Goal: Information Seeking & Learning: Learn about a topic

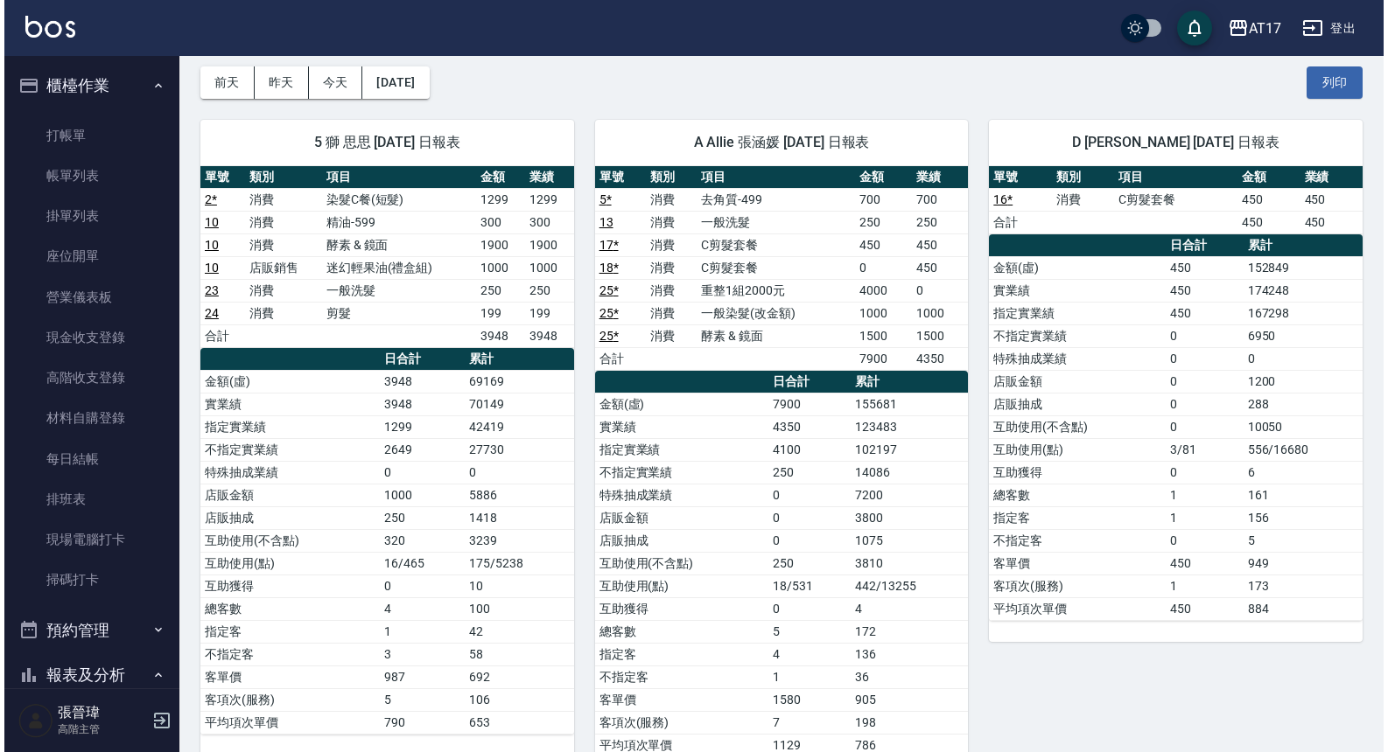
scroll to position [1125, 0]
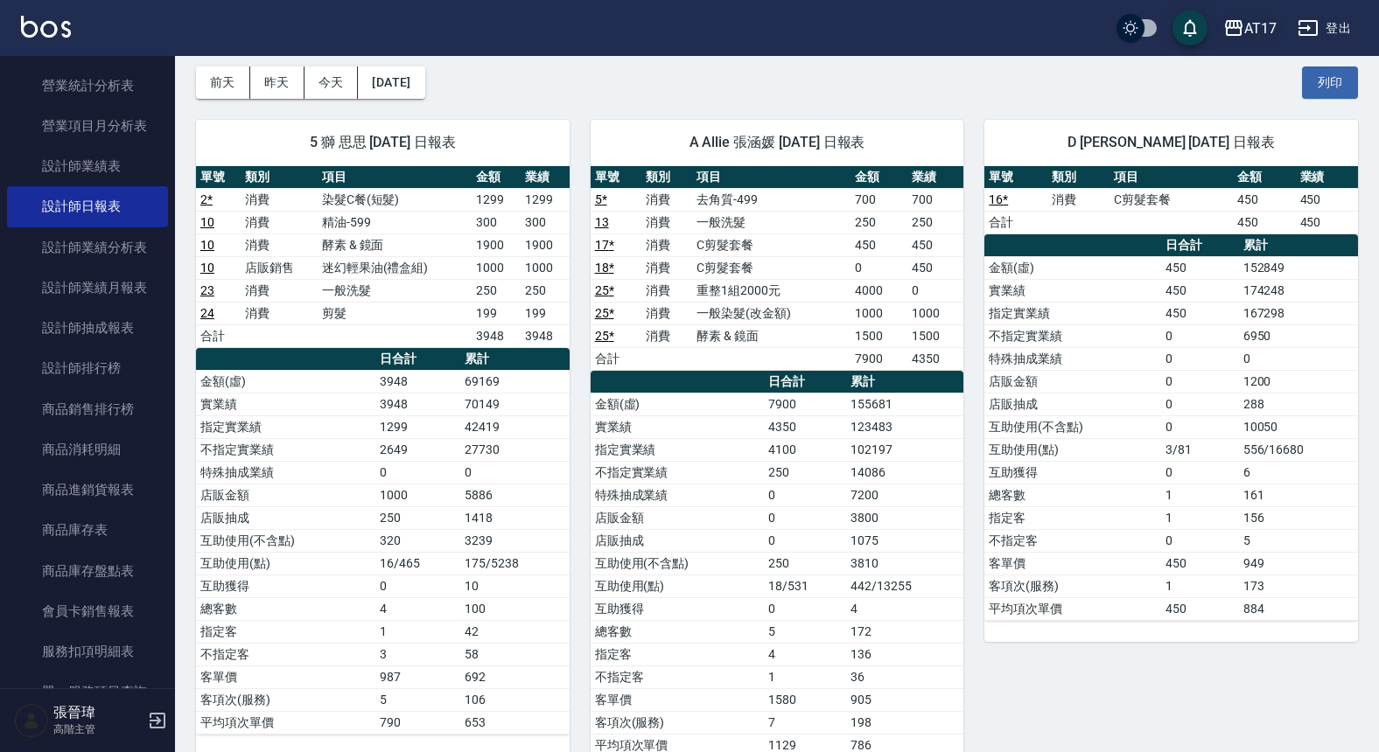
click at [1252, 32] on div "AT17" at bounding box center [1260, 28] width 32 height 22
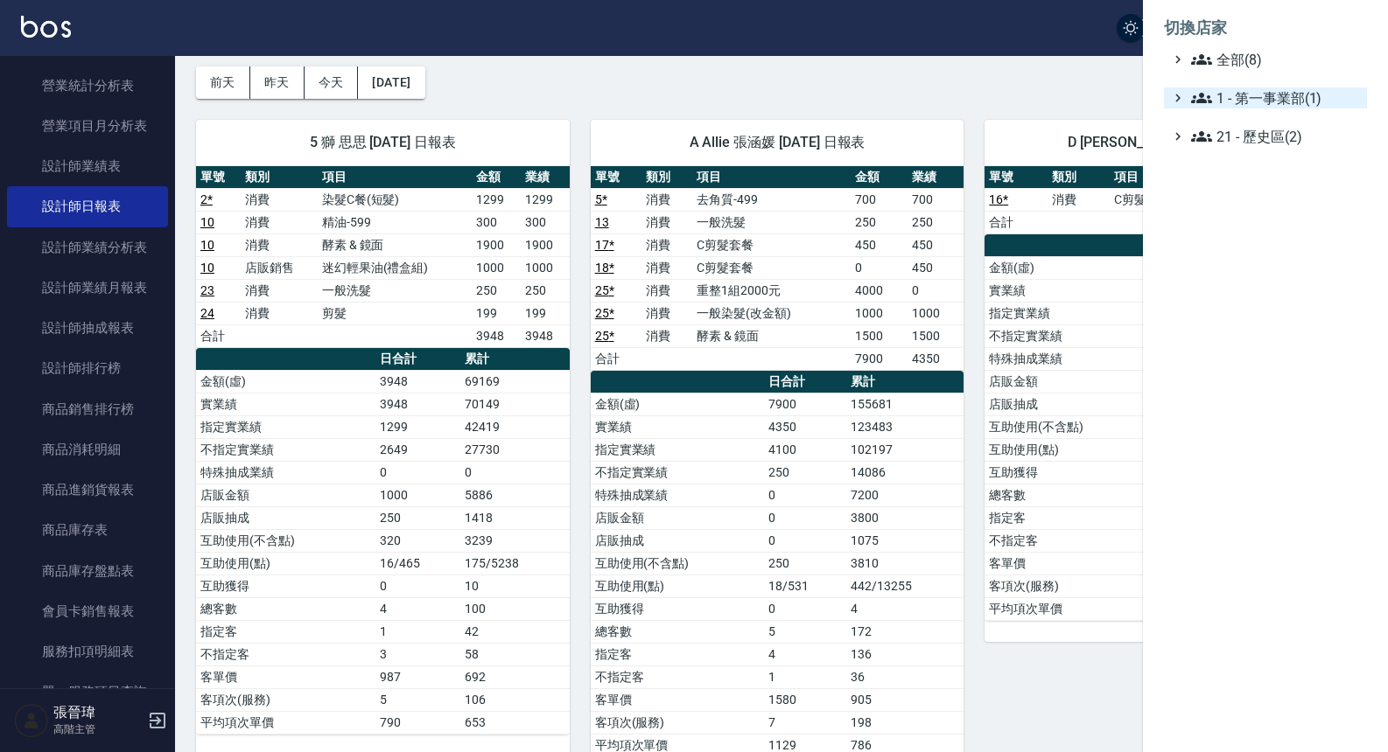
click at [1248, 101] on span "1 - 第一事業部(1)" at bounding box center [1275, 97] width 169 height 21
click at [1292, 121] on span "1.08 - 張晉瑋(6)" at bounding box center [1283, 118] width 151 height 21
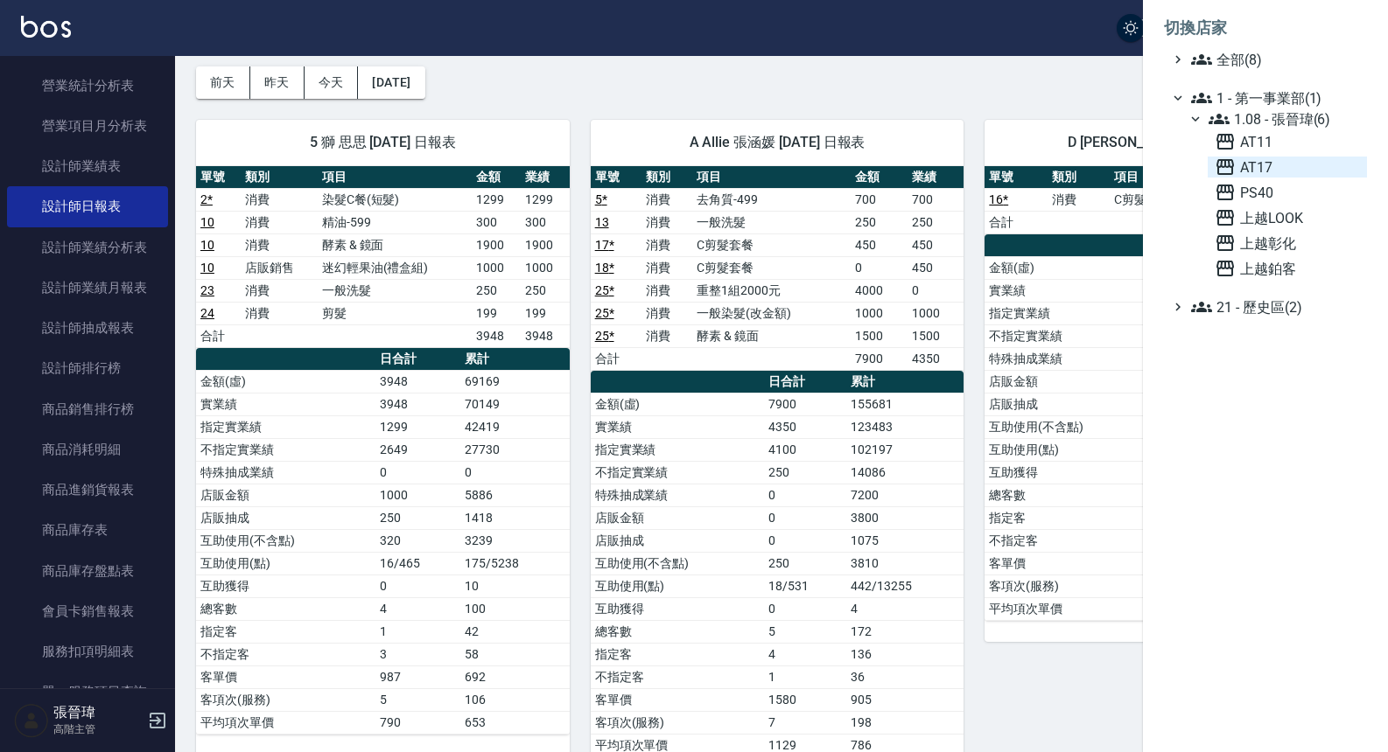
click at [1263, 165] on span "AT17" at bounding box center [1286, 167] width 145 height 21
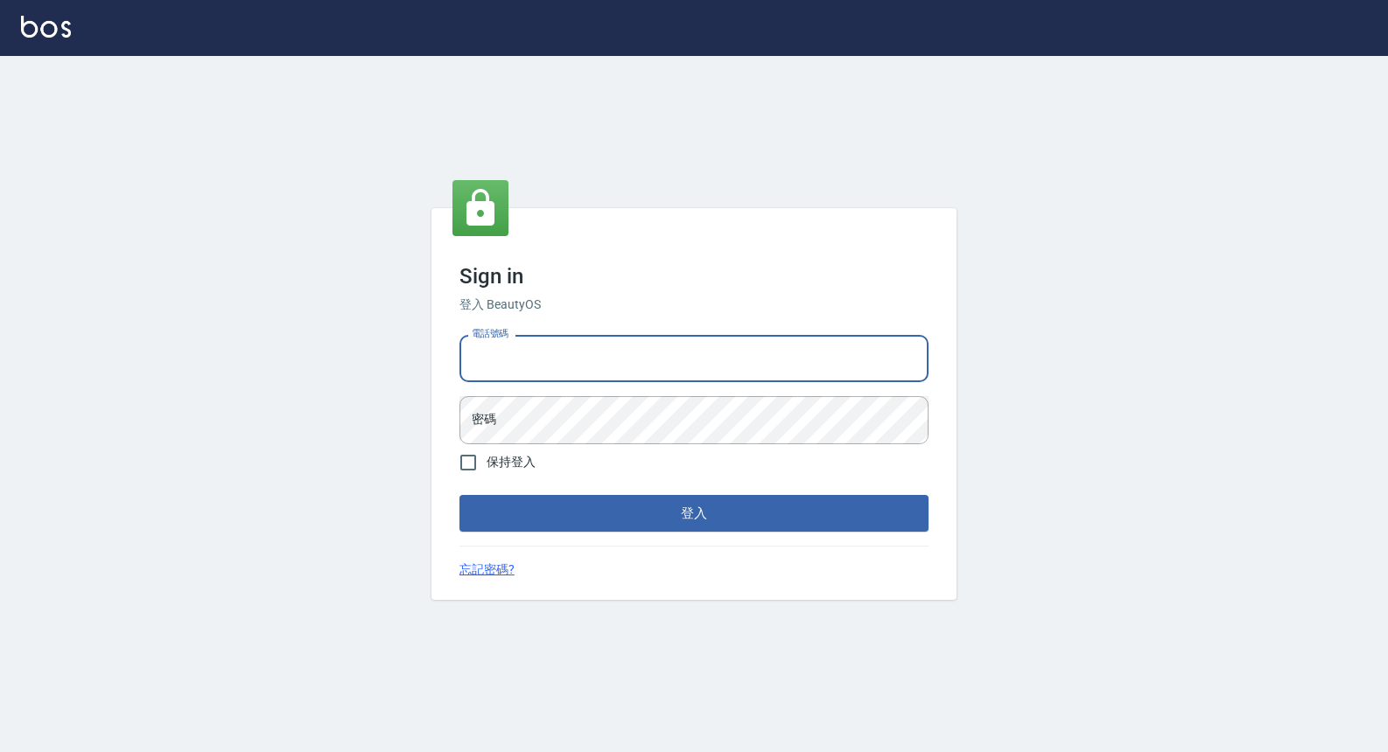
type input "0963199014"
click at [694, 513] on button "登入" at bounding box center [693, 513] width 469 height 37
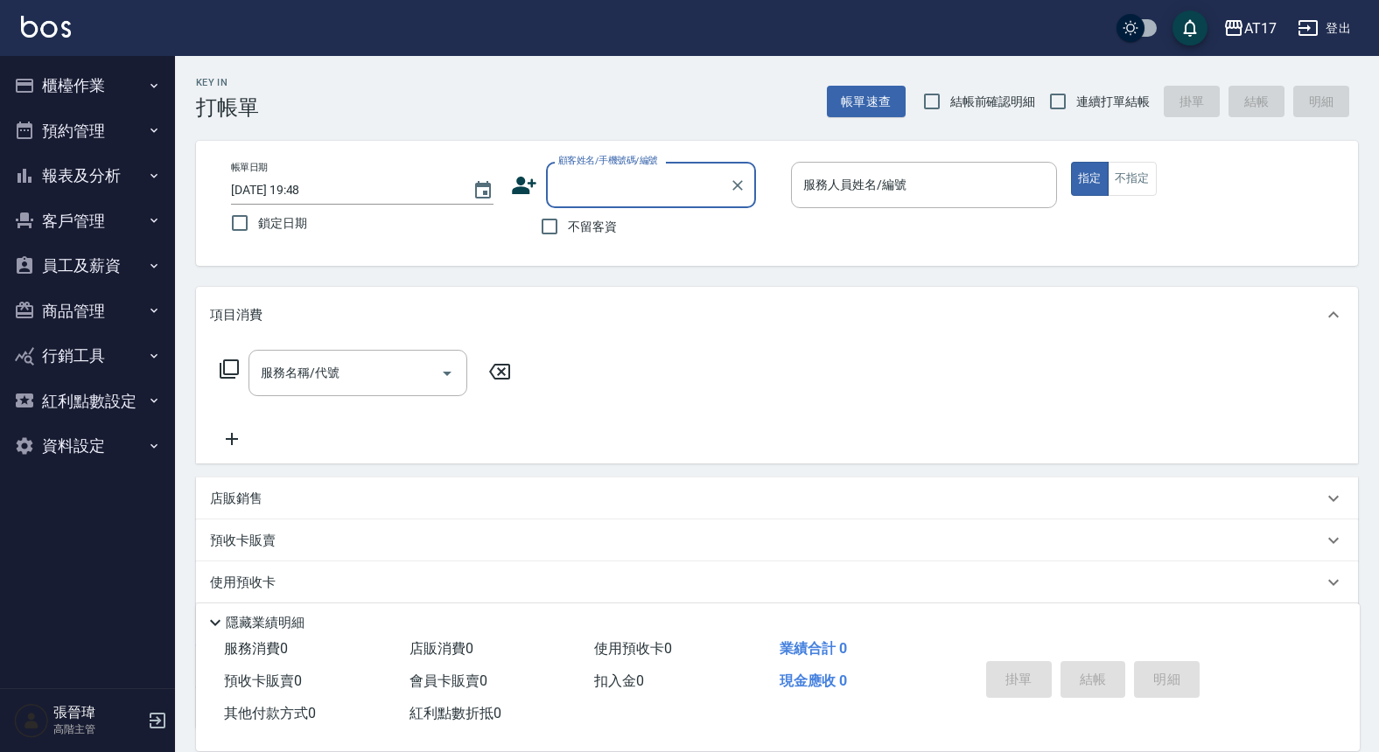
click at [103, 183] on button "報表及分析" at bounding box center [87, 175] width 161 height 45
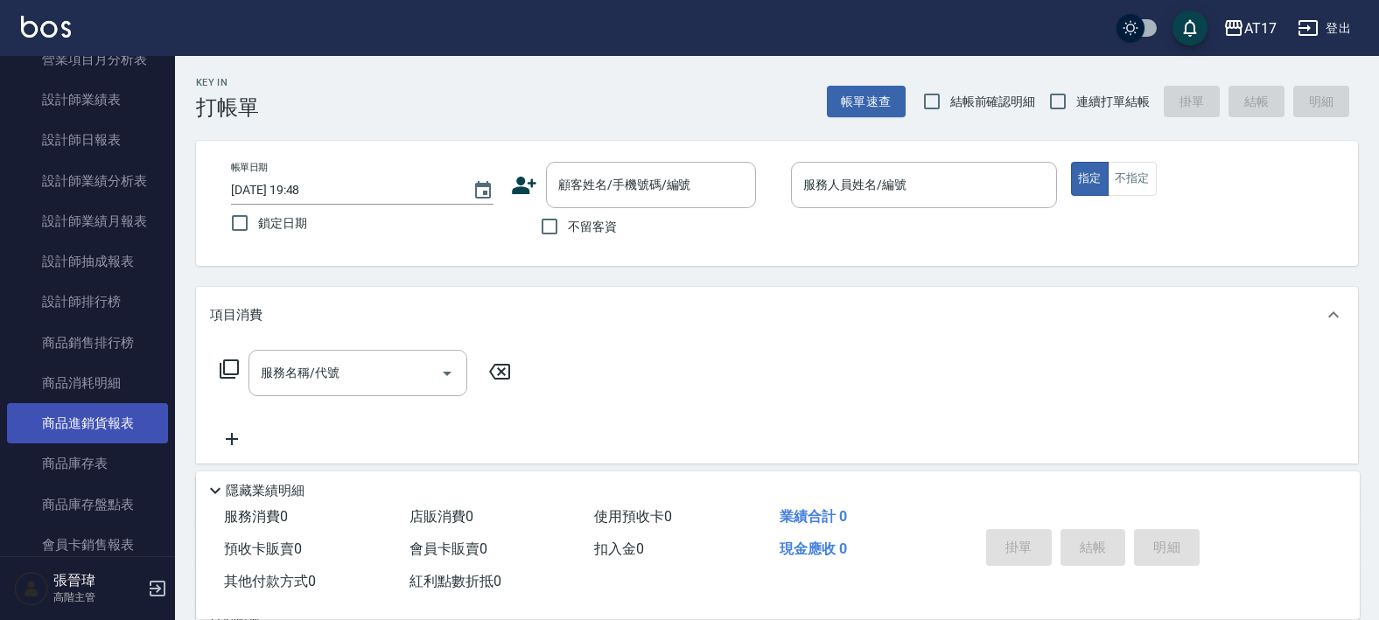
scroll to position [715, 0]
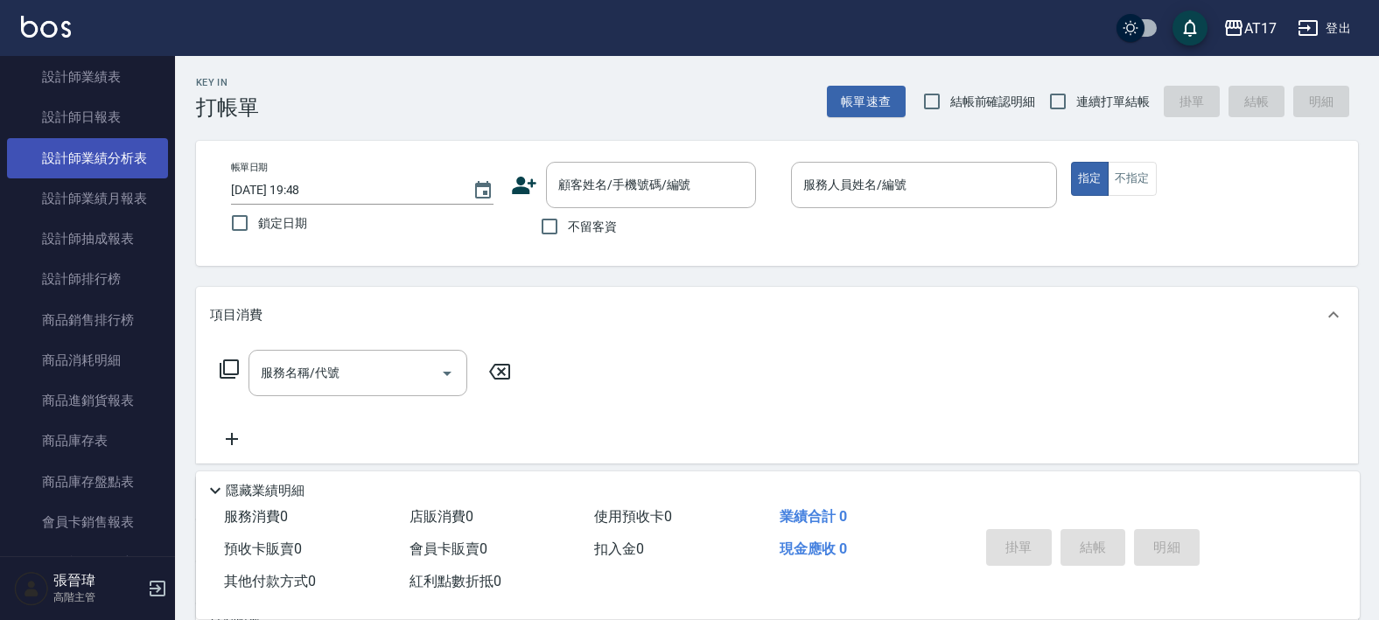
click at [124, 158] on link "設計師業績分析表" at bounding box center [87, 158] width 161 height 40
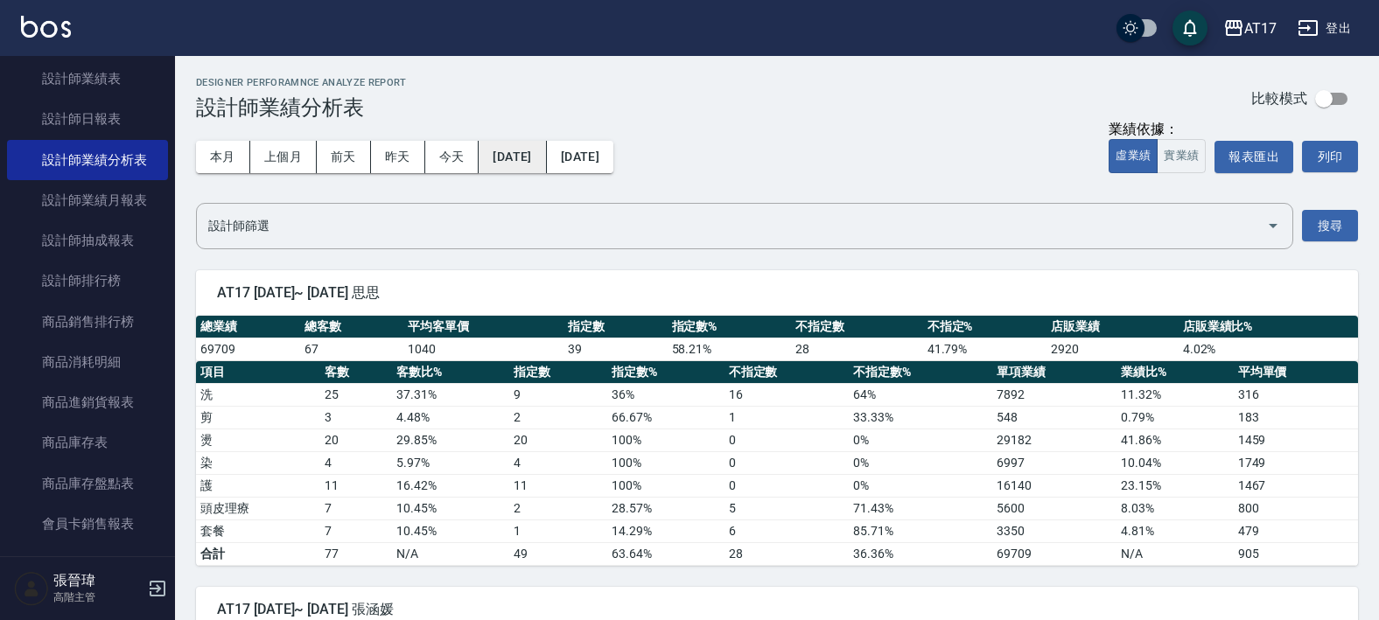
click at [521, 163] on button "[DATE]" at bounding box center [512, 157] width 67 height 32
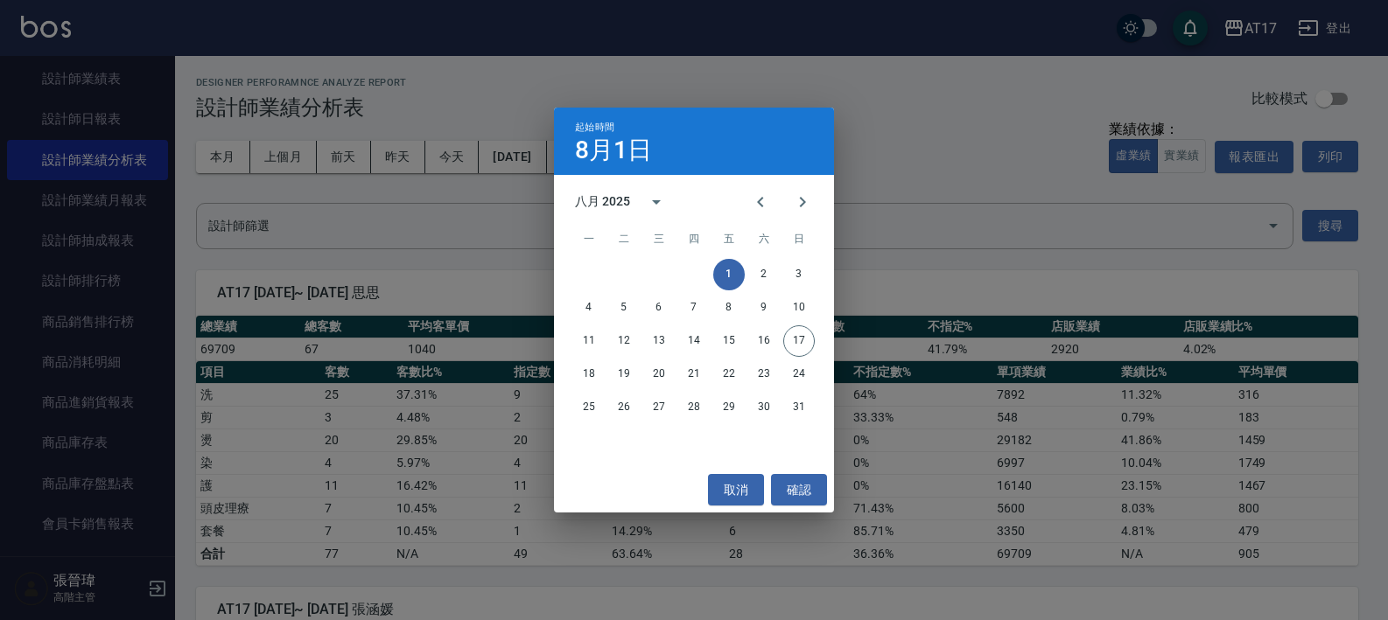
click at [965, 205] on div "起始時間 8月1日 八月 2025 一 二 三 四 五 六 日 1 2 3 4 5 6 7 8 9 10 11 12 13 14 15 16 17 18 19…" at bounding box center [694, 310] width 1388 height 620
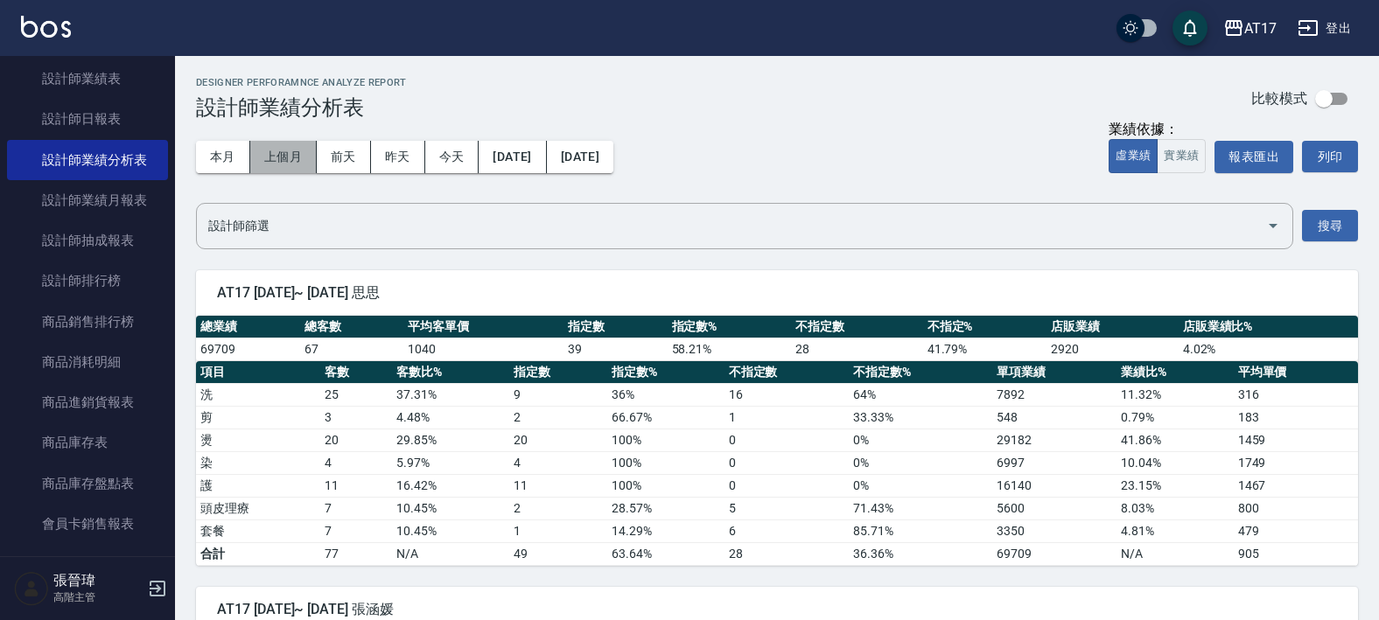
click at [295, 149] on button "上個月" at bounding box center [283, 157] width 66 height 32
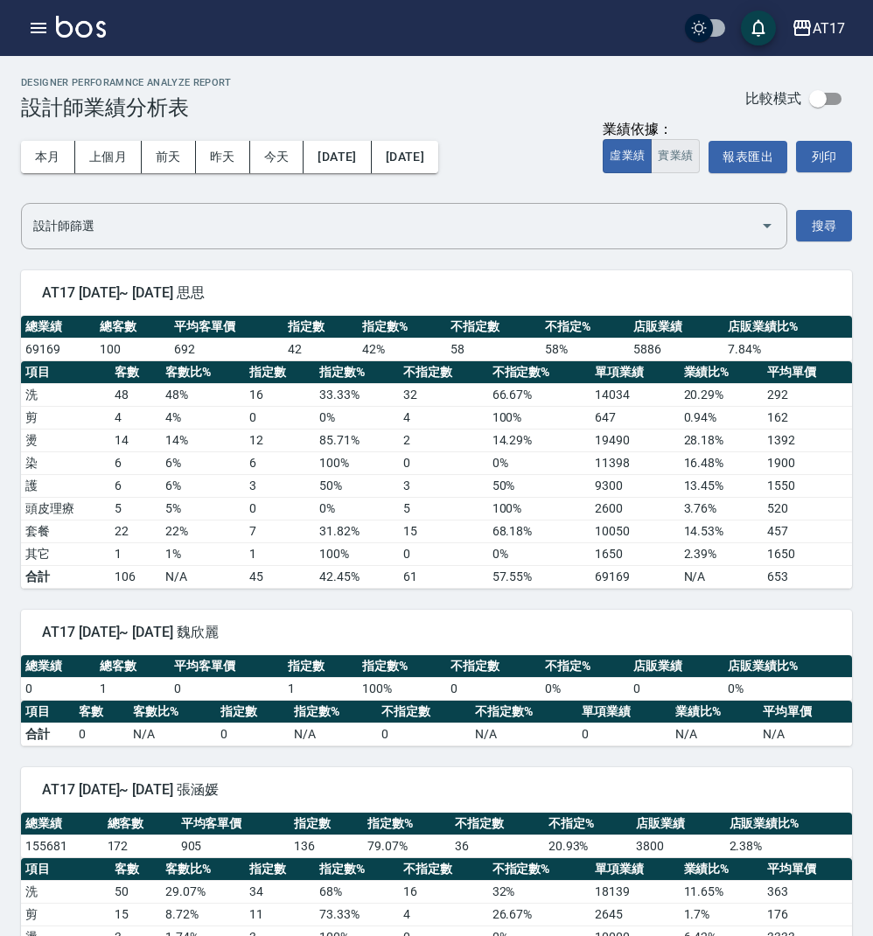
scroll to position [11, 1]
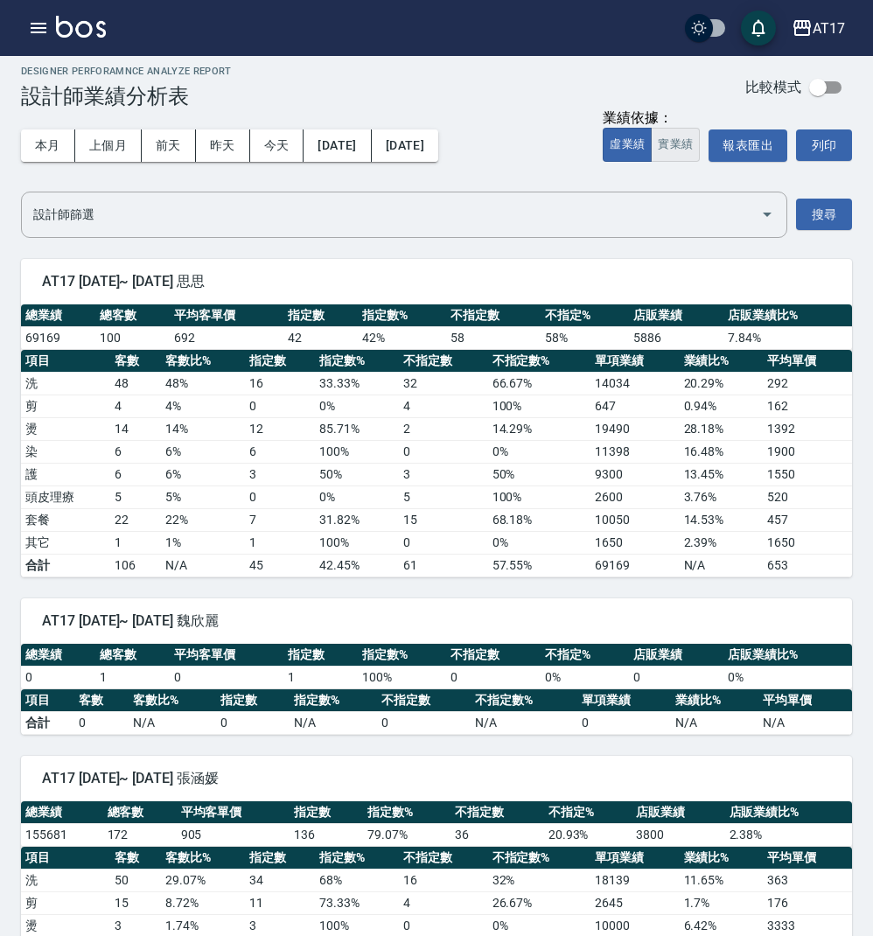
click at [676, 163] on div "本月 上個月 前天 昨天 今天 [DATE] [DATE] 業績依據： 虛業績 實業績 報表匯出 列印" at bounding box center [436, 145] width 831 height 74
click at [677, 150] on button "實業績" at bounding box center [675, 145] width 49 height 34
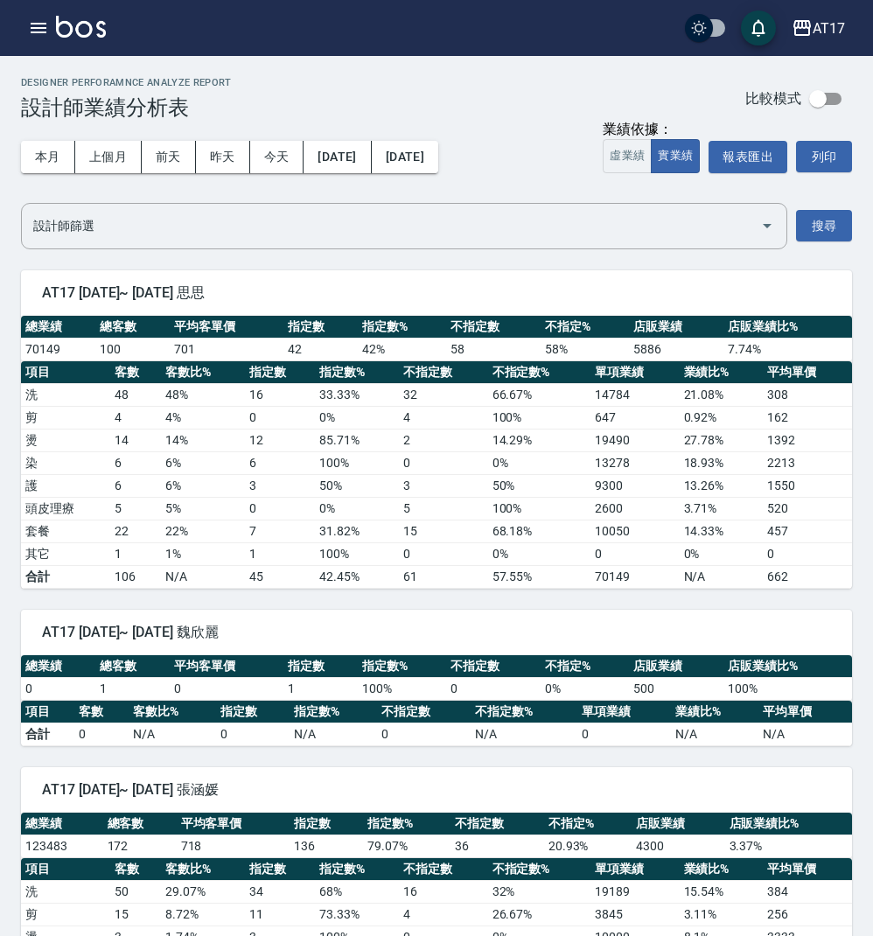
scroll to position [0, 1]
click at [330, 369] on th "指定數%" at bounding box center [357, 372] width 84 height 23
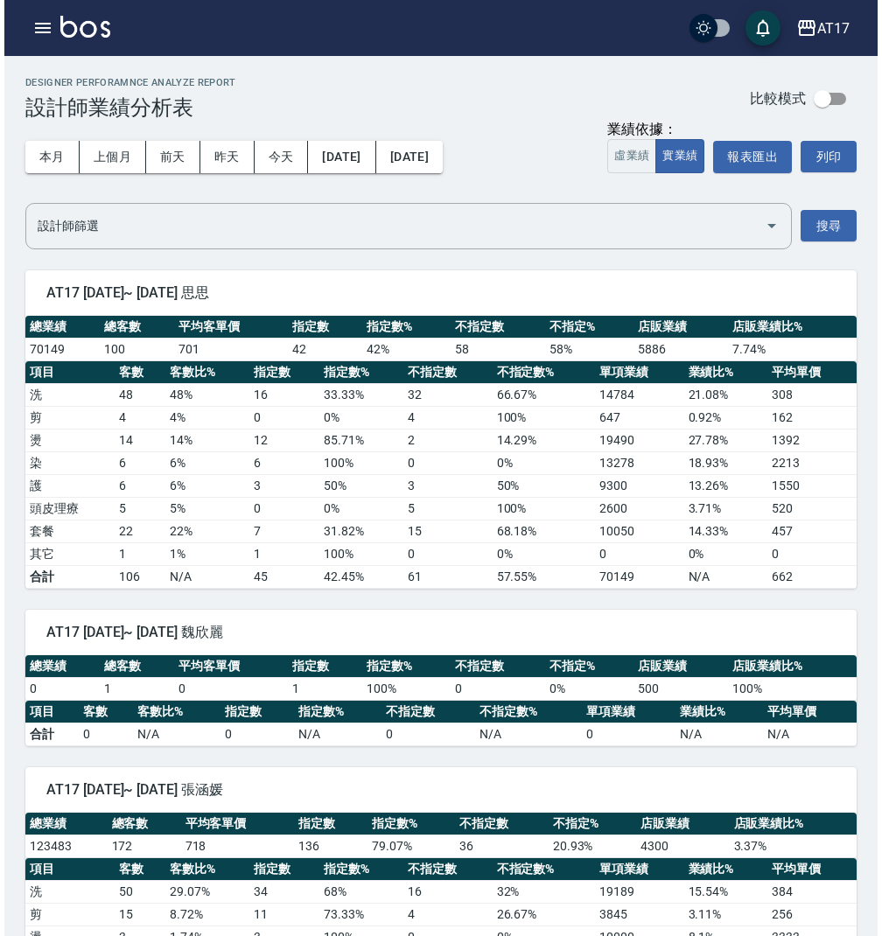
scroll to position [0, 0]
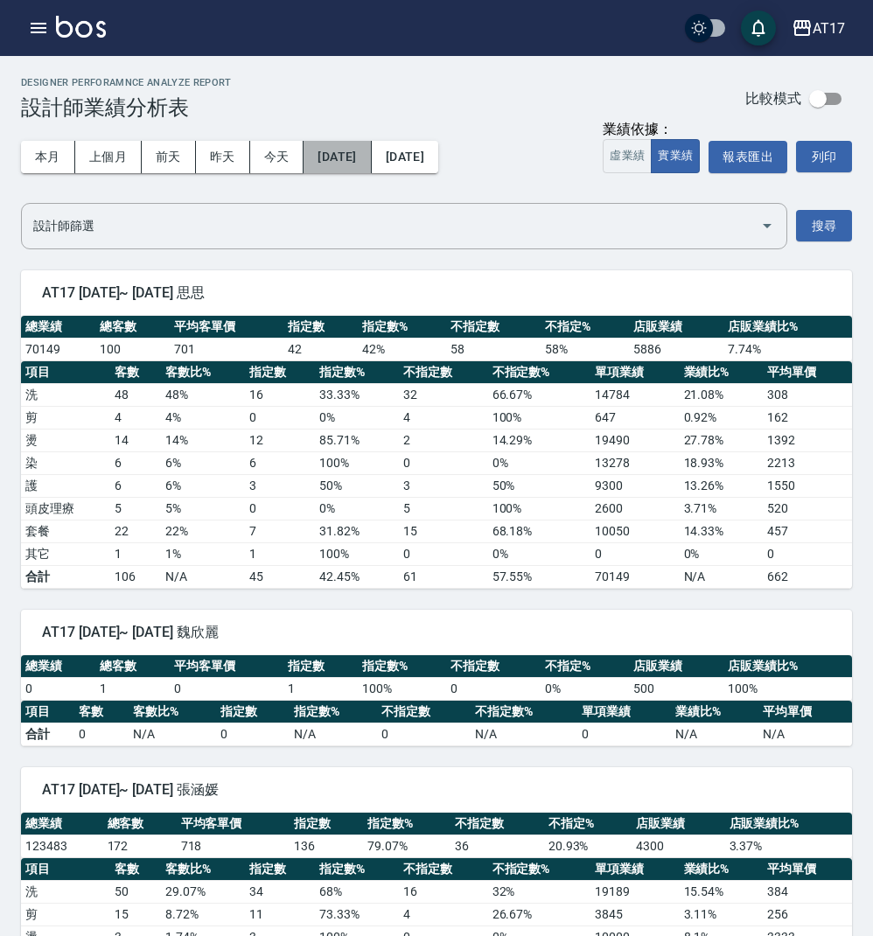
click at [371, 162] on button "[DATE]" at bounding box center [337, 157] width 67 height 32
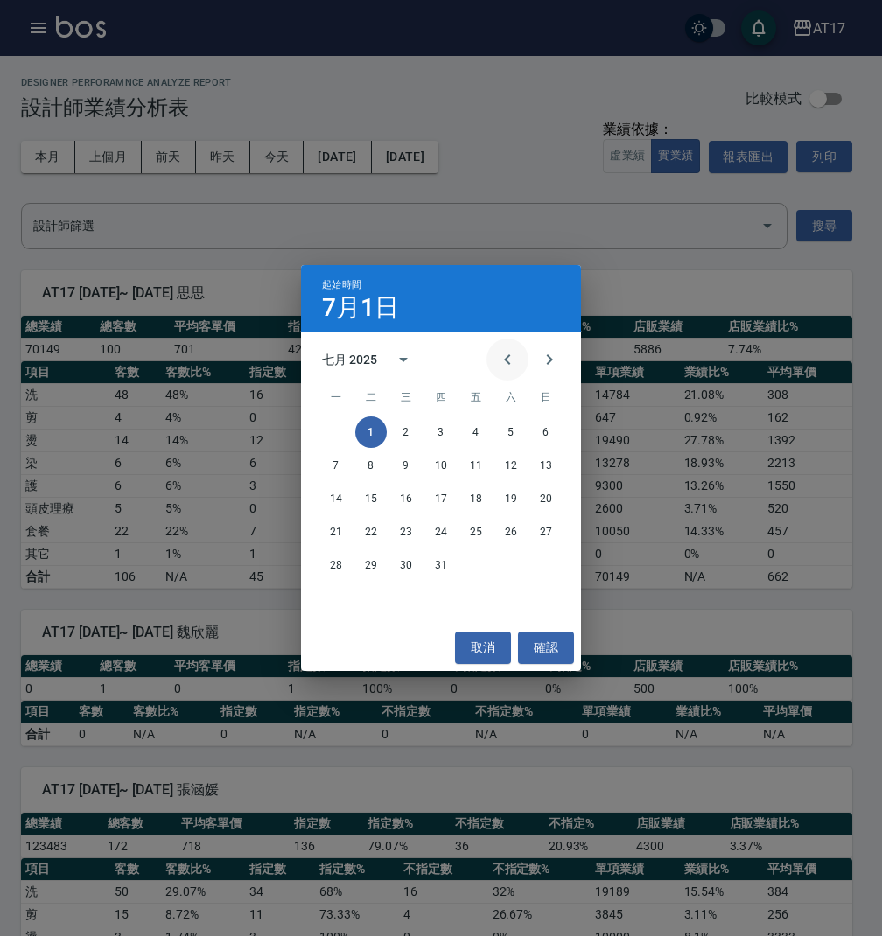
click at [504, 359] on icon "Previous month" at bounding box center [507, 359] width 21 height 21
click at [552, 362] on icon "Next month" at bounding box center [549, 359] width 21 height 21
click at [358, 355] on div "七月 2025" at bounding box center [349, 360] width 55 height 18
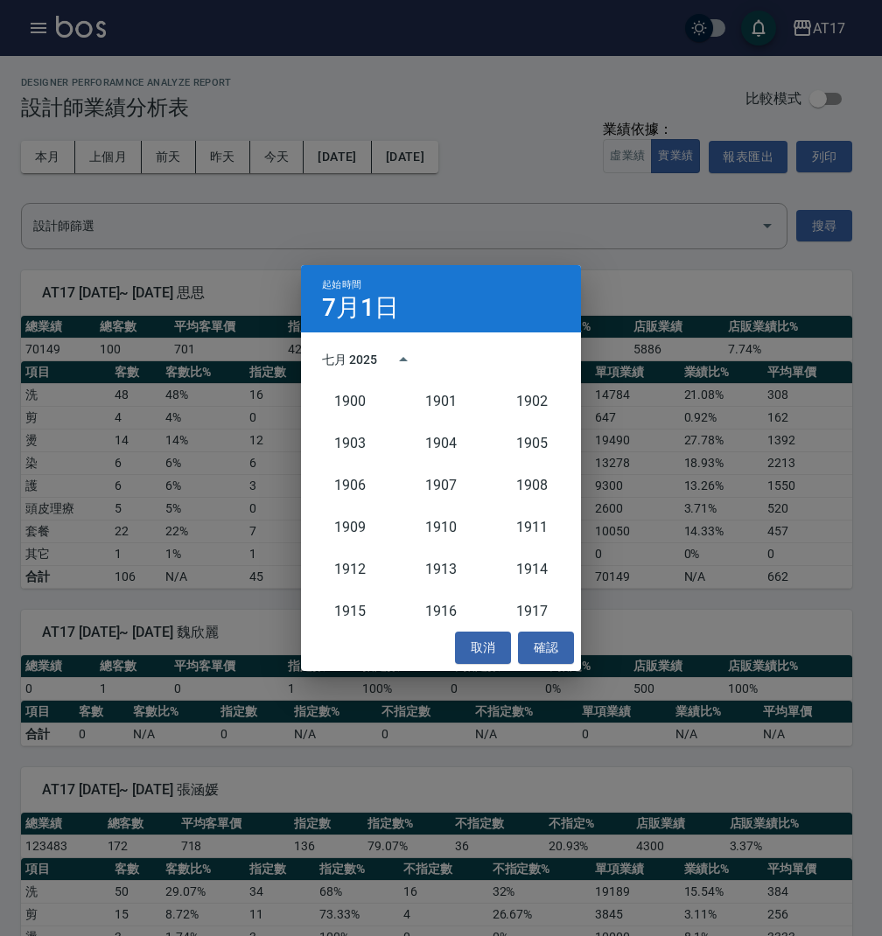
scroll to position [1620, 0]
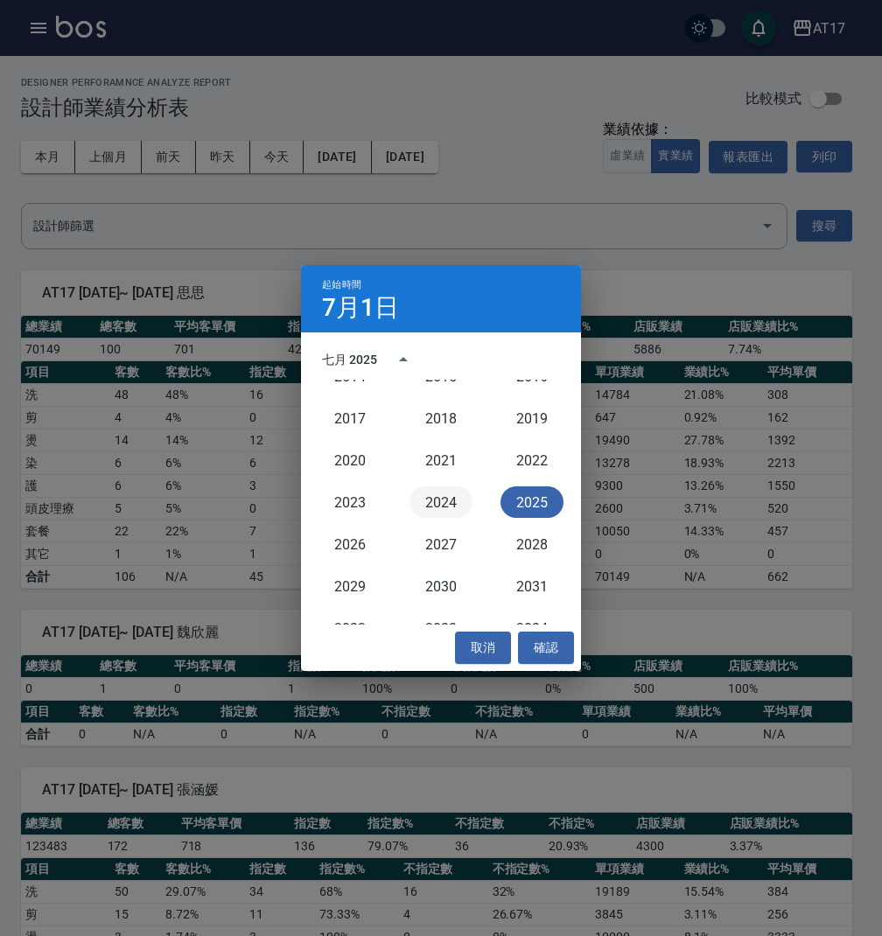
click at [446, 506] on button "2024" at bounding box center [440, 501] width 63 height 31
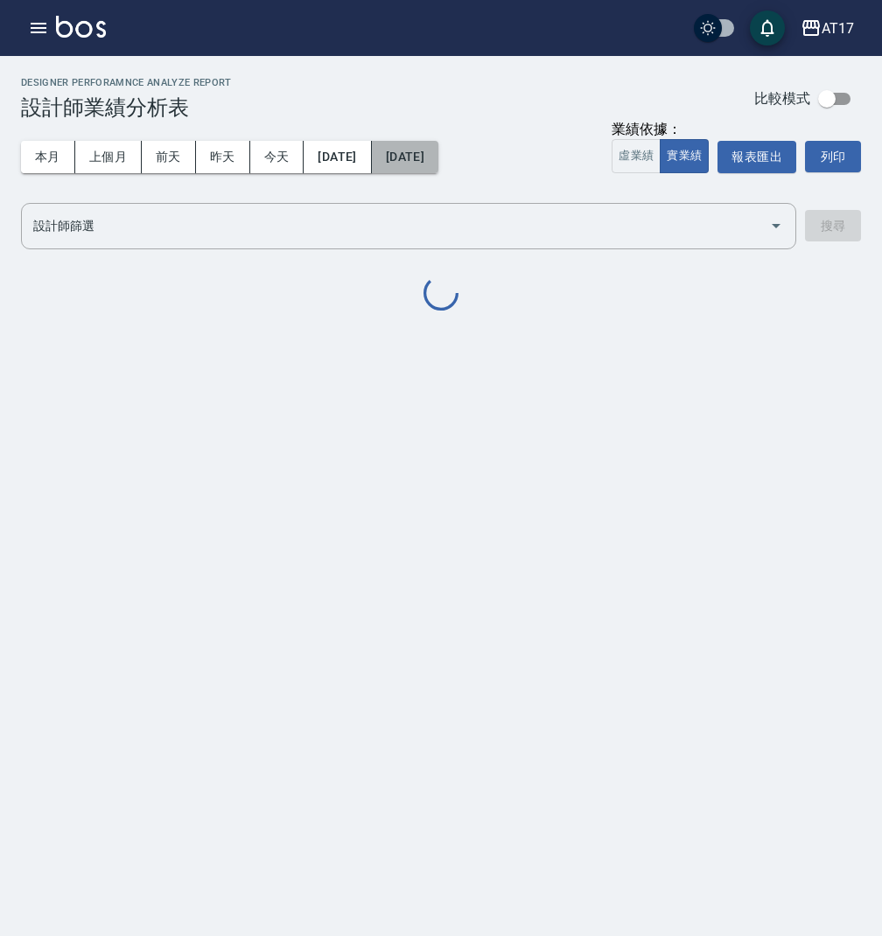
click at [425, 157] on button "[DATE]" at bounding box center [405, 157] width 66 height 32
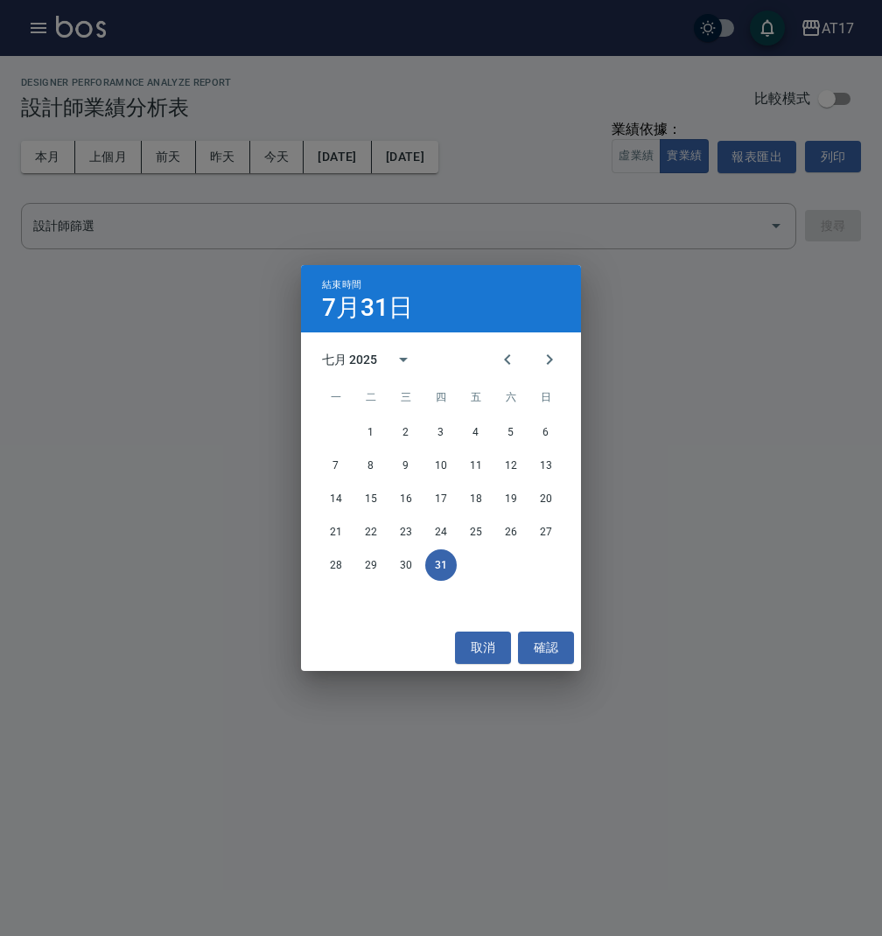
click at [362, 364] on div "七月 2025" at bounding box center [349, 360] width 55 height 18
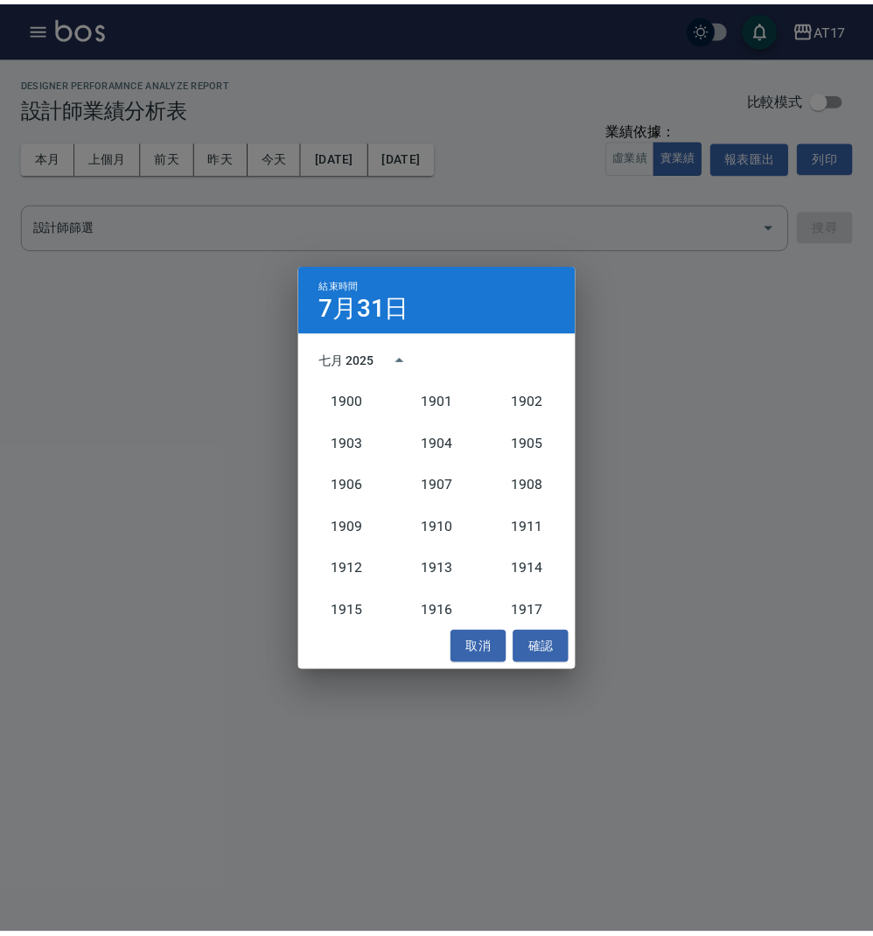
scroll to position [1620, 0]
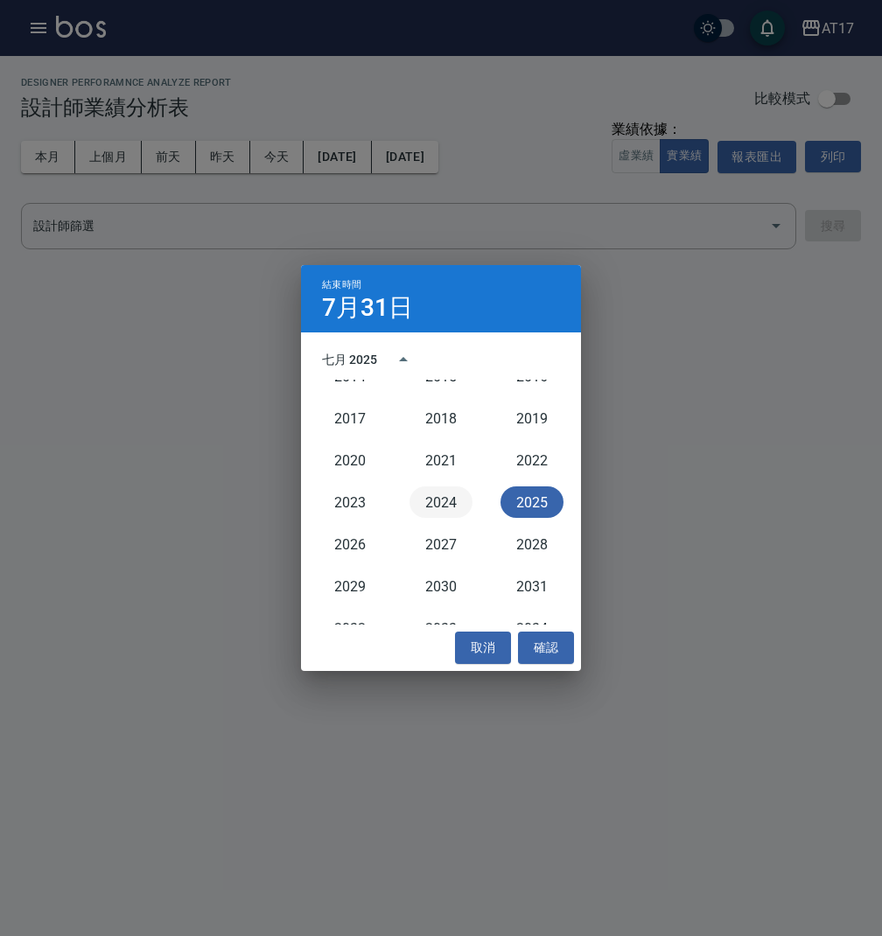
click at [445, 506] on button "2024" at bounding box center [440, 501] width 63 height 31
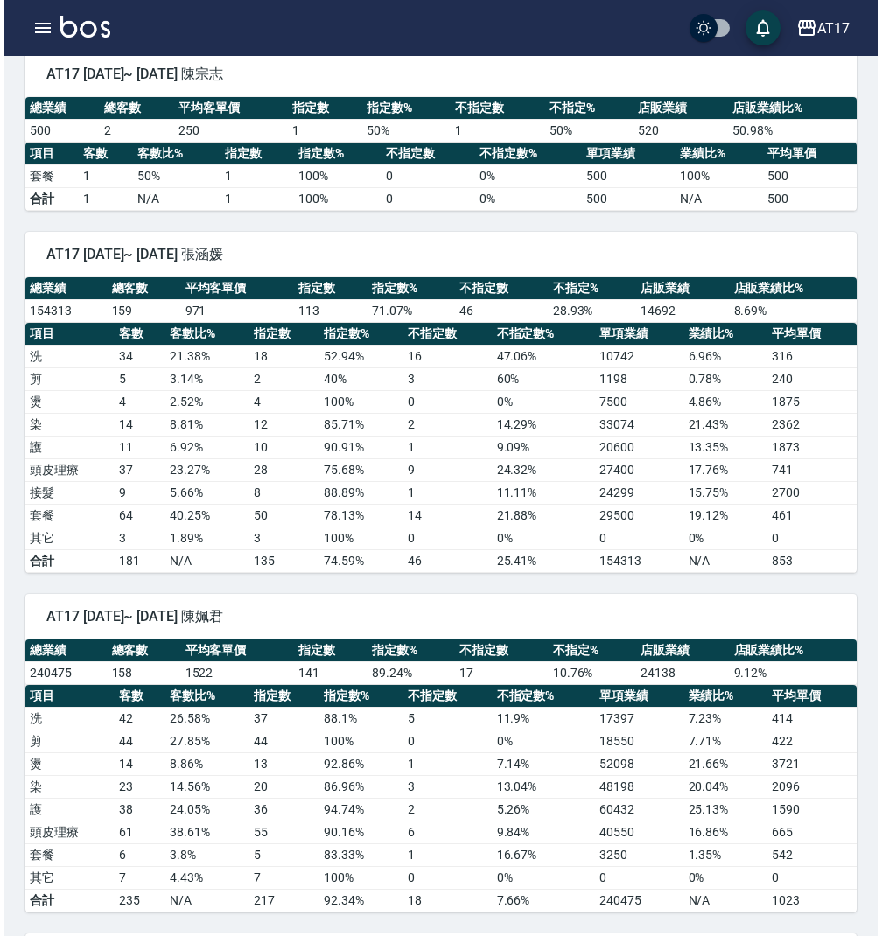
scroll to position [560, 0]
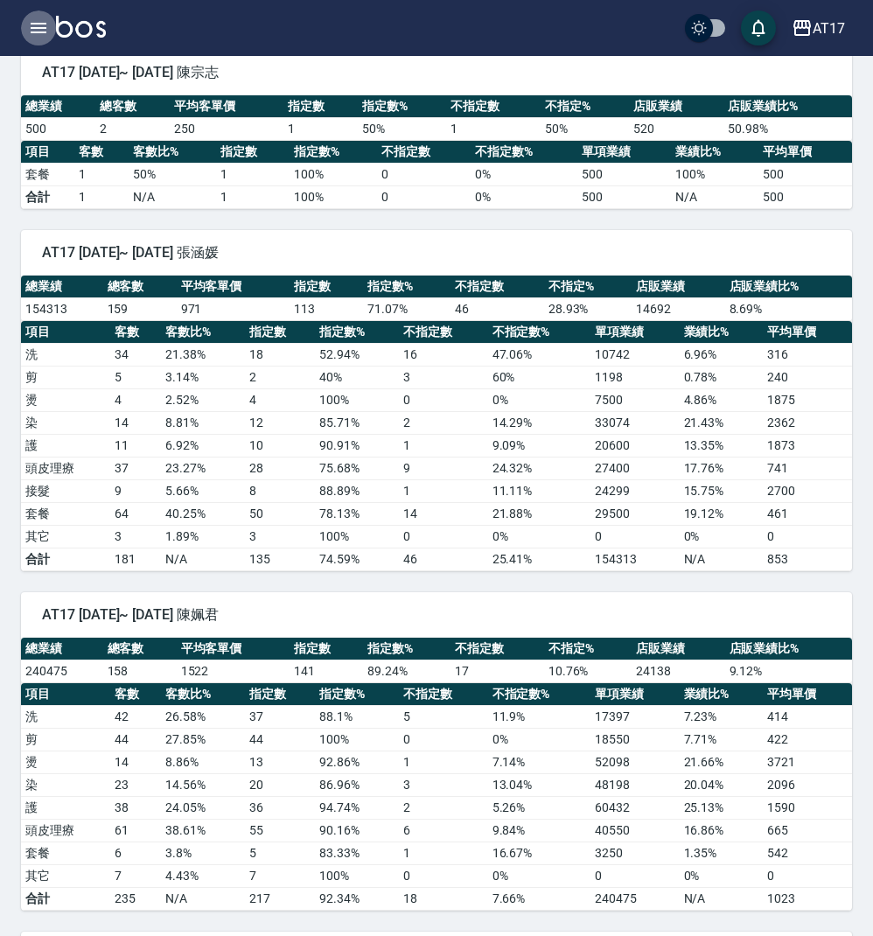
click at [45, 34] on icon "button" at bounding box center [38, 27] width 21 height 21
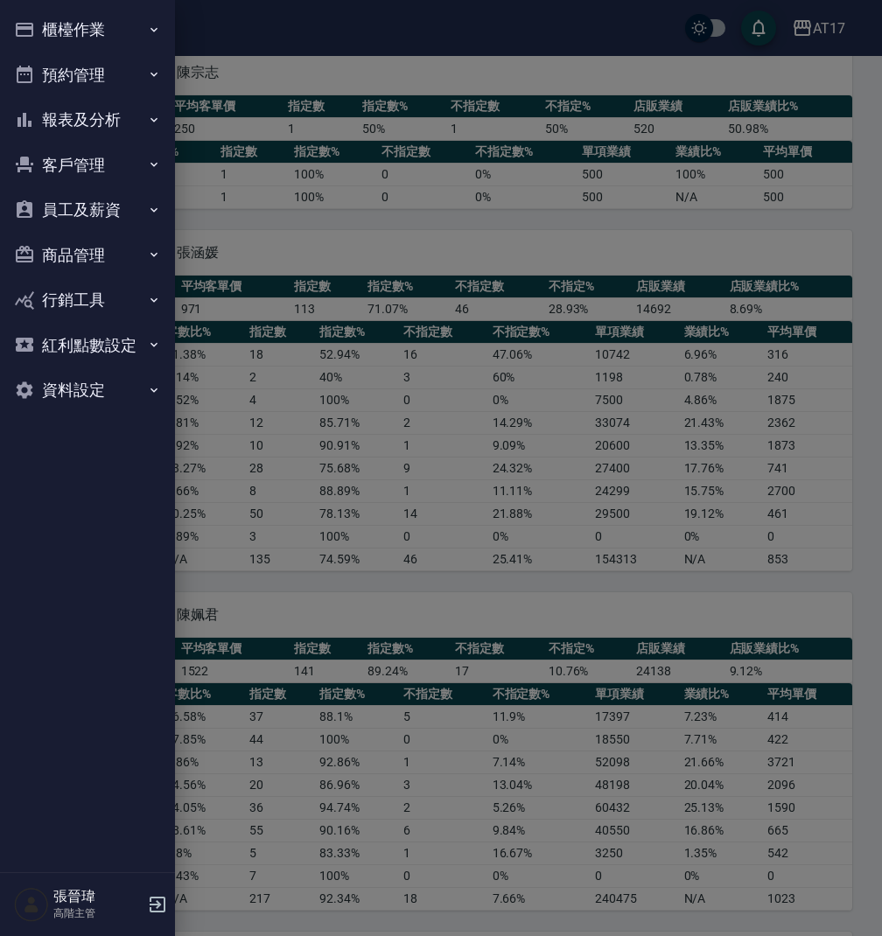
click at [98, 101] on button "報表及分析" at bounding box center [87, 119] width 161 height 45
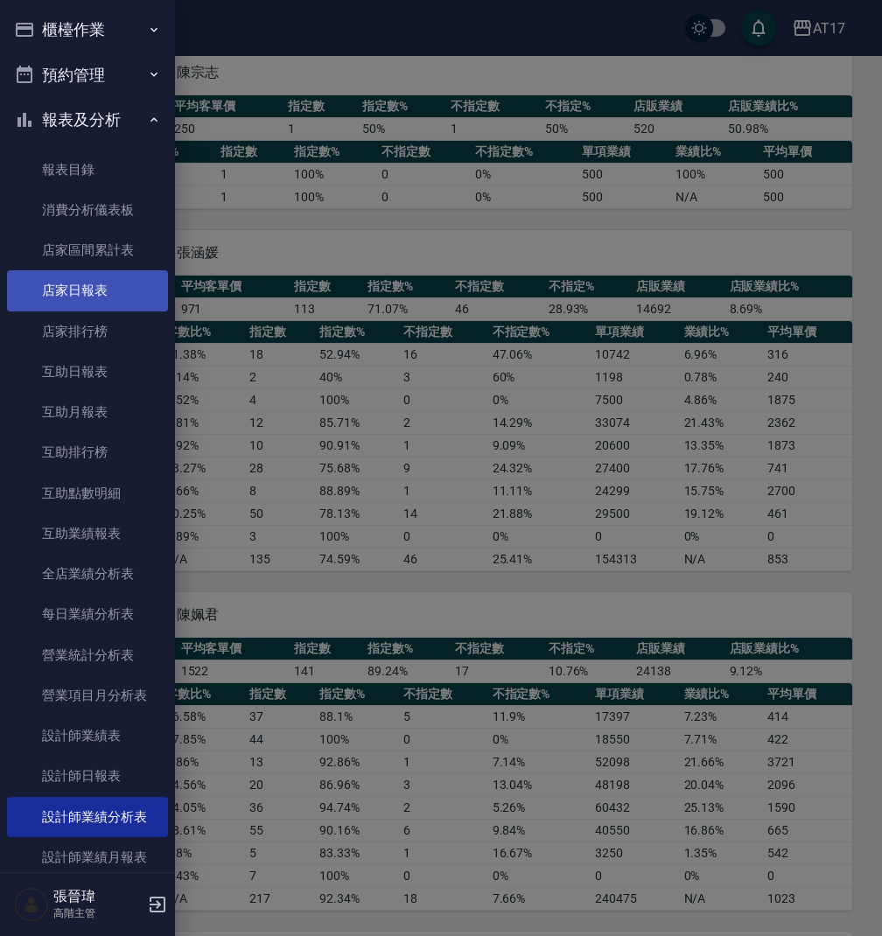
click at [123, 297] on link "店家日報表" at bounding box center [87, 290] width 161 height 40
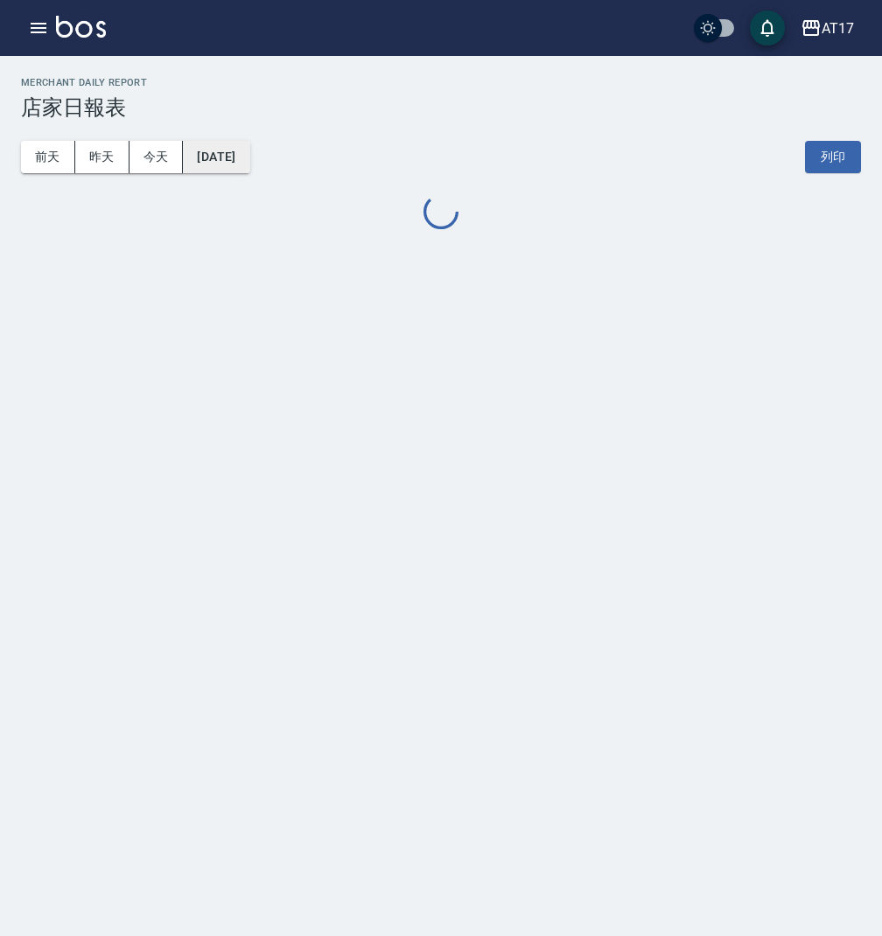
click at [249, 162] on button "[DATE]" at bounding box center [216, 157] width 66 height 32
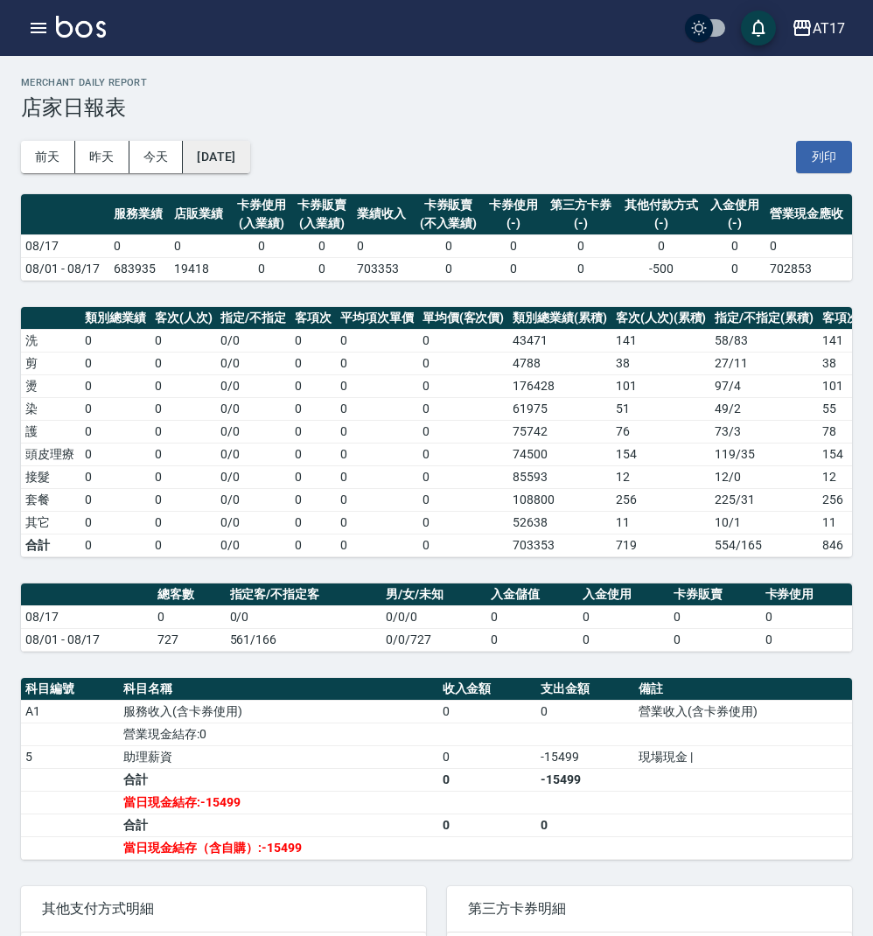
click at [221, 164] on button "[DATE]" at bounding box center [216, 157] width 66 height 32
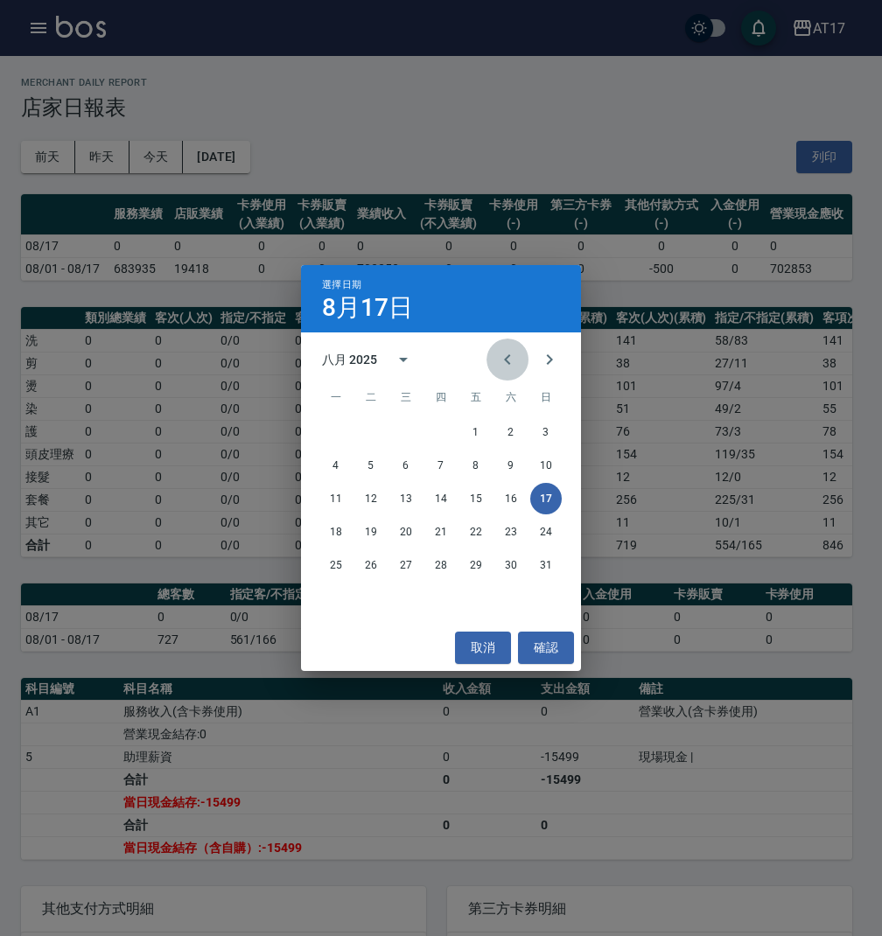
click at [511, 362] on icon "Previous month" at bounding box center [507, 359] width 21 height 21
click at [440, 567] on button "31" at bounding box center [440, 564] width 31 height 31
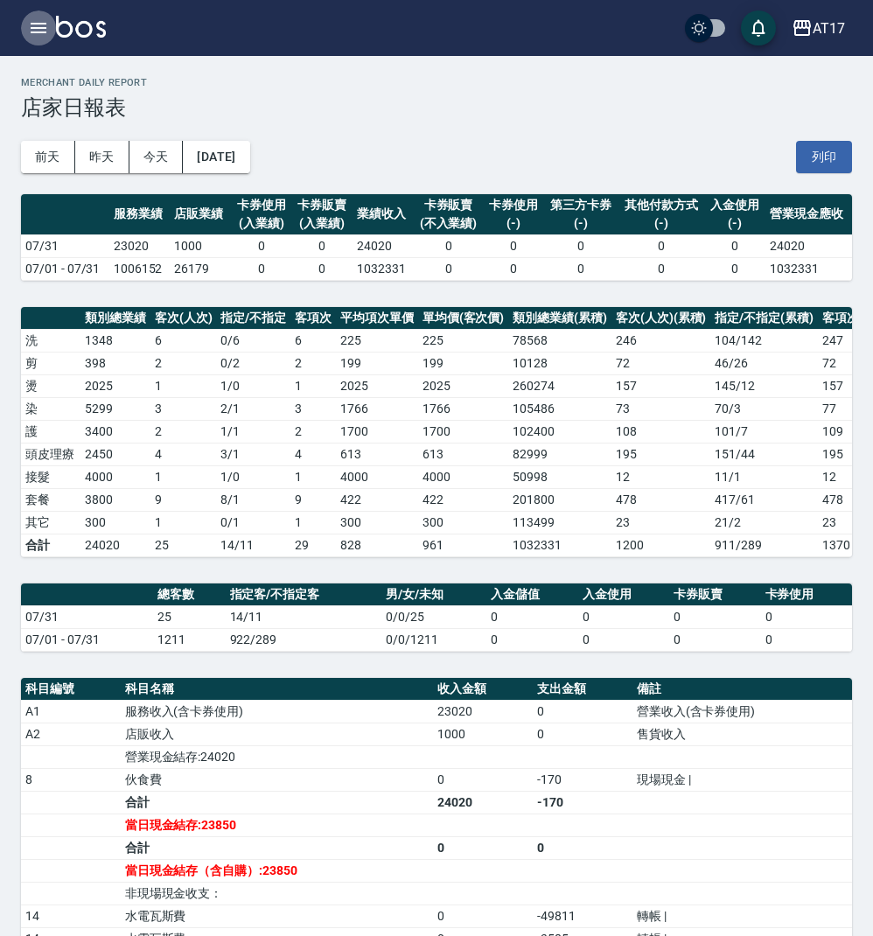
click at [38, 32] on icon "button" at bounding box center [39, 28] width 16 height 10
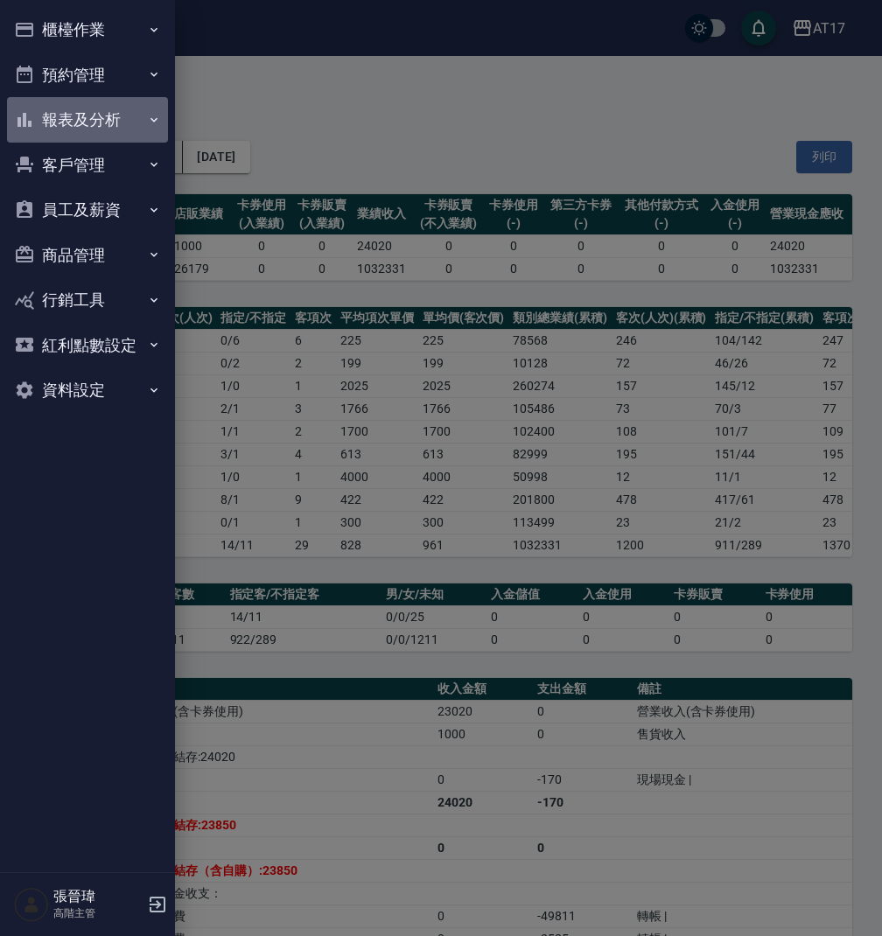
click at [126, 105] on button "報表及分析" at bounding box center [87, 119] width 161 height 45
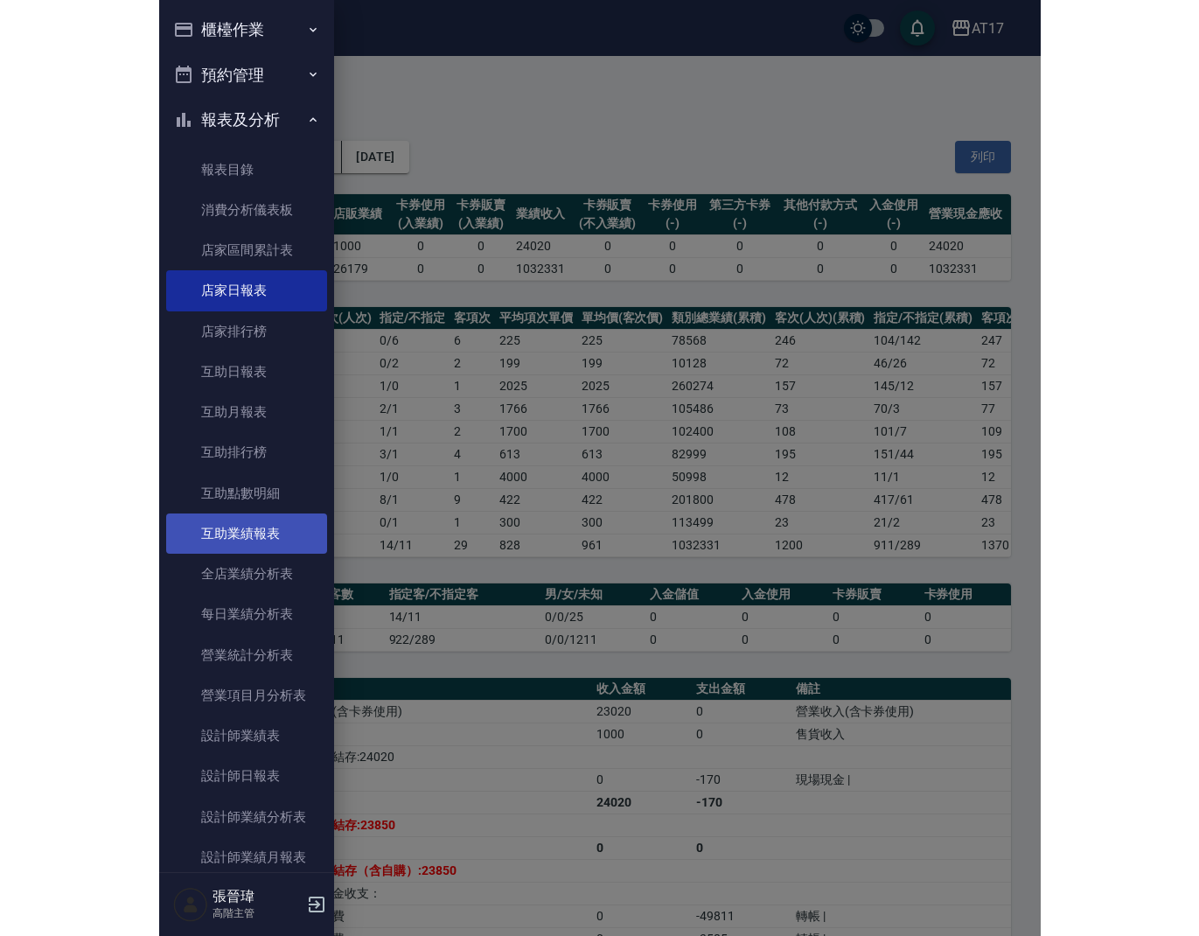
scroll to position [10, 0]
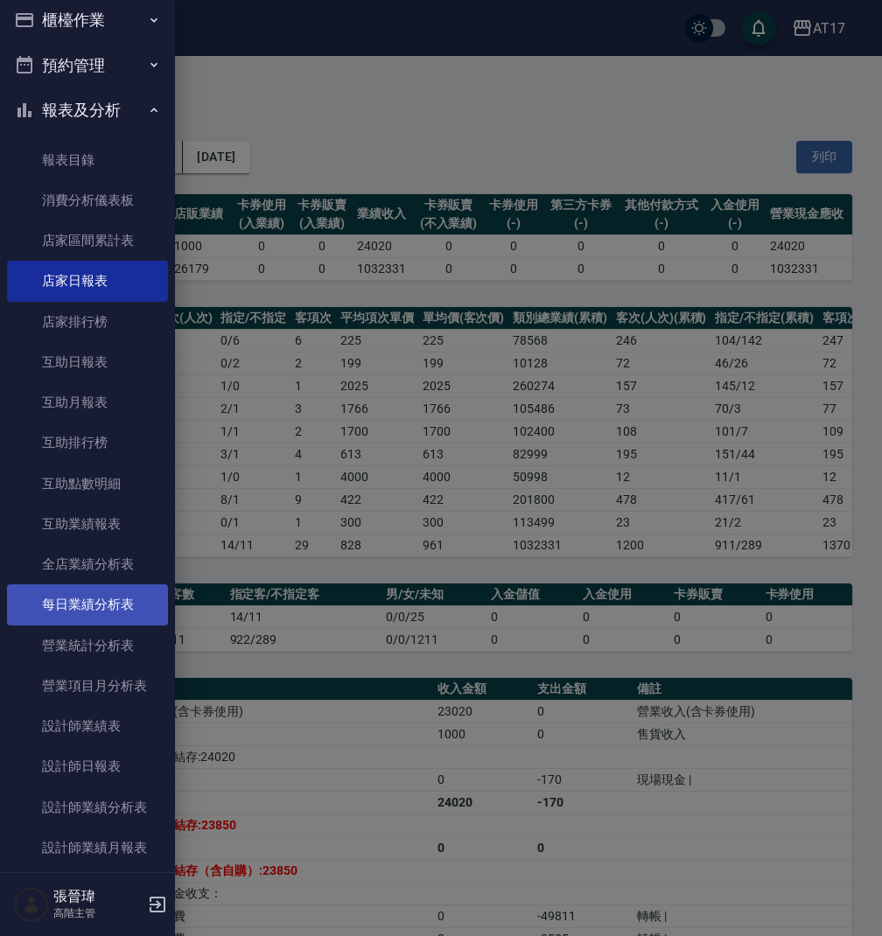
click at [125, 584] on link "每日業績分析表" at bounding box center [87, 604] width 161 height 40
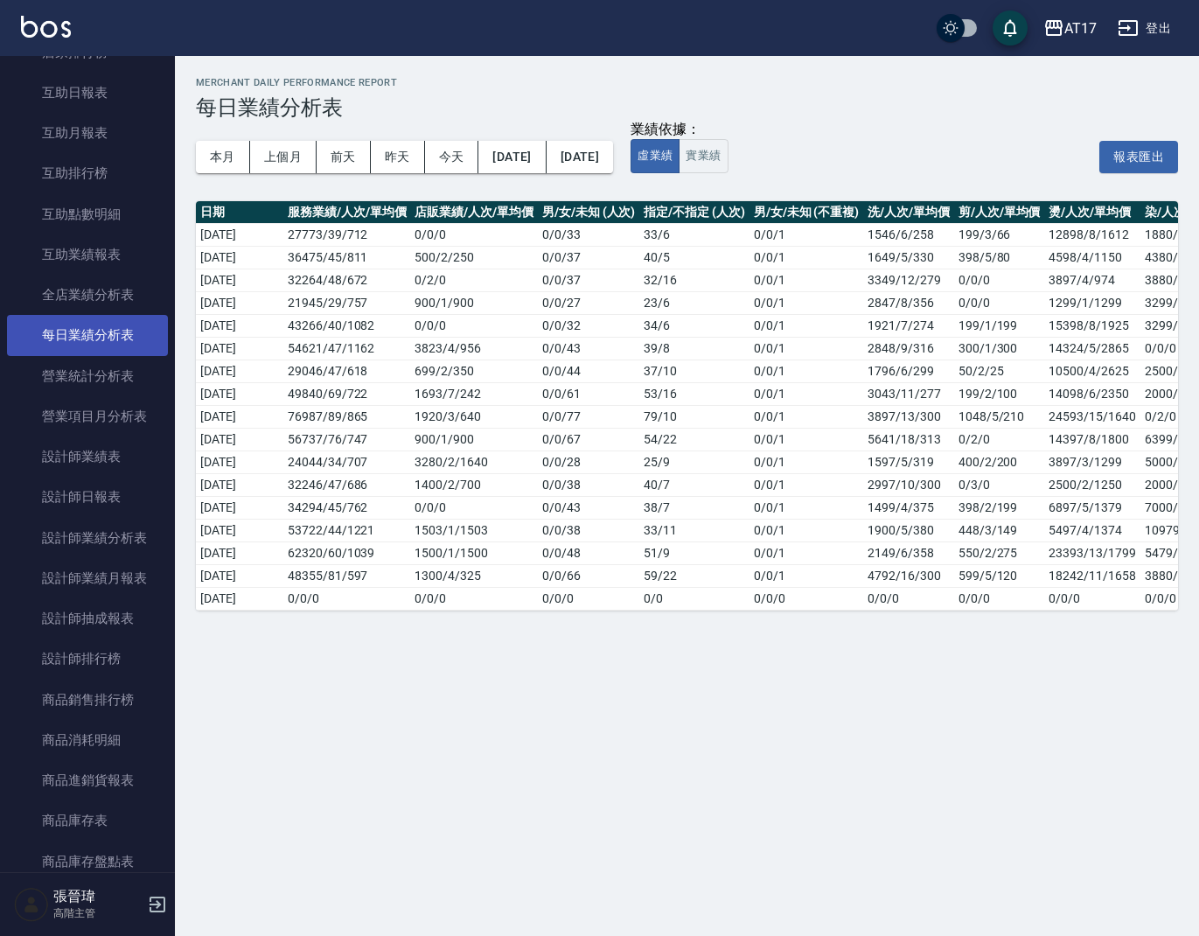
scroll to position [332, 0]
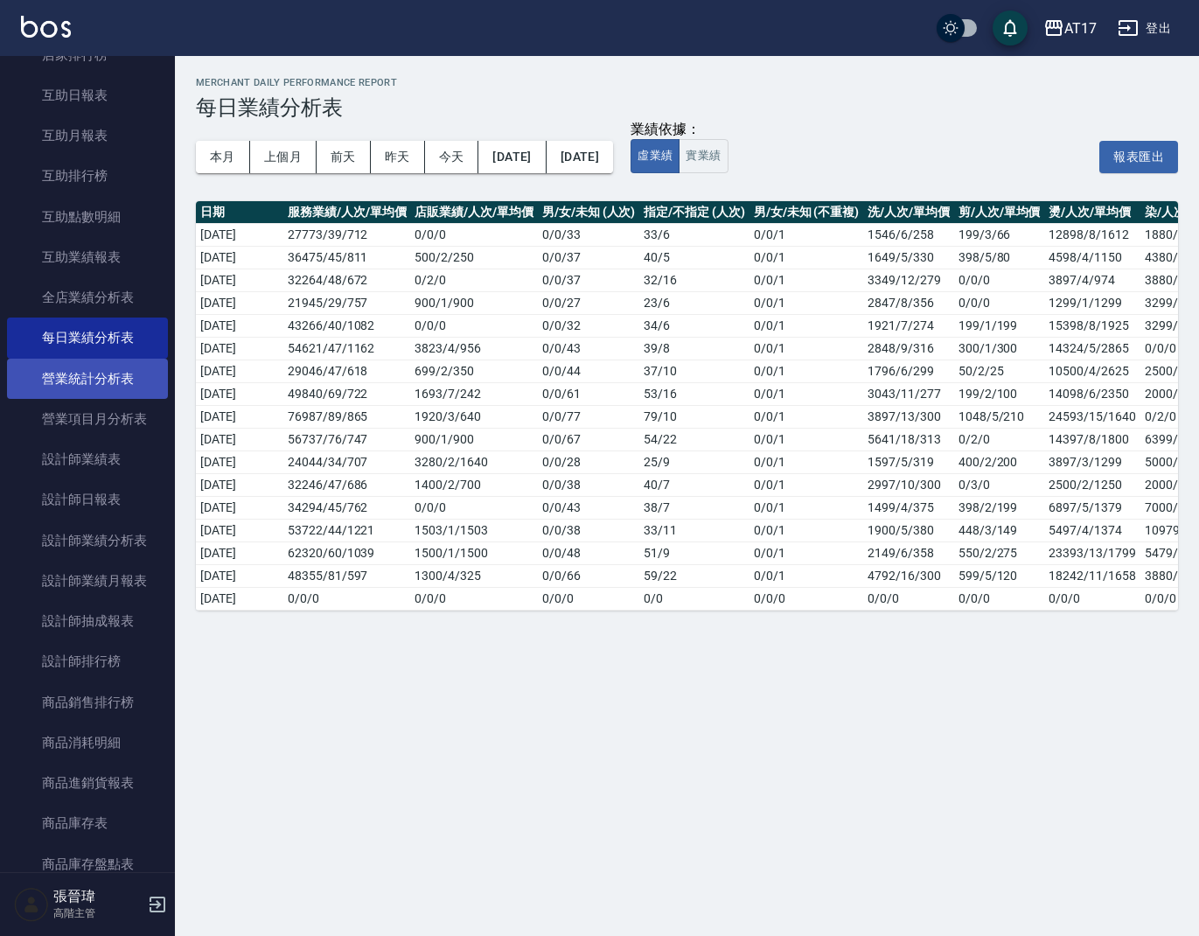
click at [107, 372] on link "營業統計分析表" at bounding box center [87, 379] width 161 height 40
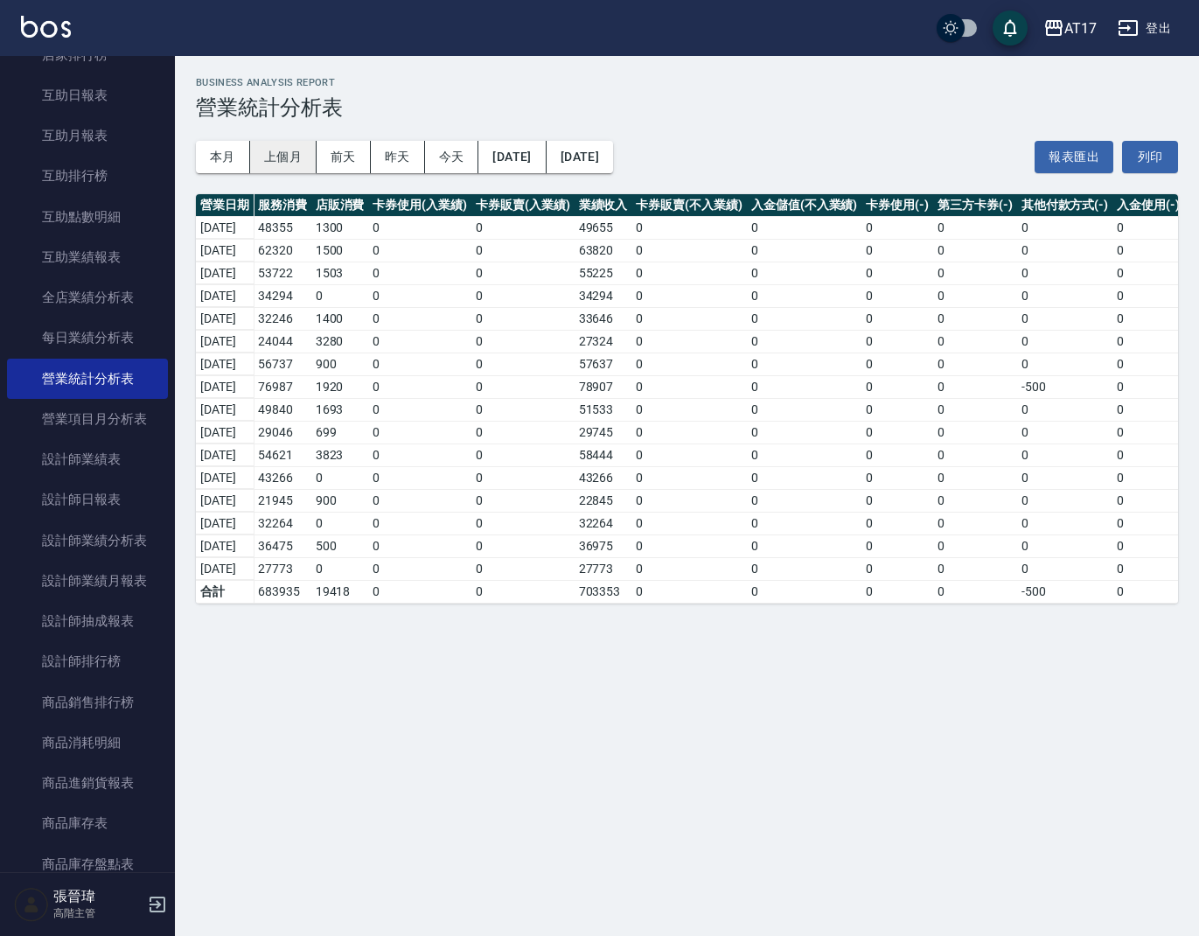
click at [290, 157] on button "上個月" at bounding box center [283, 157] width 66 height 32
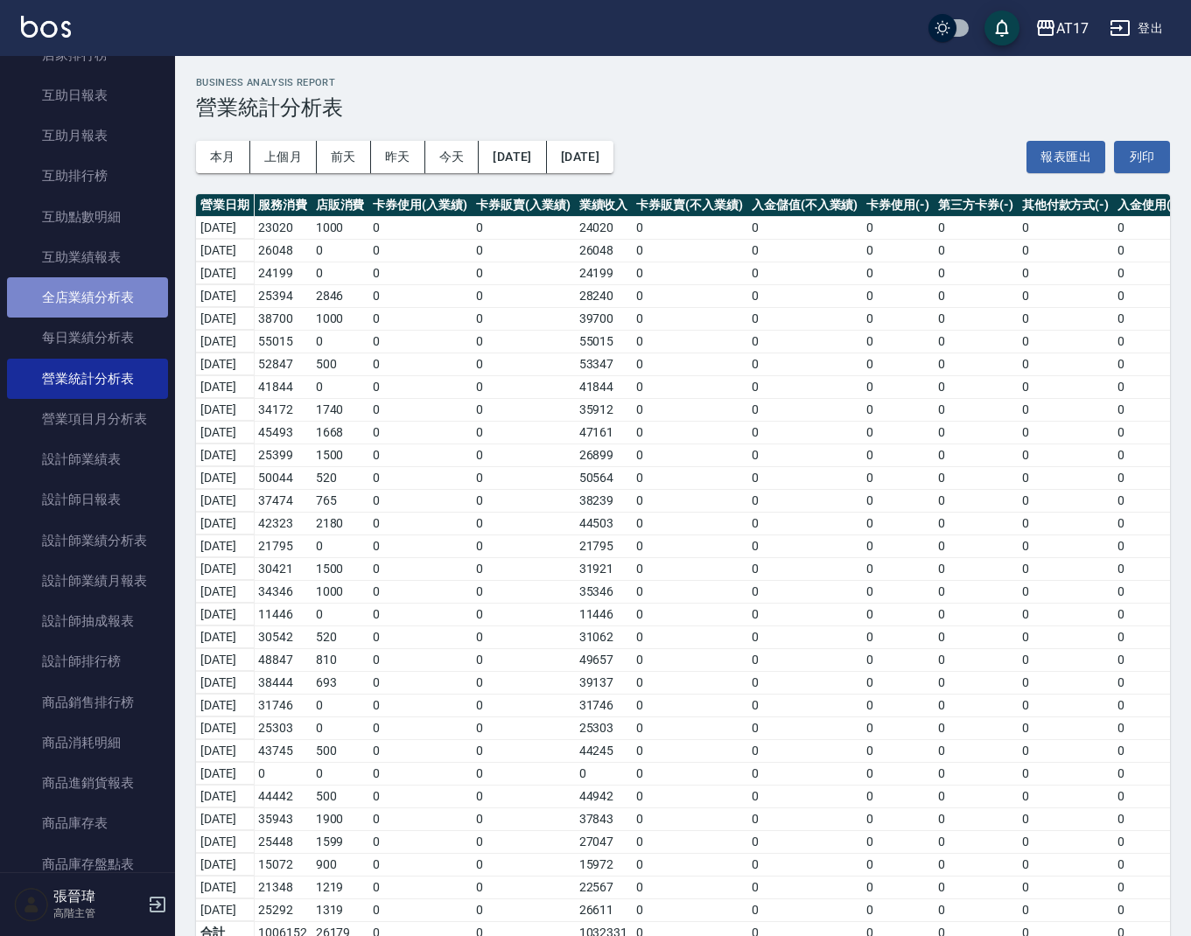
click at [97, 295] on link "全店業績分析表" at bounding box center [87, 297] width 161 height 40
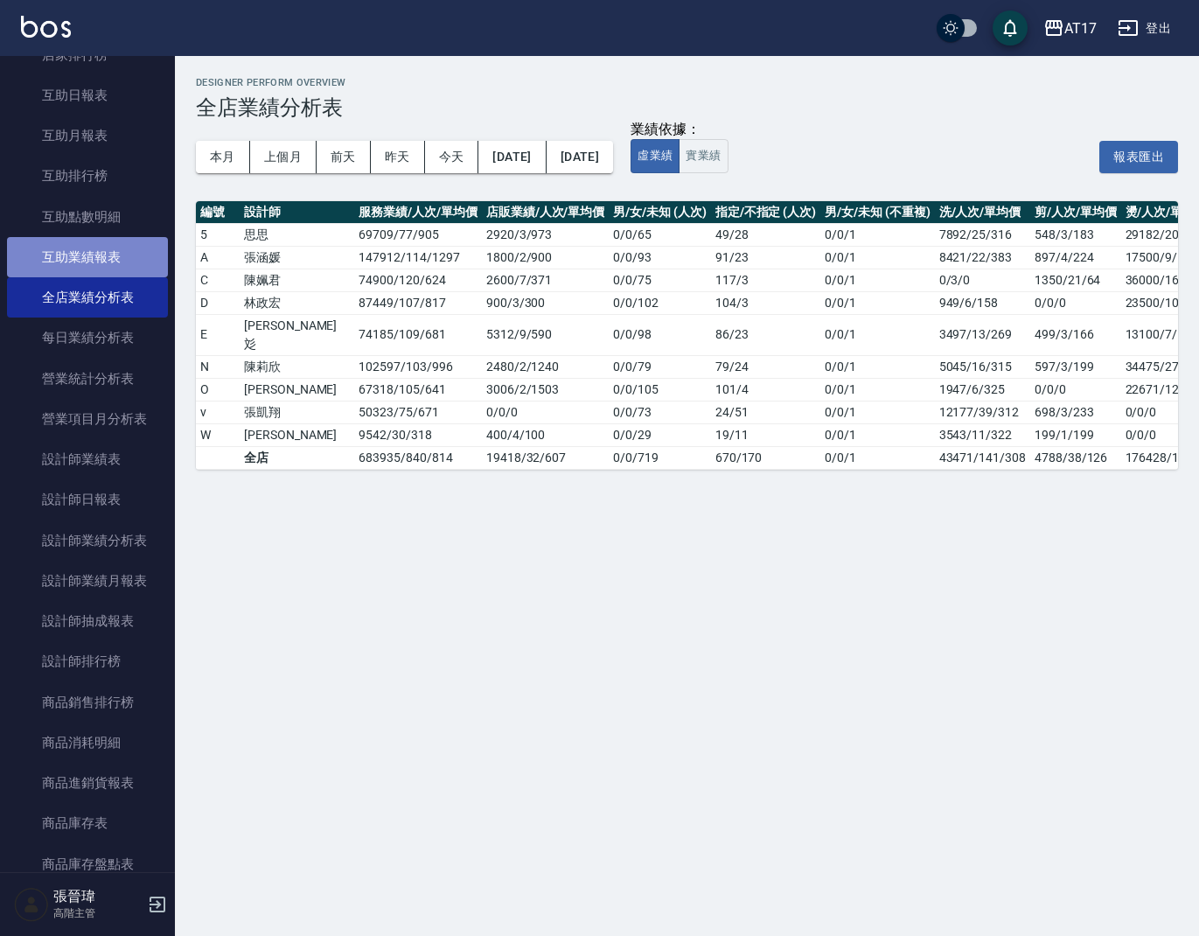
click at [122, 250] on link "互助業績報表" at bounding box center [87, 257] width 161 height 40
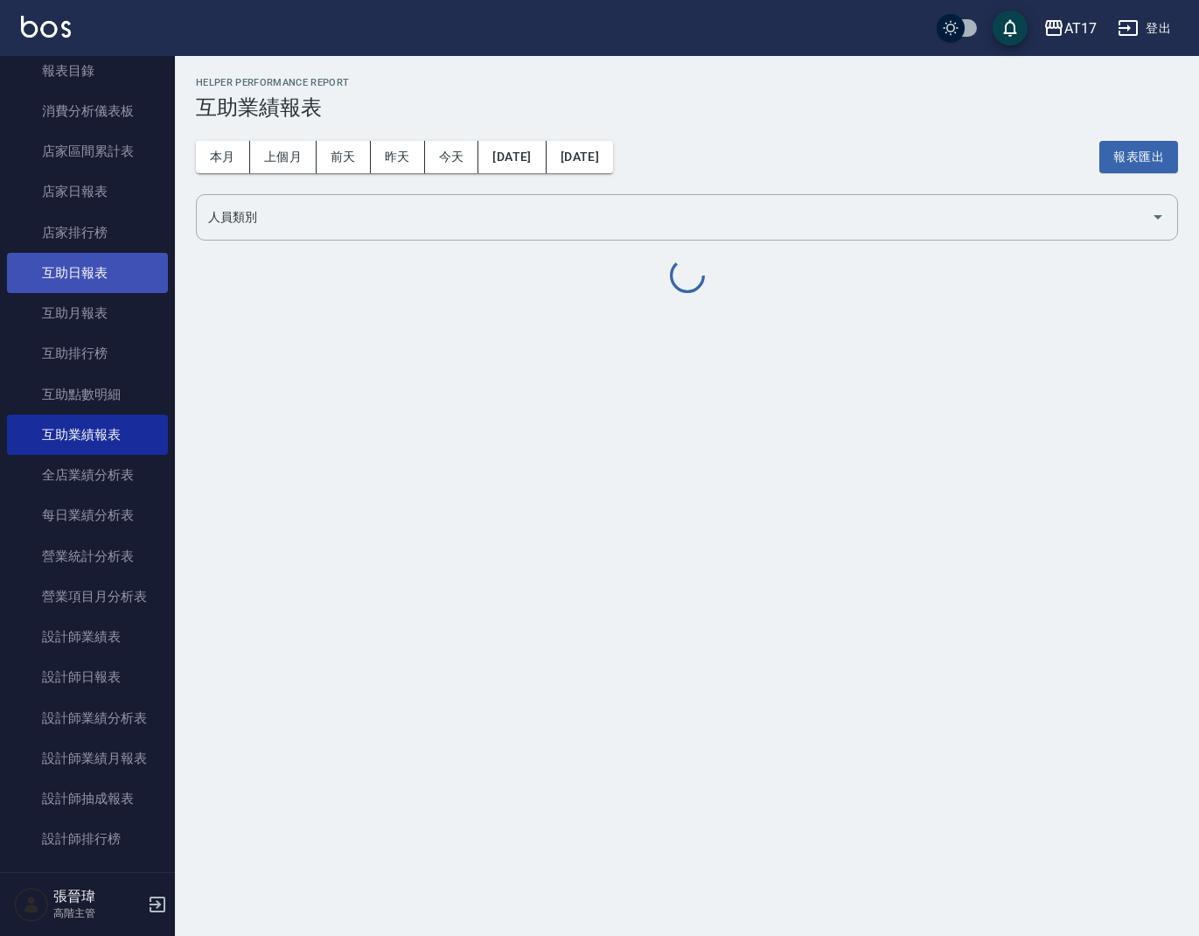
scroll to position [22, 0]
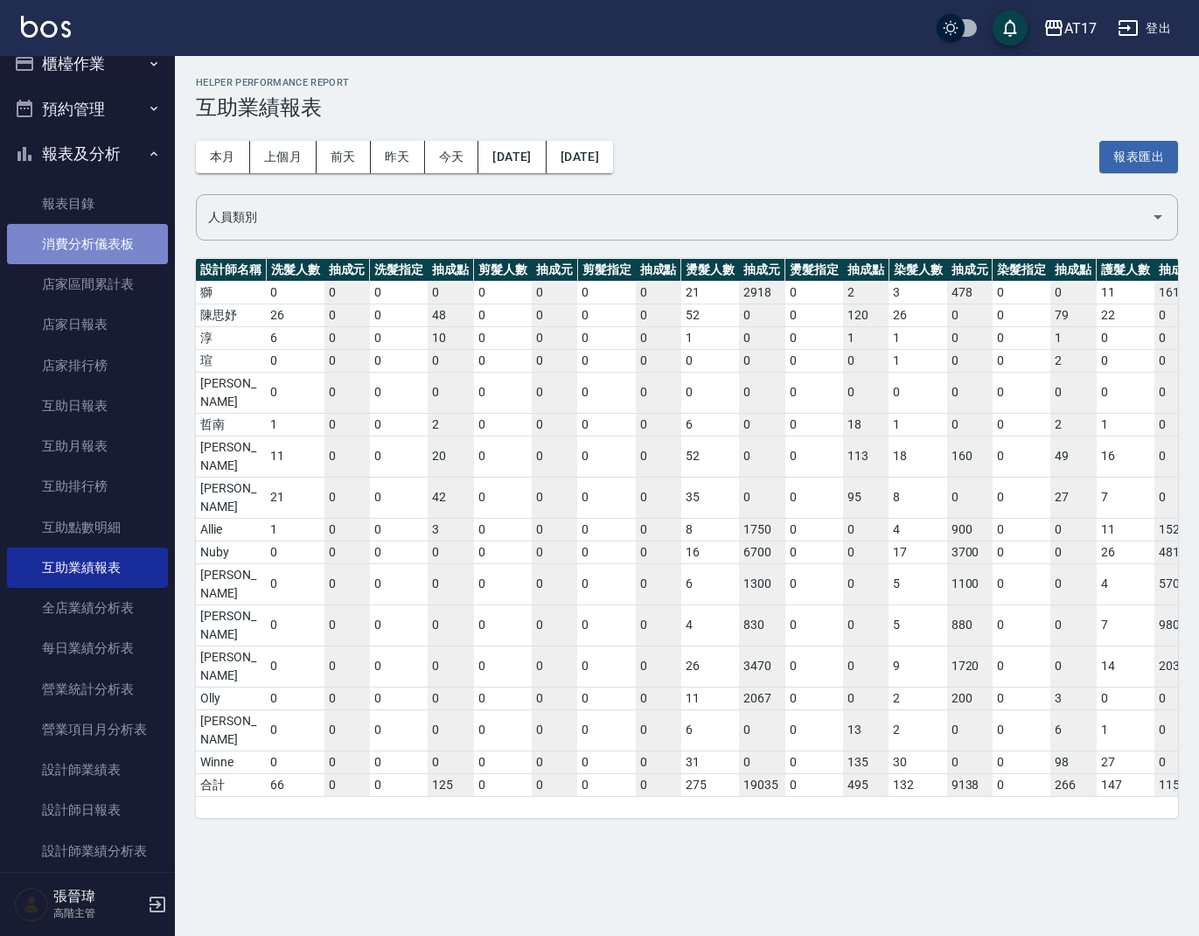
click at [119, 233] on link "消費分析儀表板" at bounding box center [87, 244] width 161 height 40
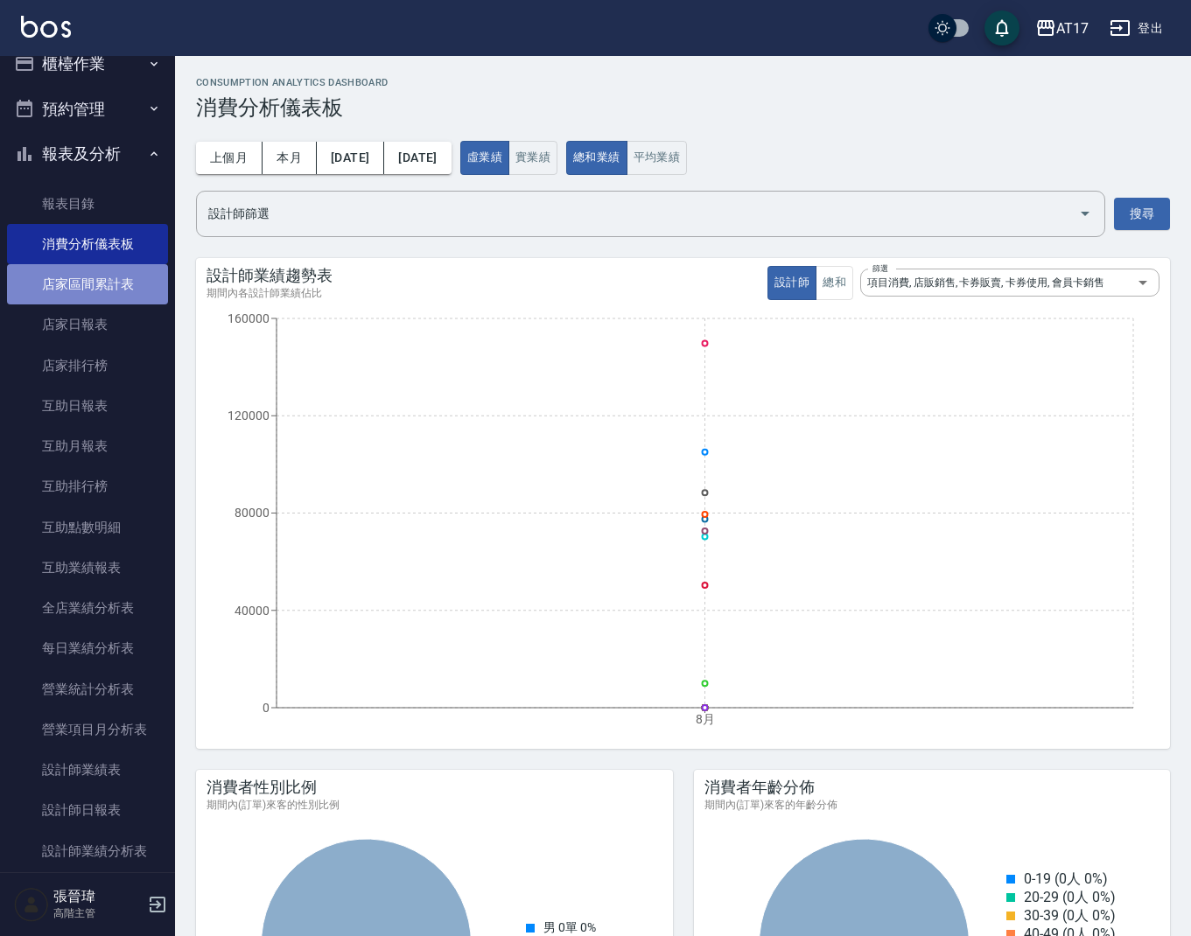
click at [121, 291] on link "店家區間累計表" at bounding box center [87, 284] width 161 height 40
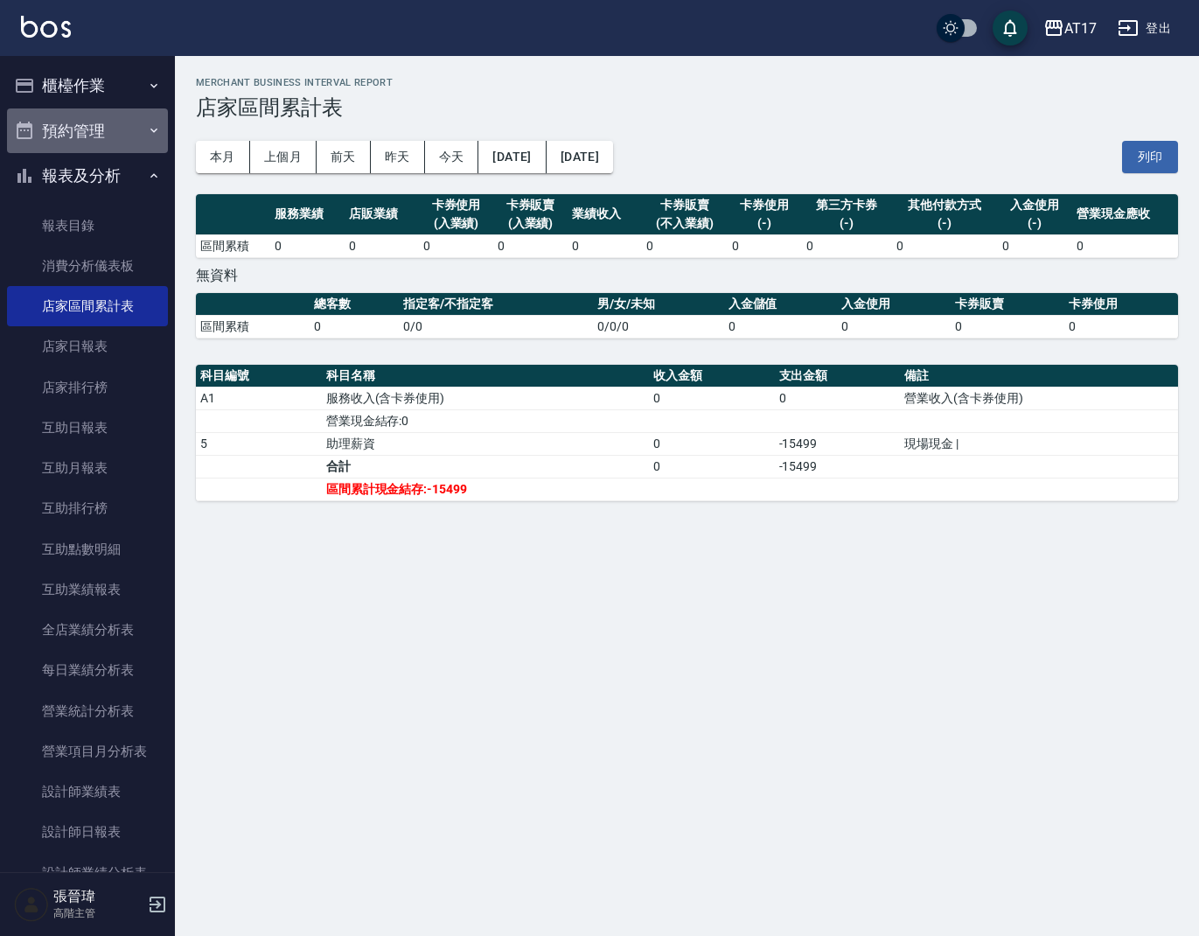
click at [115, 129] on button "預約管理" at bounding box center [87, 130] width 161 height 45
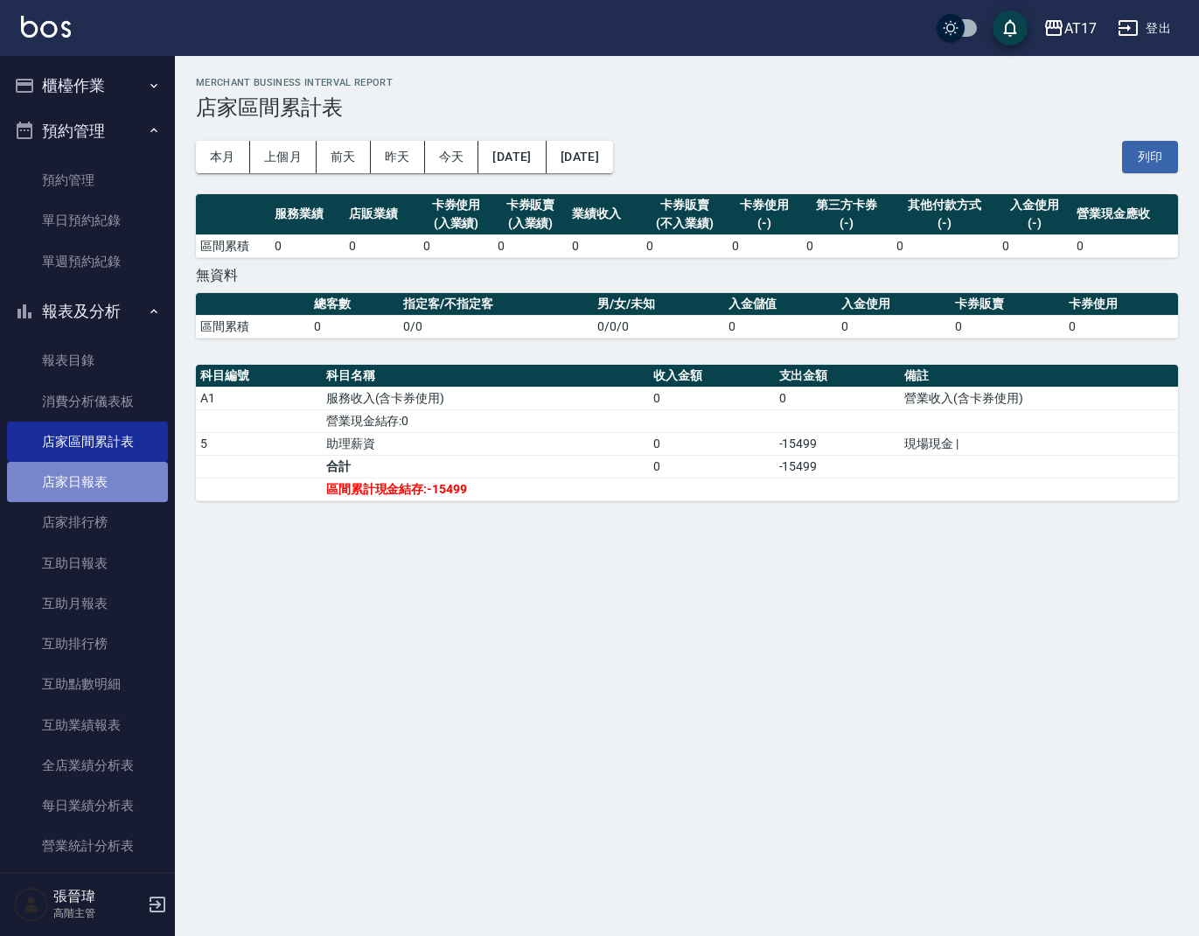
click at [117, 483] on link "店家日報表" at bounding box center [87, 482] width 161 height 40
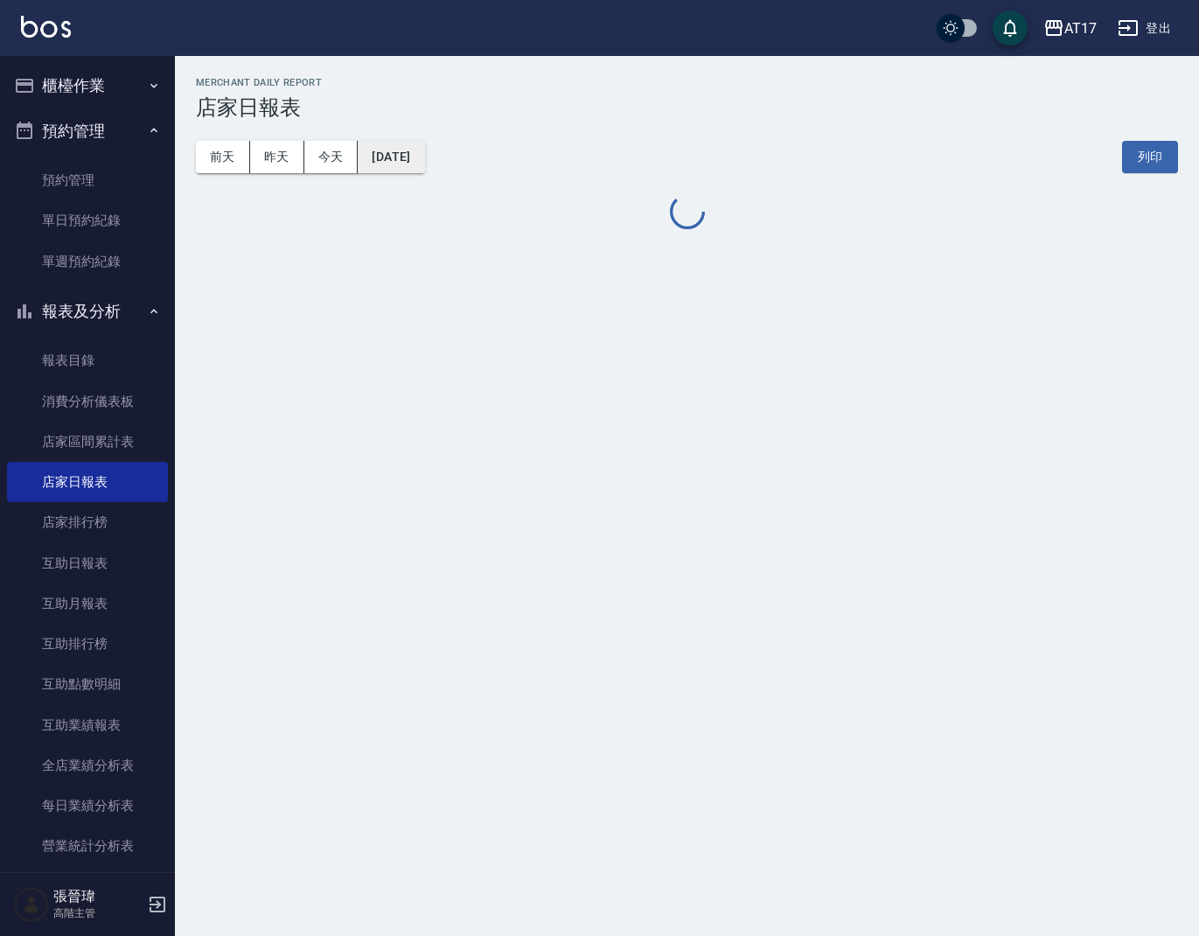
click at [391, 164] on button "[DATE]" at bounding box center [391, 157] width 66 height 32
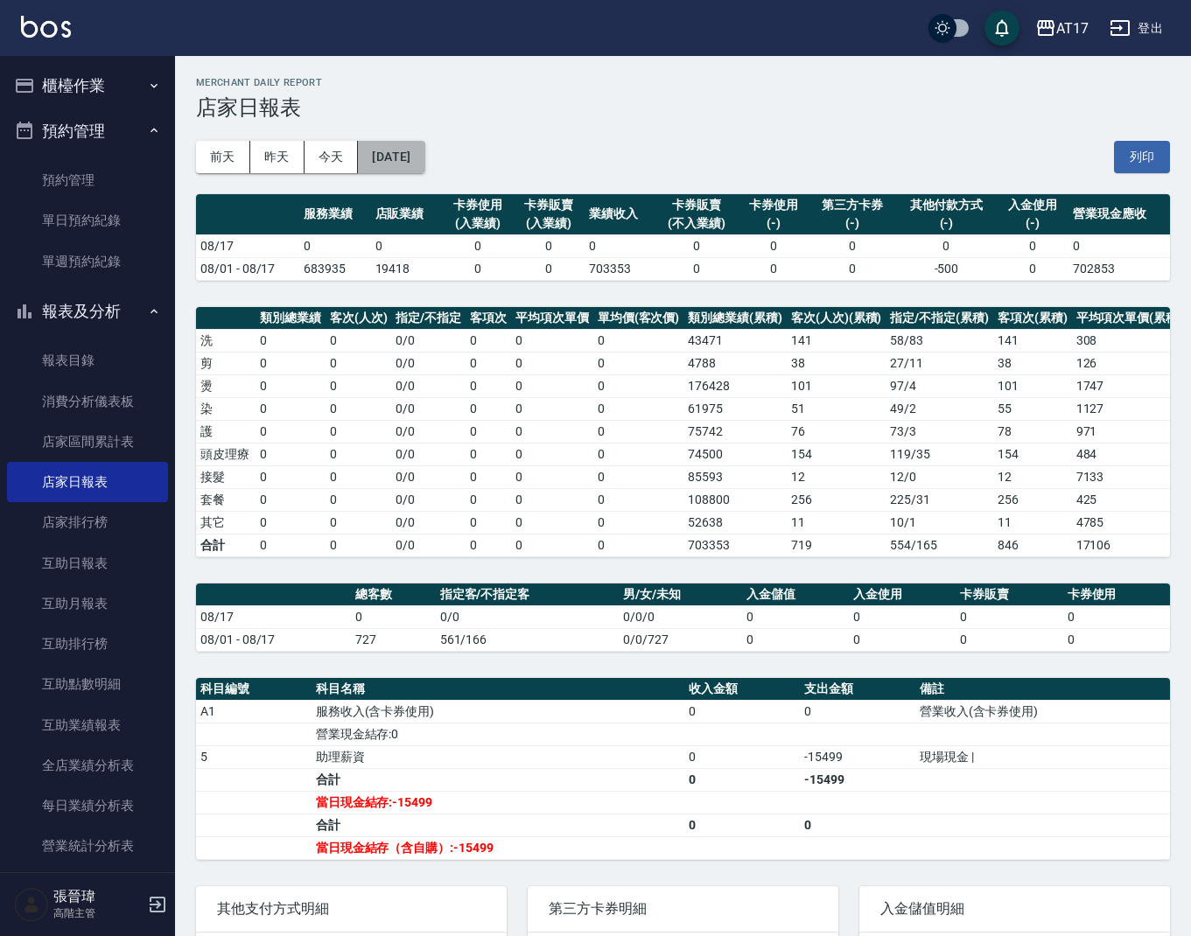
click at [379, 160] on button "[DATE]" at bounding box center [391, 157] width 66 height 32
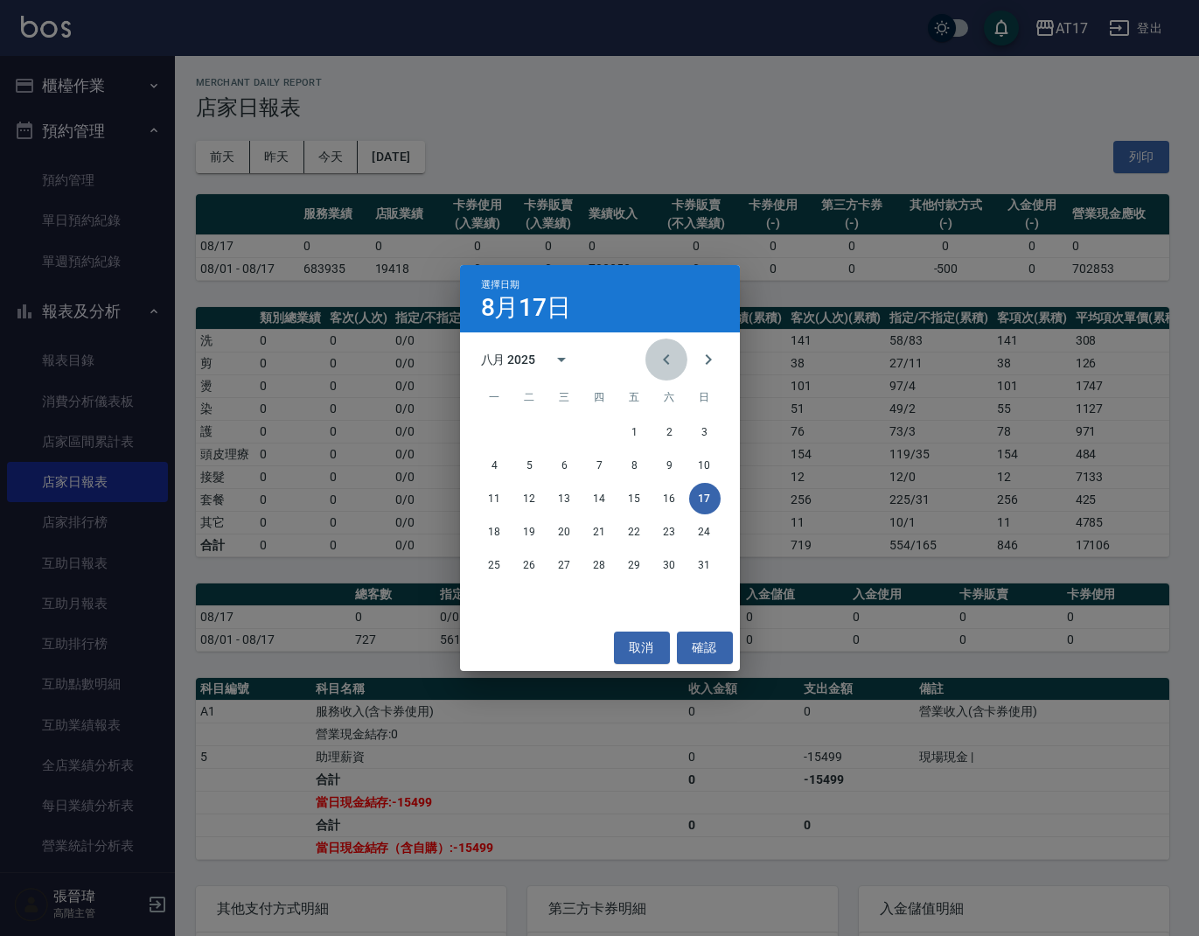
click at [665, 360] on icon "Previous month" at bounding box center [666, 359] width 6 height 10
click at [604, 563] on button "31" at bounding box center [599, 564] width 31 height 31
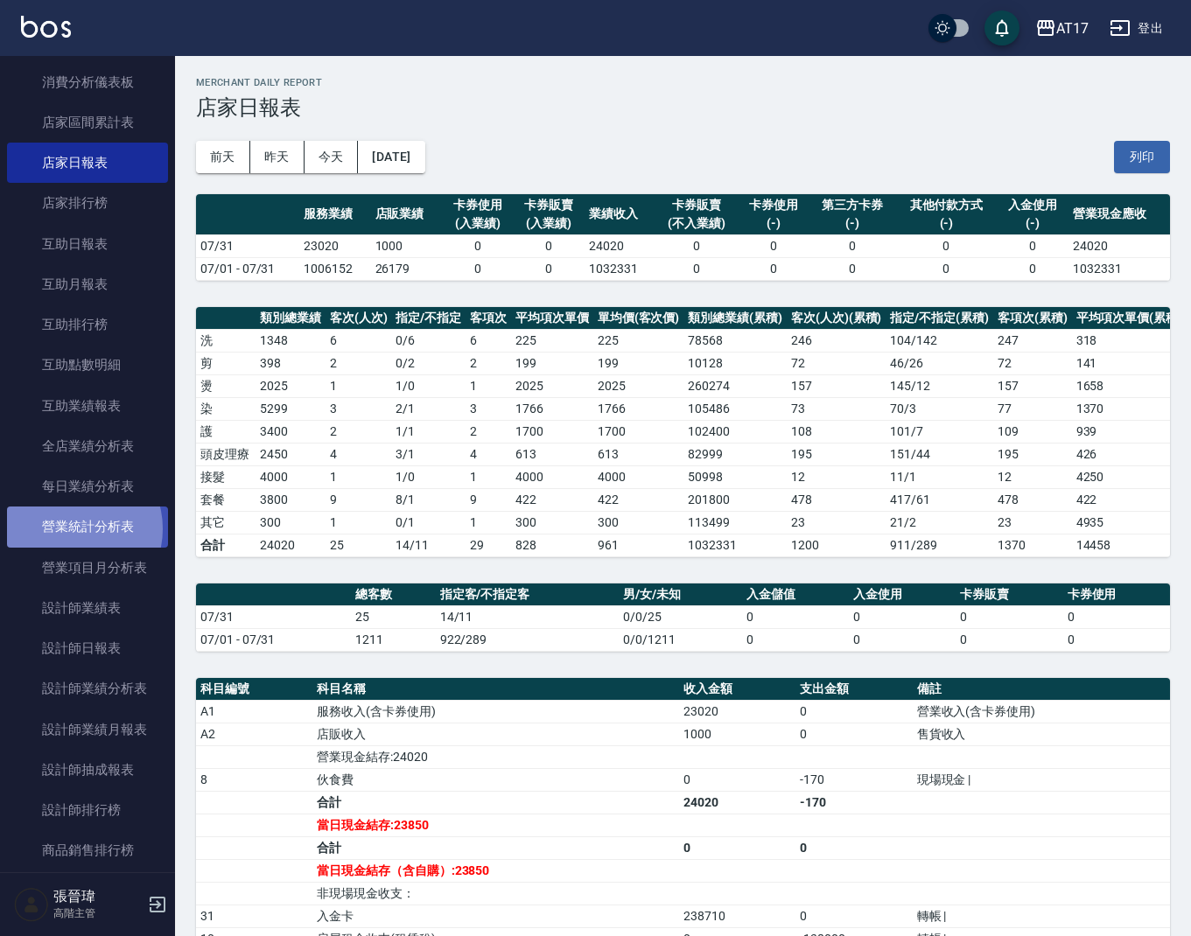
click at [73, 524] on link "營業統計分析表" at bounding box center [87, 527] width 161 height 40
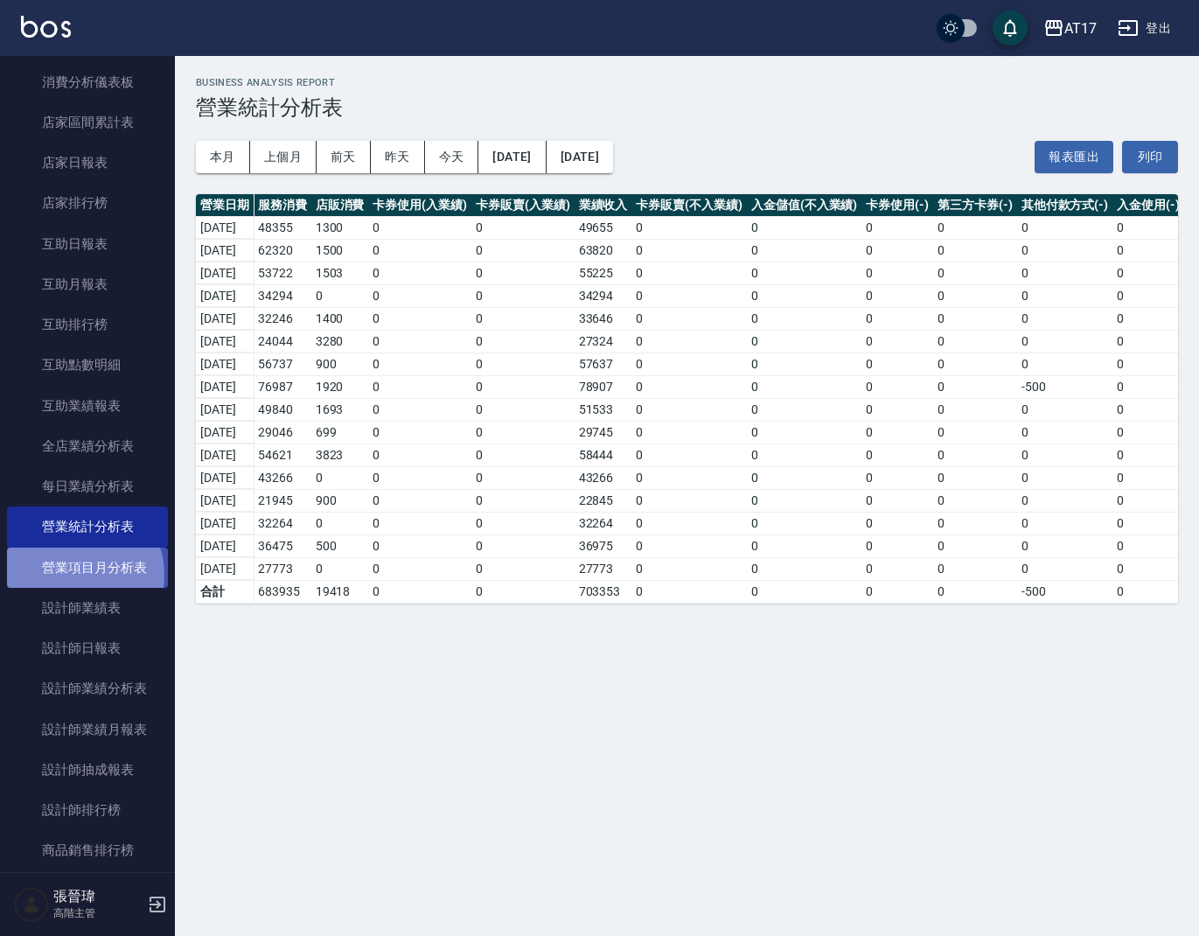
click at [75, 570] on link "營業項目月分析表" at bounding box center [87, 568] width 161 height 40
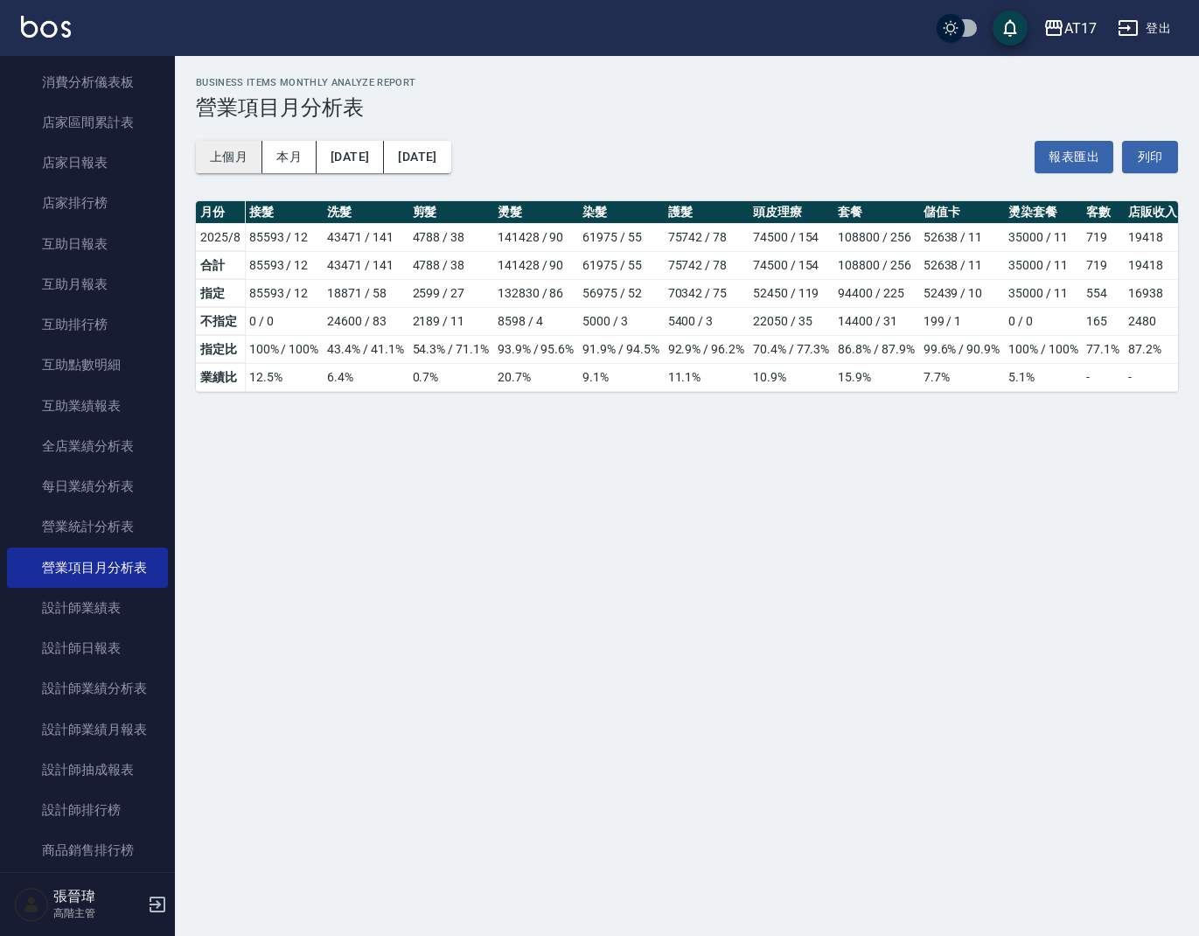
click at [238, 161] on button "上個月" at bounding box center [229, 157] width 66 height 32
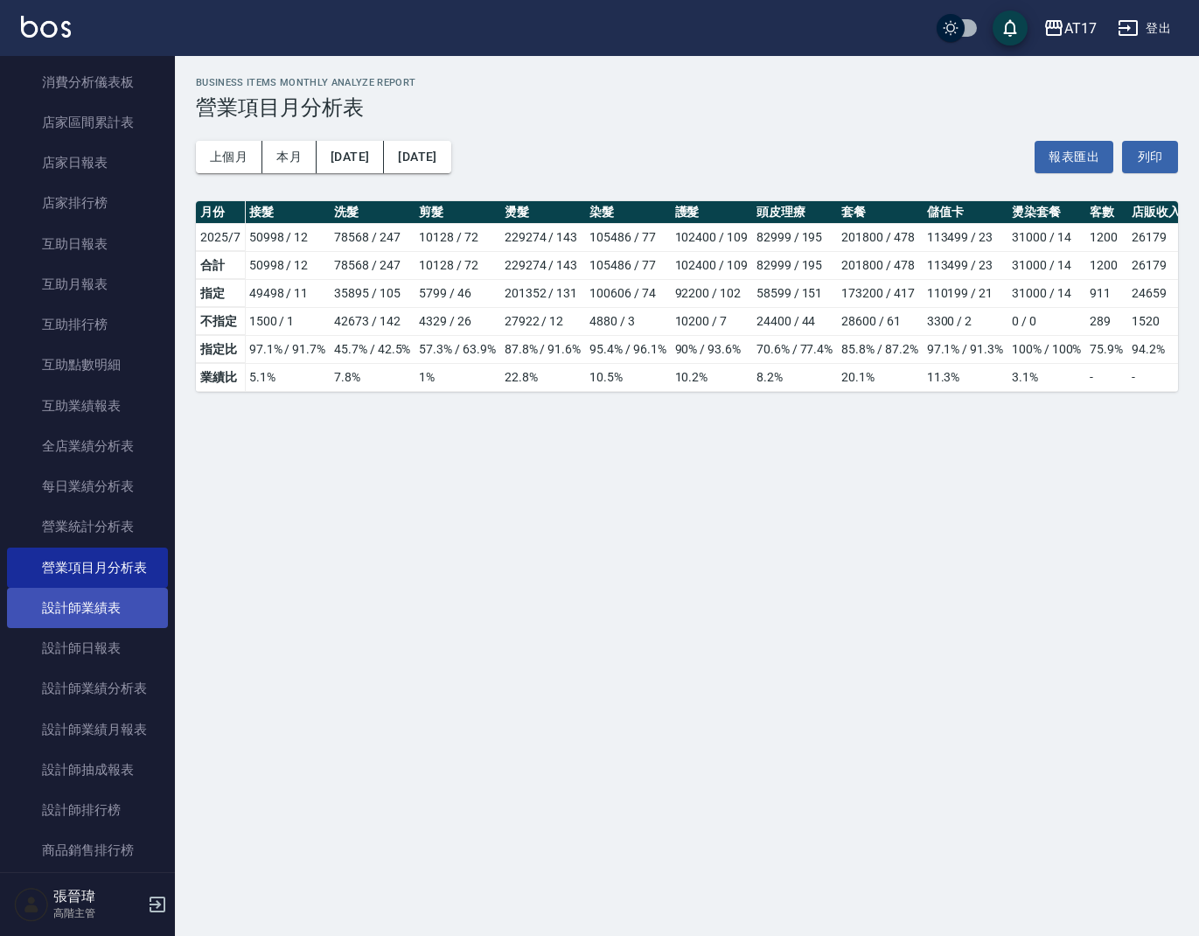
click at [111, 588] on link "設計師業績表" at bounding box center [87, 608] width 161 height 40
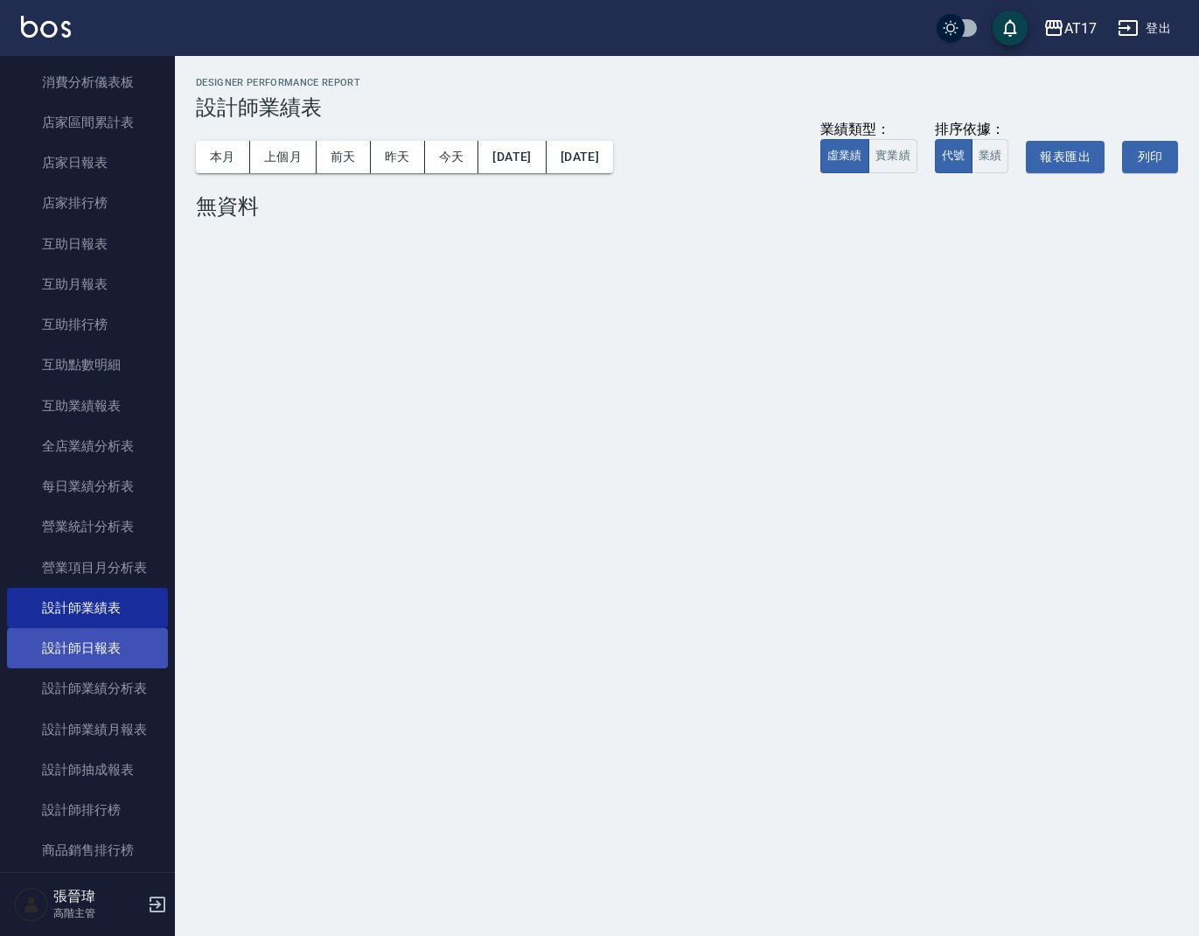
click at [101, 631] on link "設計師日報表" at bounding box center [87, 648] width 161 height 40
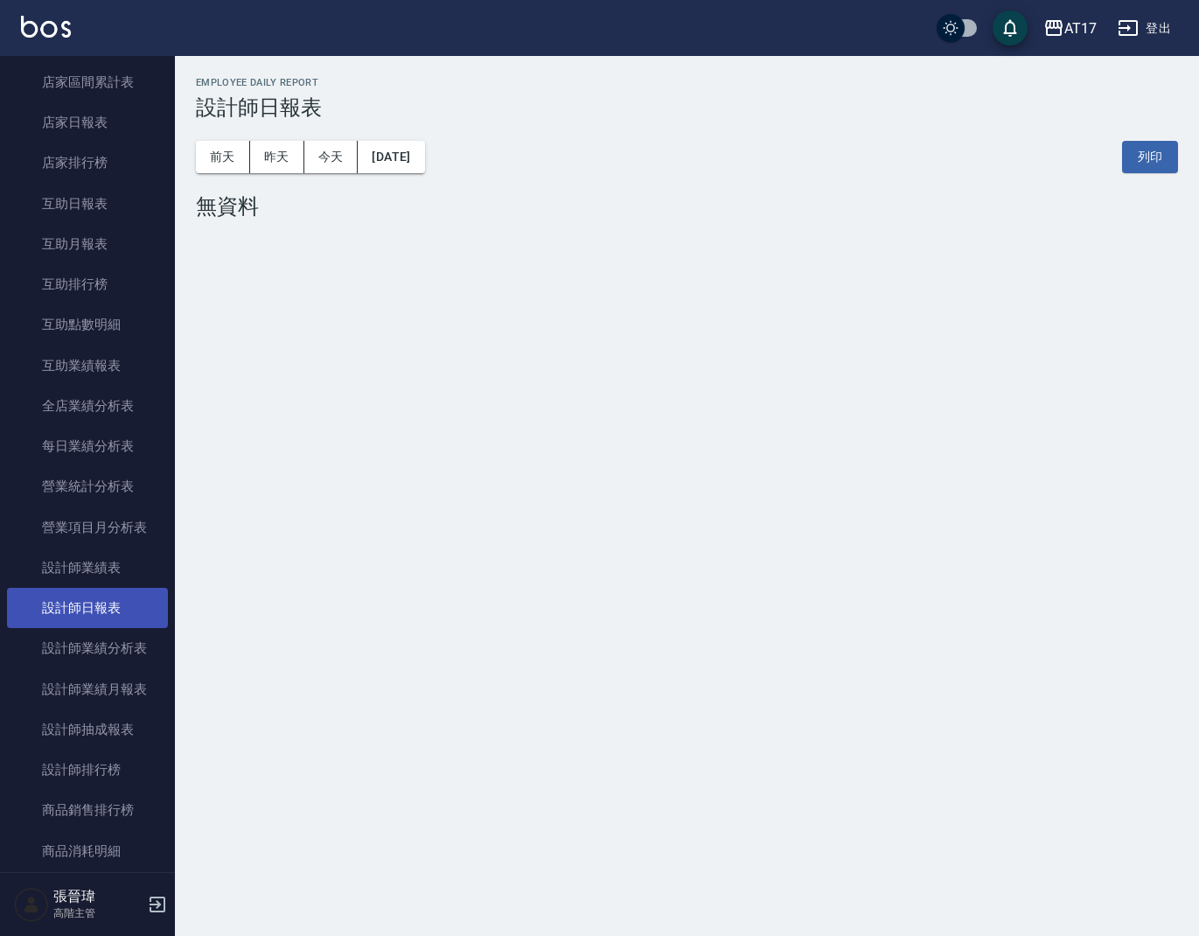
scroll to position [362, 0]
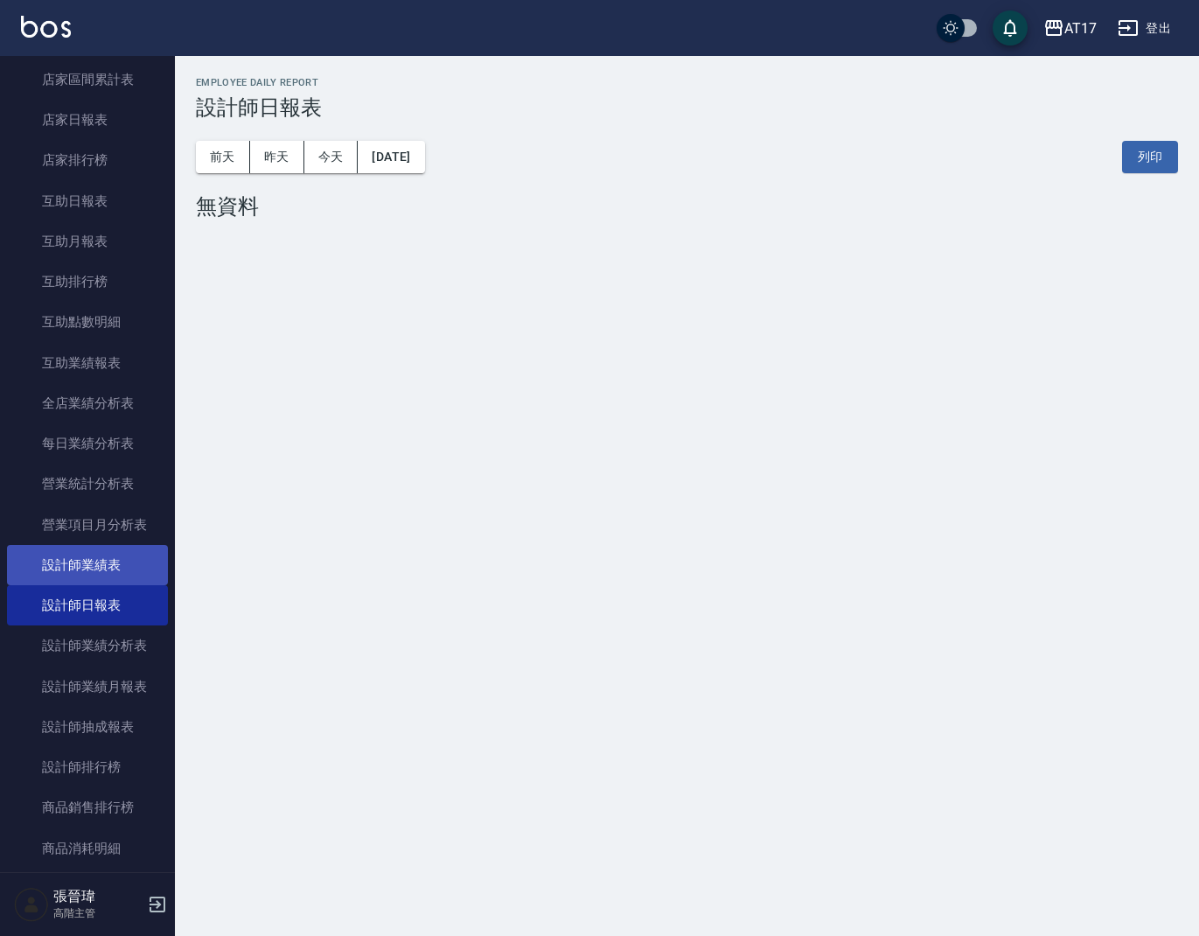
click at [119, 572] on link "設計師業績表" at bounding box center [87, 565] width 161 height 40
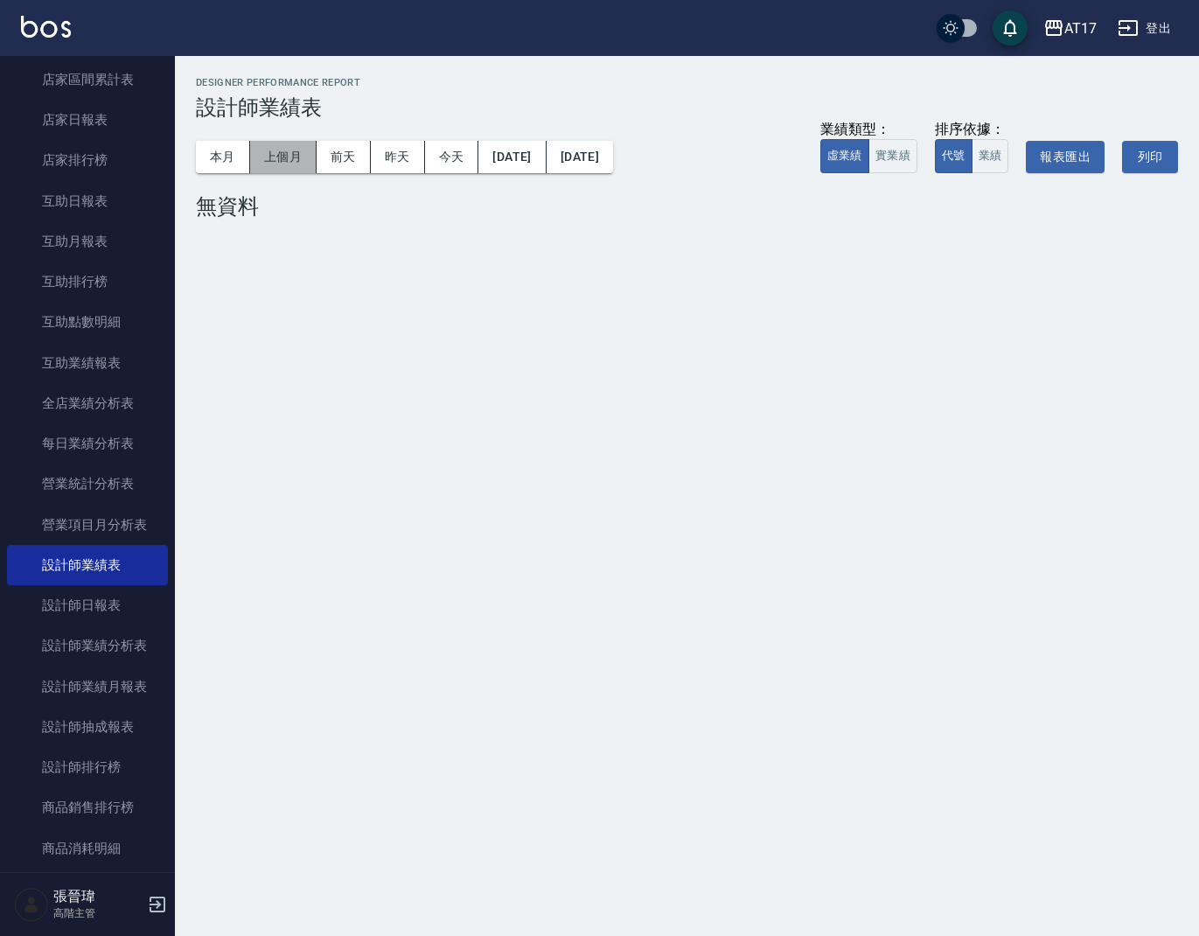
click at [269, 160] on button "上個月" at bounding box center [283, 157] width 66 height 32
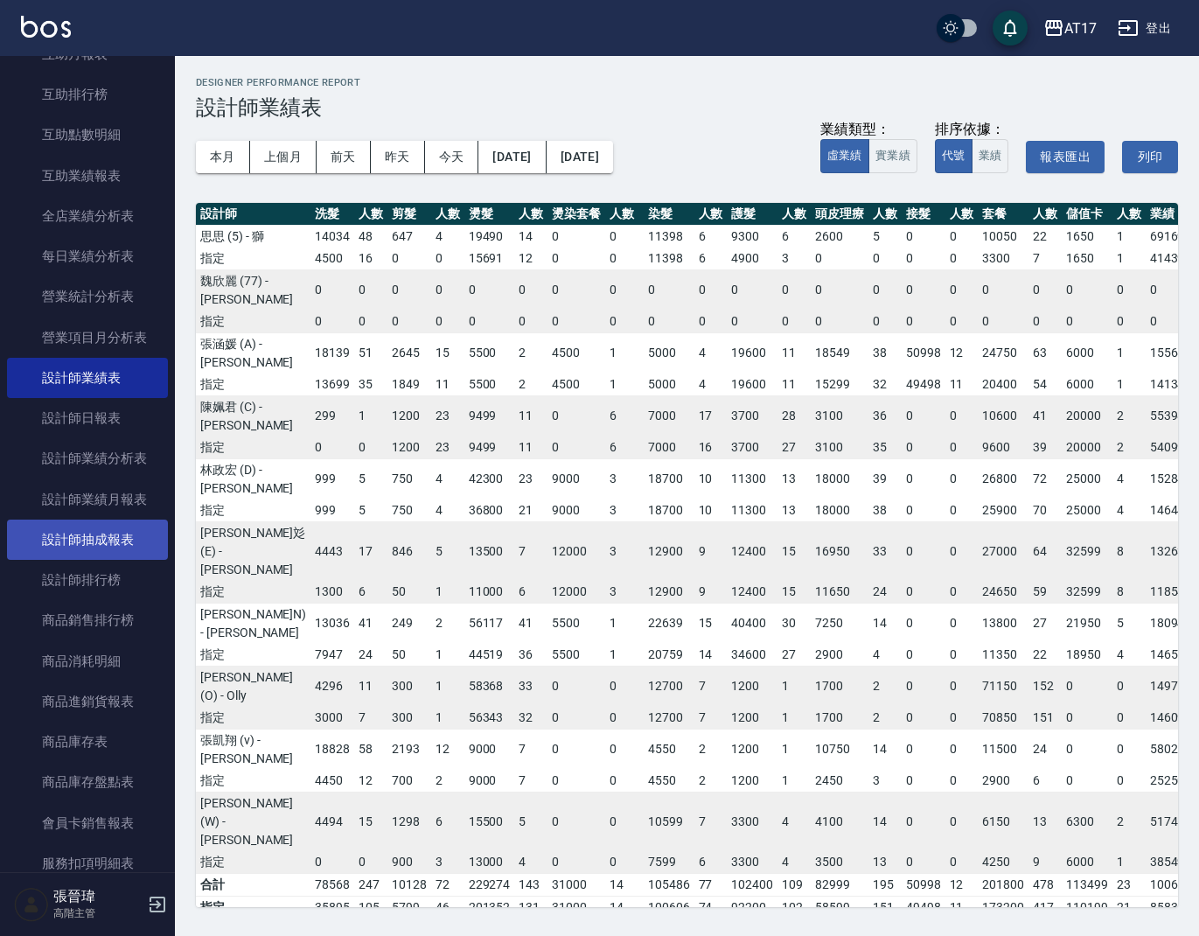
scroll to position [557, 0]
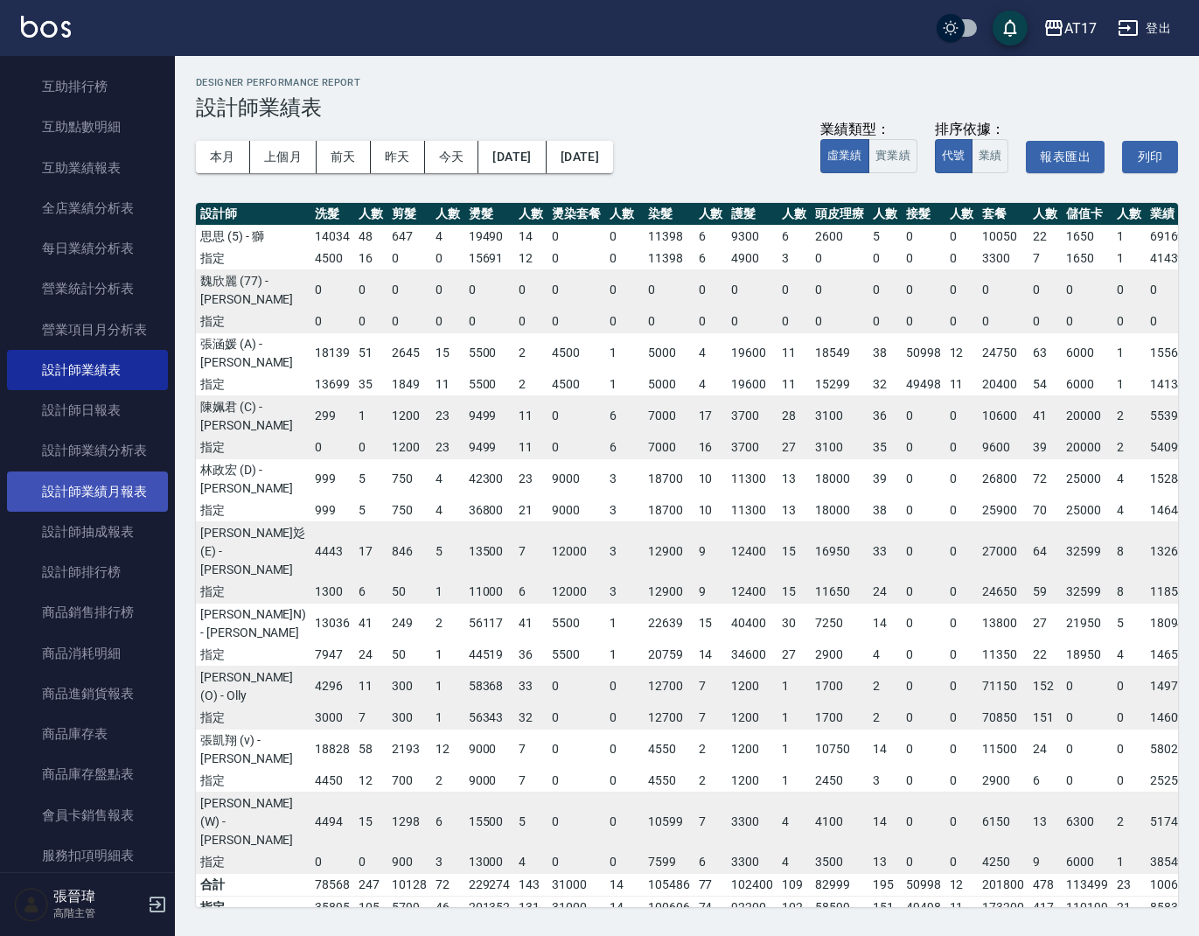
click at [130, 493] on link "設計師業績月報表" at bounding box center [87, 492] width 161 height 40
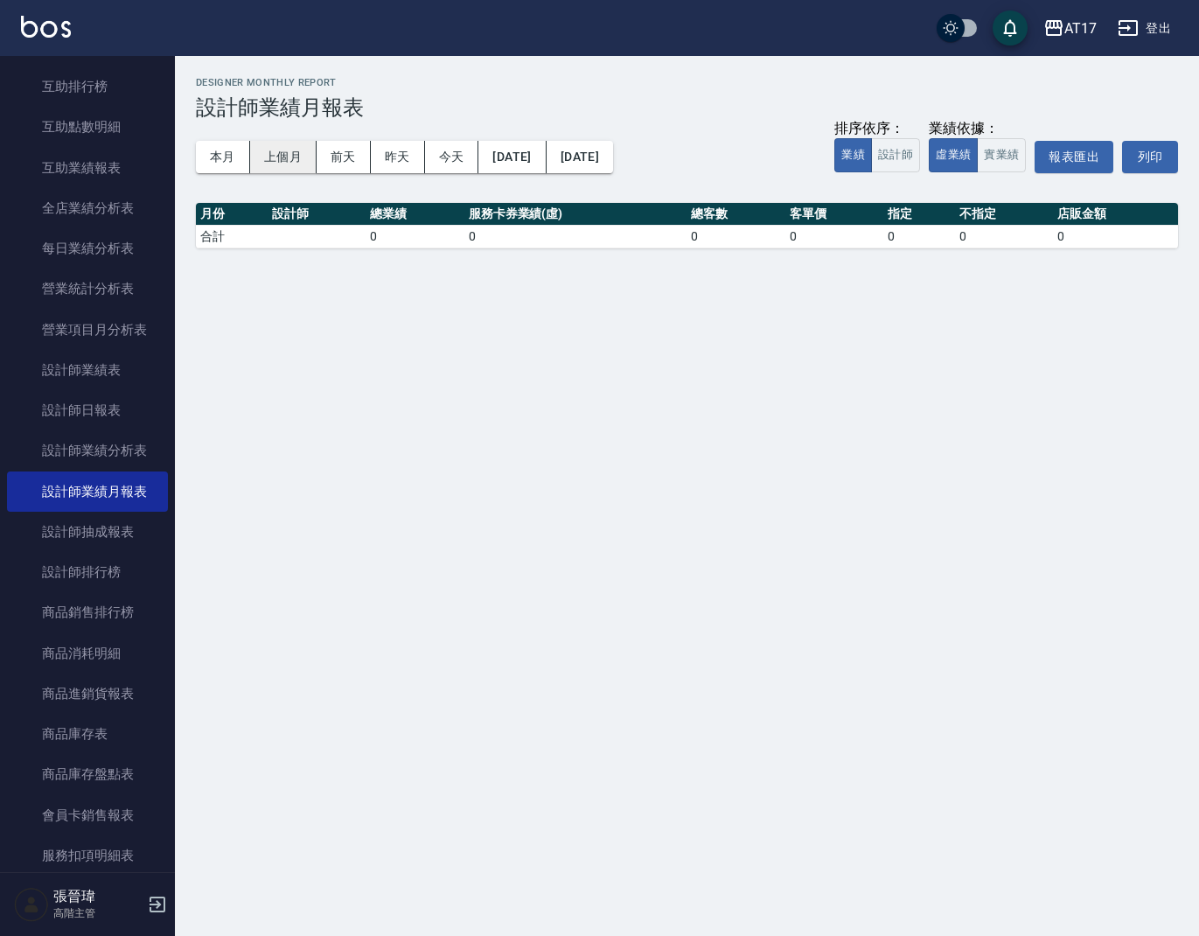
click at [298, 160] on button "上個月" at bounding box center [283, 157] width 66 height 32
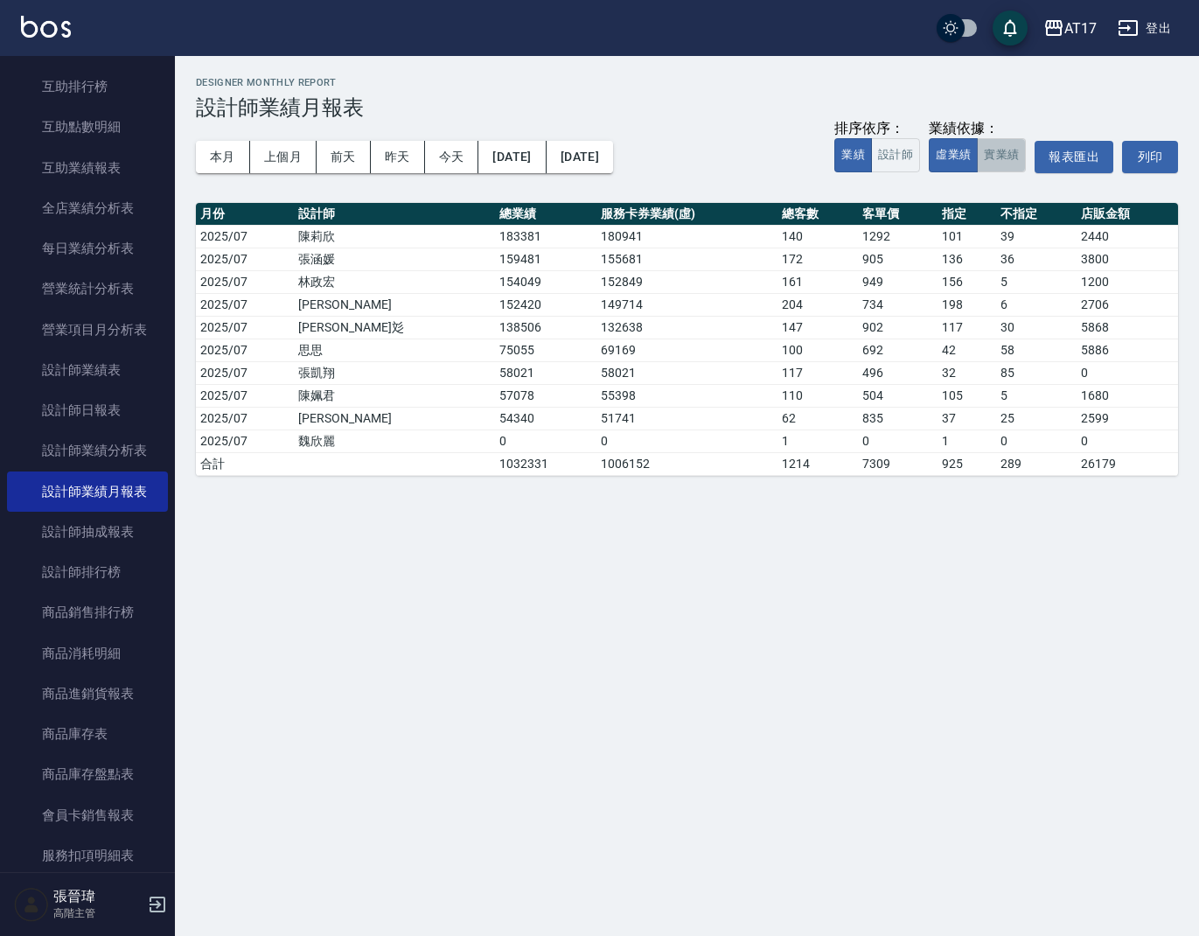
click at [1010, 157] on button "實業績" at bounding box center [1001, 155] width 49 height 34
click at [517, 165] on button "[DATE]" at bounding box center [512, 157] width 67 height 32
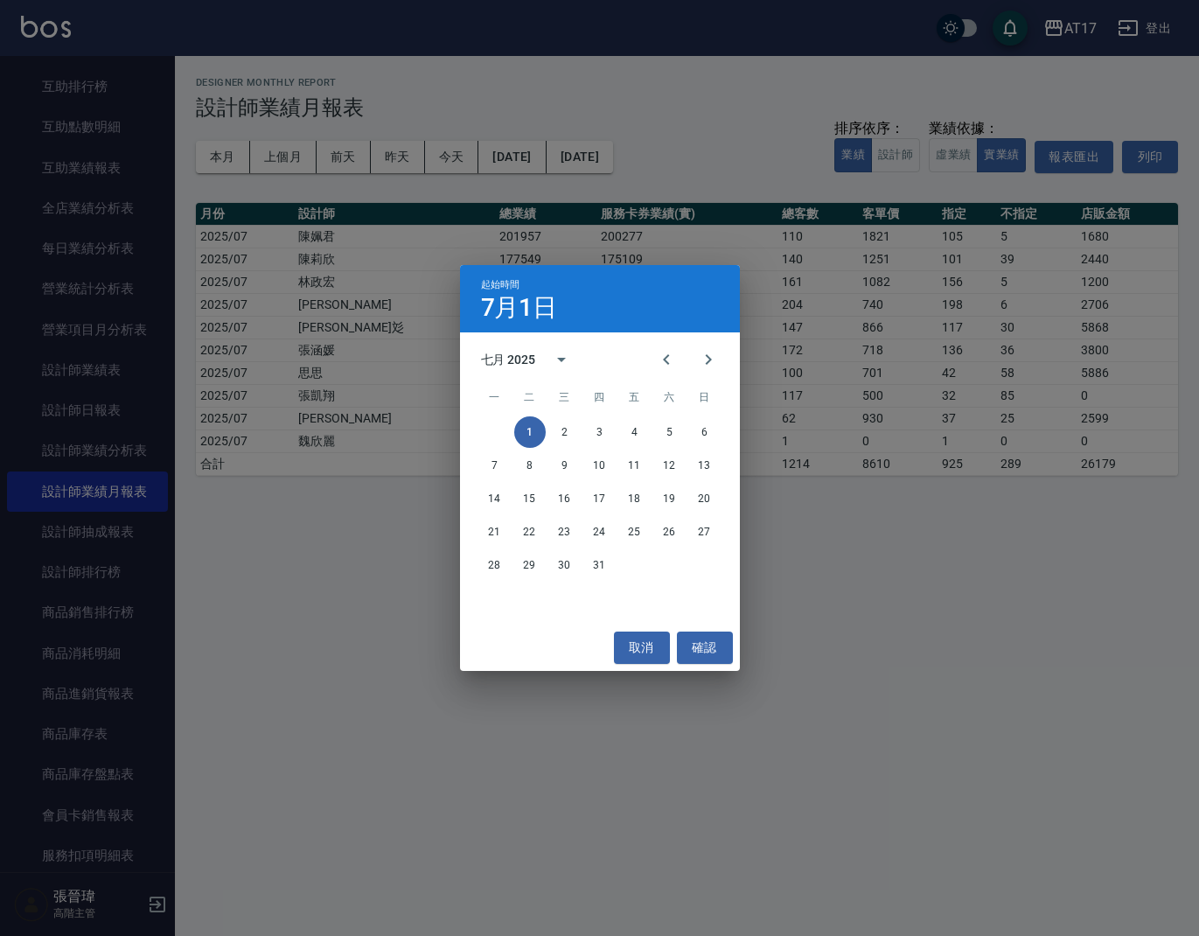
click at [529, 361] on div "七月 2025" at bounding box center [508, 360] width 55 height 18
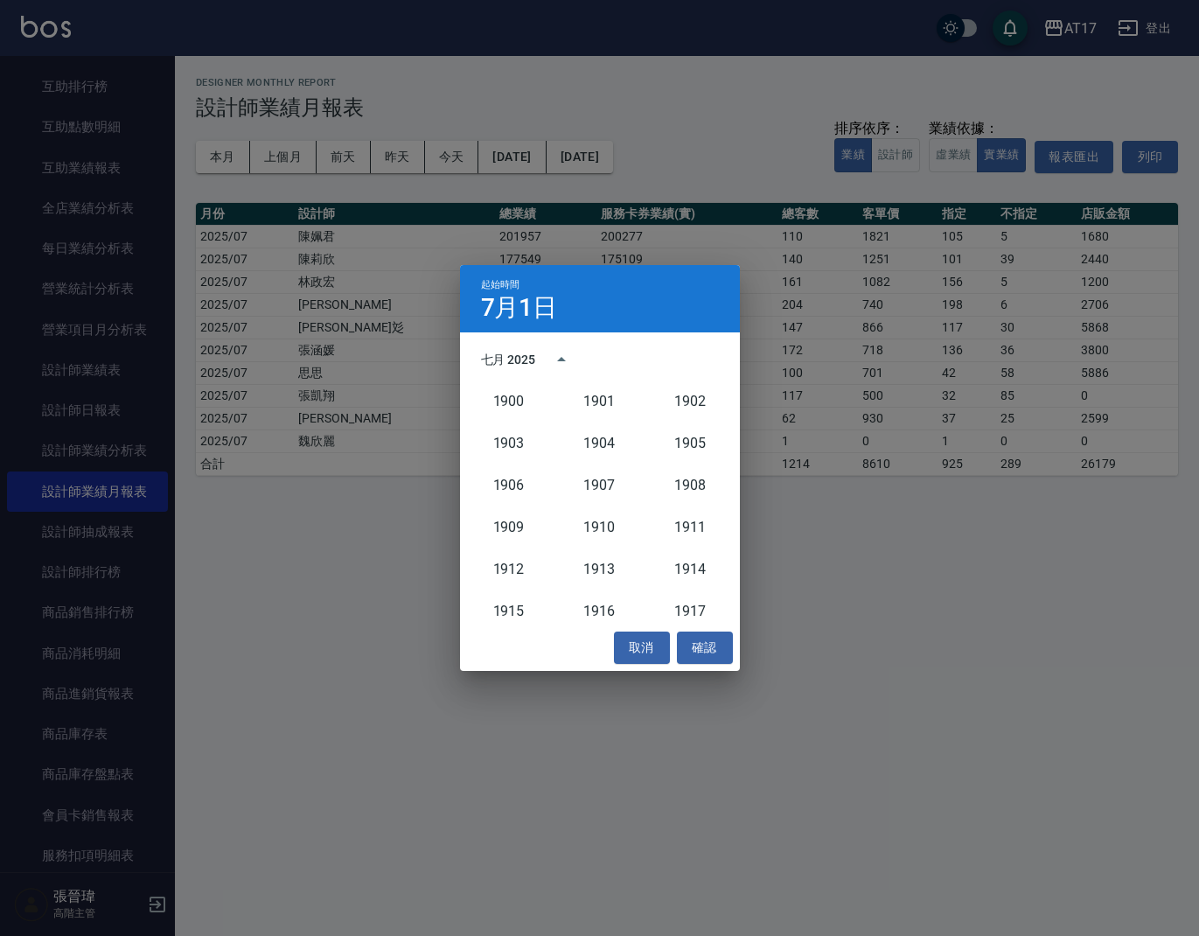
scroll to position [1620, 0]
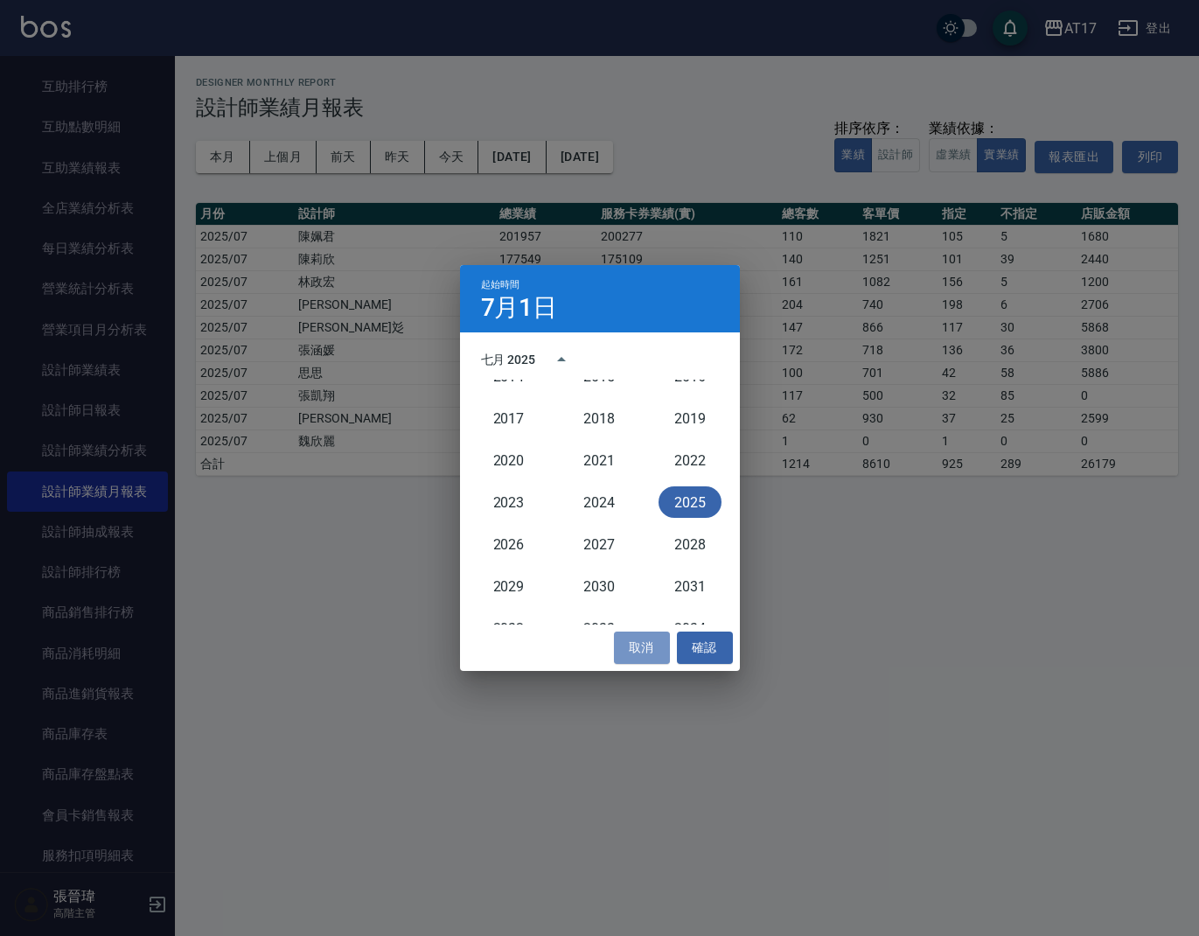
drag, startPoint x: 638, startPoint y: 639, endPoint x: 584, endPoint y: 633, distance: 54.5
click at [641, 640] on button "取消" at bounding box center [642, 648] width 56 height 32
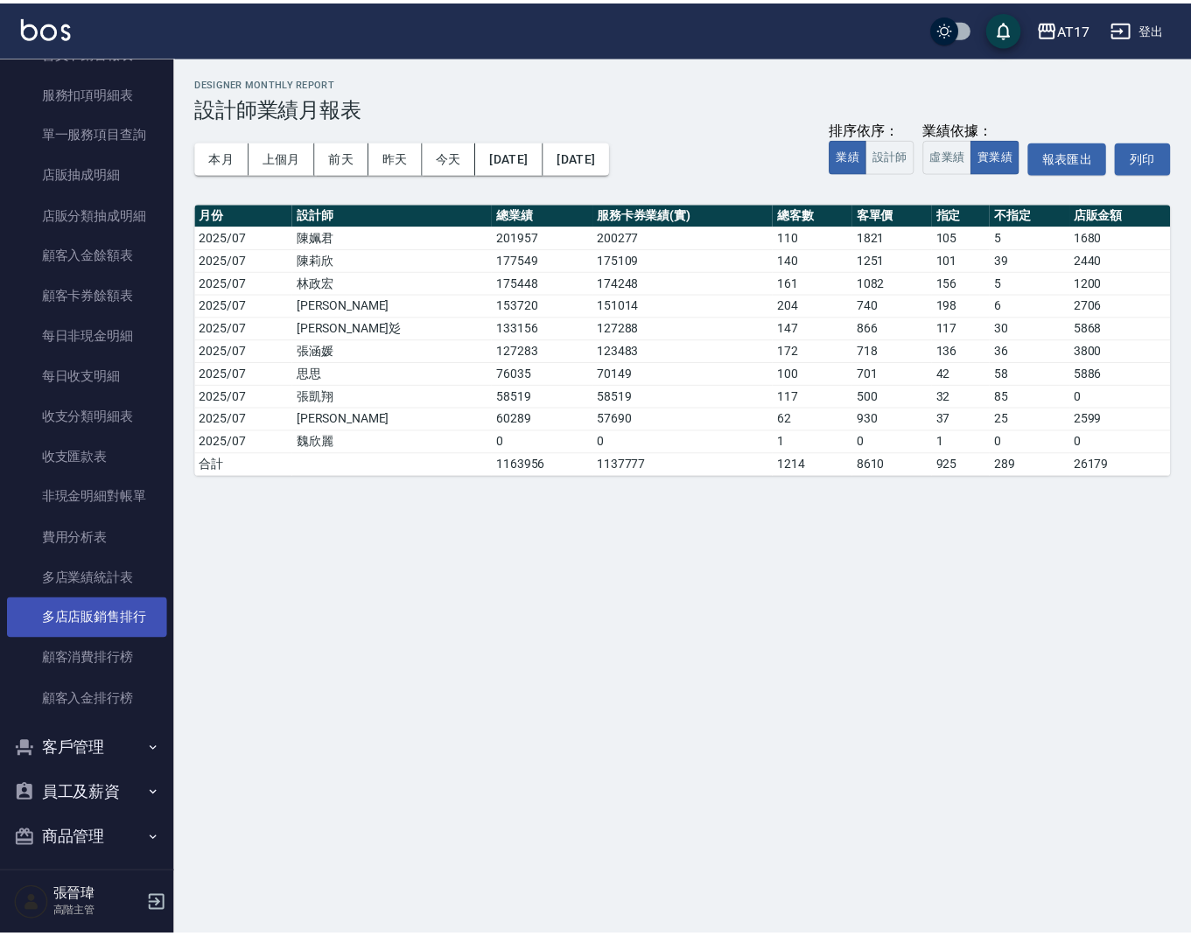
scroll to position [0, 0]
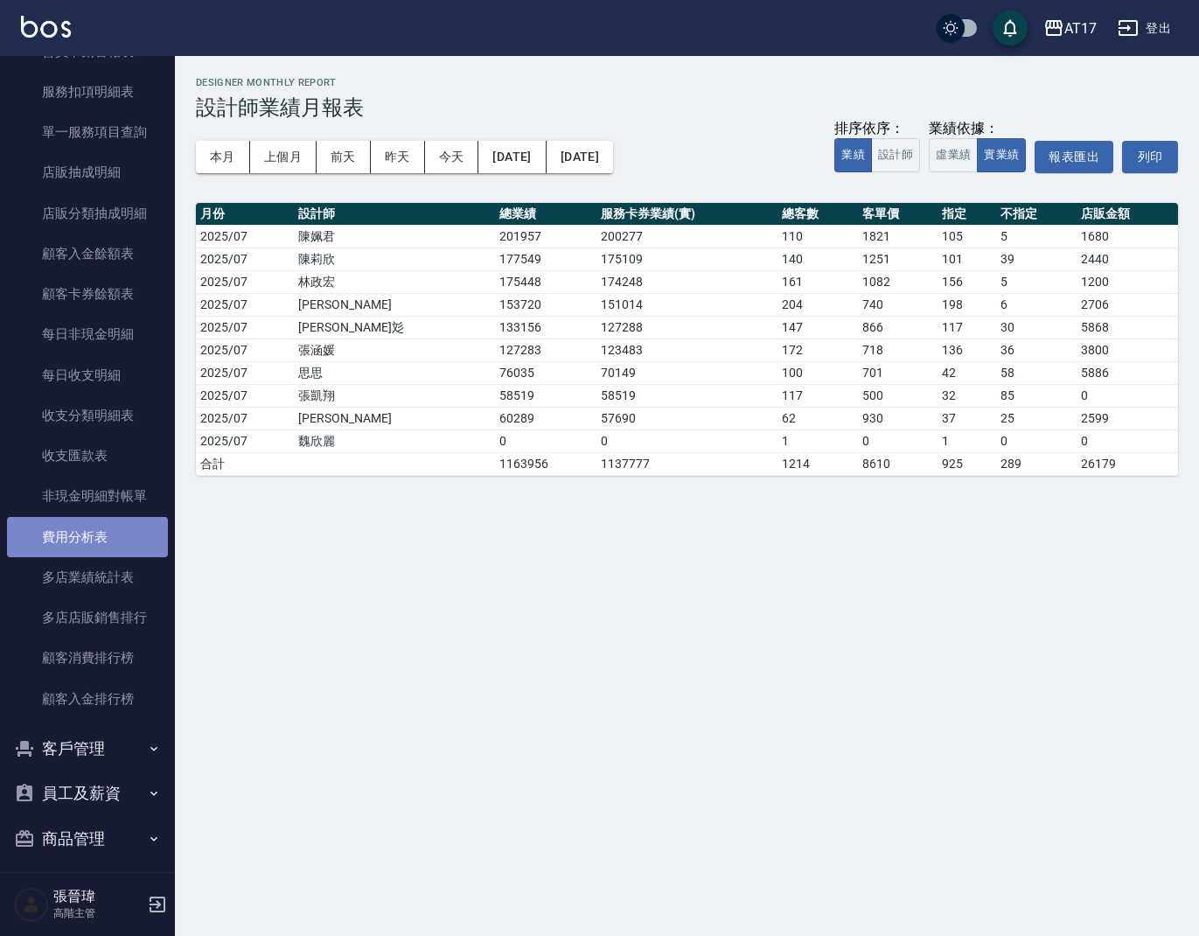
click at [122, 531] on link "費用分析表" at bounding box center [87, 537] width 161 height 40
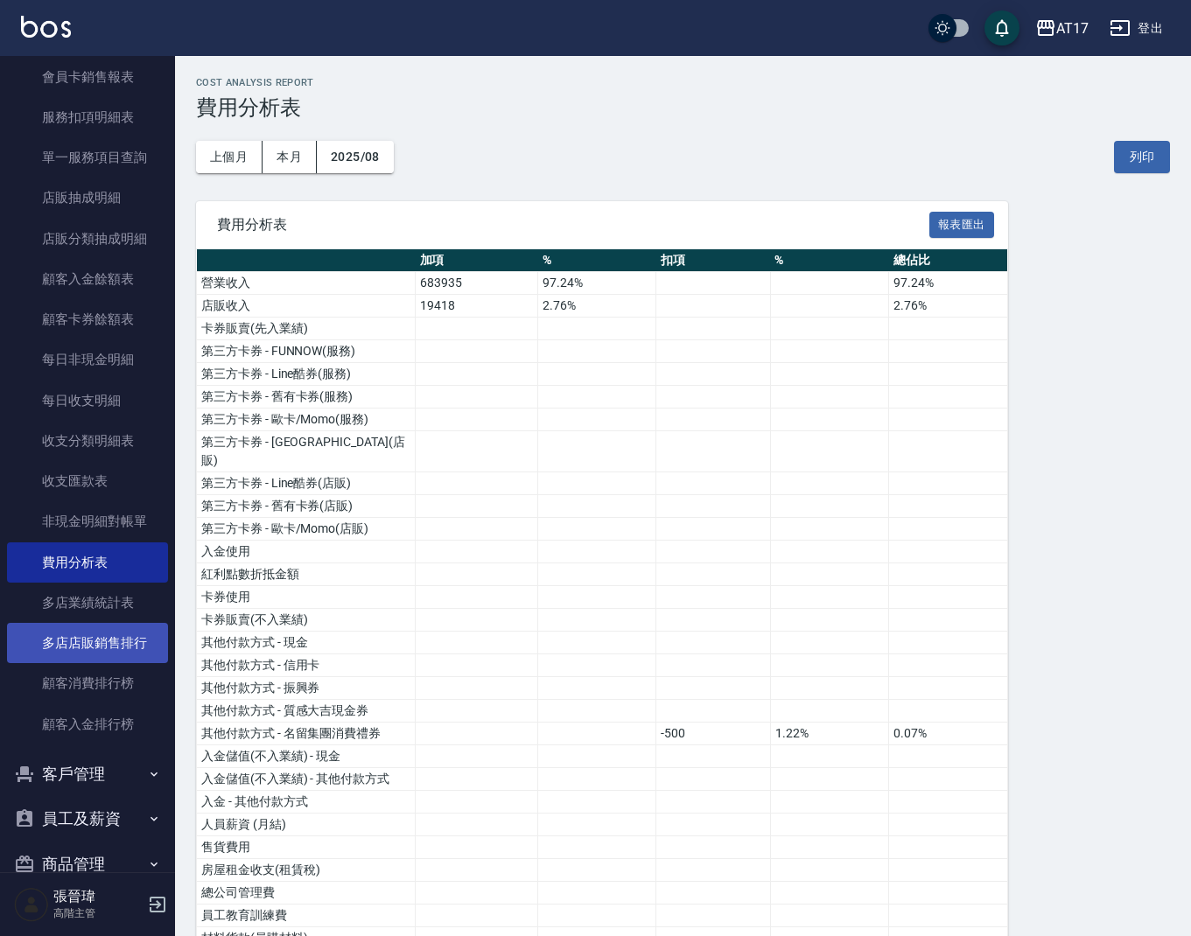
scroll to position [0, 1]
click at [115, 637] on link "多店店販銷售排行" at bounding box center [87, 643] width 161 height 40
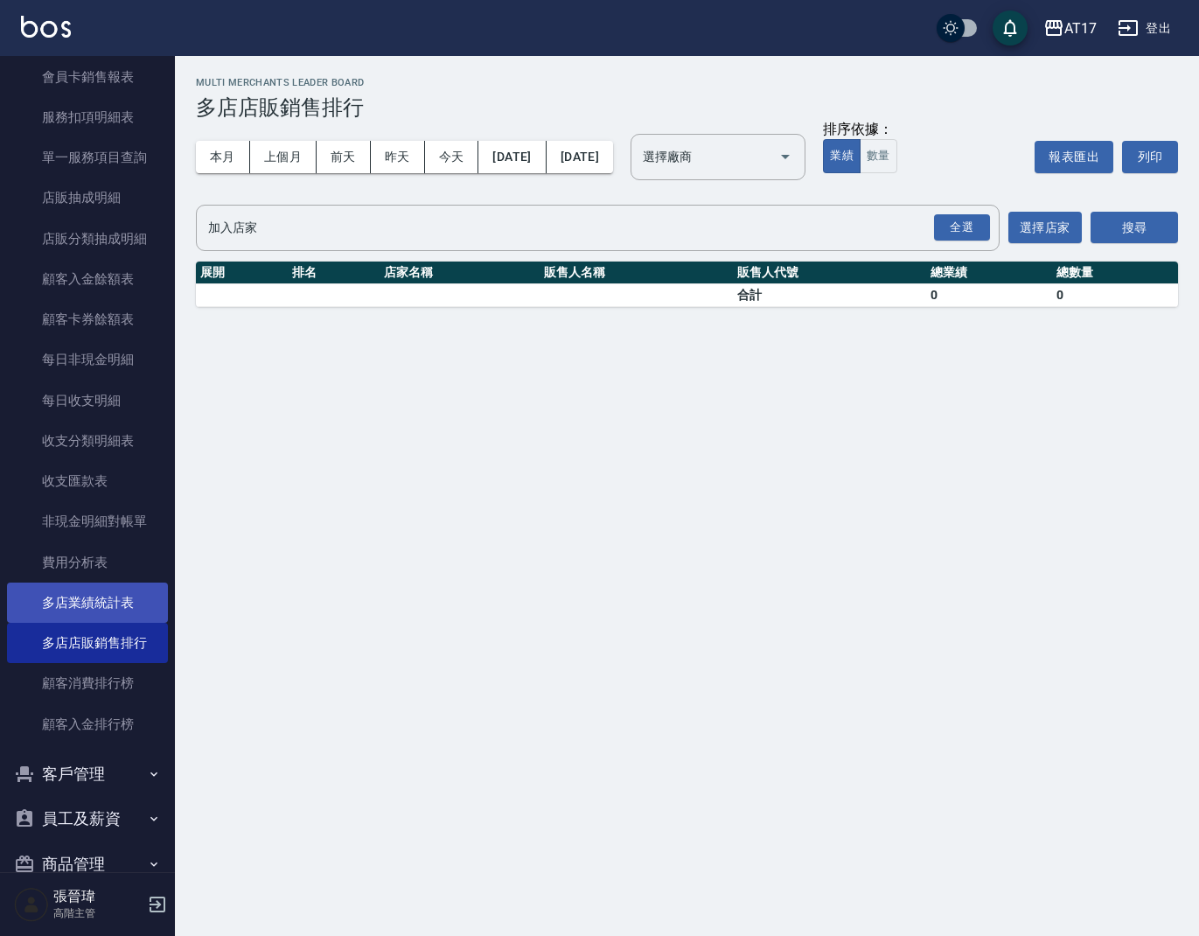
click at [115, 593] on link "多店業績統計表" at bounding box center [87, 603] width 161 height 40
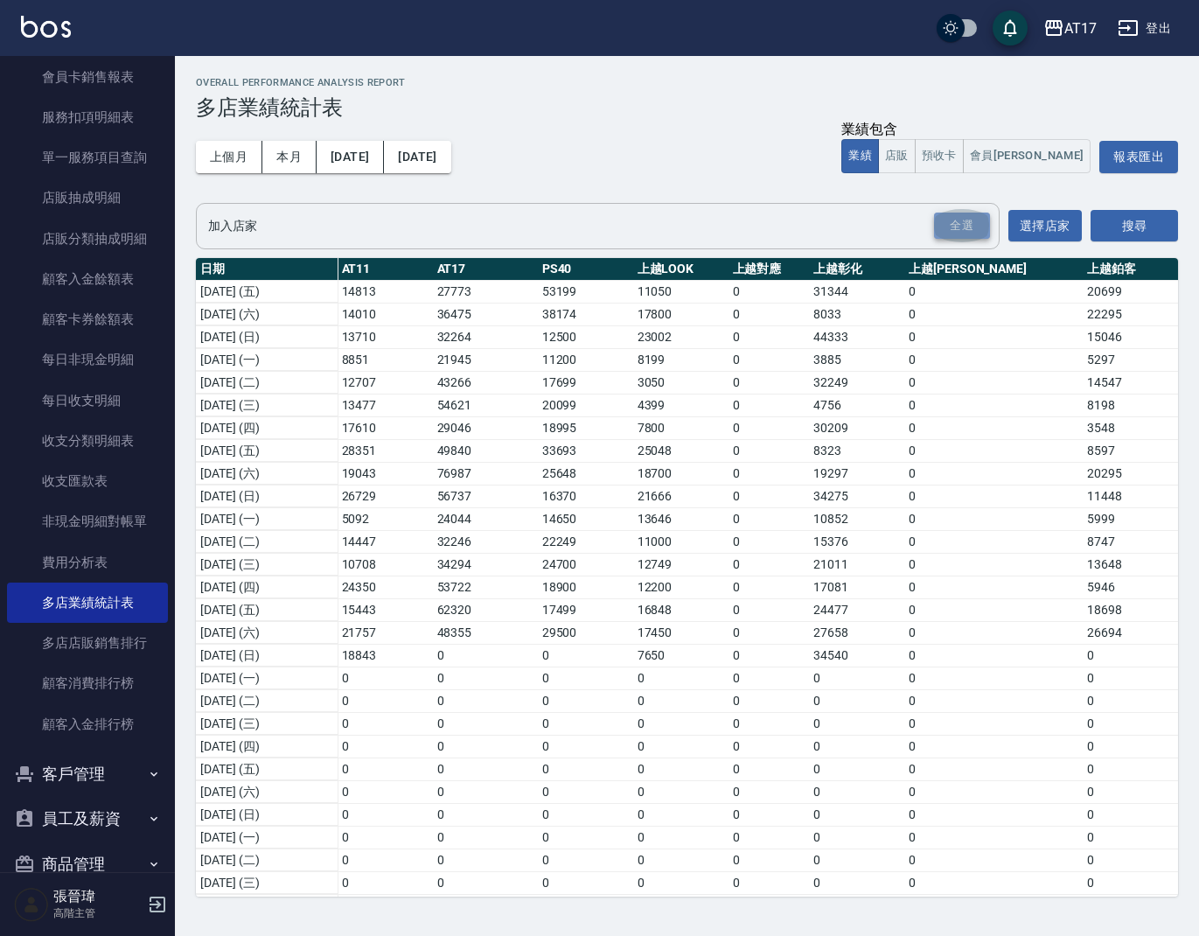
click at [979, 219] on div "全選" at bounding box center [962, 226] width 56 height 27
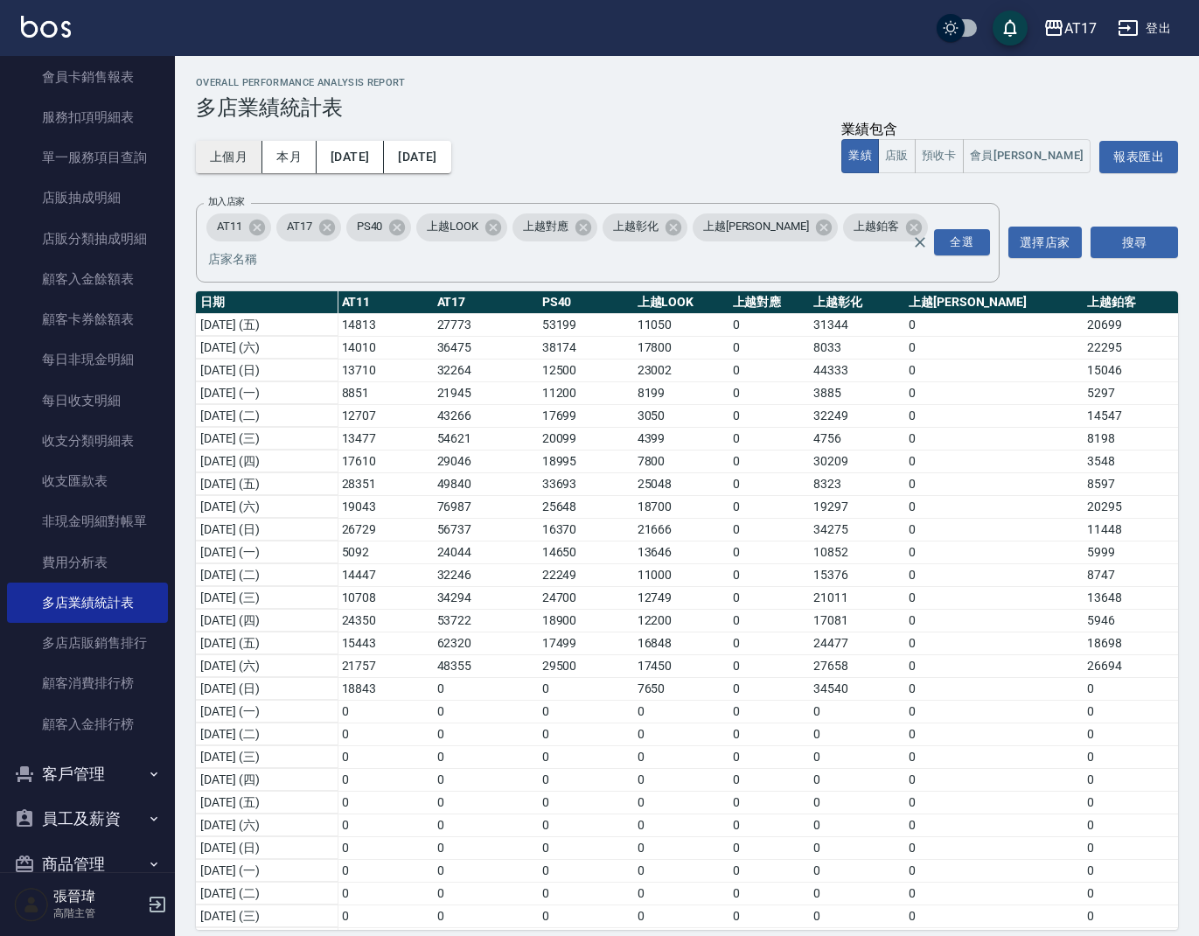
click at [221, 164] on button "上個月" at bounding box center [229, 157] width 66 height 32
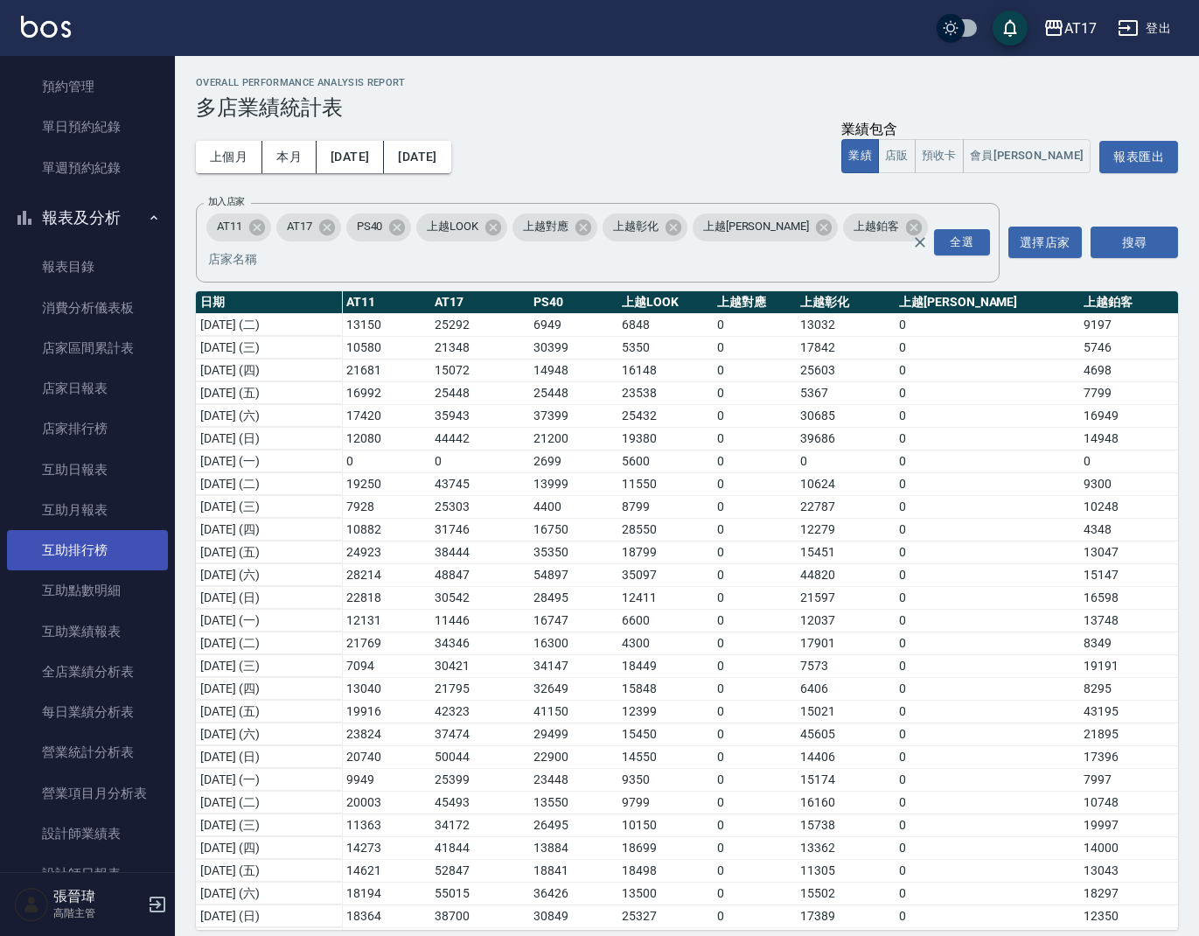
scroll to position [267, 0]
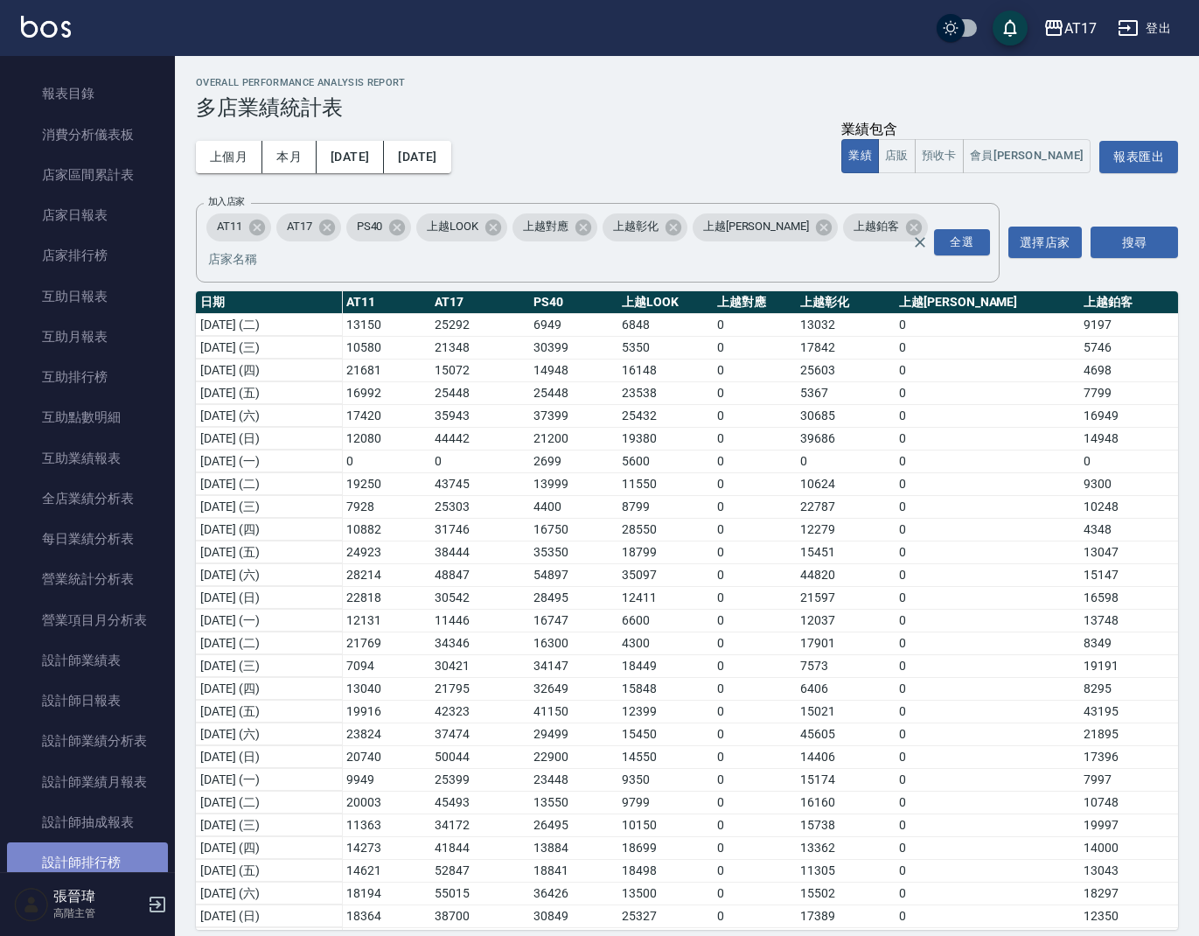
click at [92, 751] on link "設計師排行榜" at bounding box center [87, 862] width 161 height 40
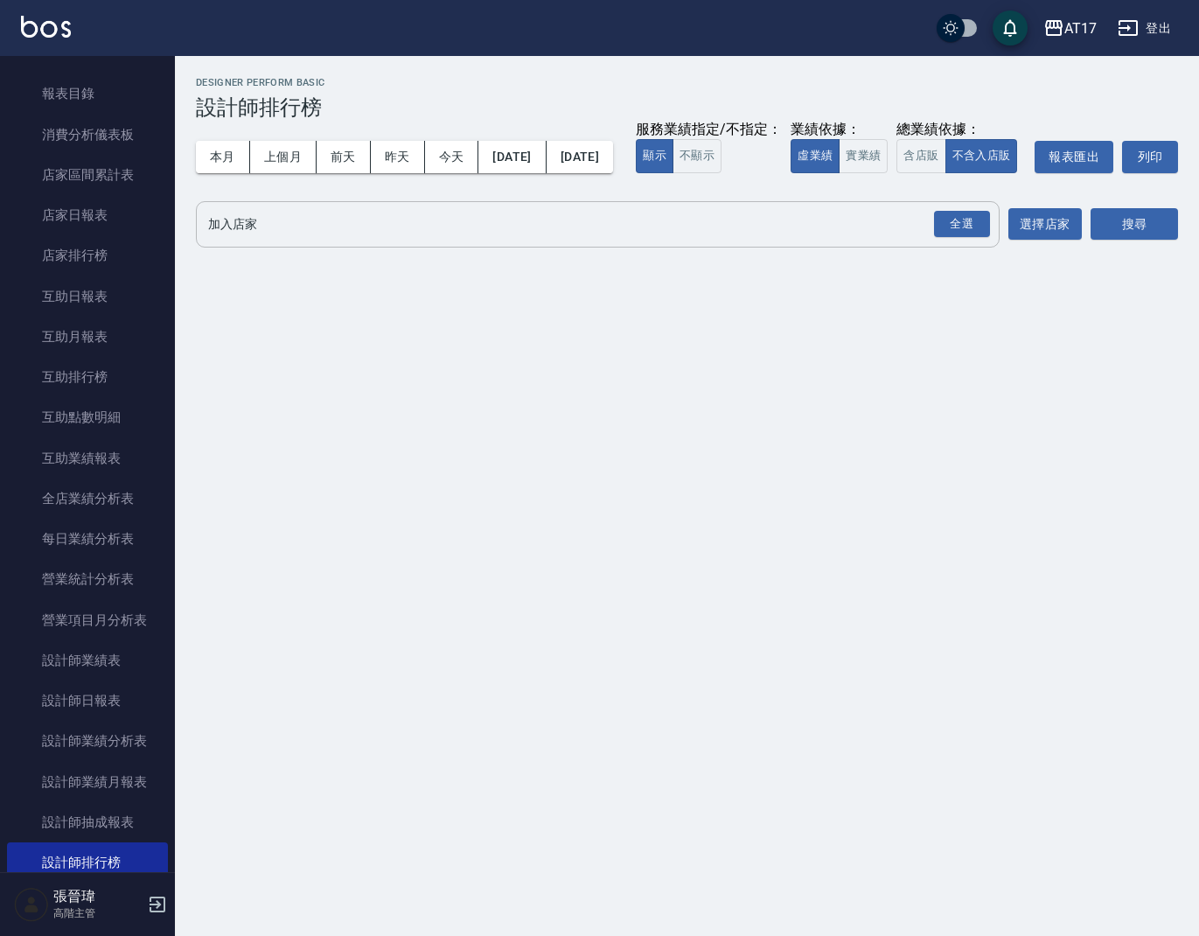
click at [695, 241] on div "全選 加入店家" at bounding box center [598, 224] width 804 height 46
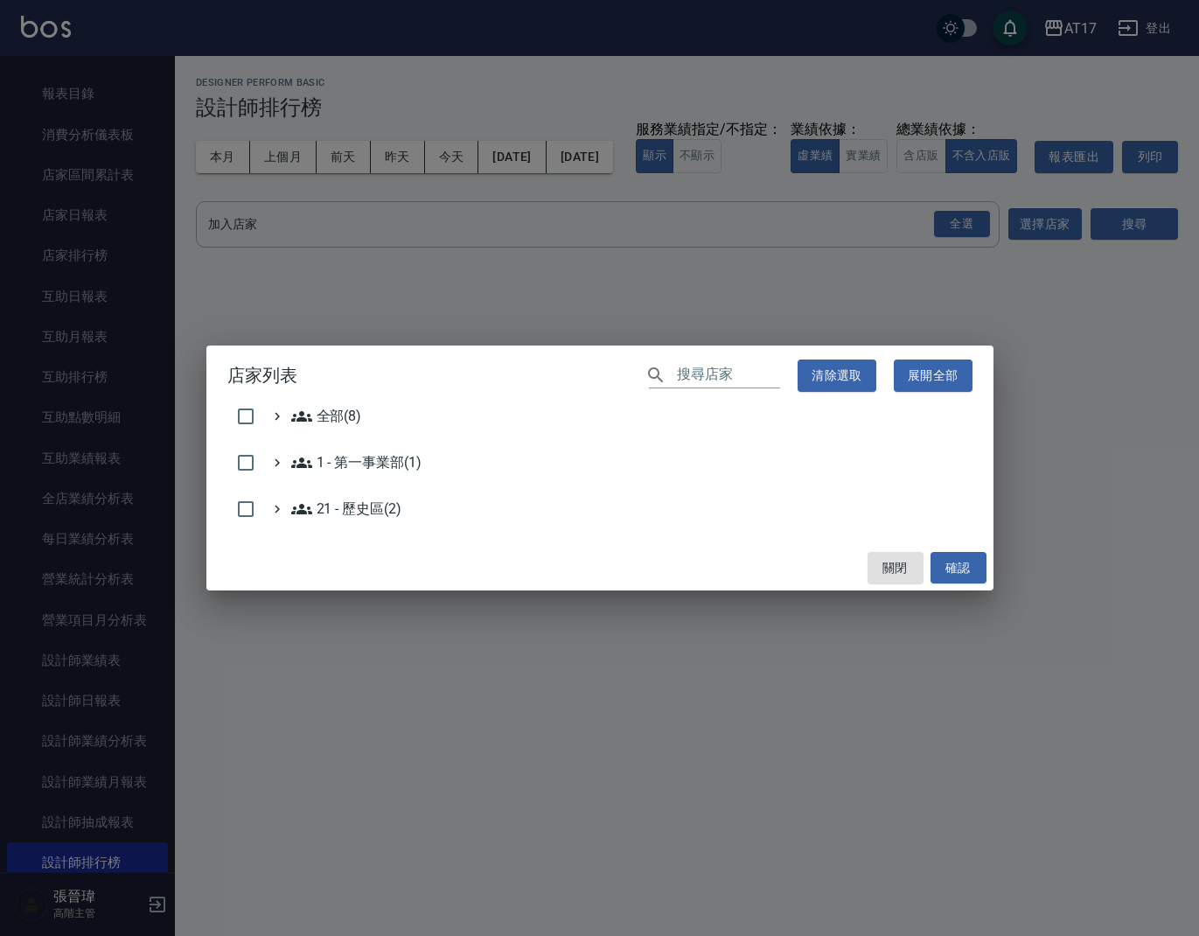
click at [719, 262] on div "店家列表 ​ 清除選取 展開全部 全部(8) 1 - 第一事業部(1) 21 - 歷史區(2) 關閉 確認" at bounding box center [599, 468] width 1199 height 936
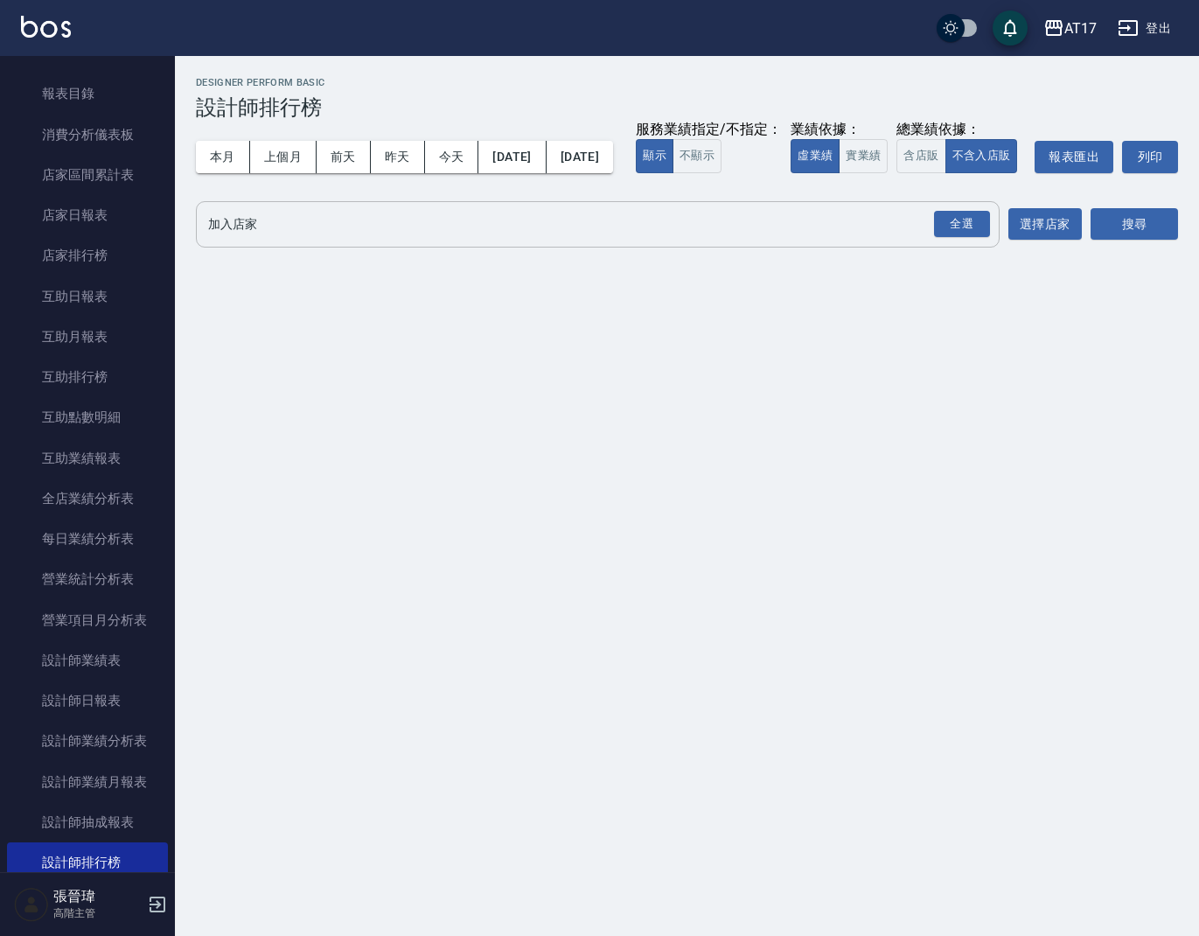
click at [648, 240] on input "加入店家" at bounding box center [585, 224] width 762 height 31
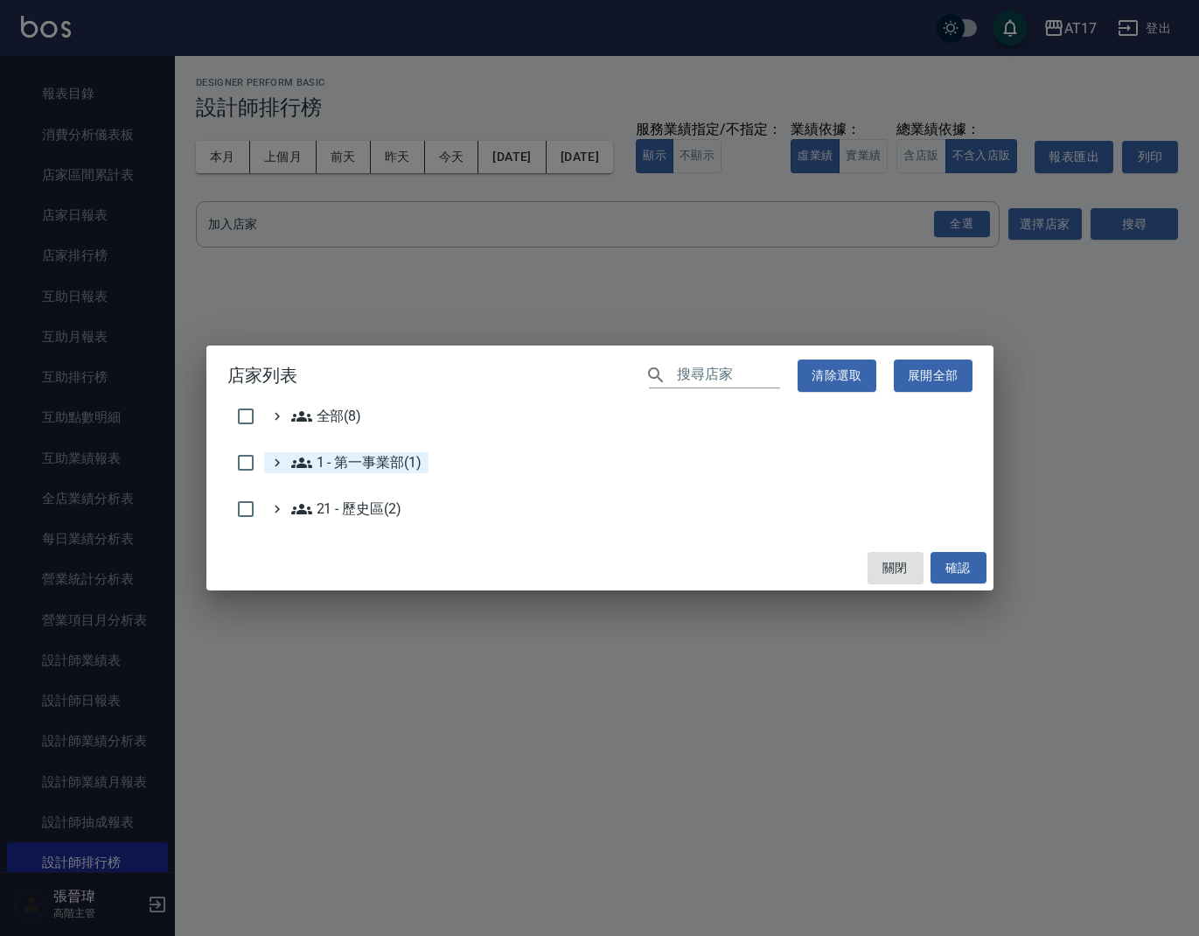
click at [387, 472] on 第一事業部\(1\) "1 - 第一事業部(1)" at bounding box center [356, 462] width 130 height 21
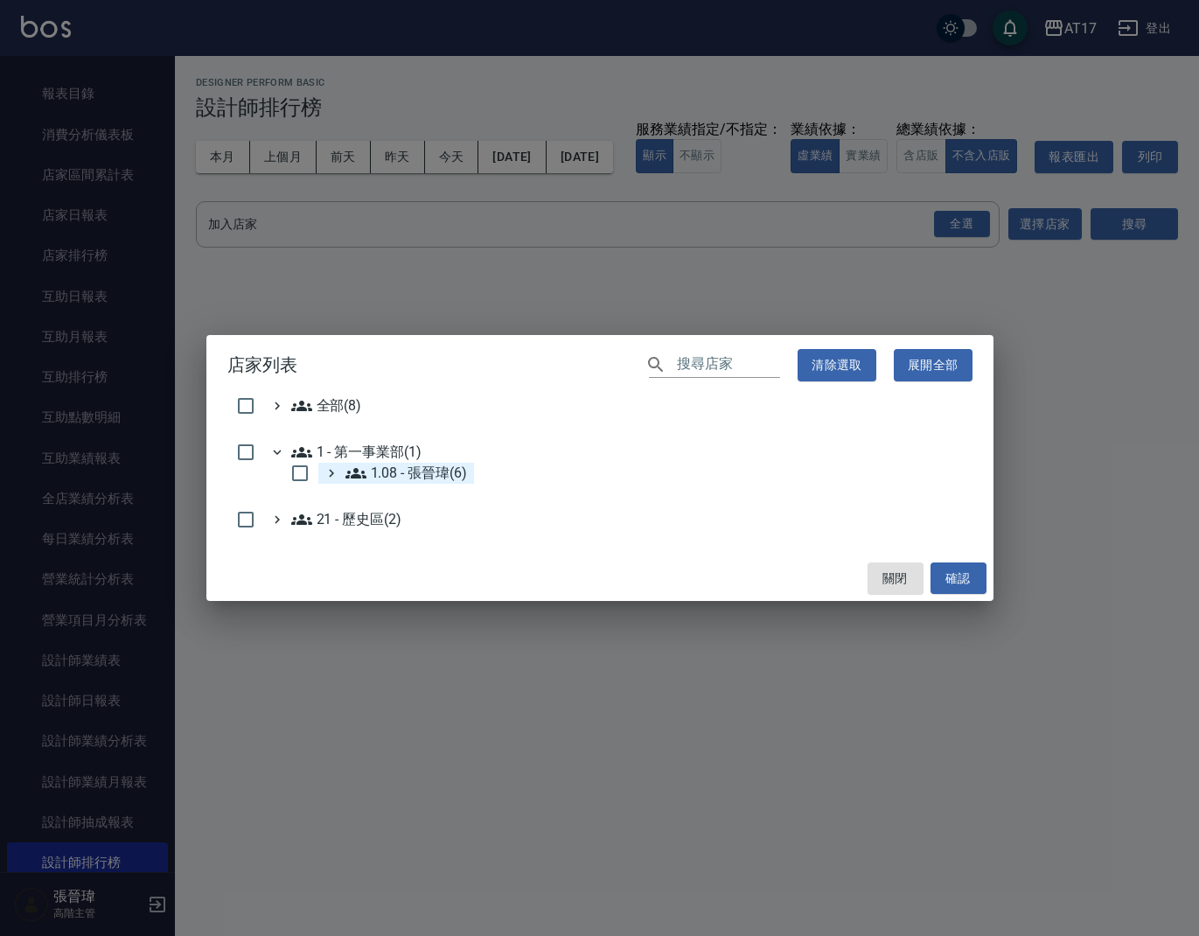
click at [405, 477] on 張晉瑋\(6\) "1.08 - 張晉瑋(6)" at bounding box center [407, 473] width 122 height 21
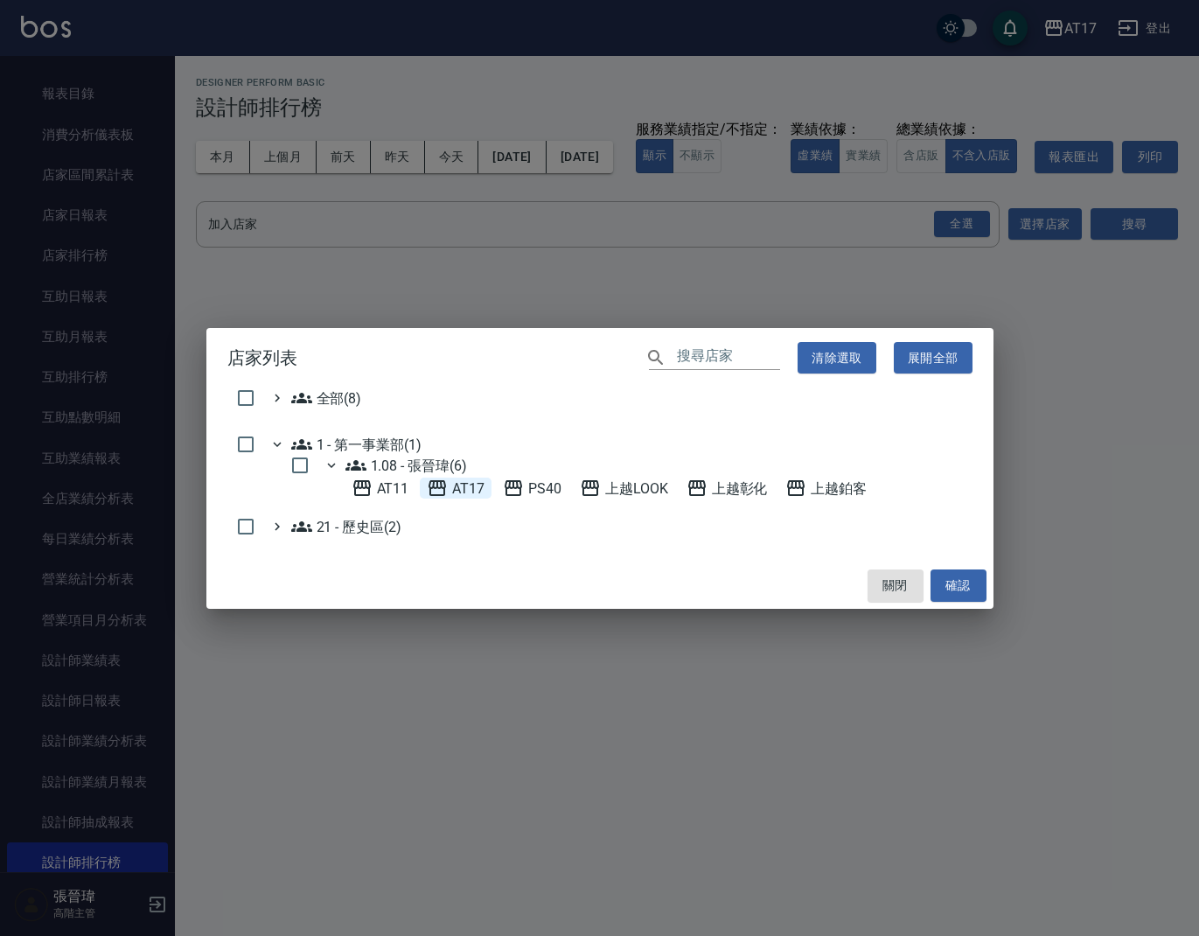
click at [472, 487] on span "AT17" at bounding box center [456, 488] width 58 height 21
click at [979, 584] on button "確認" at bounding box center [959, 586] width 56 height 32
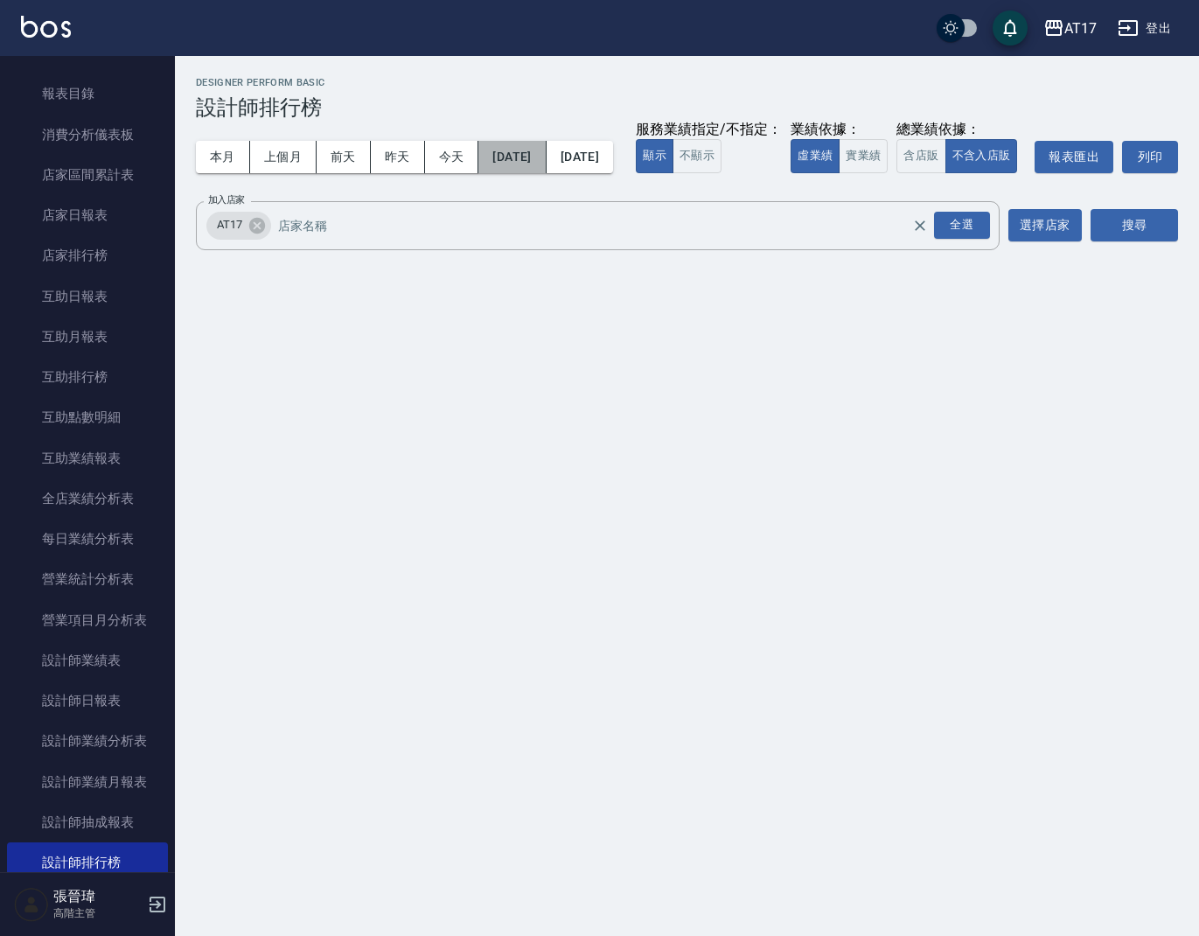
click at [512, 155] on button "[DATE]" at bounding box center [512, 157] width 67 height 32
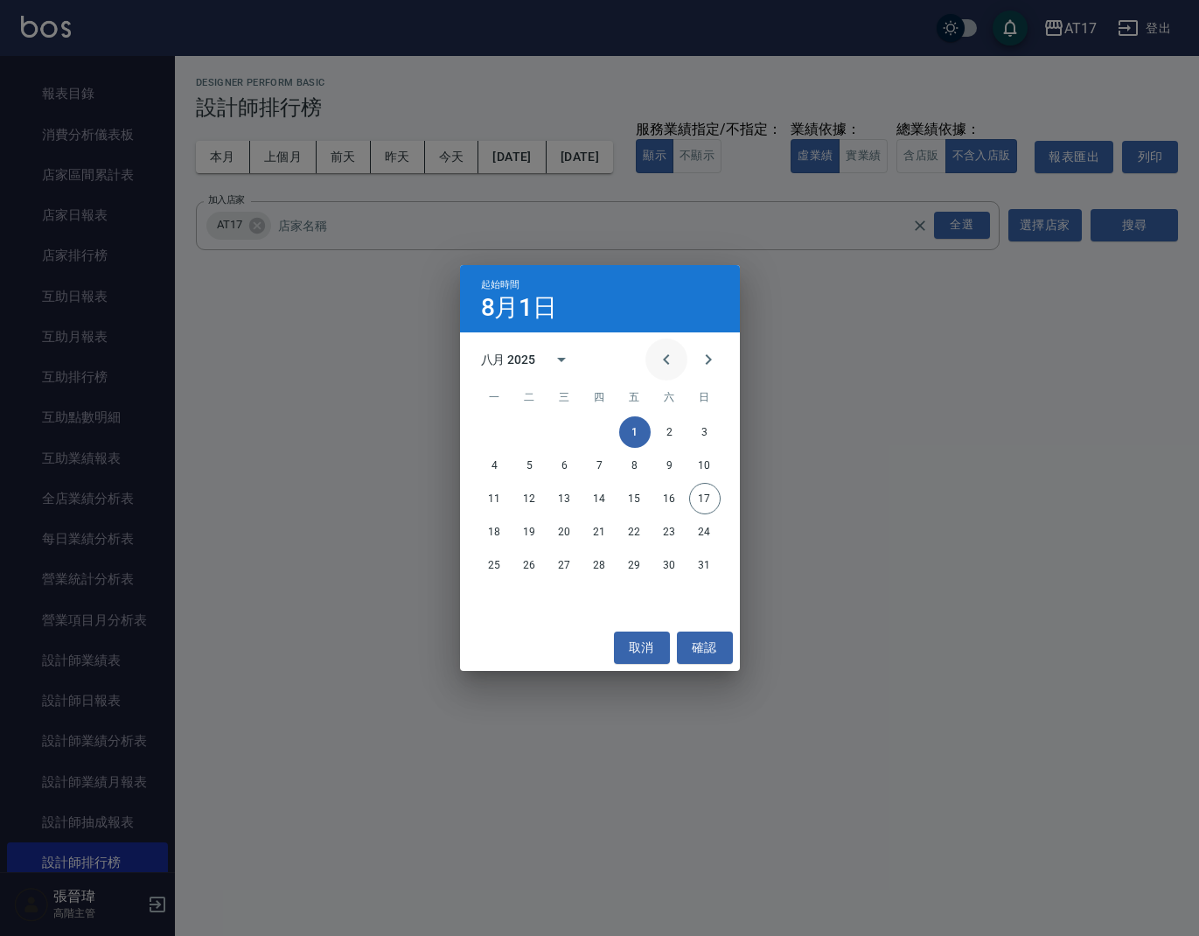
click at [669, 360] on icon "Previous month" at bounding box center [666, 359] width 21 height 21
click at [524, 364] on div "七月 2025" at bounding box center [508, 360] width 55 height 18
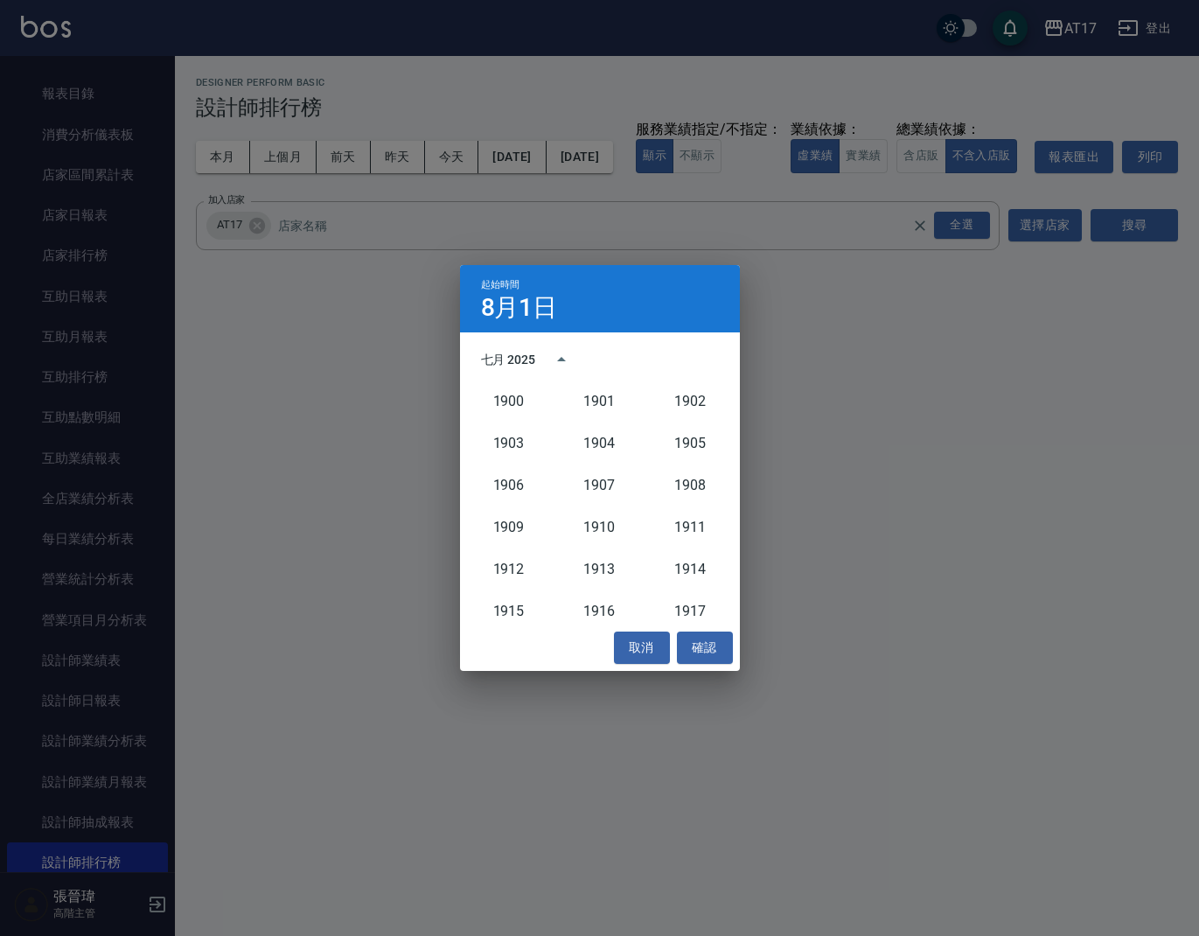
scroll to position [1620, 0]
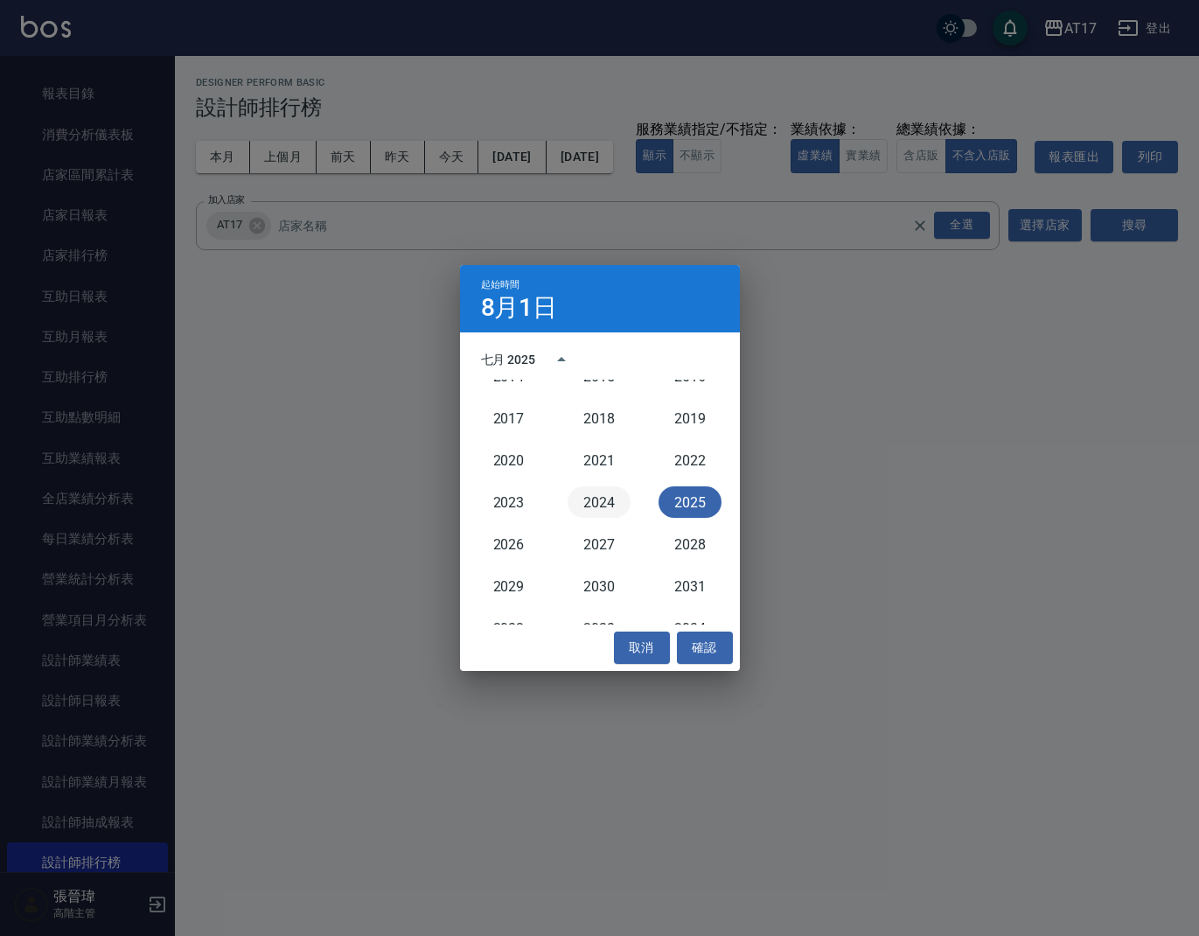
click at [605, 499] on button "2024" at bounding box center [599, 501] width 63 height 31
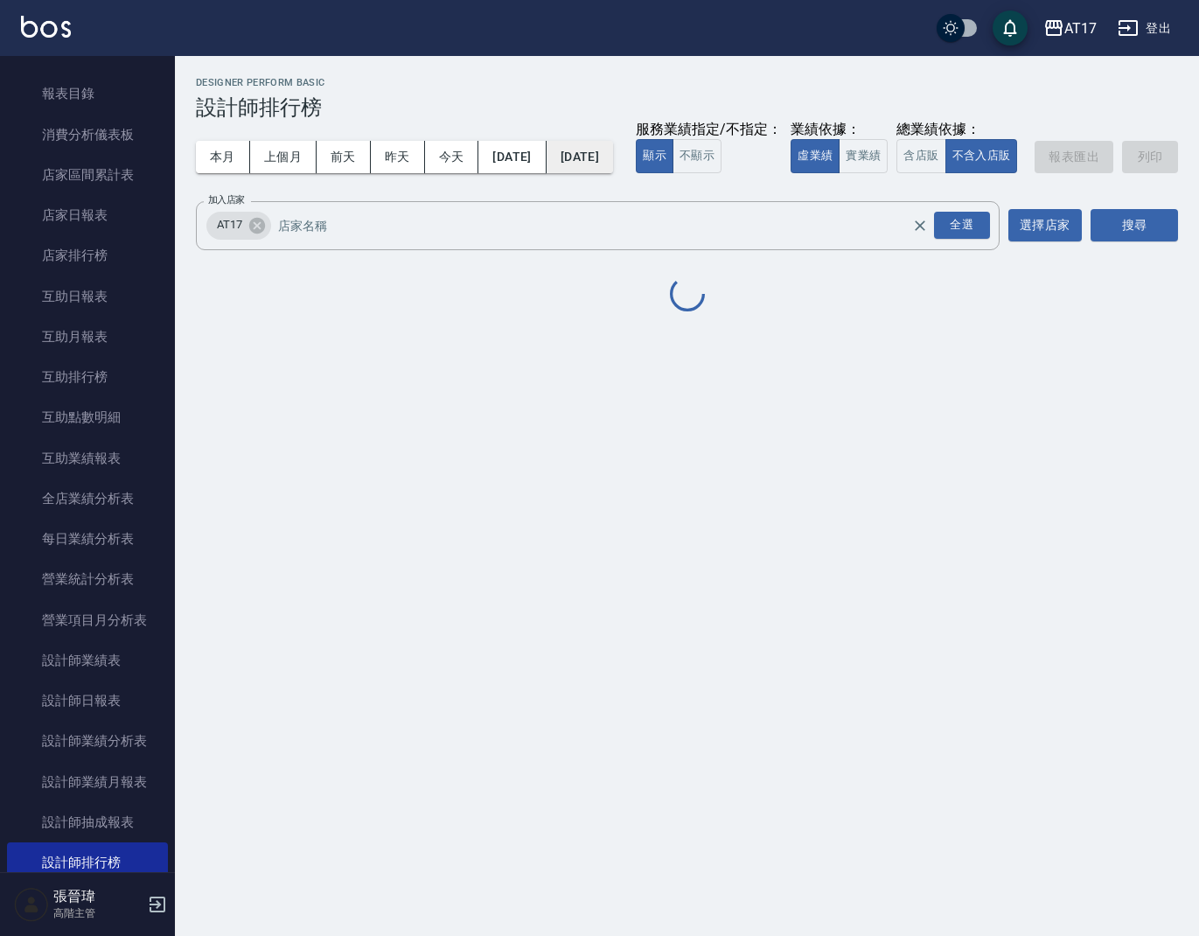
click at [598, 161] on button "[DATE]" at bounding box center [580, 157] width 66 height 32
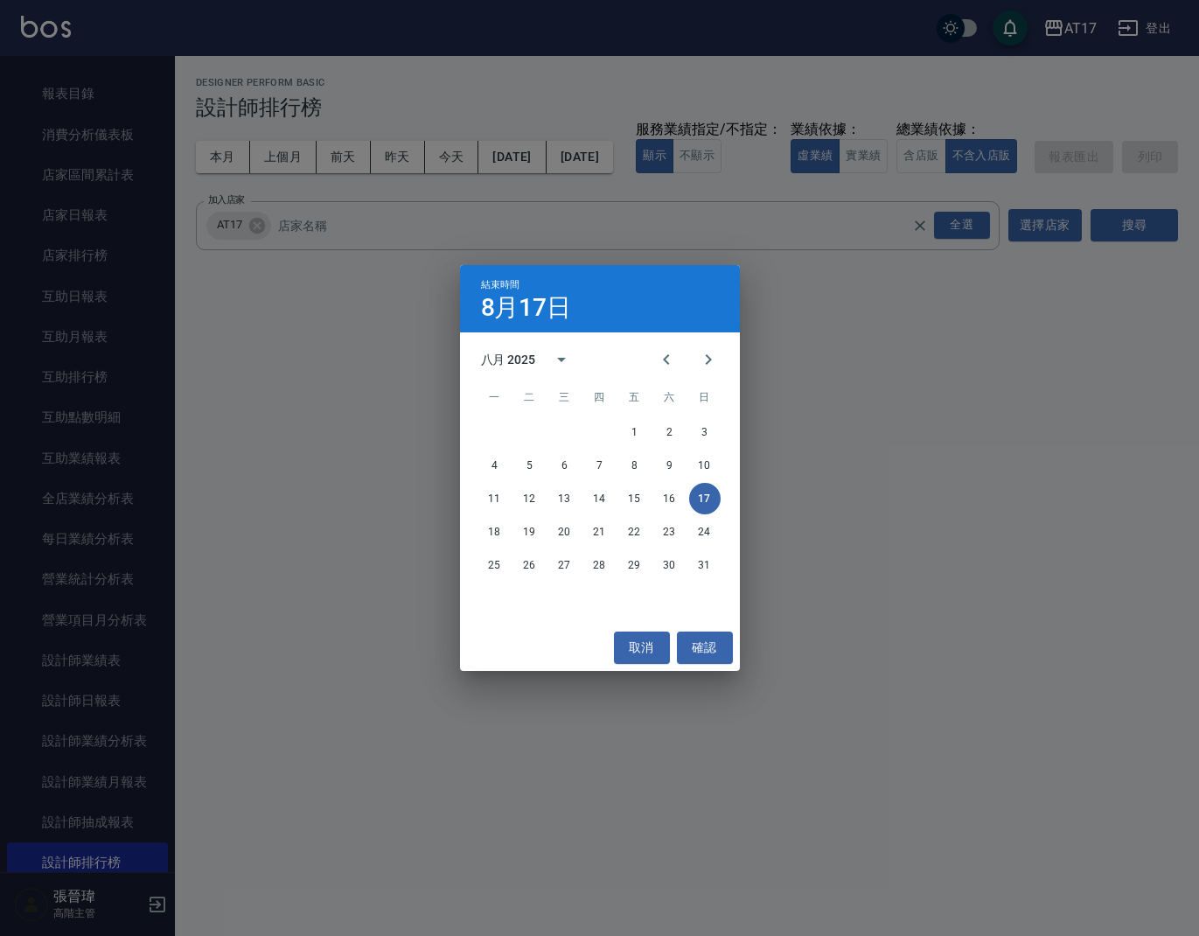
click at [528, 360] on div "八月 2025" at bounding box center [508, 360] width 55 height 18
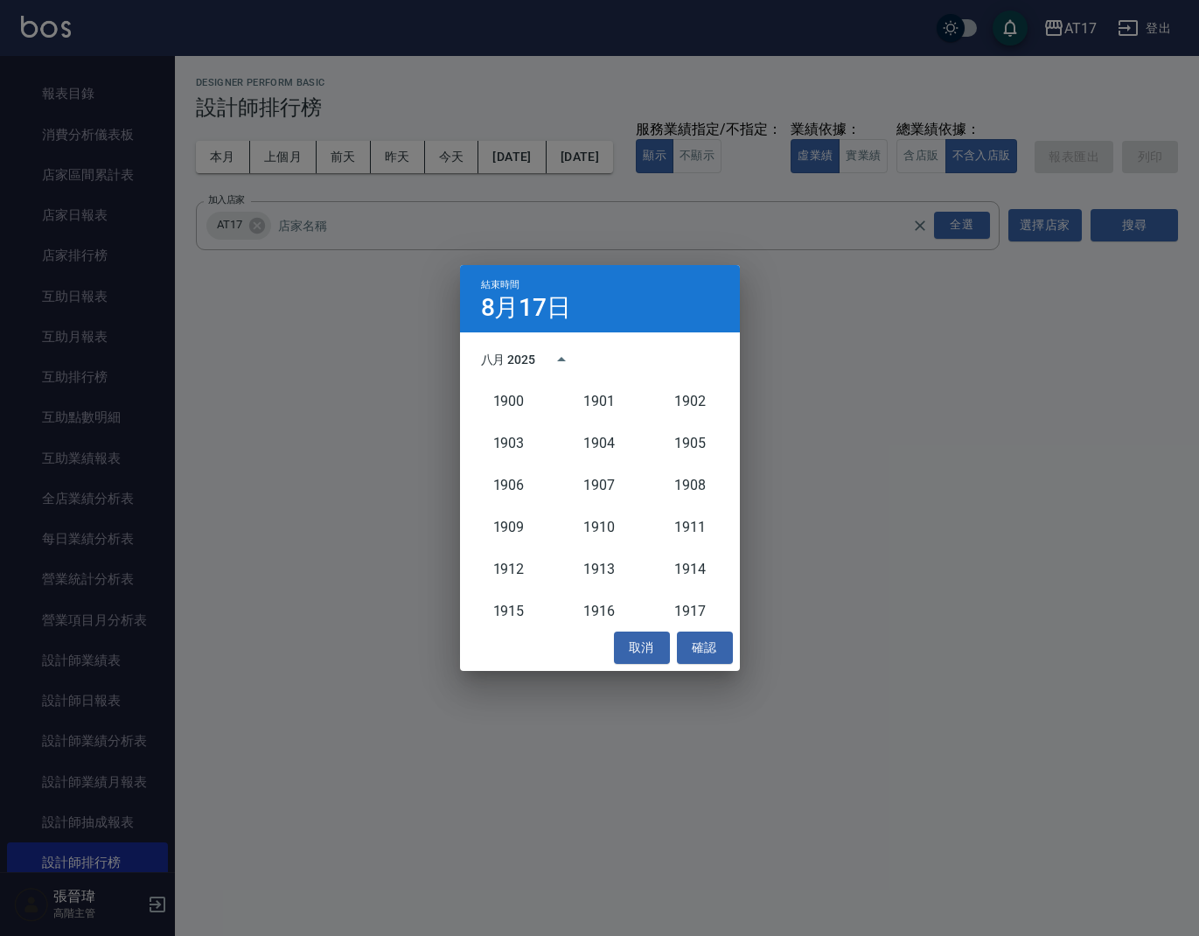
scroll to position [1620, 0]
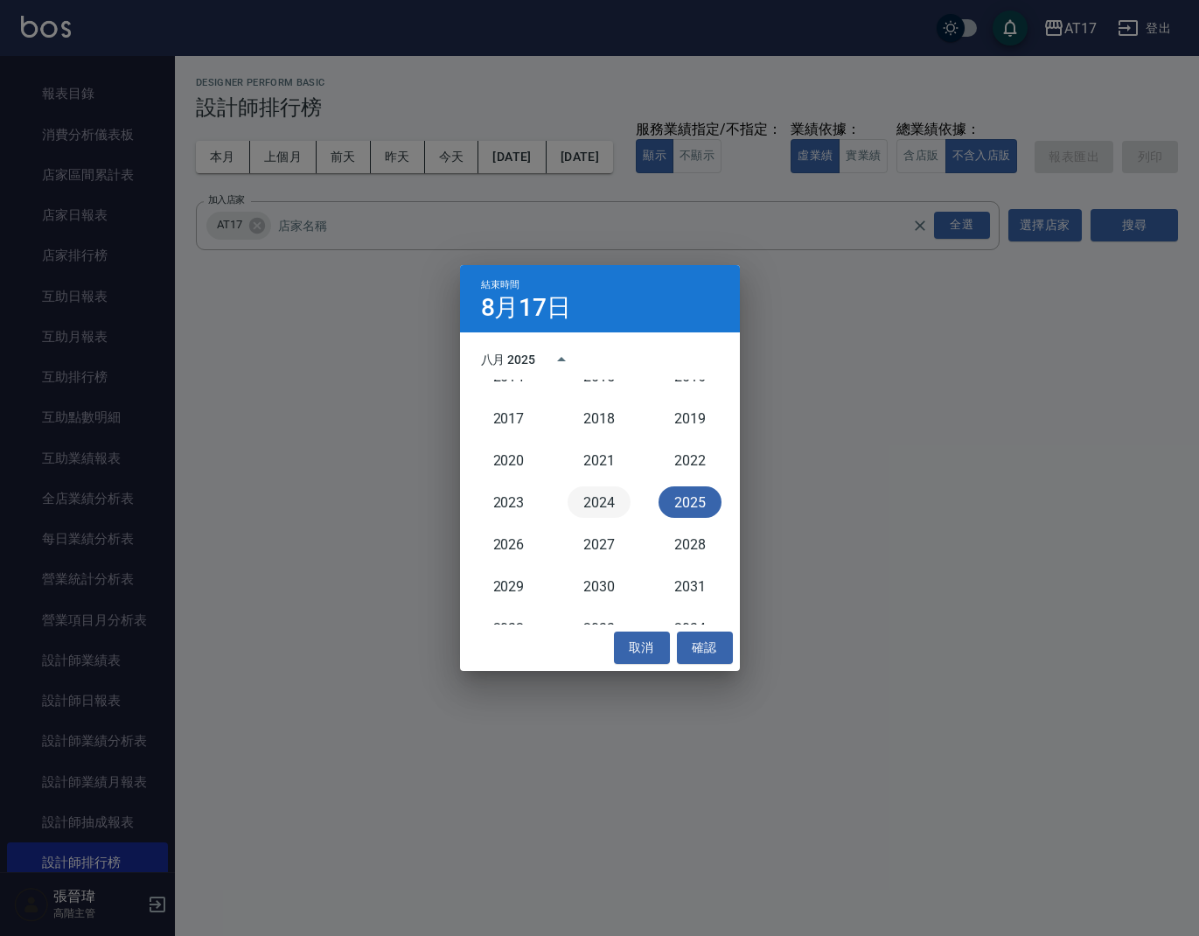
click at [605, 510] on button "2024" at bounding box center [599, 501] width 63 height 31
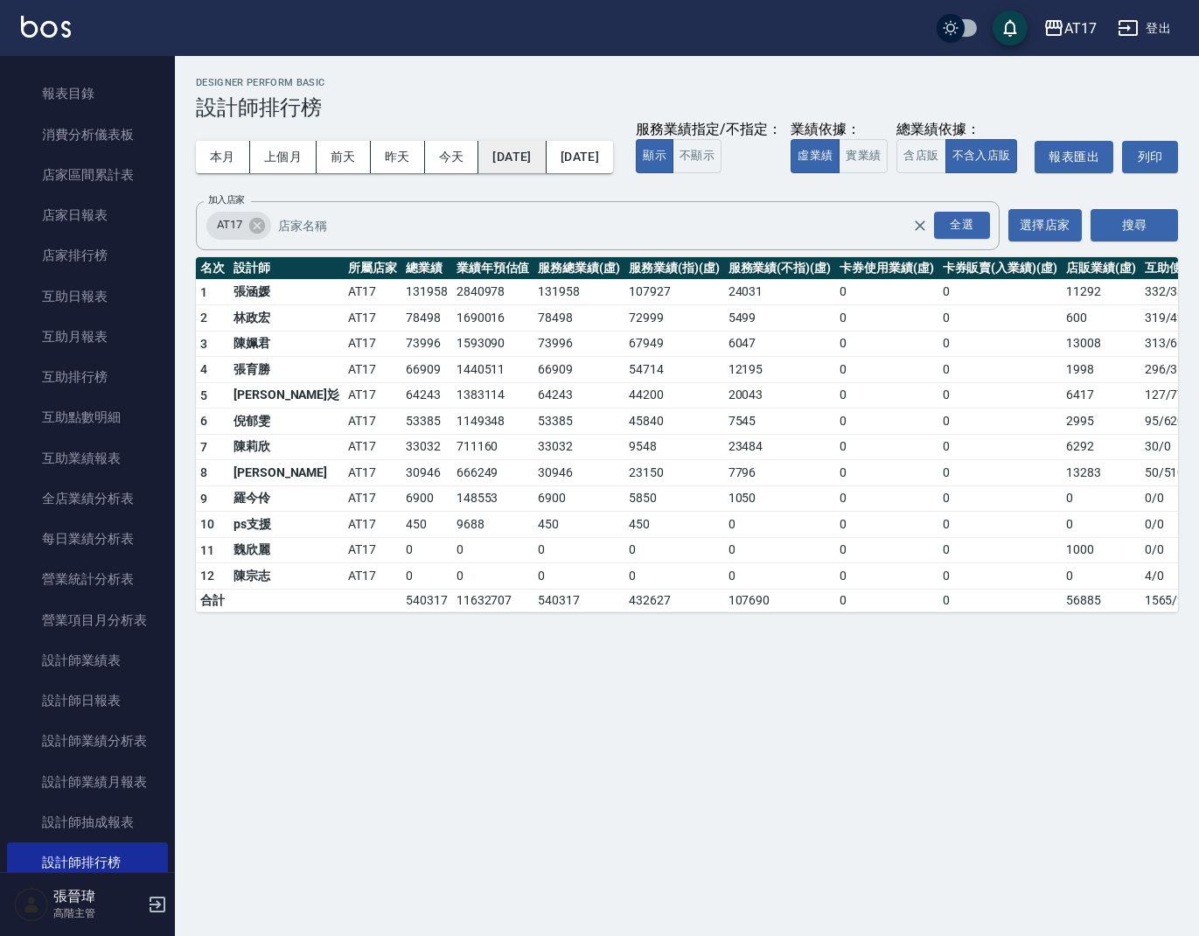
click at [546, 156] on button "[DATE]" at bounding box center [512, 157] width 67 height 32
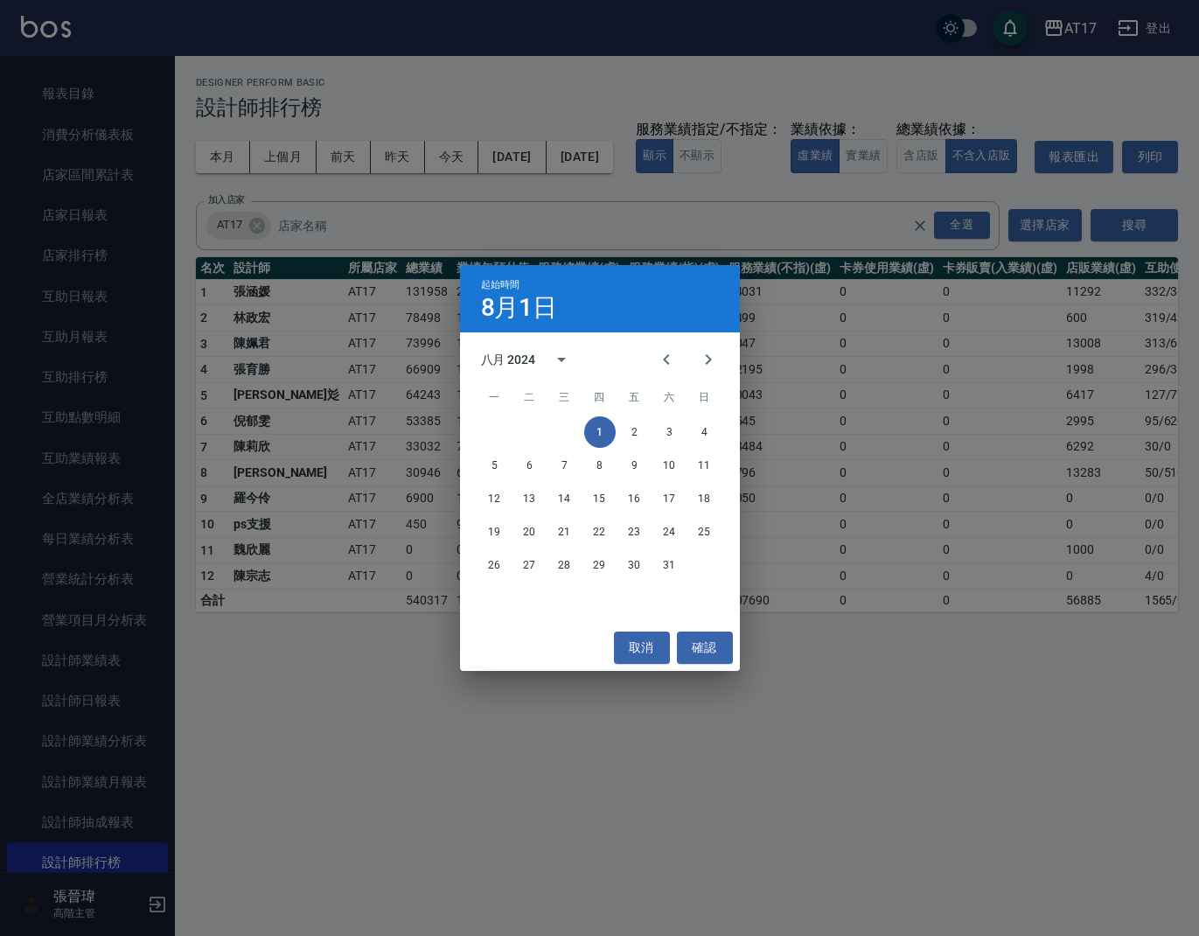
click at [489, 359] on div "八月 2024" at bounding box center [508, 360] width 55 height 18
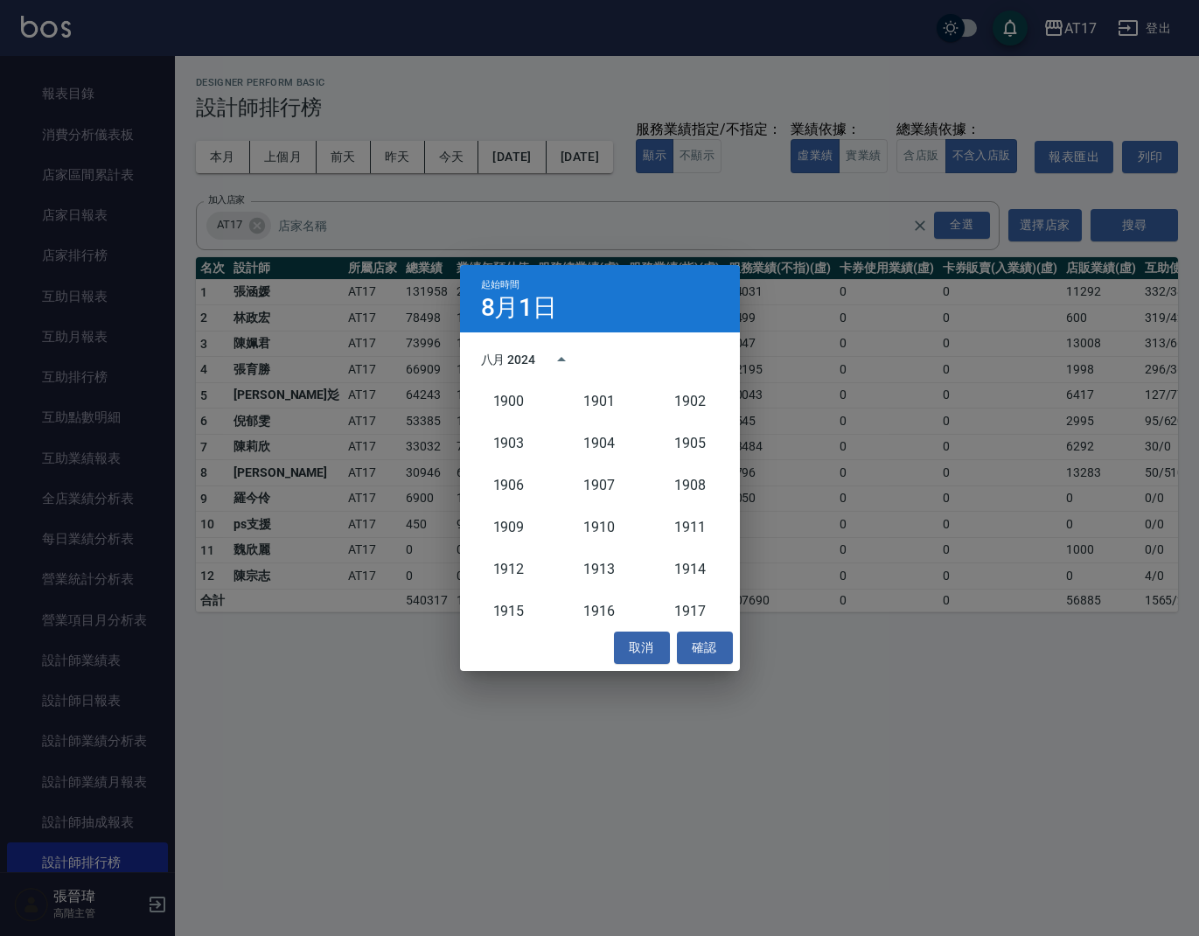
scroll to position [1620, 0]
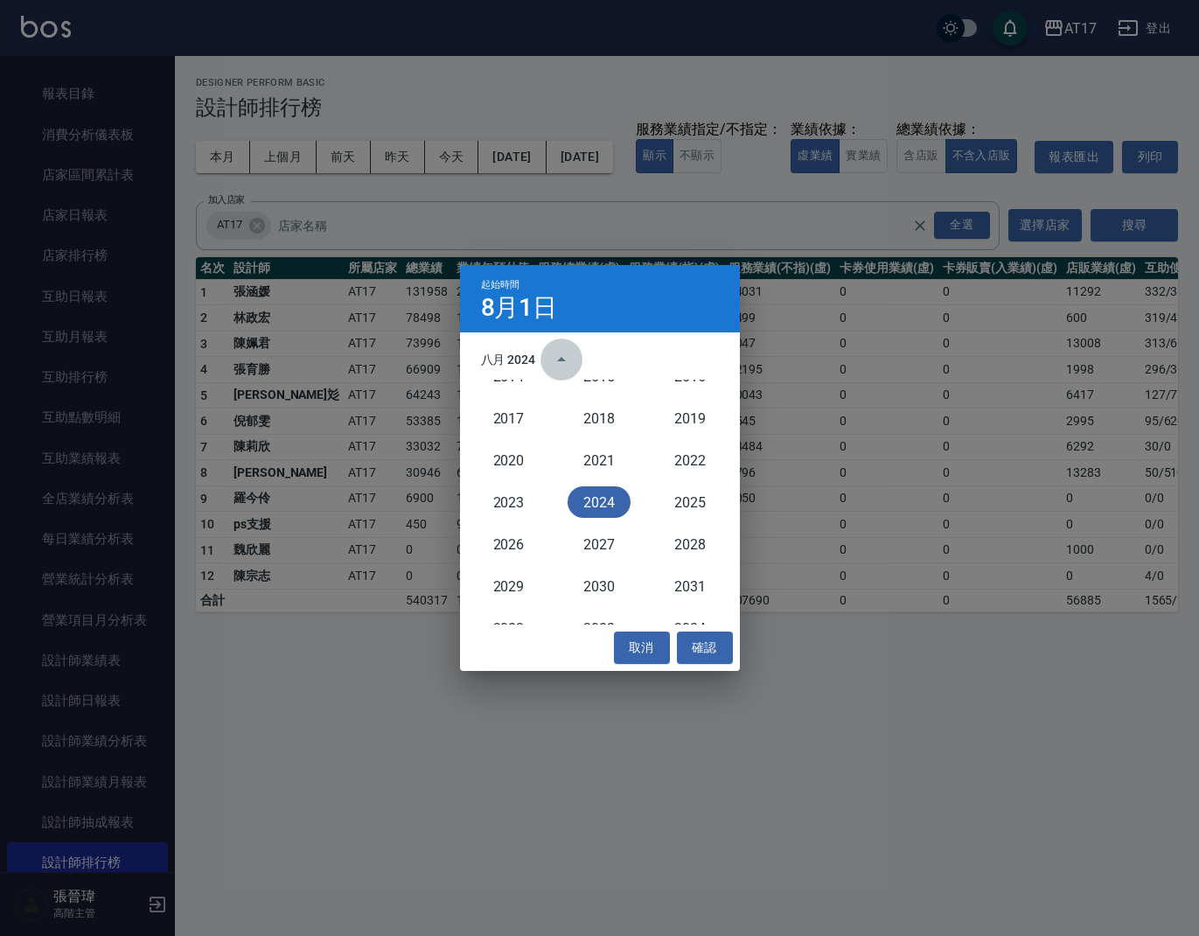
click at [558, 362] on icon "year view is open, switch to calendar view" at bounding box center [561, 359] width 21 height 21
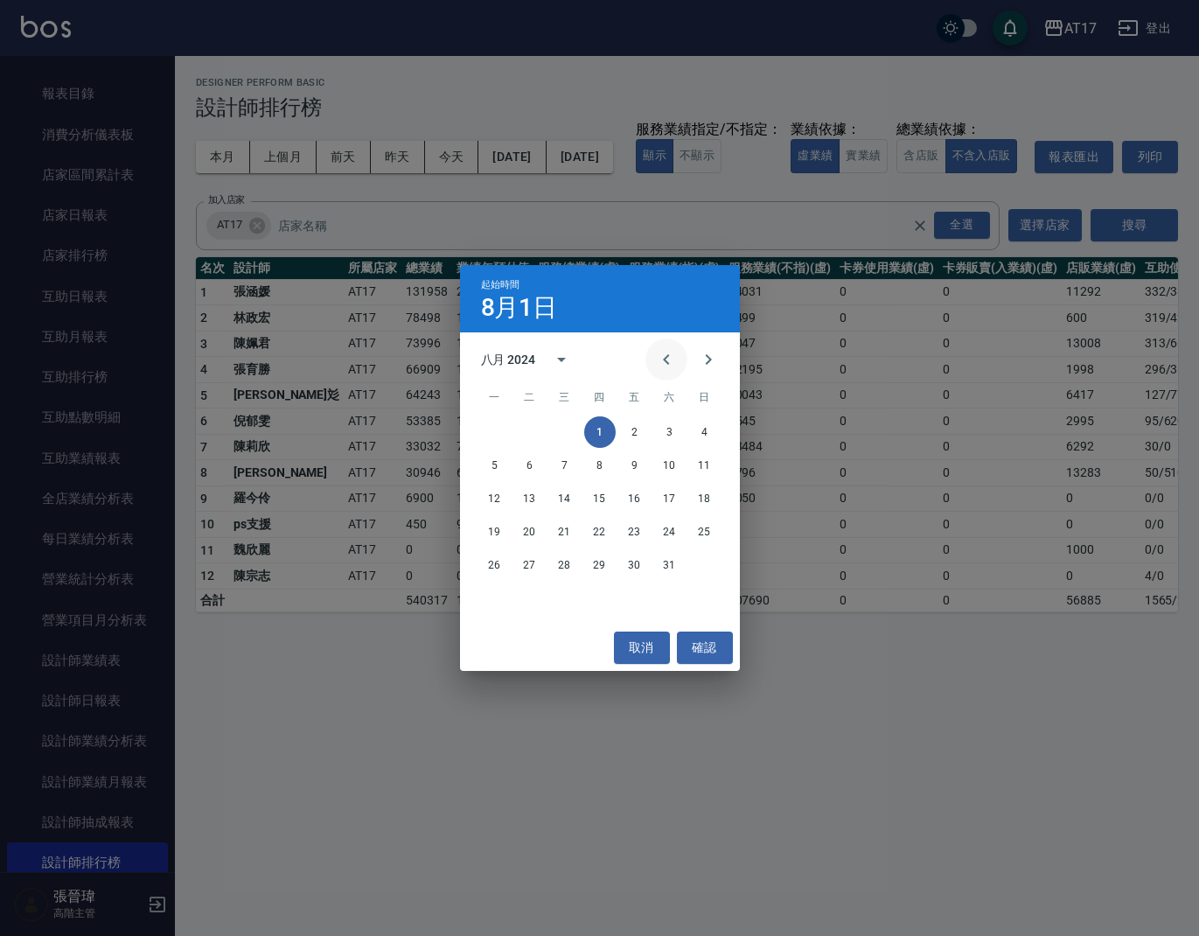
click at [678, 357] on button "Previous month" at bounding box center [667, 360] width 42 height 42
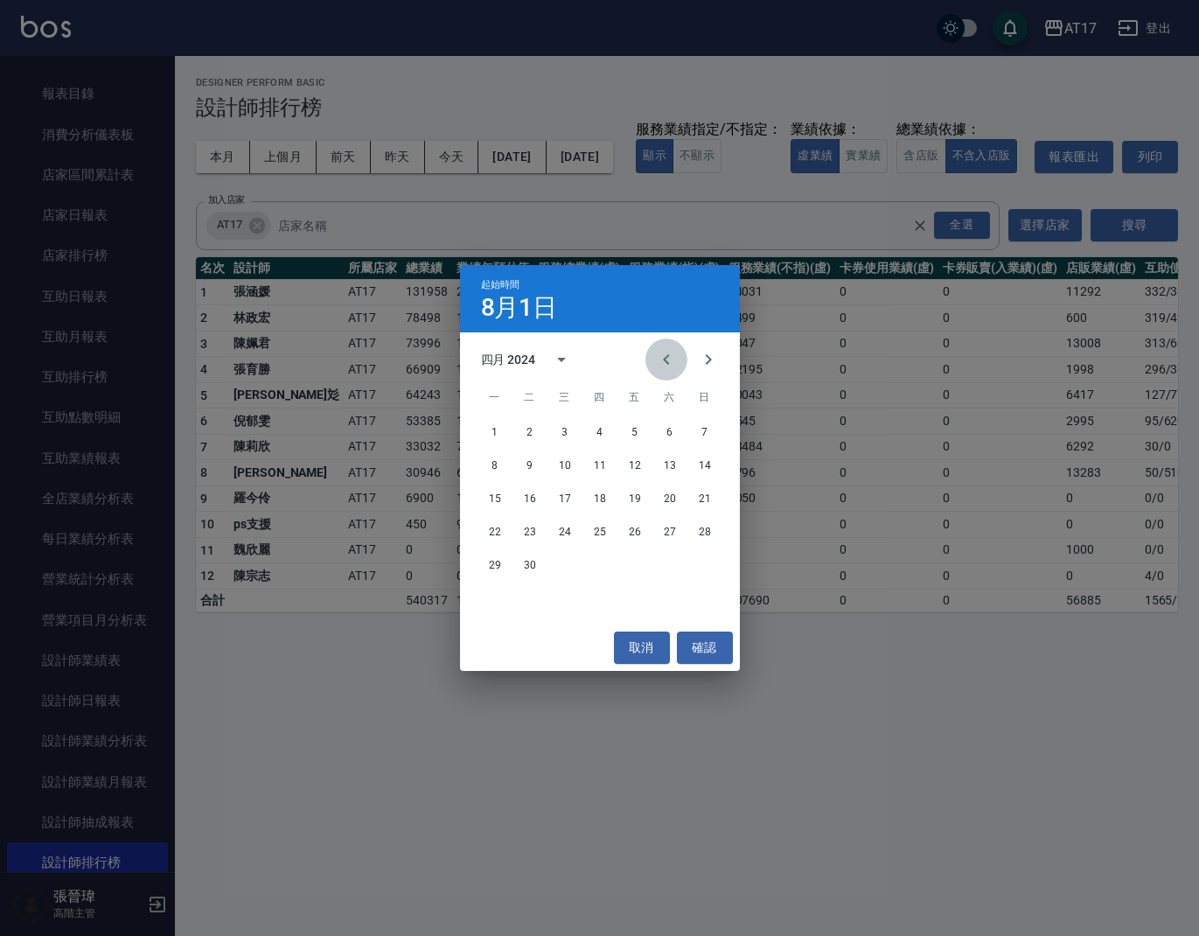
click at [678, 357] on button "Previous month" at bounding box center [667, 360] width 42 height 42
click at [707, 360] on icon "Next month" at bounding box center [708, 359] width 21 height 21
click at [602, 434] on button "1" at bounding box center [599, 431] width 31 height 31
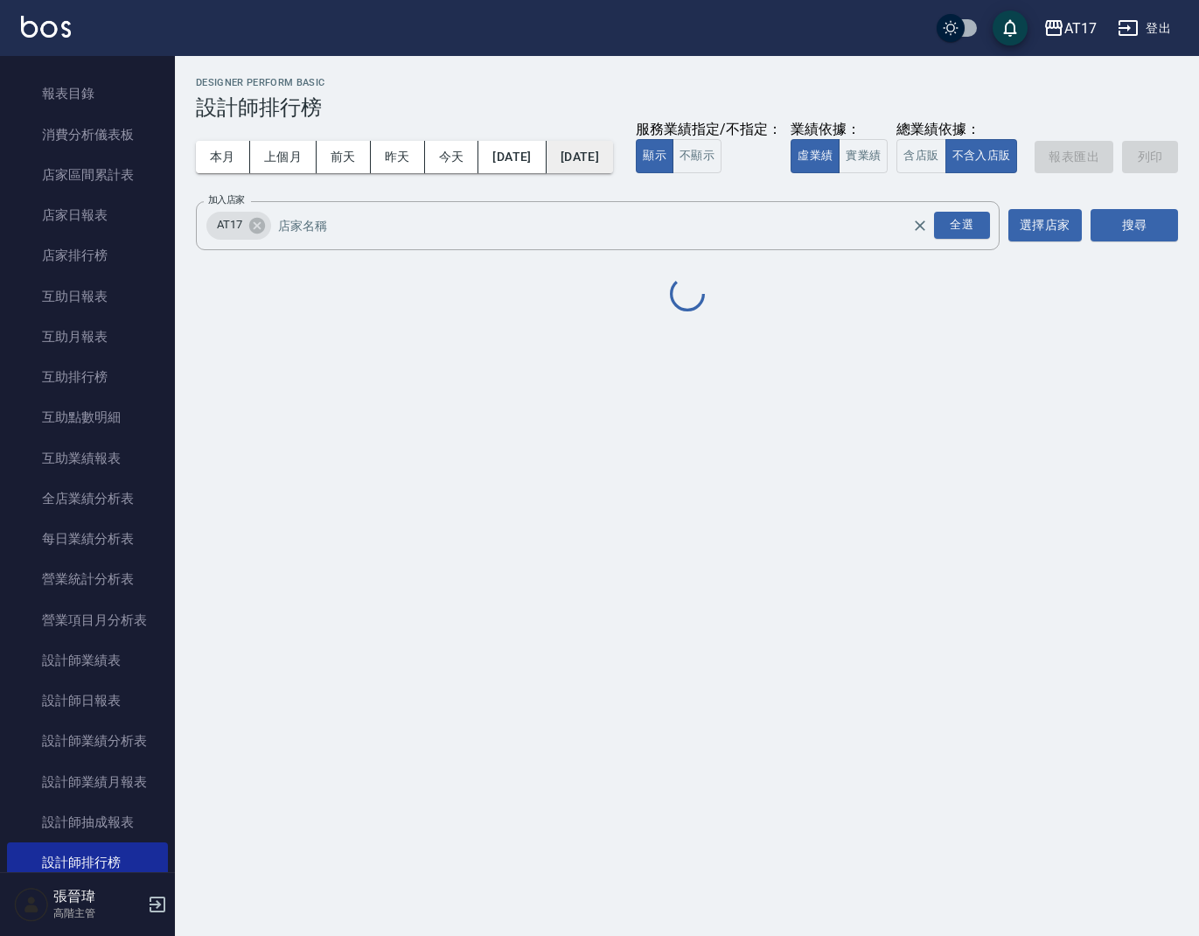
click at [613, 157] on button "[DATE]" at bounding box center [580, 157] width 66 height 32
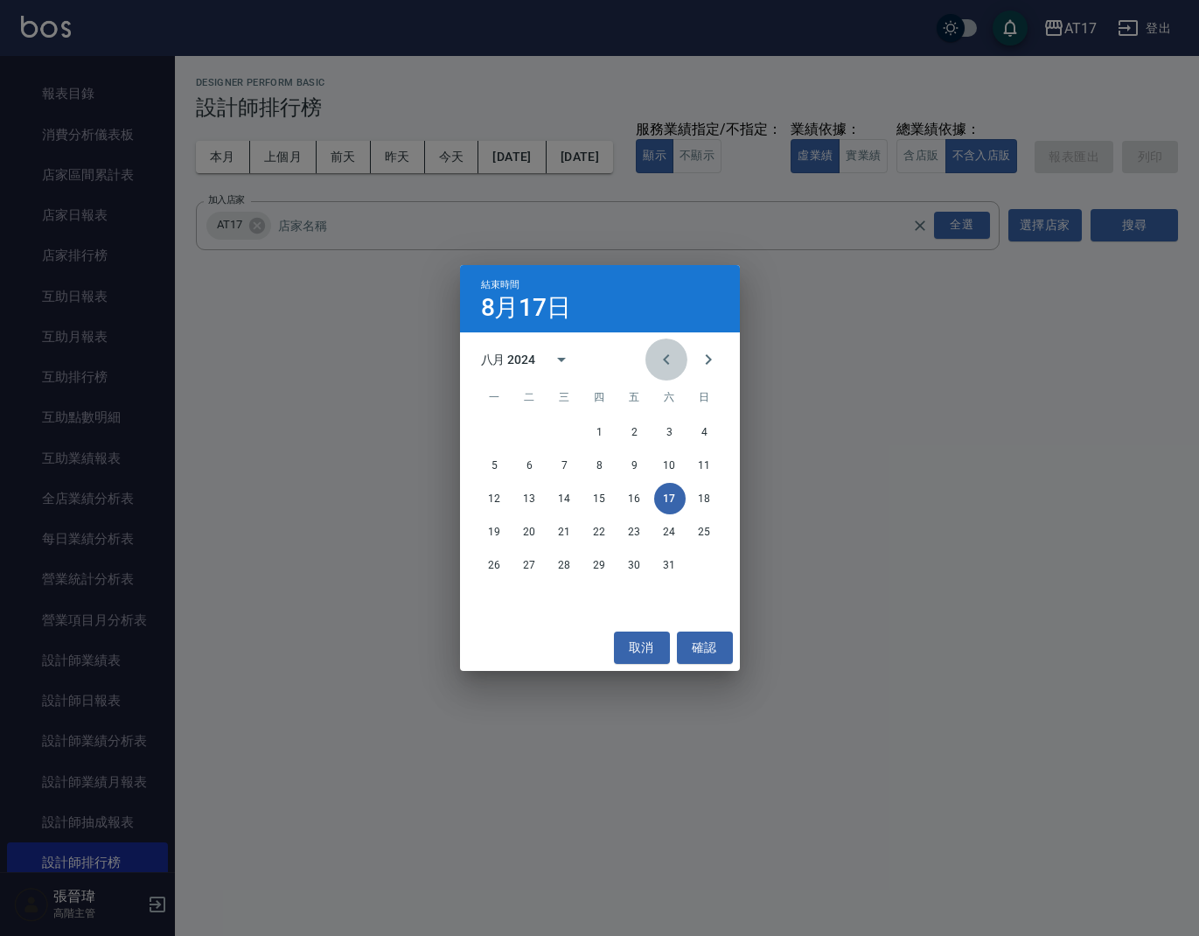
click at [659, 363] on icon "Previous month" at bounding box center [666, 359] width 21 height 21
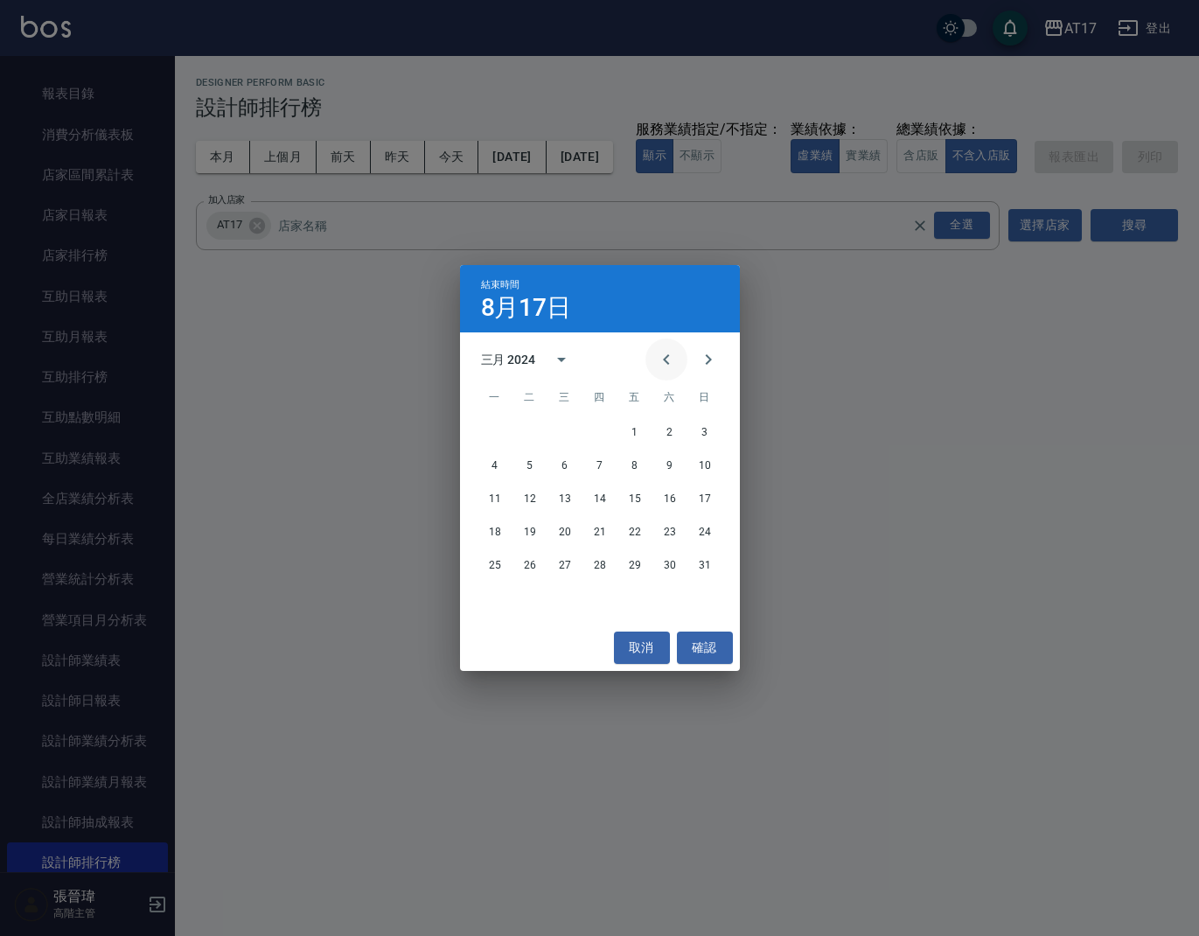
click at [659, 363] on icon "Previous month" at bounding box center [666, 359] width 21 height 21
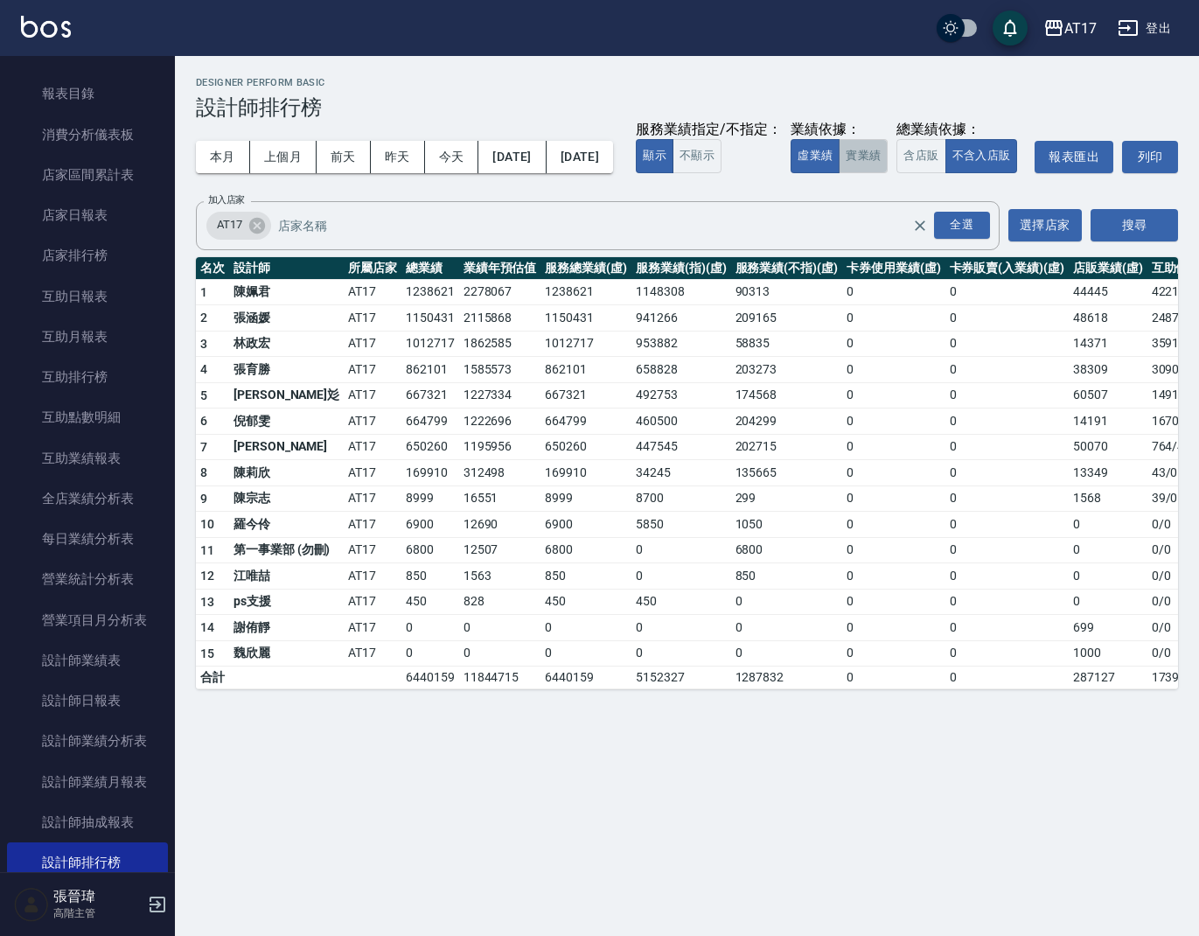
click at [839, 173] on button "實業績" at bounding box center [863, 156] width 49 height 34
click at [613, 163] on button "[DATE]" at bounding box center [580, 157] width 66 height 32
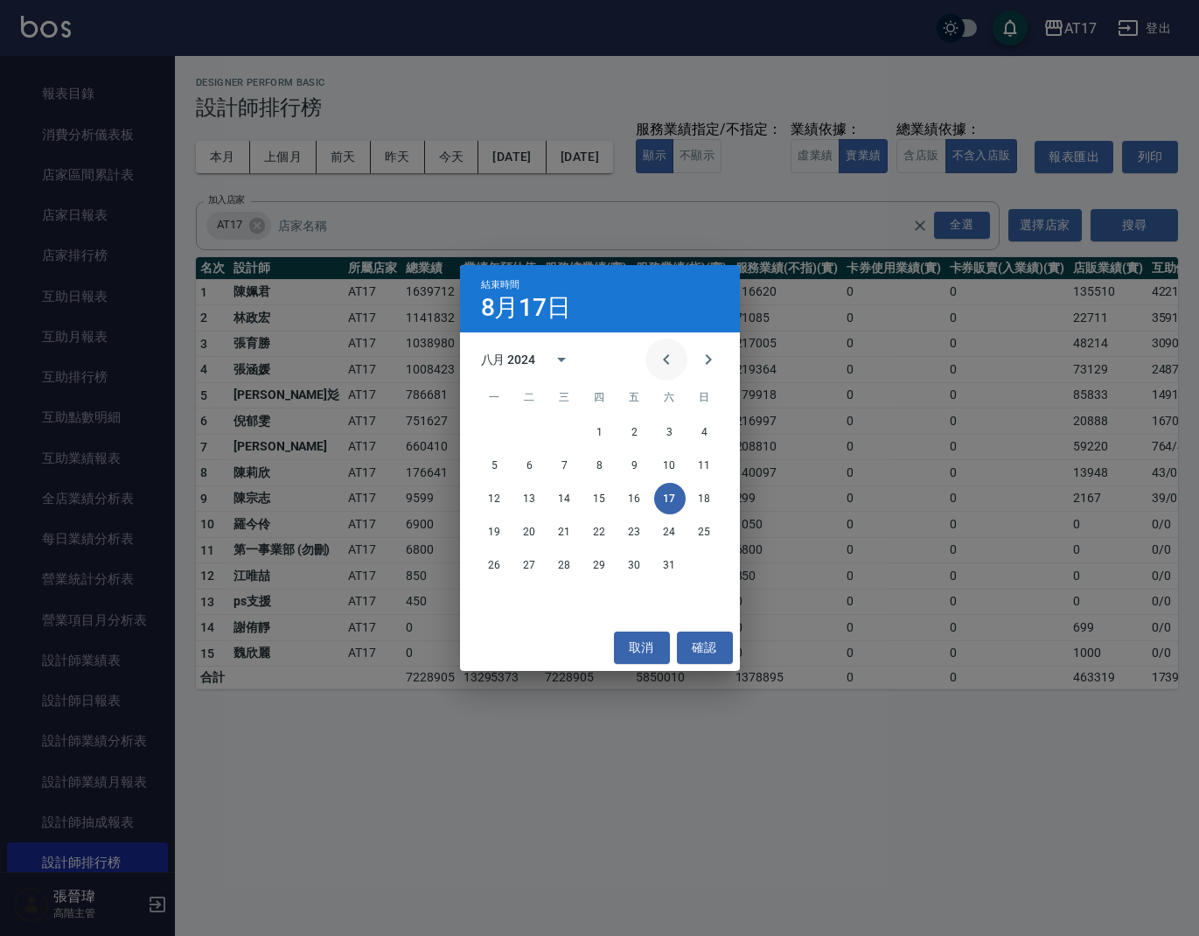
click at [664, 362] on icon "Previous month" at bounding box center [666, 359] width 21 height 21
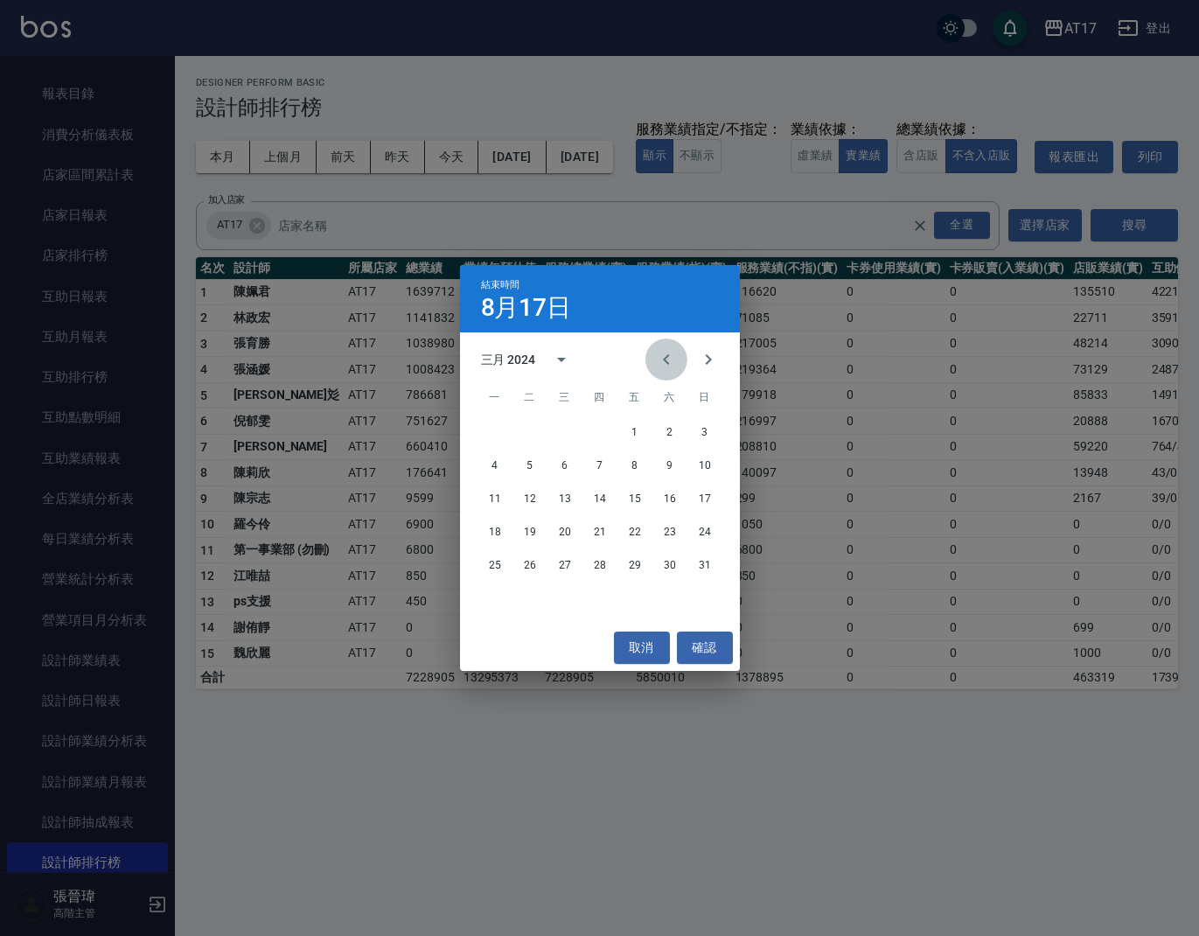
click at [664, 362] on icon "Previous month" at bounding box center [666, 359] width 21 height 21
click at [592, 570] on button "29" at bounding box center [599, 564] width 31 height 31
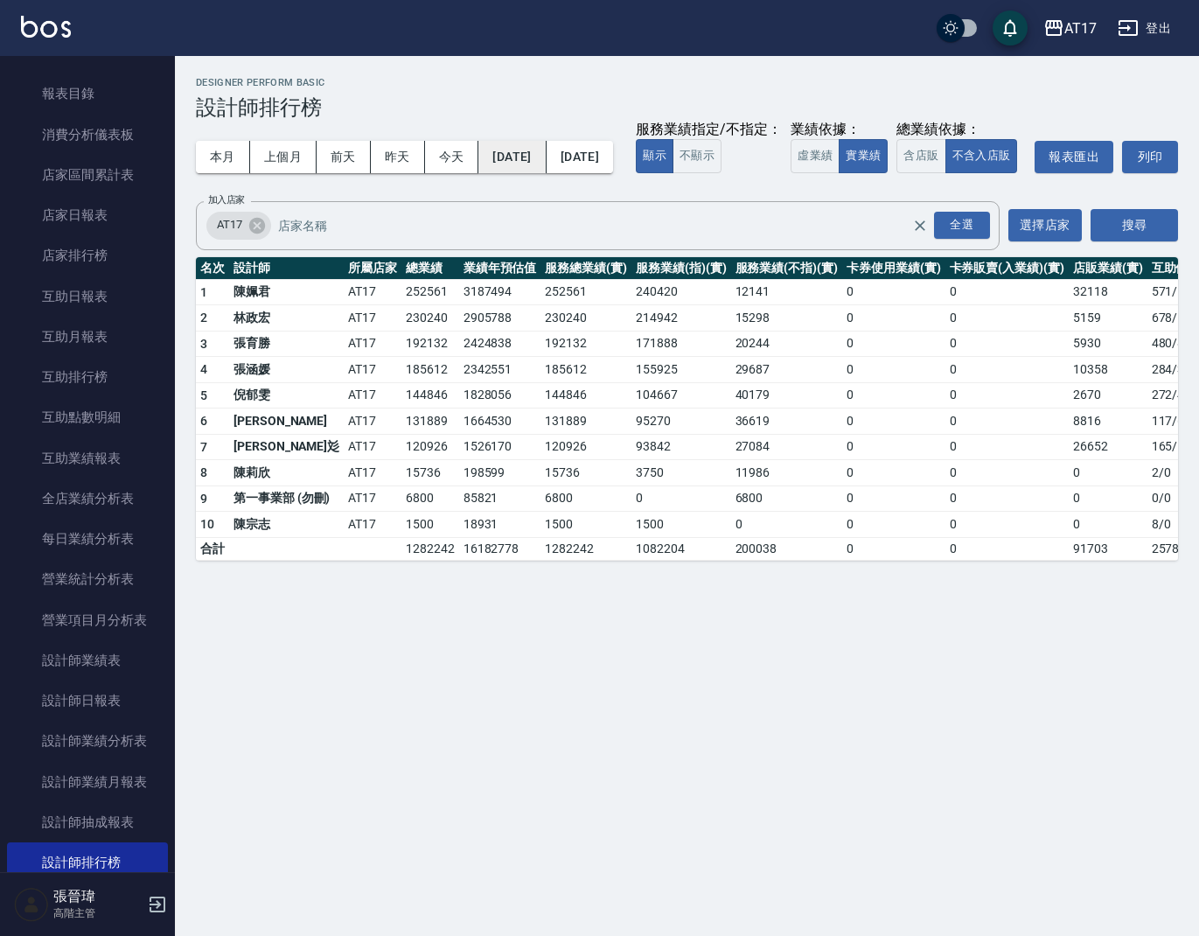
click at [546, 166] on button "[DATE]" at bounding box center [512, 157] width 67 height 32
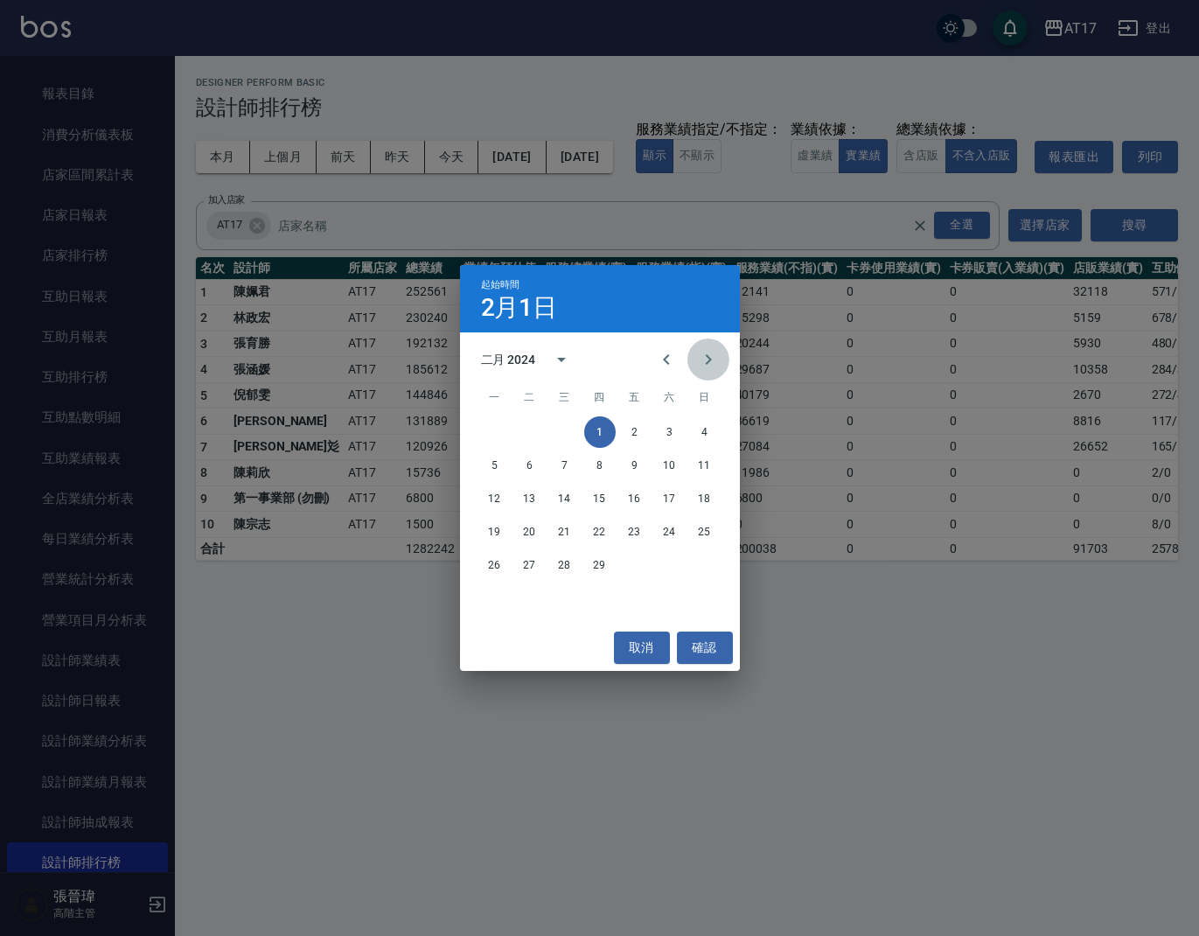
click at [714, 359] on icon "Next month" at bounding box center [708, 359] width 21 height 21
click at [633, 429] on button "1" at bounding box center [634, 431] width 31 height 31
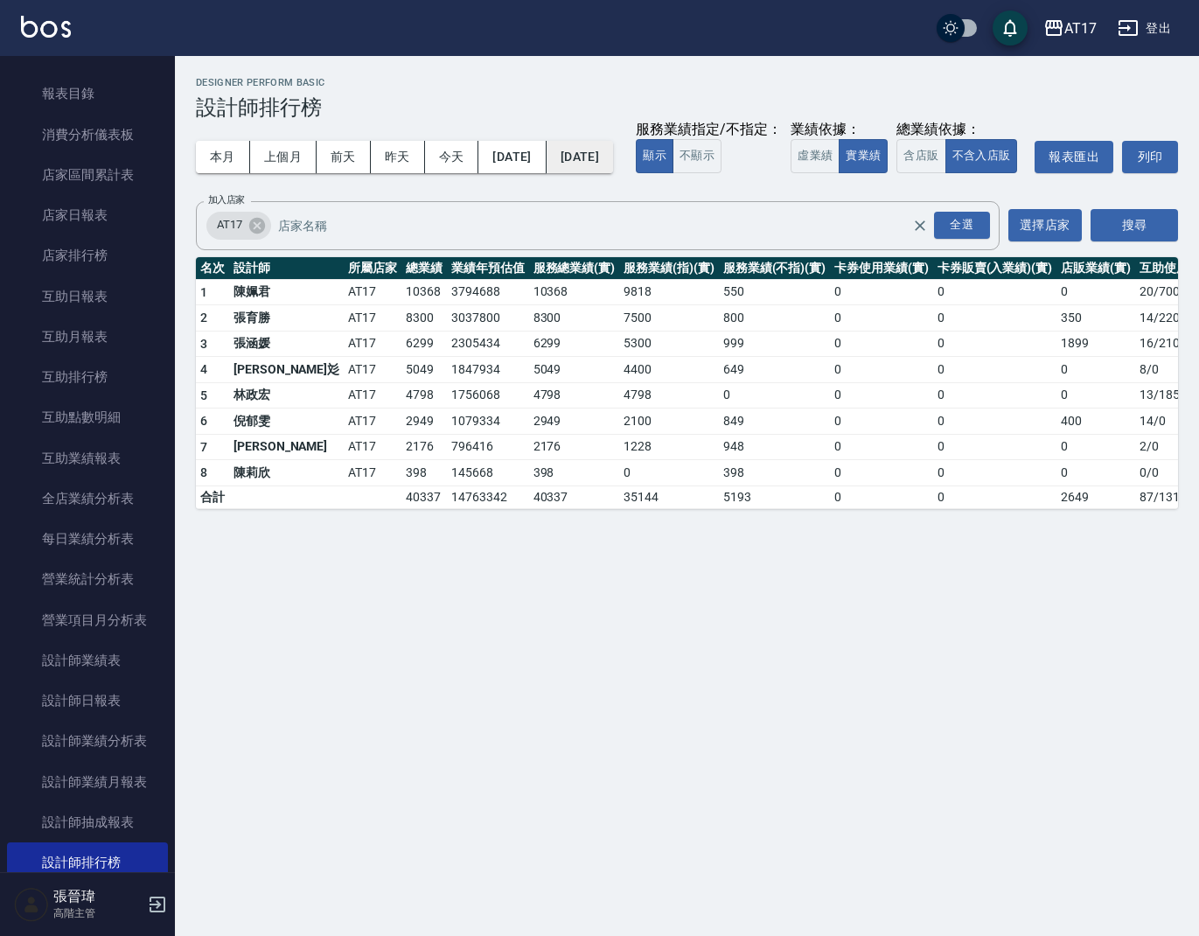
click at [613, 155] on button "[DATE]" at bounding box center [580, 157] width 66 height 32
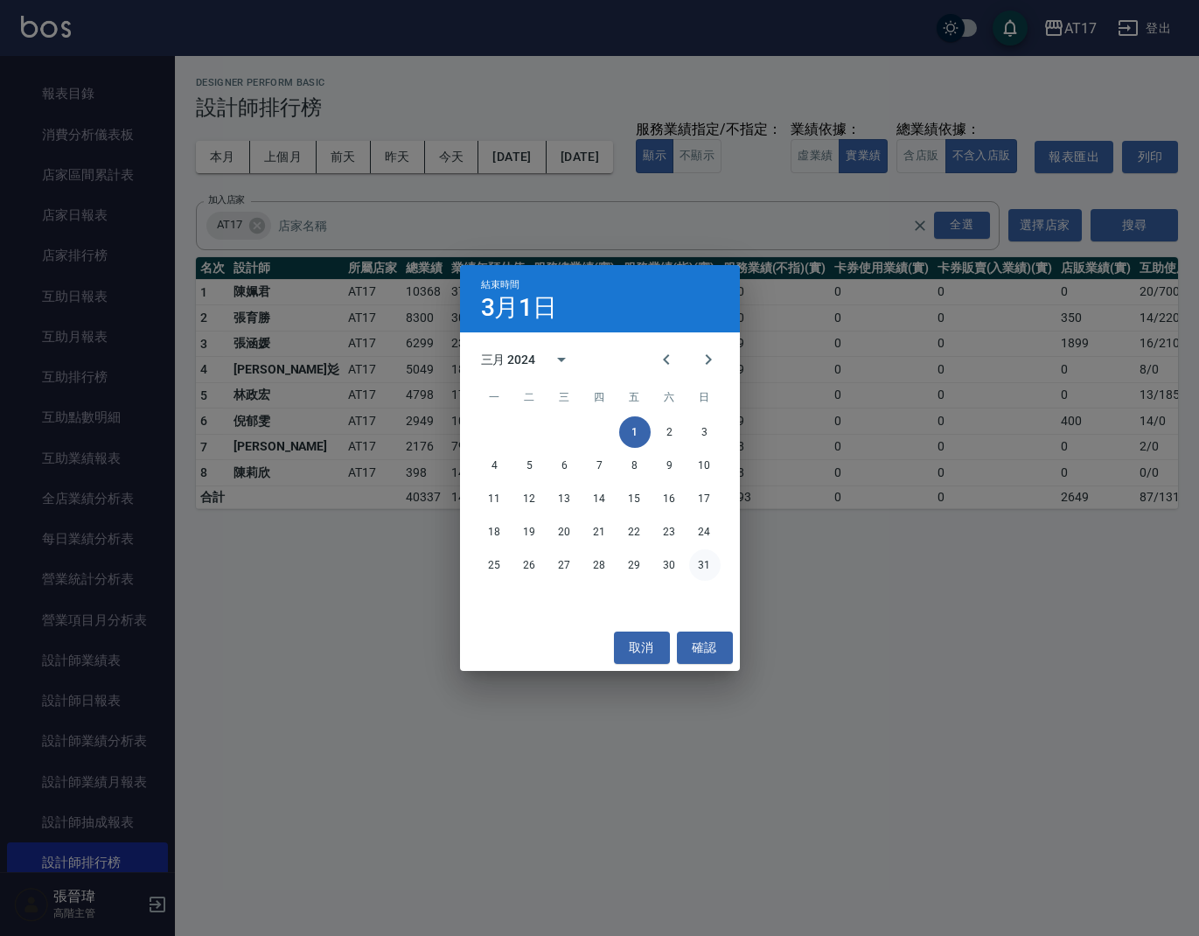
click at [712, 569] on button "31" at bounding box center [704, 564] width 31 height 31
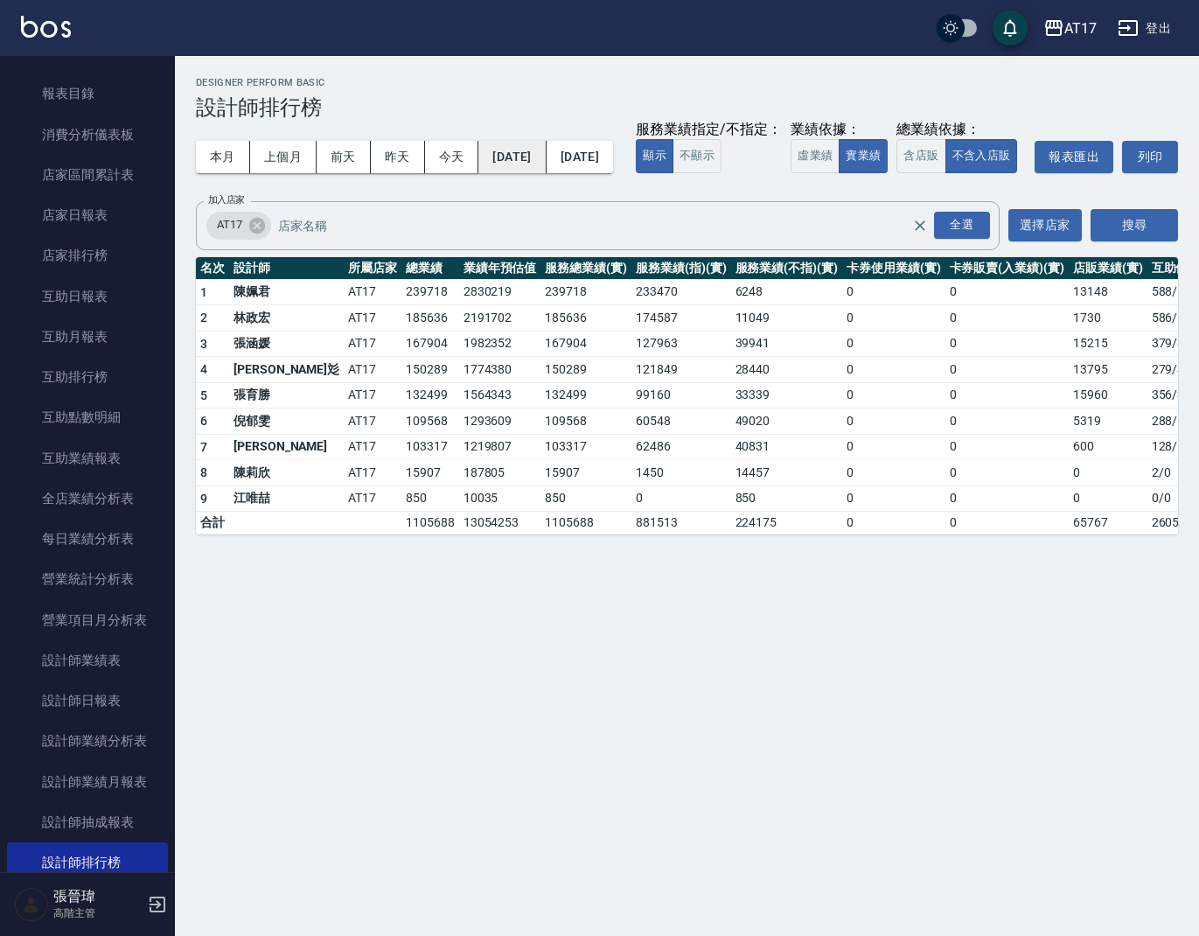
click at [509, 150] on button "[DATE]" at bounding box center [512, 157] width 67 height 32
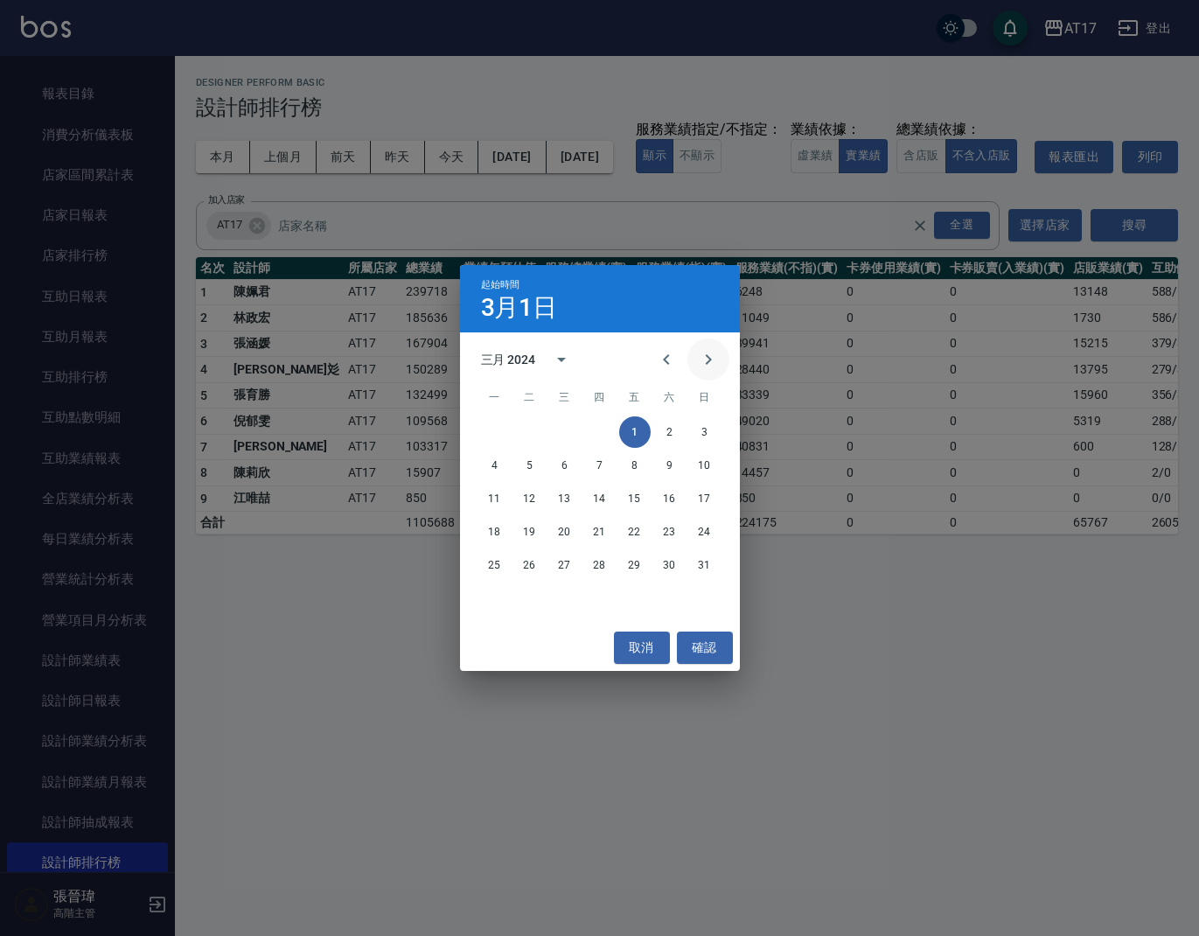
click at [711, 361] on icon "Next month" at bounding box center [708, 359] width 21 height 21
click at [492, 429] on button "1" at bounding box center [494, 431] width 31 height 31
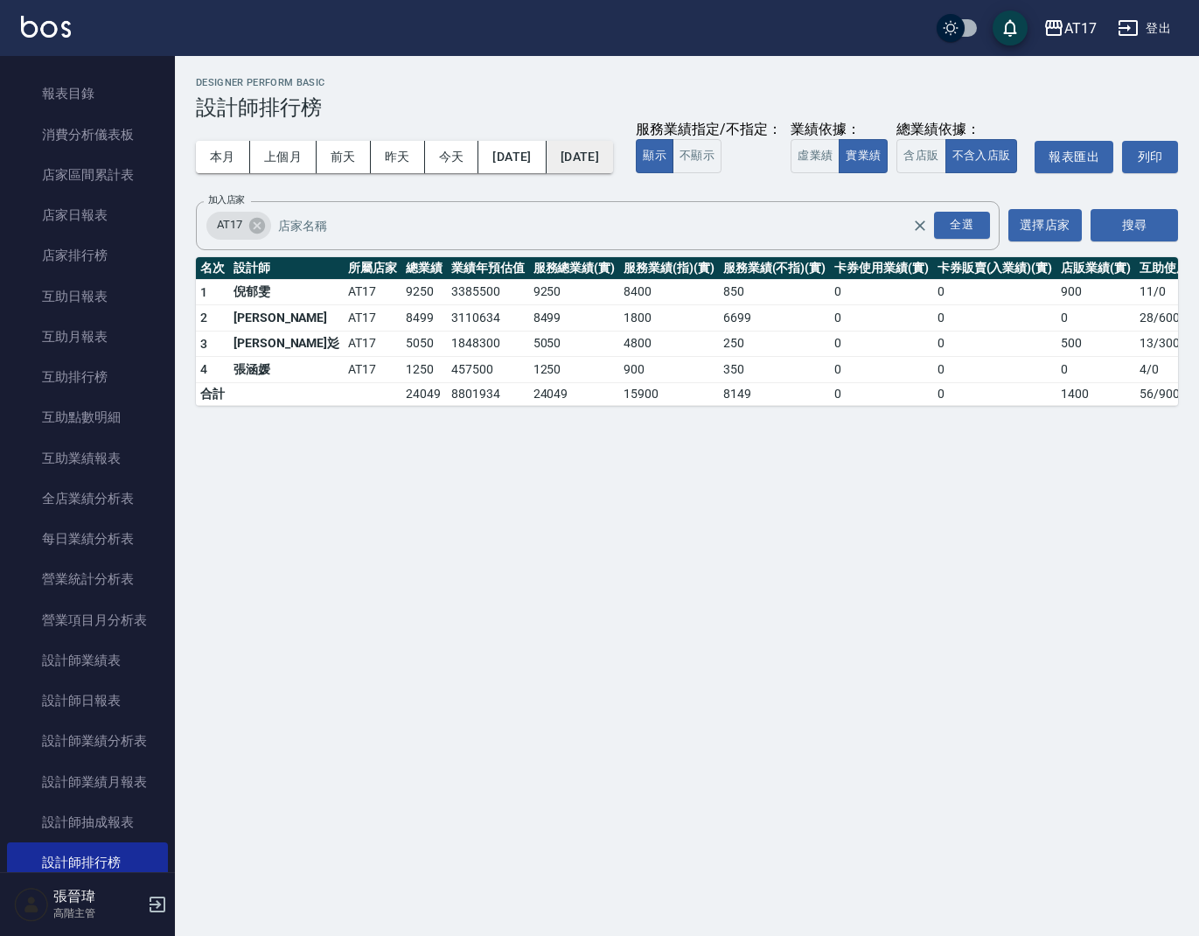
click at [613, 150] on button "[DATE]" at bounding box center [580, 157] width 66 height 32
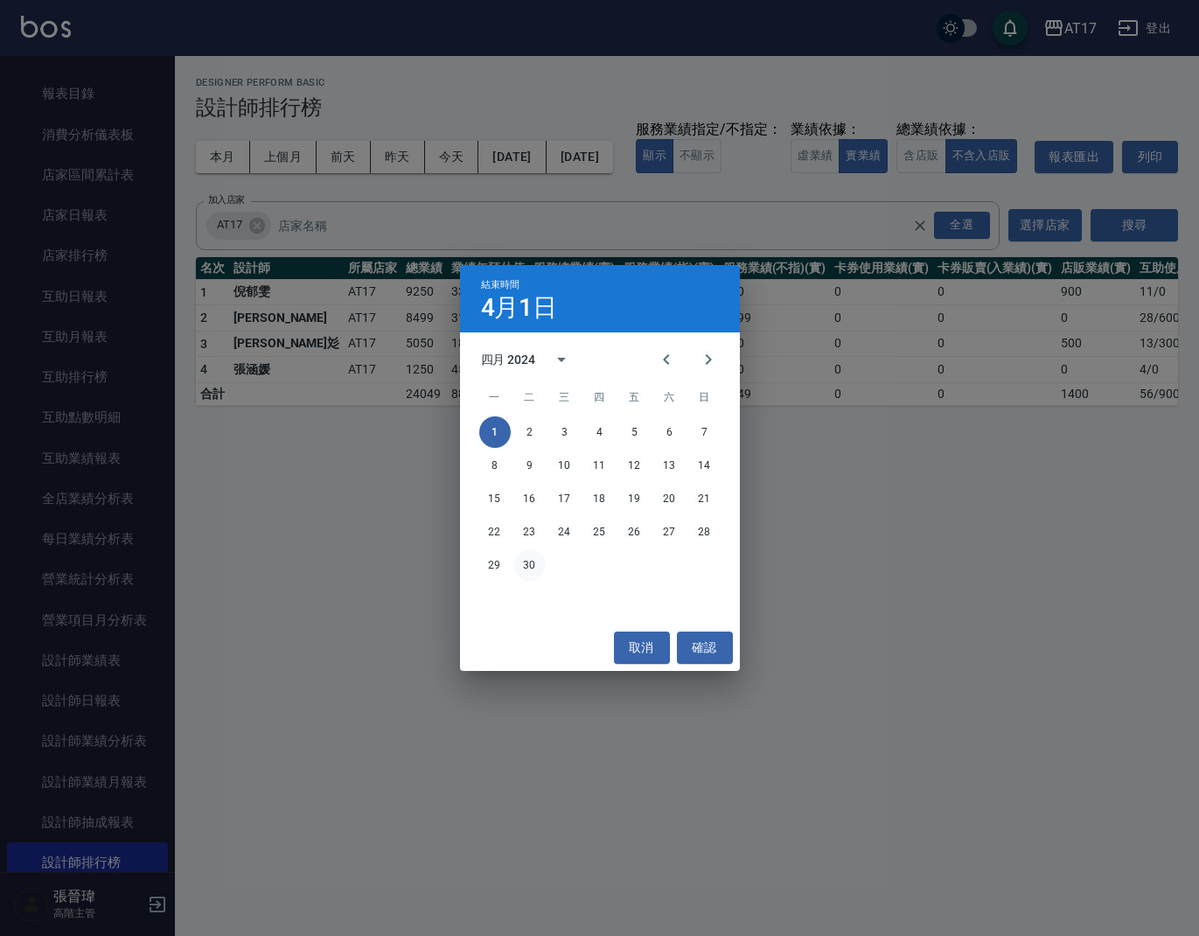
click at [528, 566] on button "30" at bounding box center [529, 564] width 31 height 31
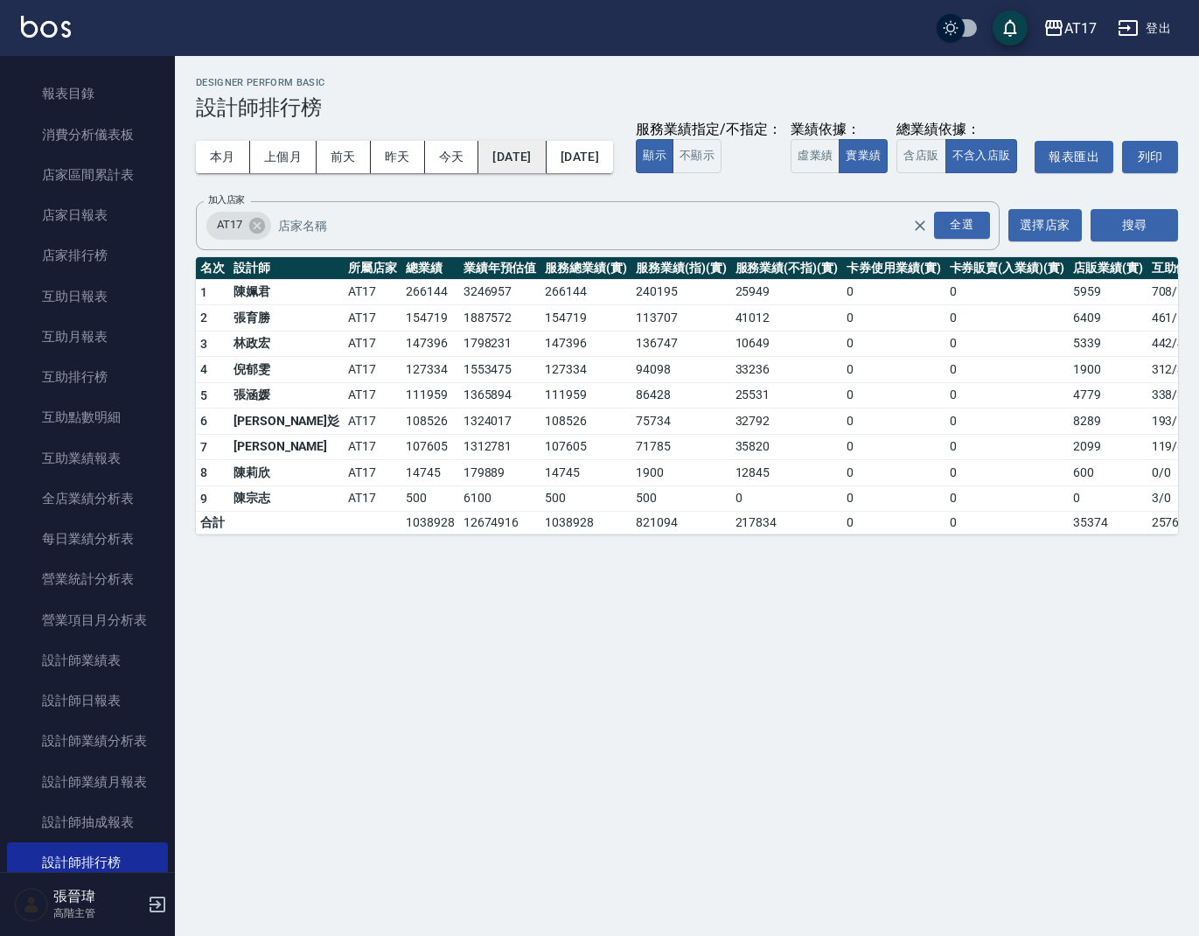
click at [533, 165] on button "[DATE]" at bounding box center [512, 157] width 67 height 32
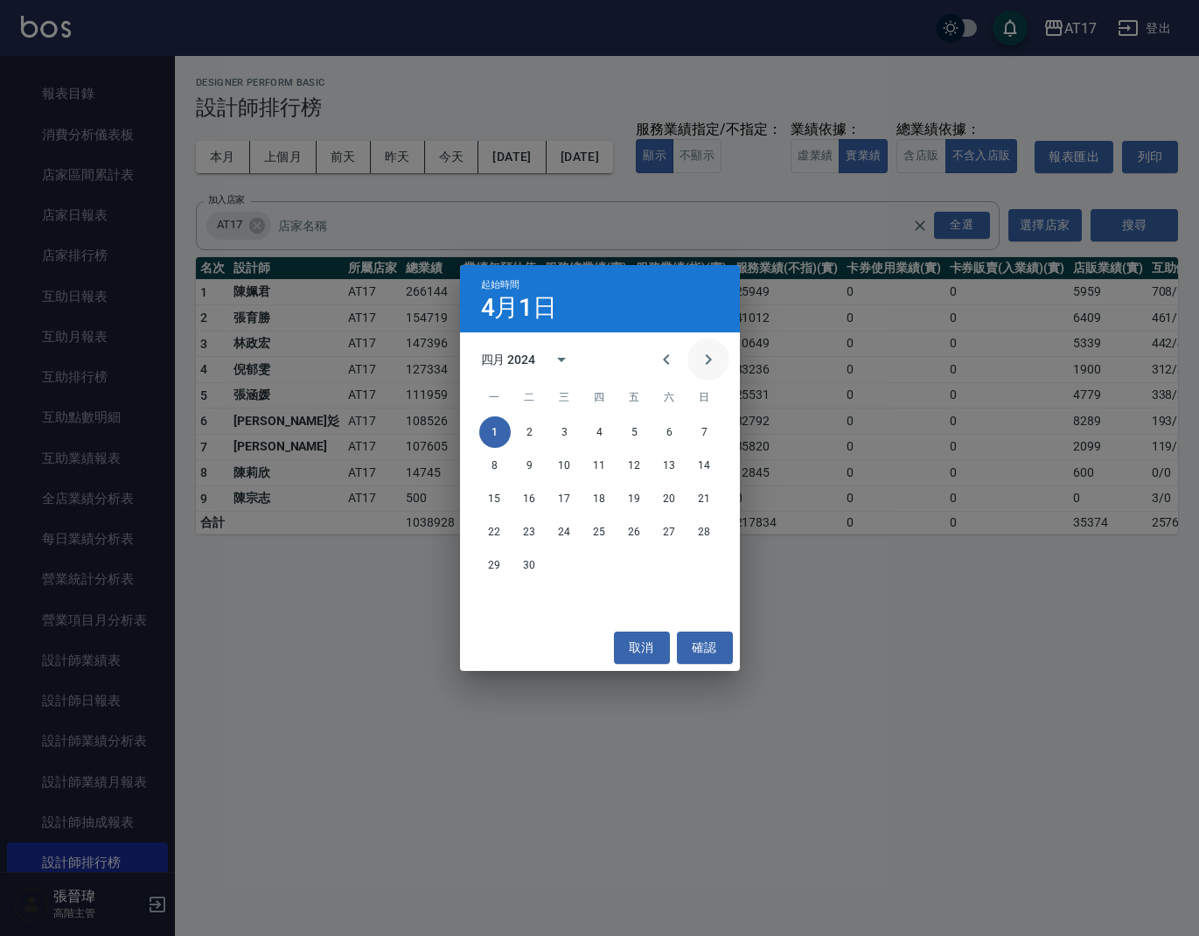
click at [710, 367] on icon "Next month" at bounding box center [708, 359] width 21 height 21
click at [570, 435] on button "1" at bounding box center [564, 431] width 31 height 31
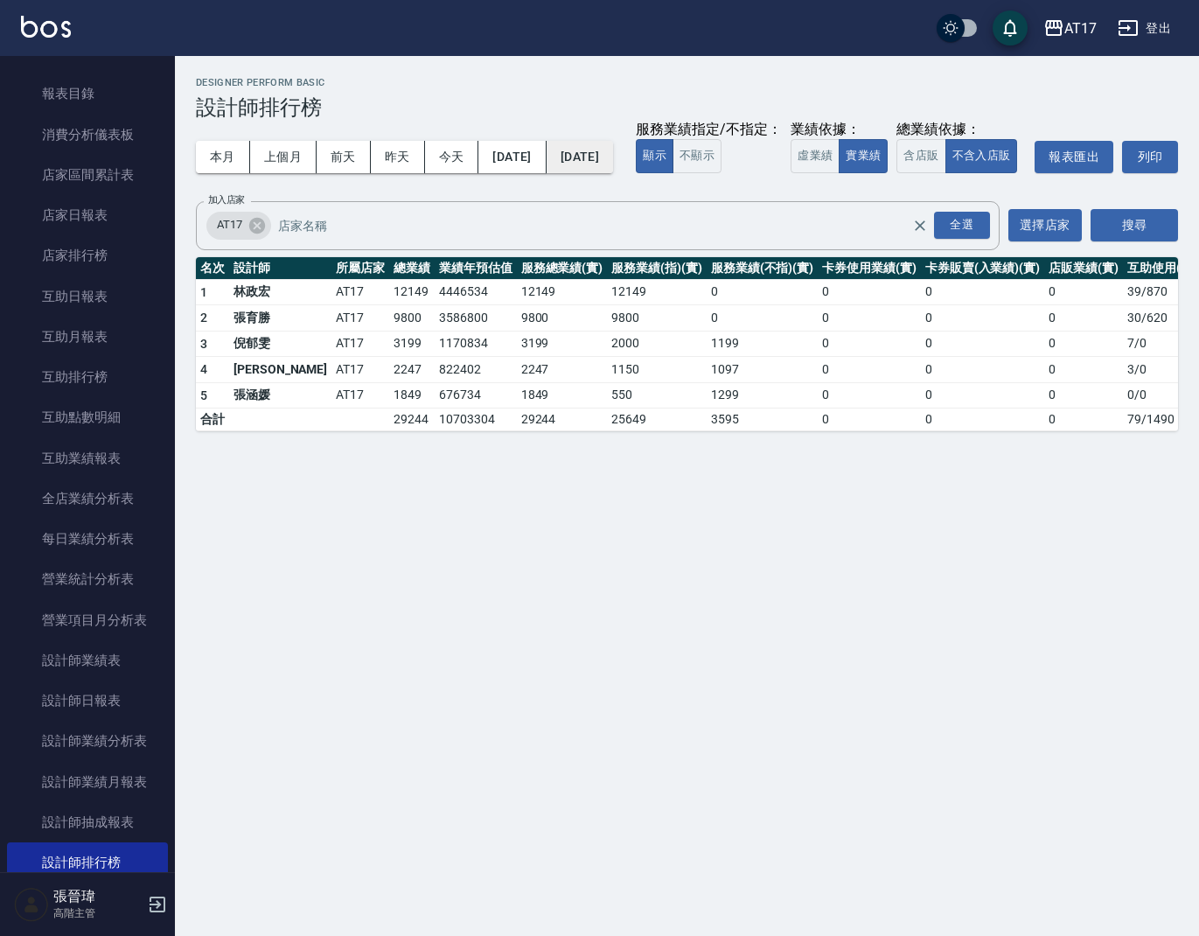
click at [613, 157] on button "[DATE]" at bounding box center [580, 157] width 66 height 32
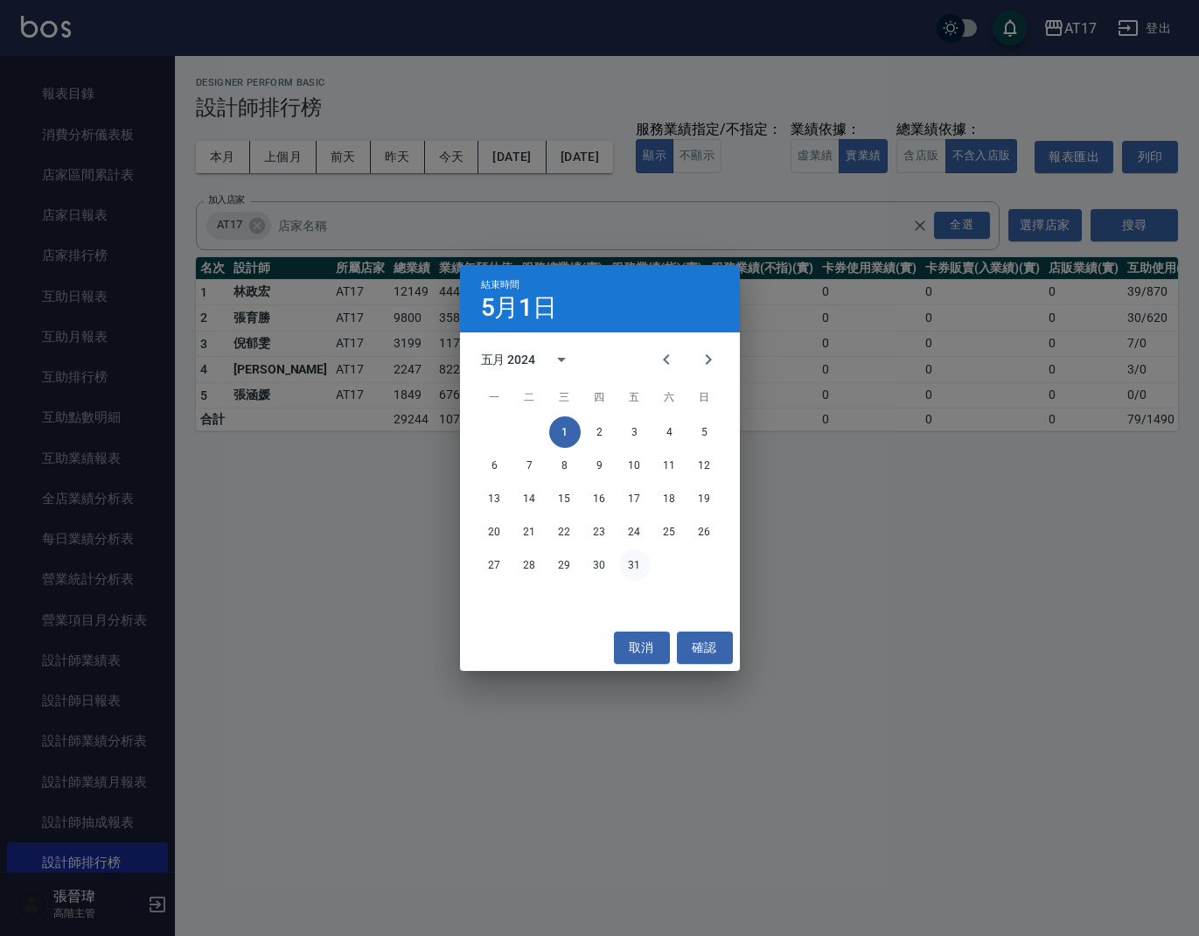
click at [628, 563] on button "31" at bounding box center [634, 564] width 31 height 31
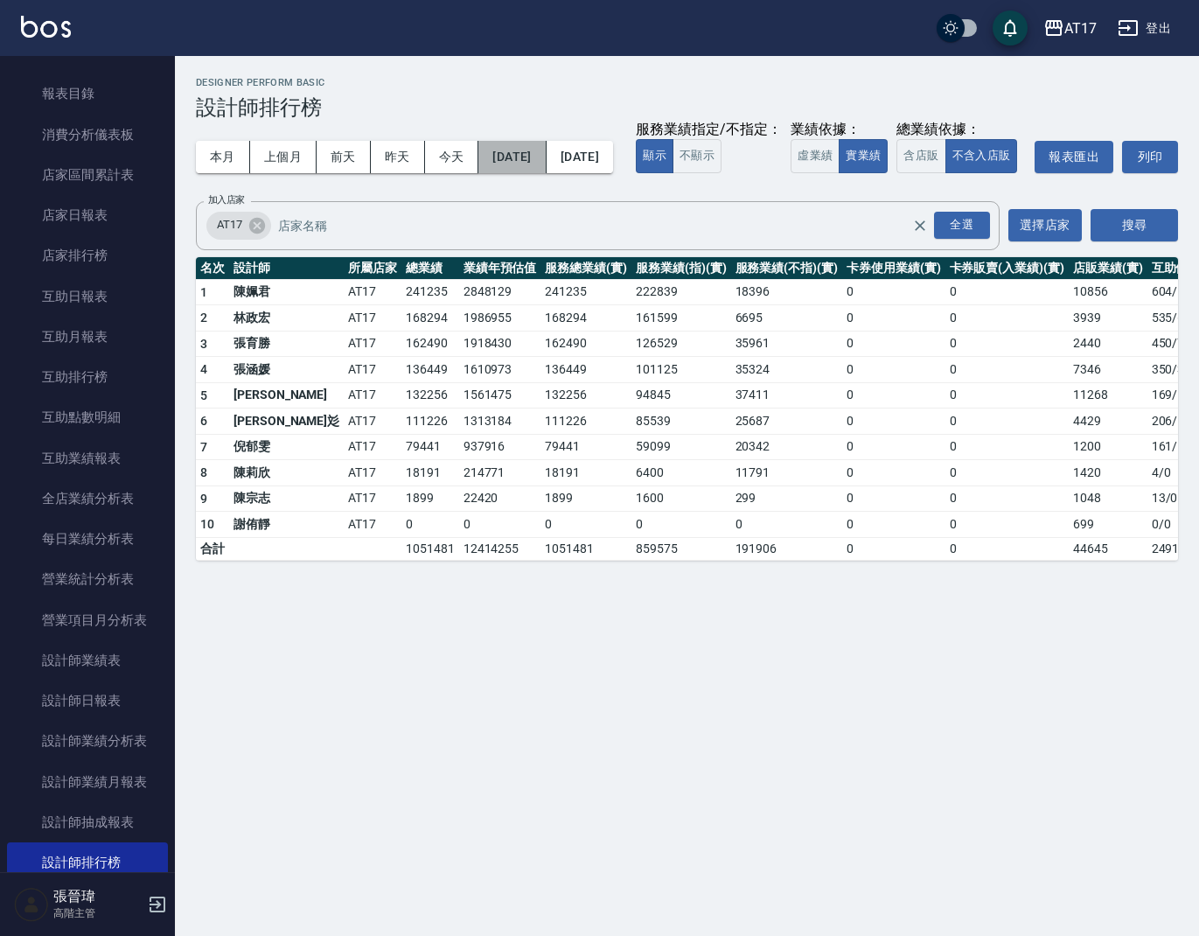
click at [539, 159] on button "[DATE]" at bounding box center [512, 157] width 67 height 32
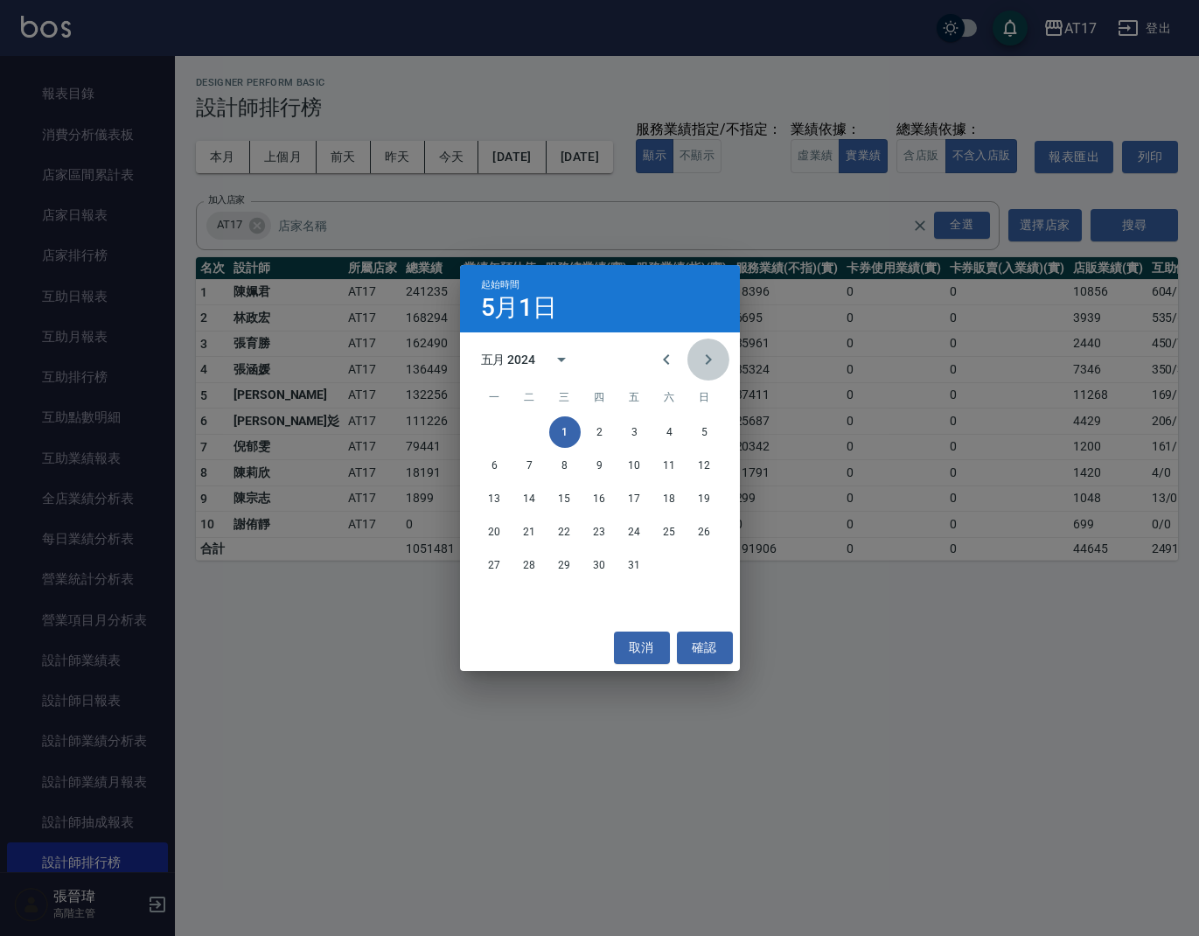
click at [722, 366] on button "Next month" at bounding box center [709, 360] width 42 height 42
click at [678, 437] on button "1" at bounding box center [669, 431] width 31 height 31
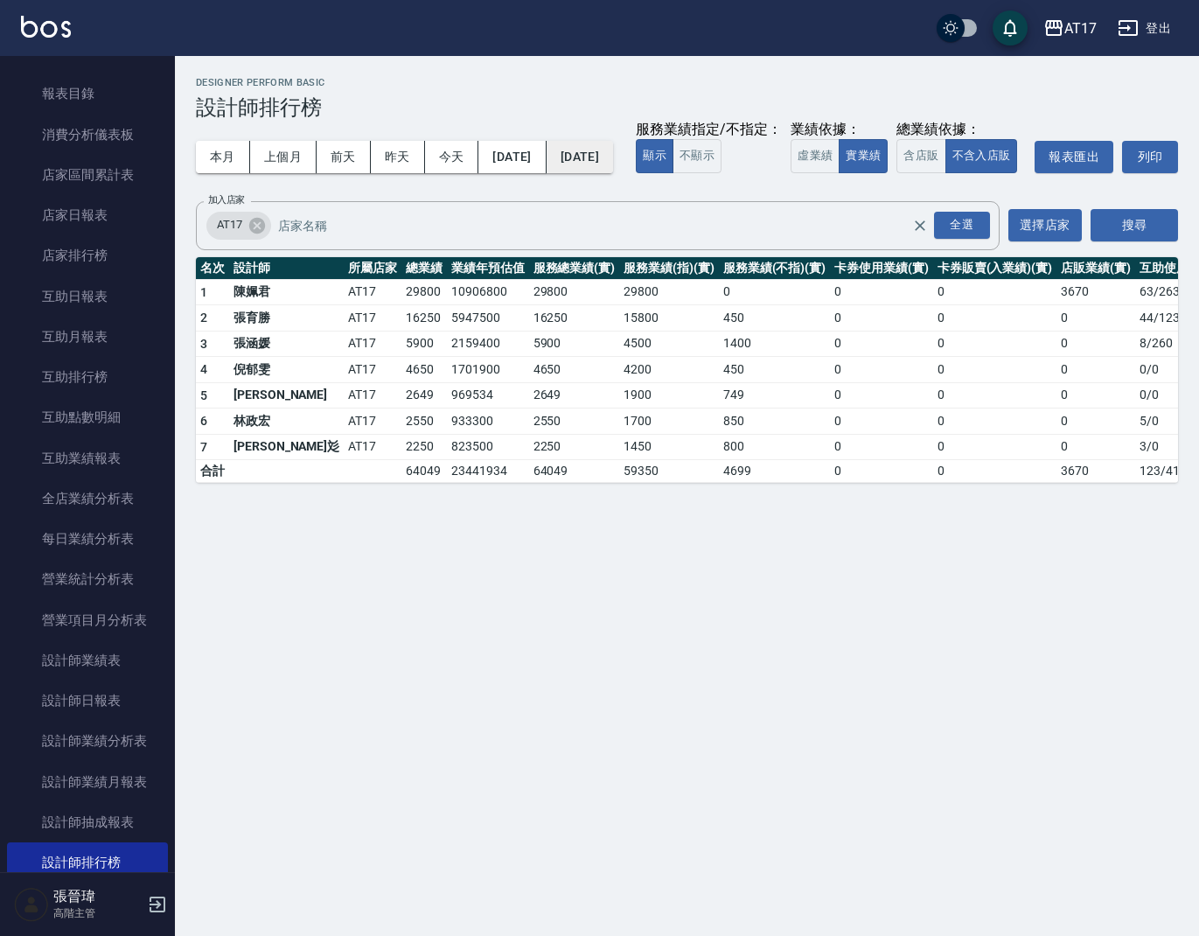
click at [613, 160] on button "[DATE]" at bounding box center [580, 157] width 66 height 32
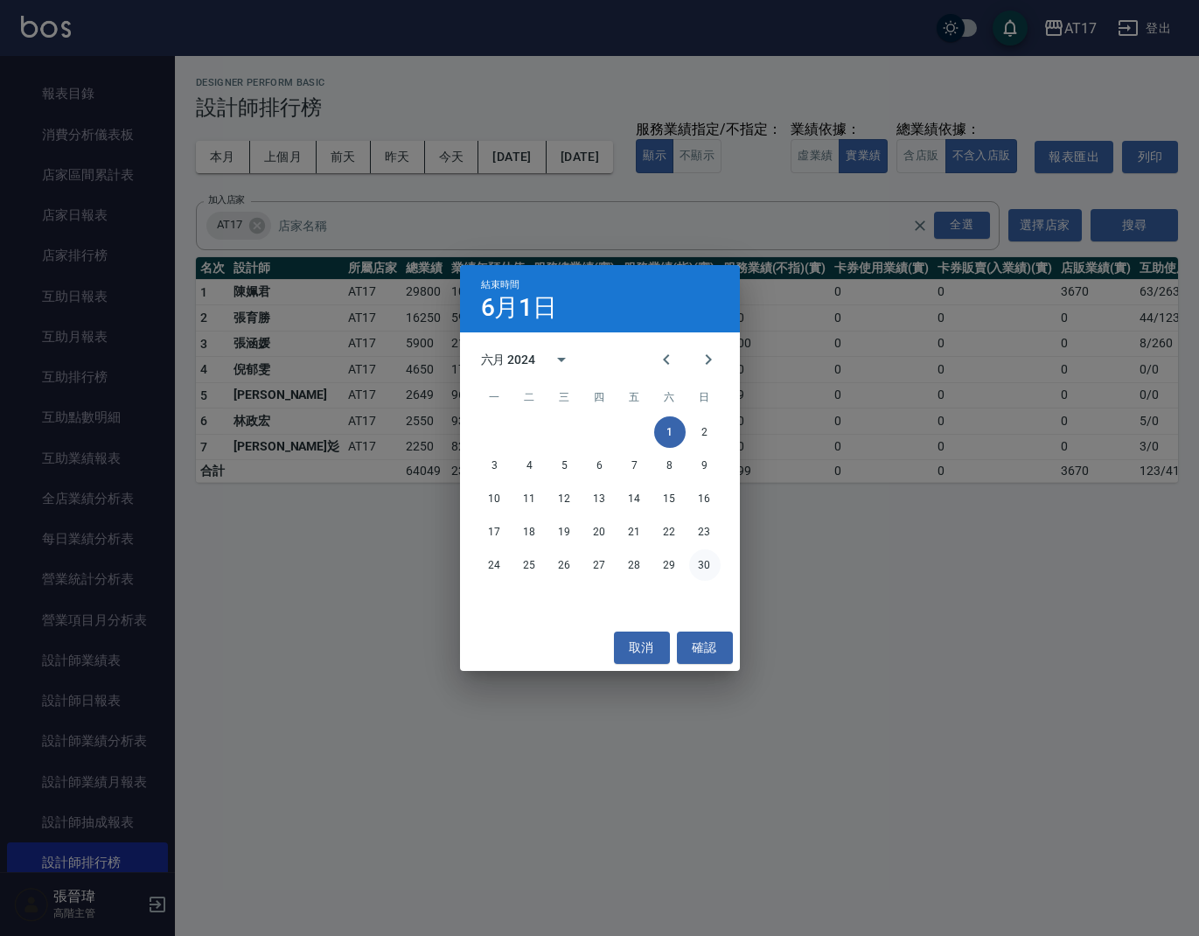
click at [708, 571] on button "30" at bounding box center [704, 564] width 31 height 31
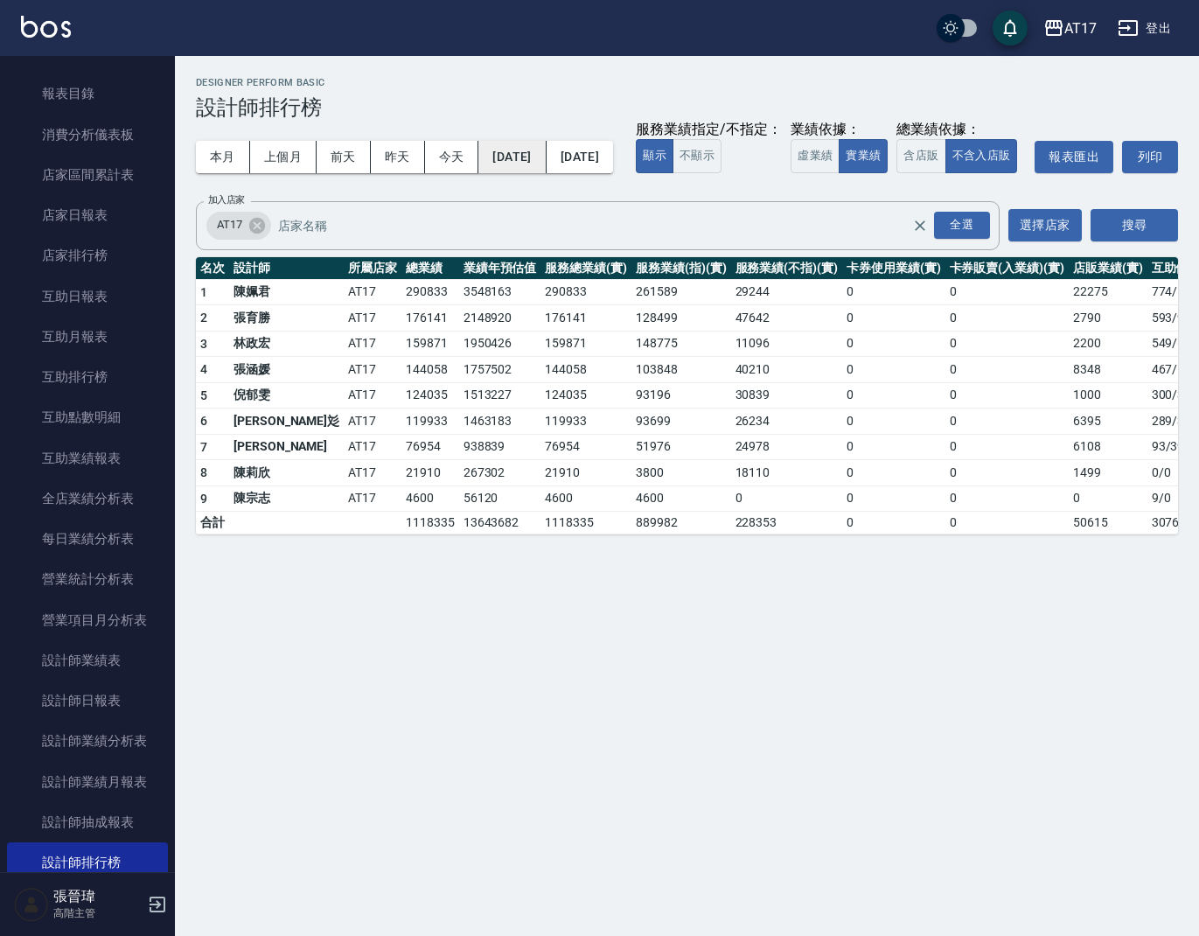
click at [523, 164] on button "[DATE]" at bounding box center [512, 157] width 67 height 32
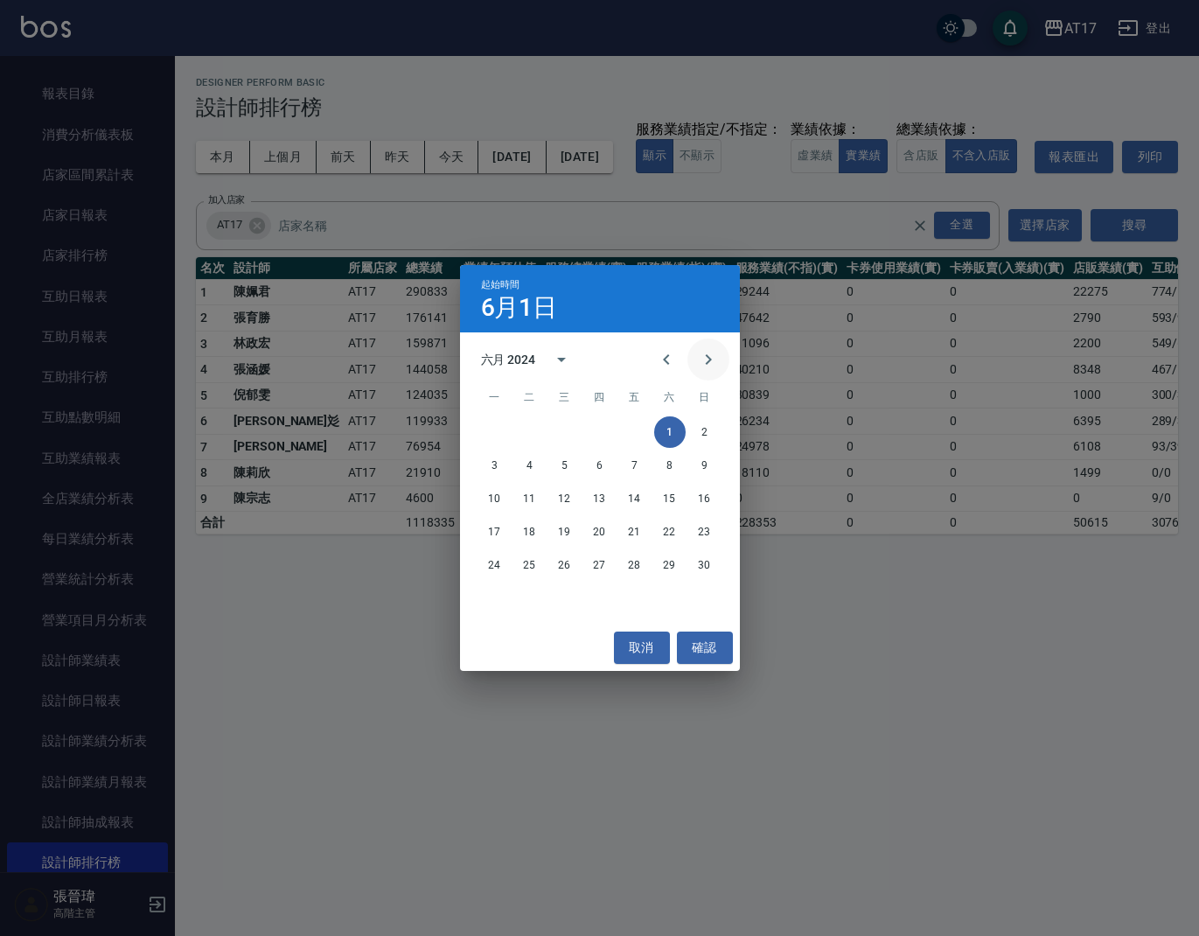
click at [716, 359] on icon "Next month" at bounding box center [708, 359] width 21 height 21
click at [504, 430] on button "1" at bounding box center [494, 431] width 31 height 31
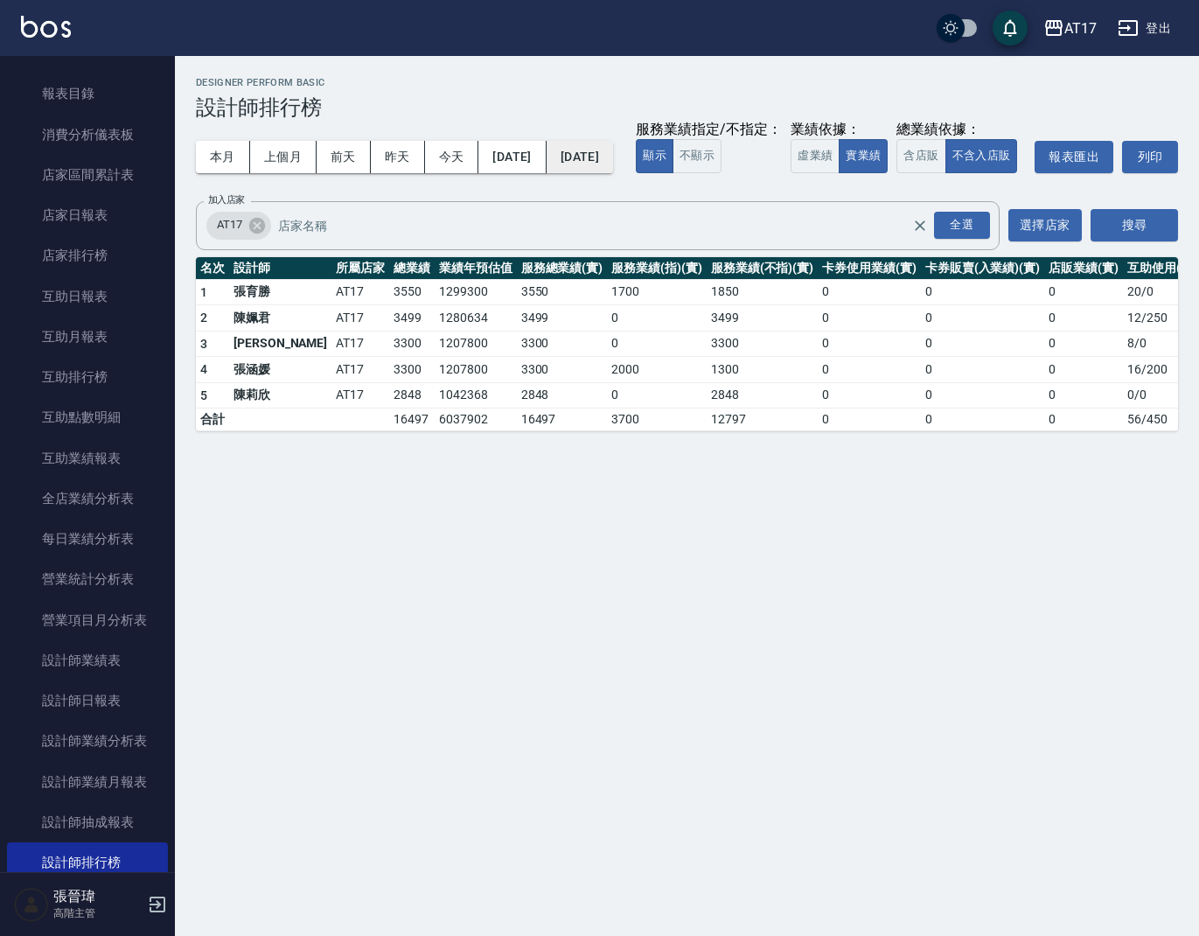
click at [613, 163] on button "[DATE]" at bounding box center [580, 157] width 66 height 32
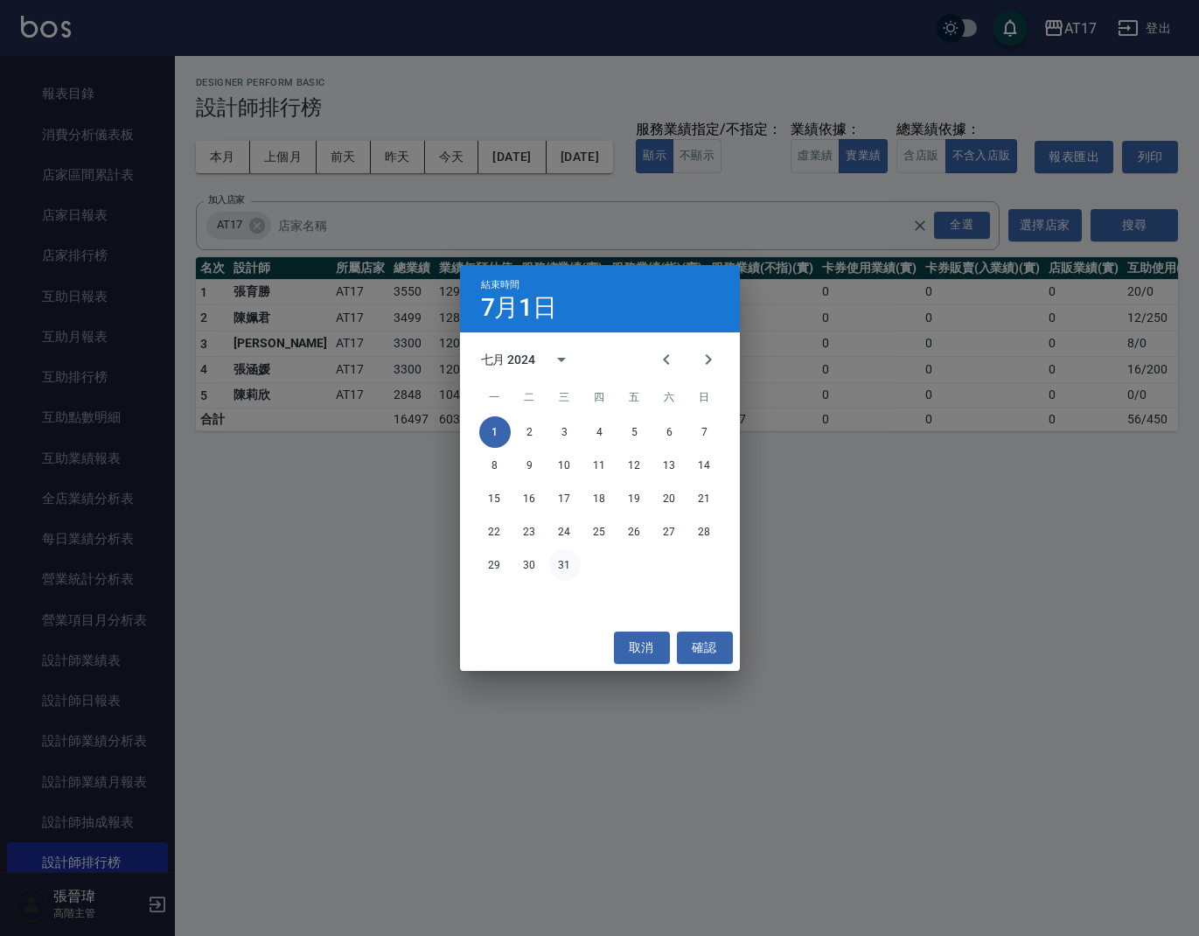
click at [562, 561] on button "31" at bounding box center [564, 564] width 31 height 31
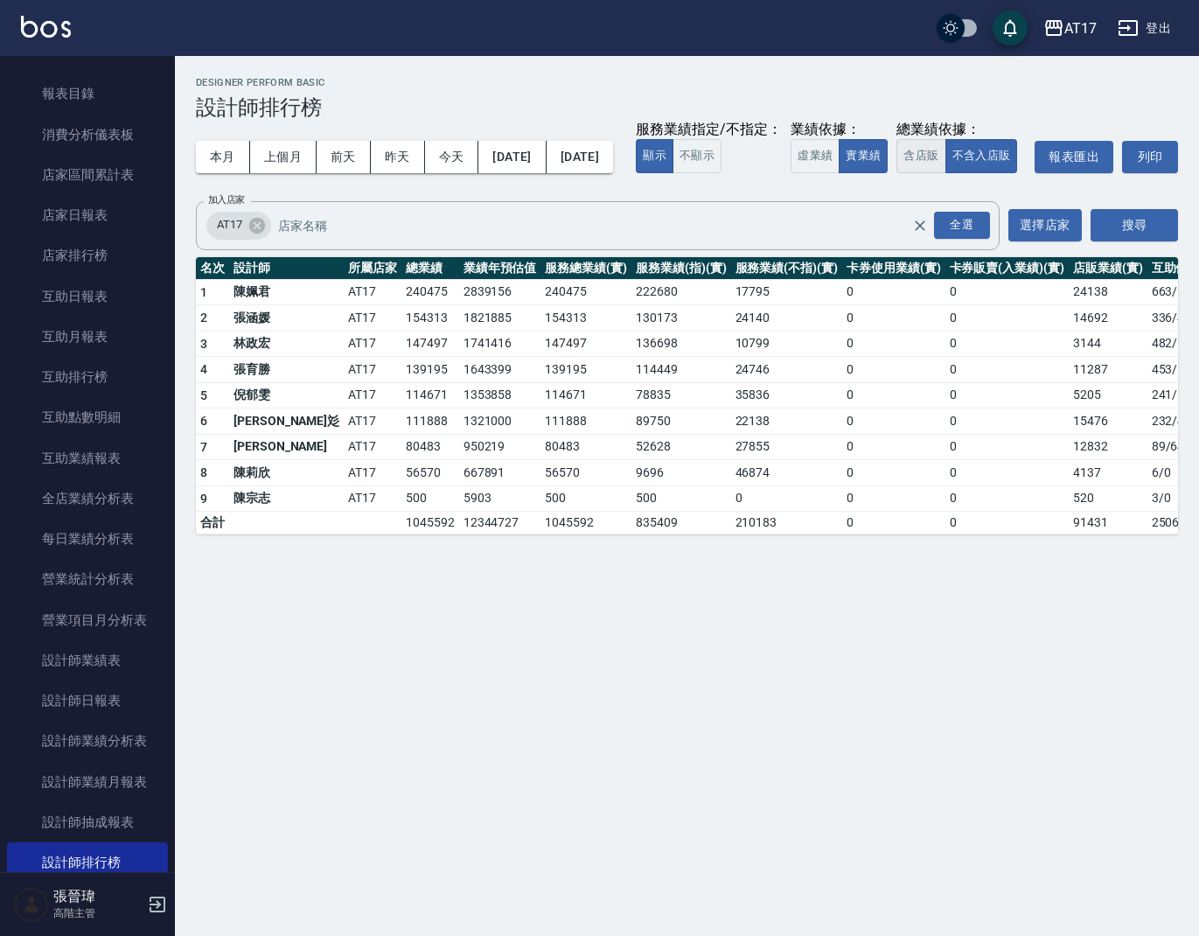
click at [897, 173] on button "含店販" at bounding box center [921, 156] width 49 height 34
click at [946, 173] on button "不含入店販" at bounding box center [982, 156] width 73 height 34
click at [513, 164] on button "[DATE]" at bounding box center [512, 157] width 67 height 32
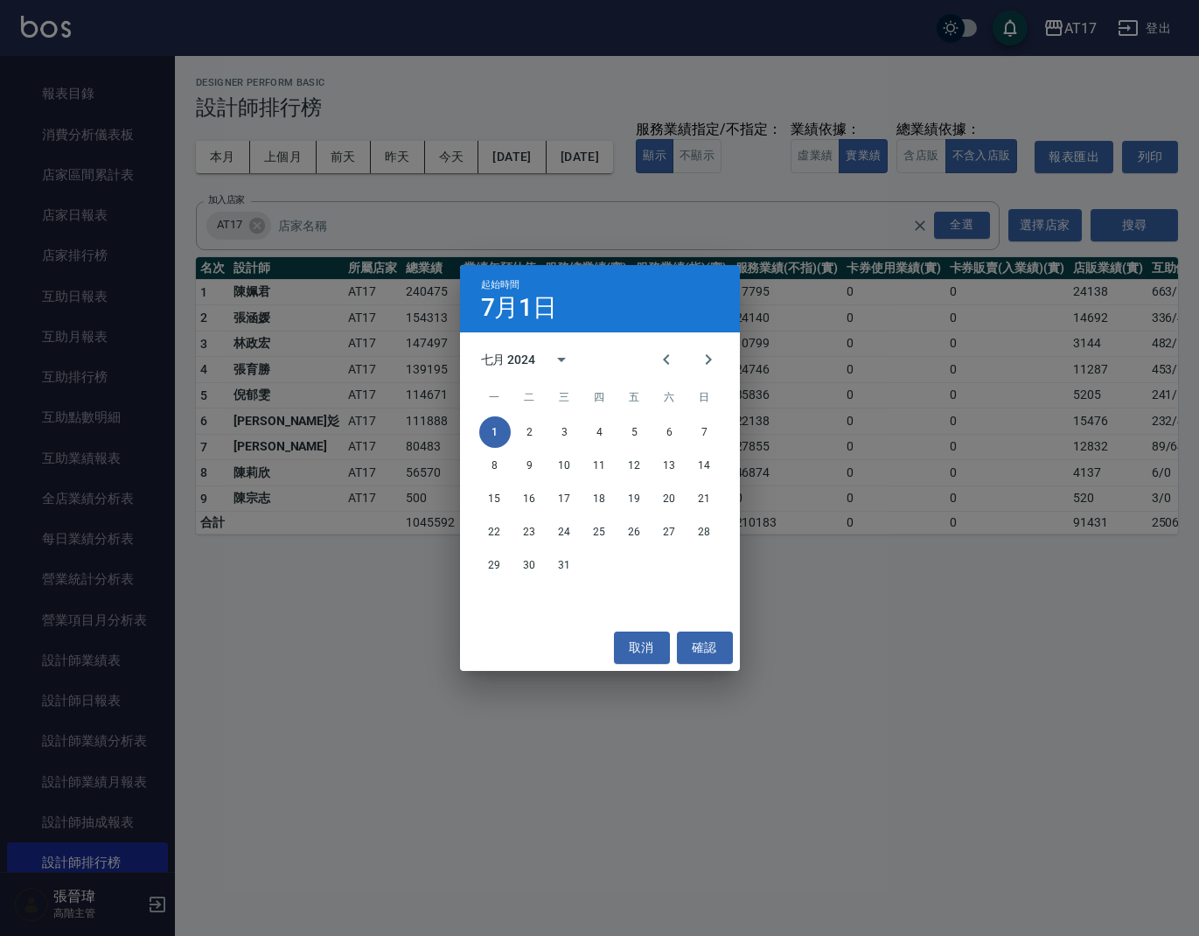
click at [528, 369] on div "七月 2024" at bounding box center [532, 360] width 102 height 42
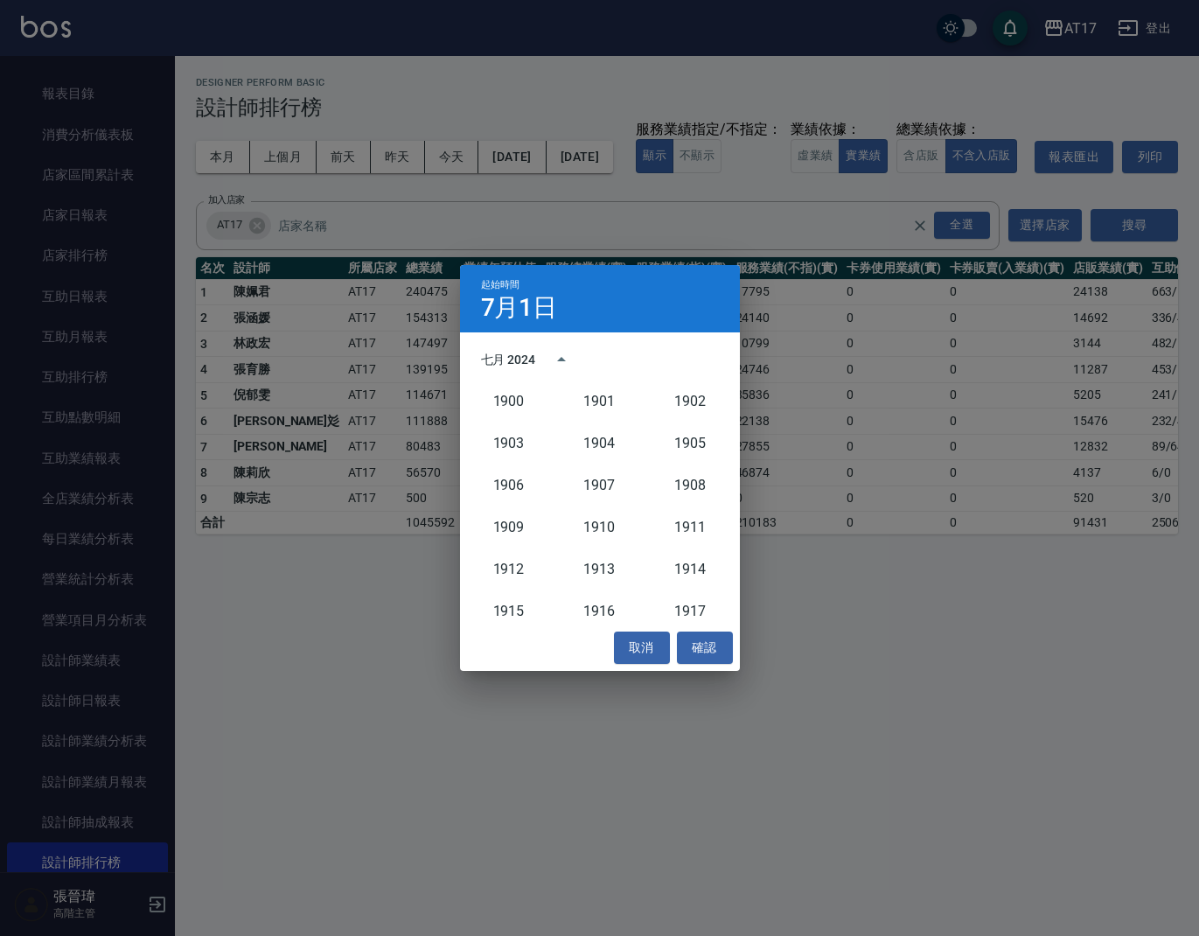
scroll to position [1620, 0]
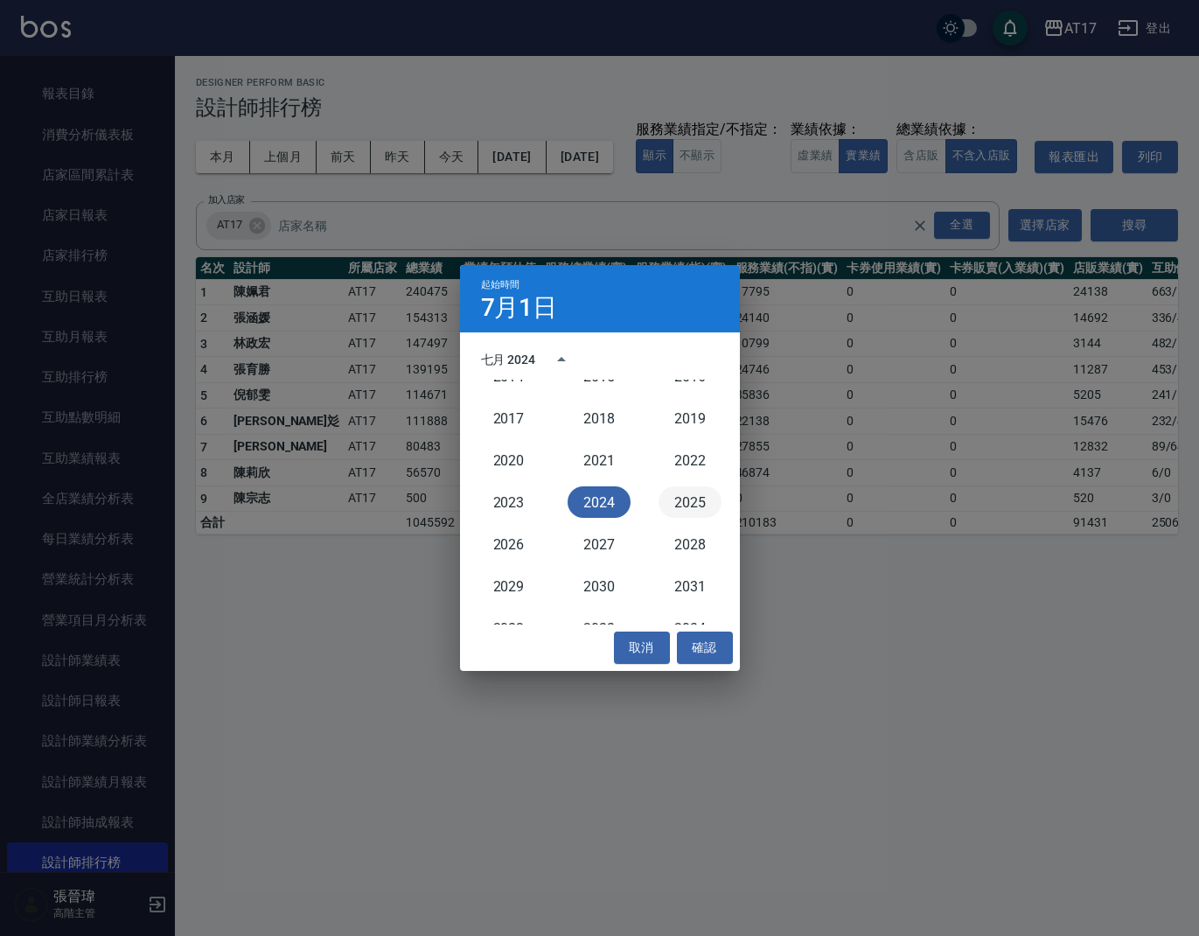
click at [694, 497] on button "2025" at bounding box center [690, 501] width 63 height 31
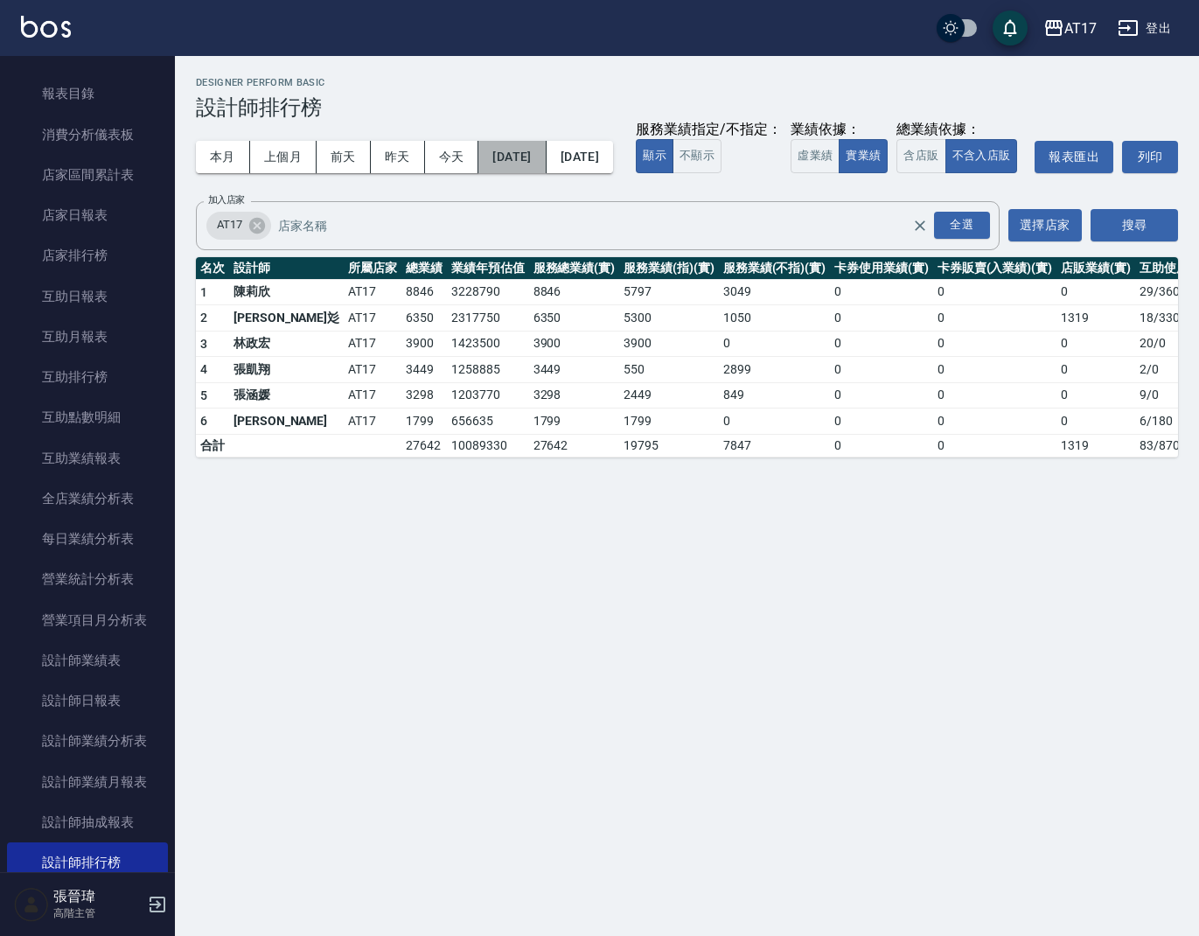
click at [536, 157] on button "[DATE]" at bounding box center [512, 157] width 67 height 32
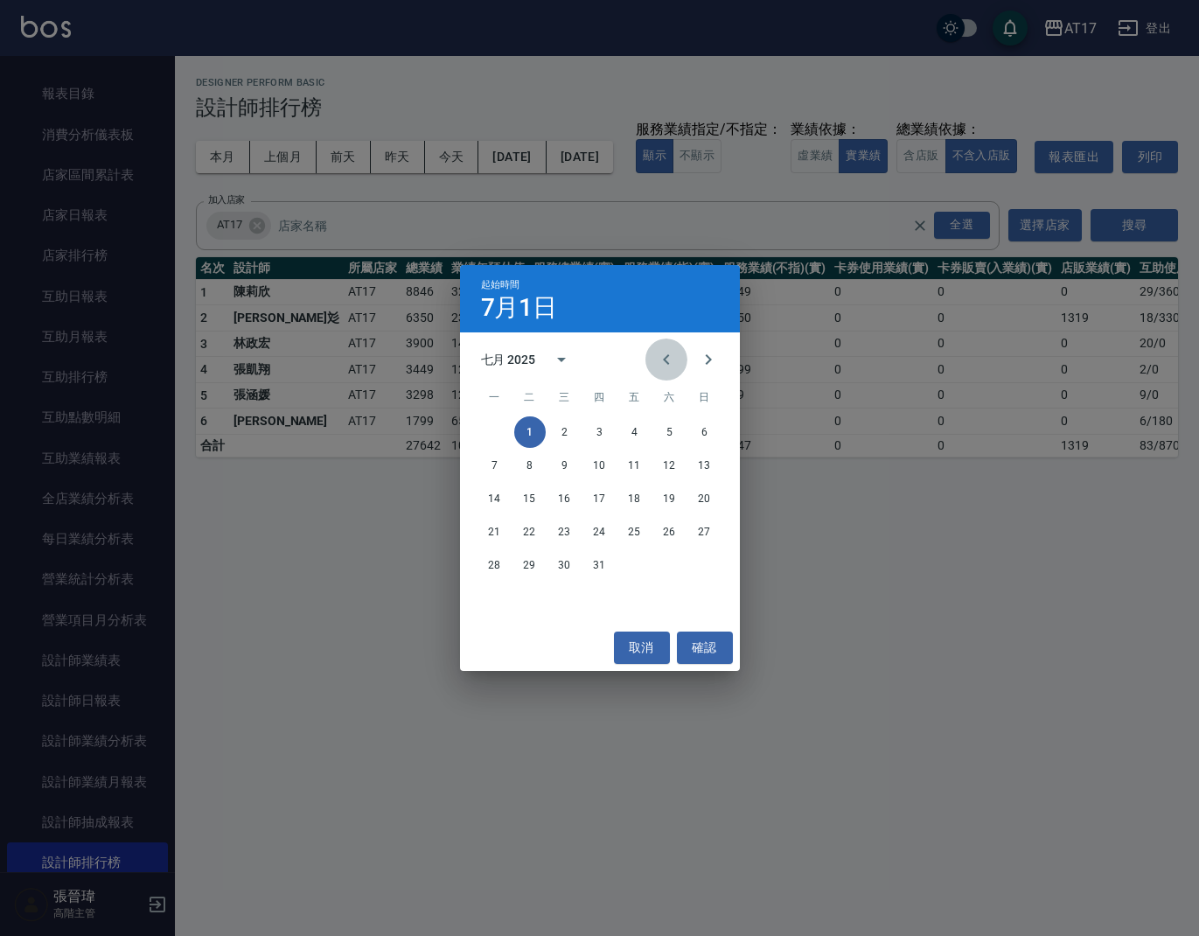
click at [676, 356] on icon "Previous month" at bounding box center [666, 359] width 21 height 21
click at [675, 356] on icon "Previous month" at bounding box center [666, 359] width 21 height 21
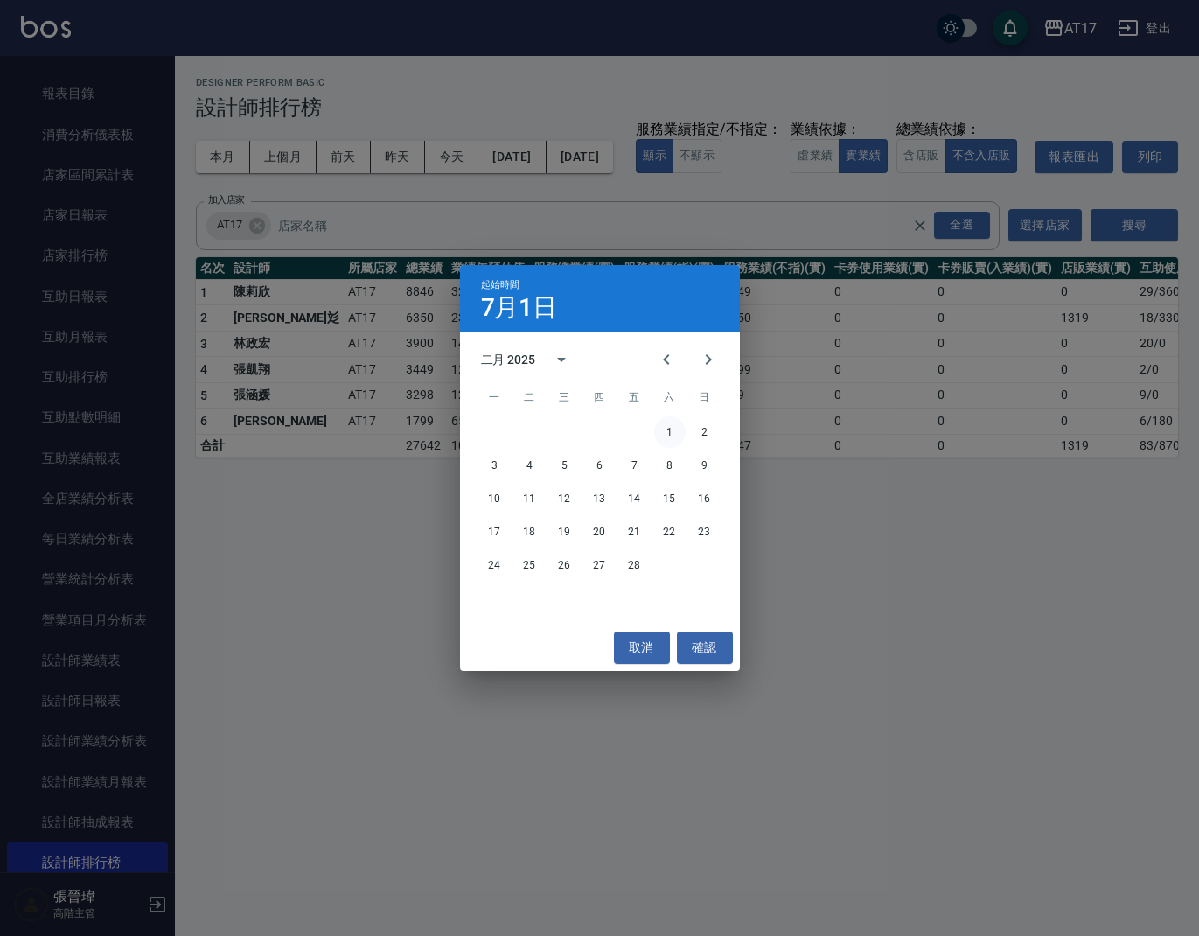
click at [668, 432] on button "1" at bounding box center [669, 431] width 31 height 31
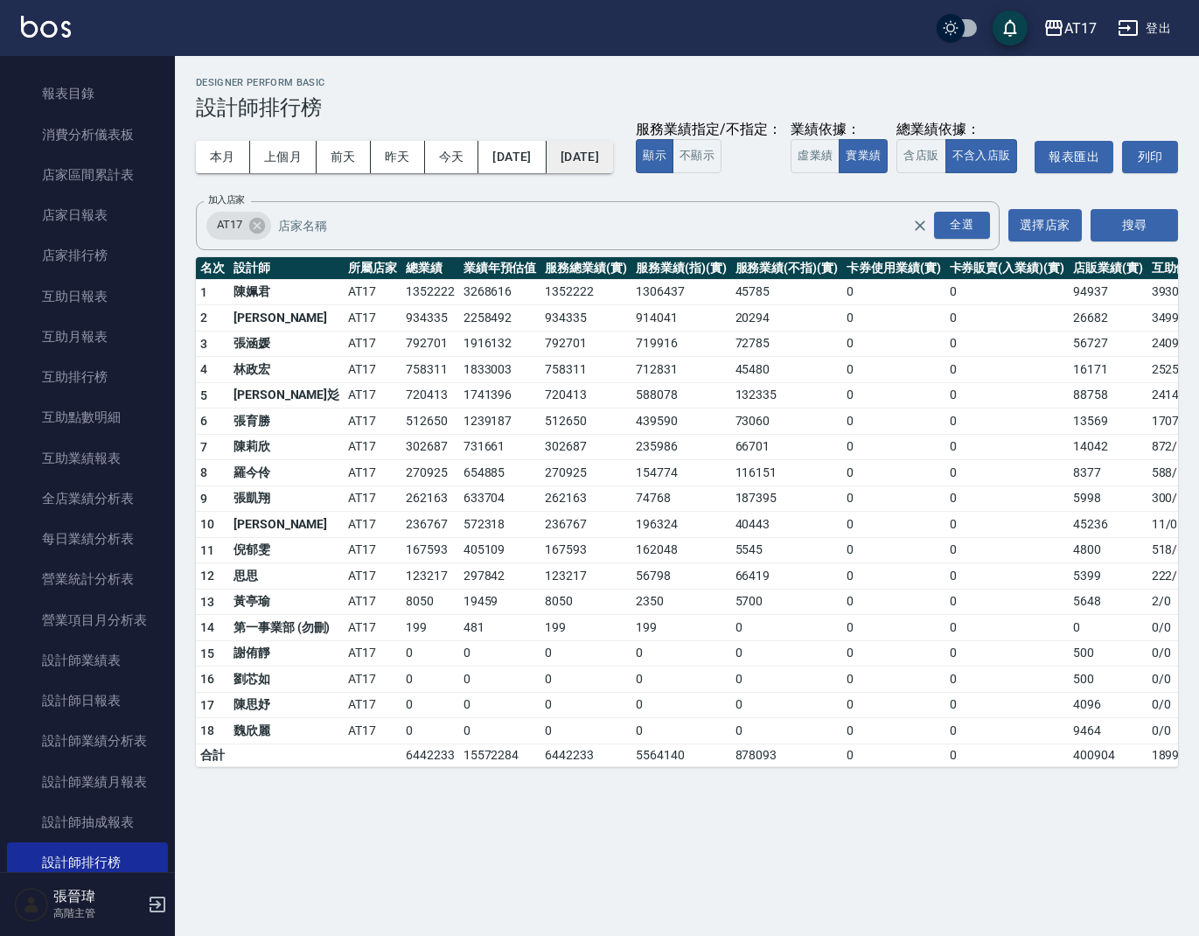
click at [613, 159] on button "[DATE]" at bounding box center [580, 157] width 66 height 32
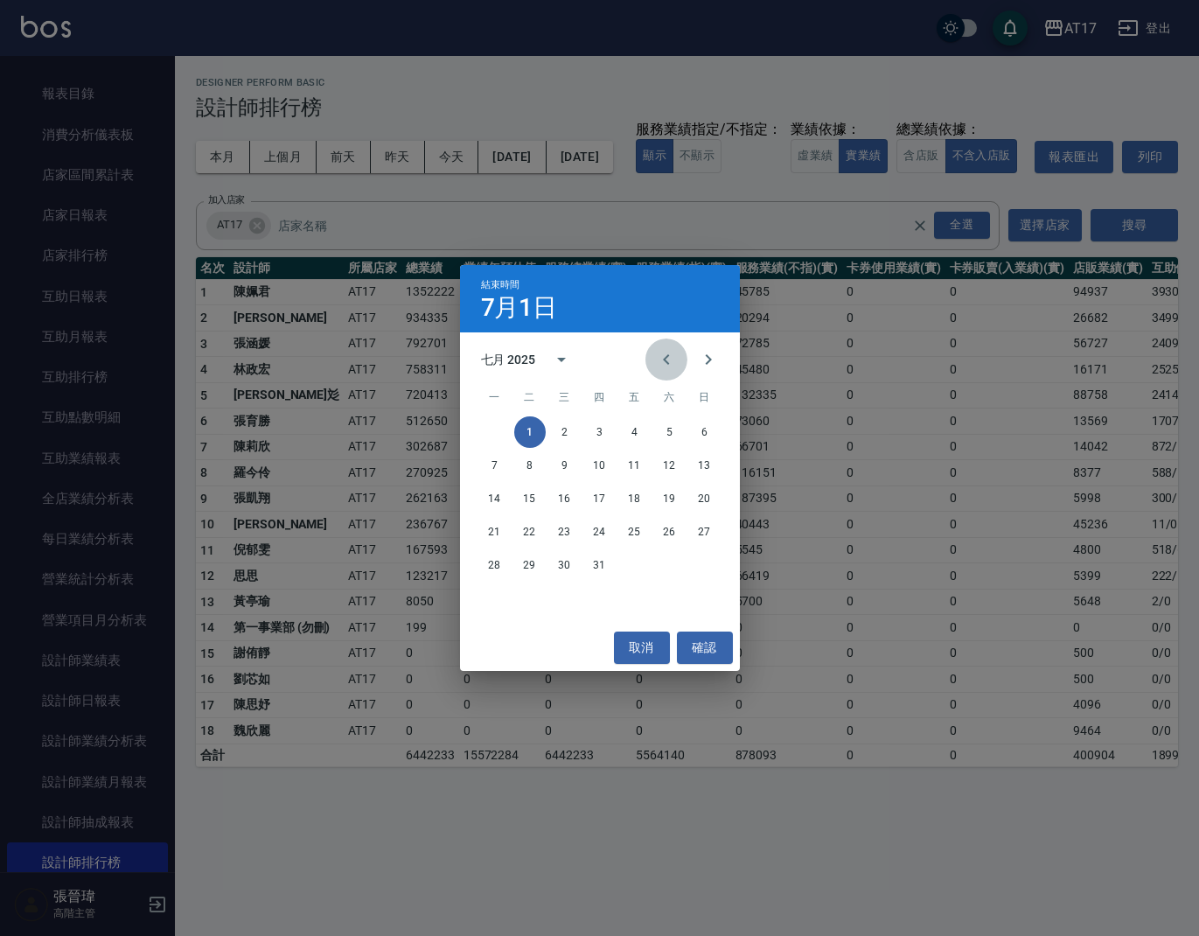
click at [661, 358] on icon "Previous month" at bounding box center [666, 359] width 21 height 21
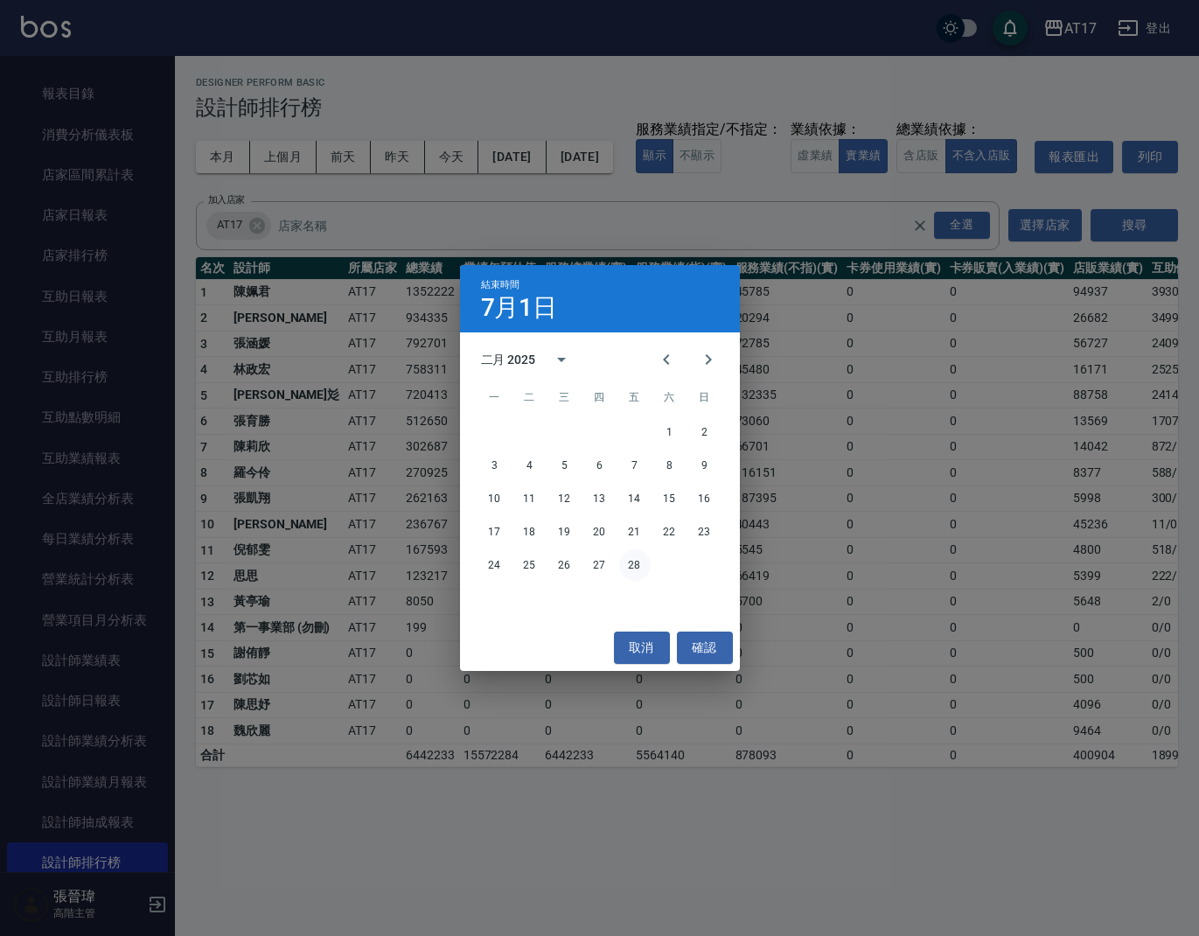
click at [635, 572] on button "28" at bounding box center [634, 564] width 31 height 31
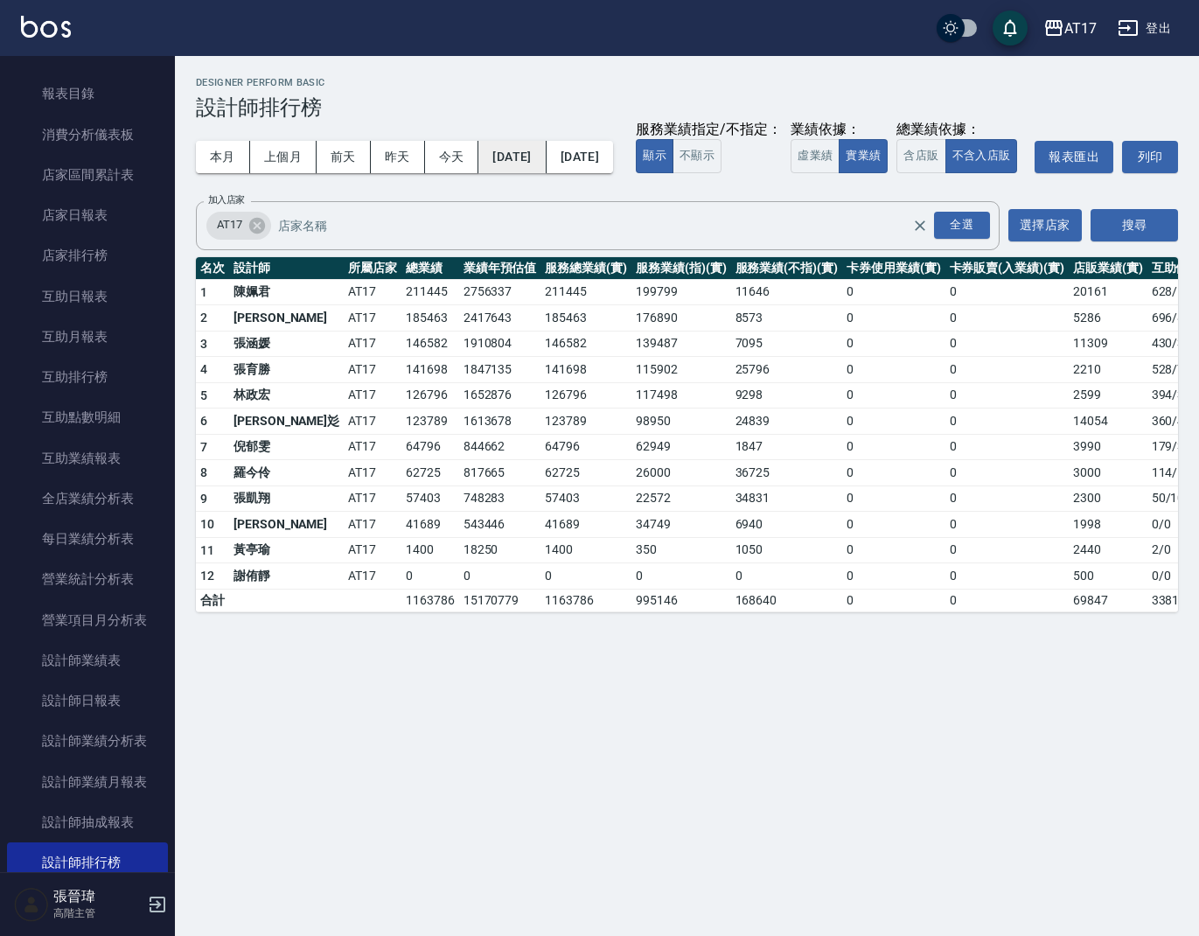
click at [544, 158] on button "[DATE]" at bounding box center [512, 157] width 67 height 32
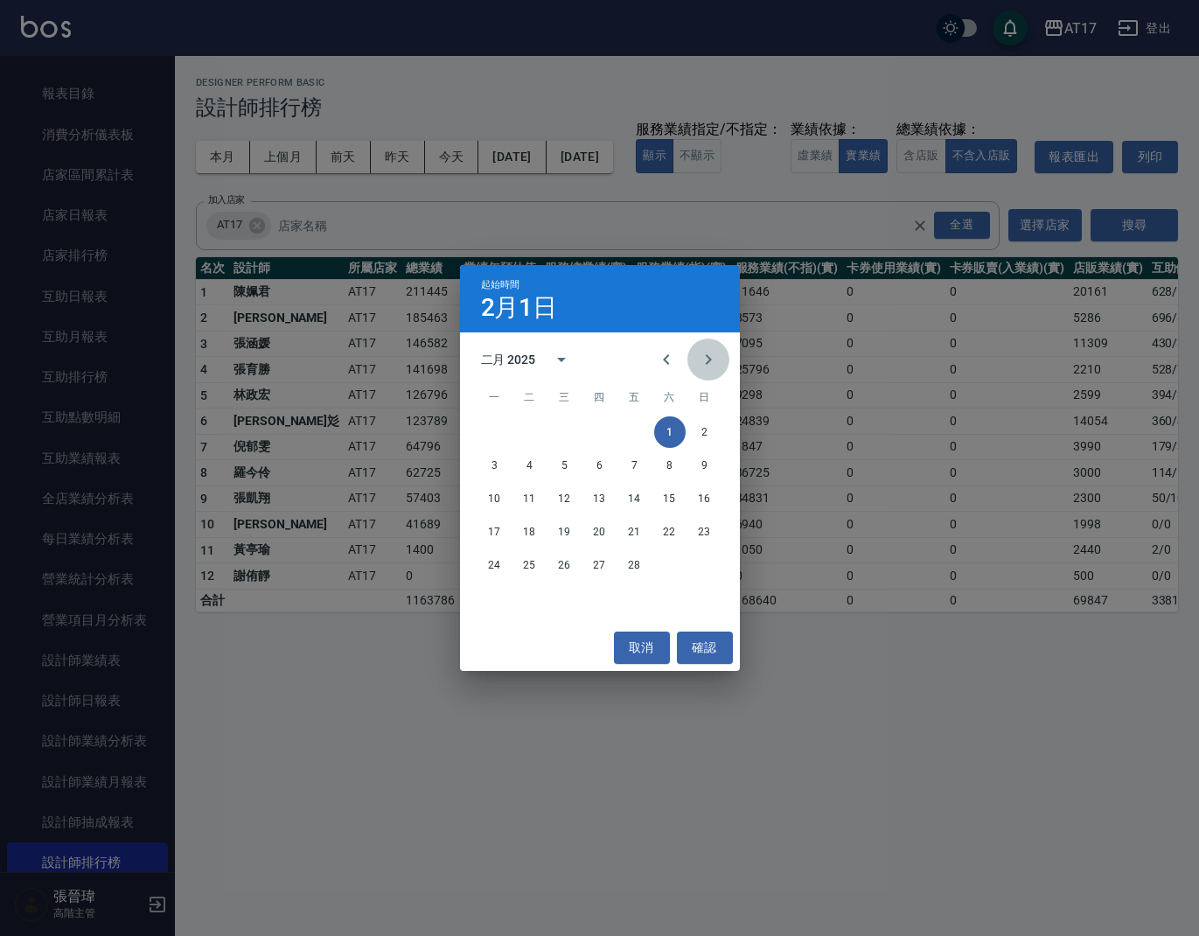
click at [712, 362] on icon "Next month" at bounding box center [708, 359] width 21 height 21
drag, startPoint x: 668, startPoint y: 430, endPoint x: 644, endPoint y: 287, distance: 145.6
click at [668, 428] on button "1" at bounding box center [669, 431] width 31 height 31
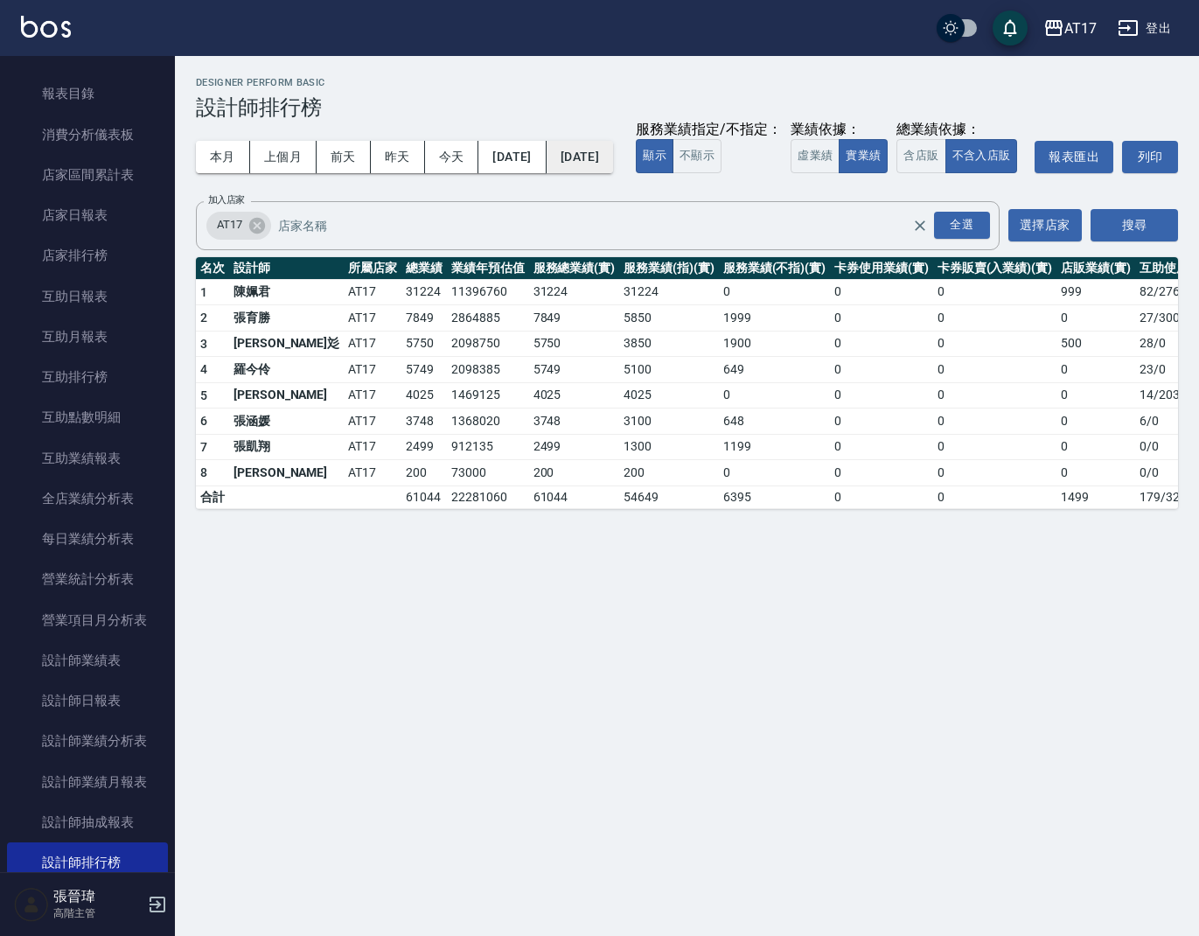
click at [613, 152] on button "[DATE]" at bounding box center [580, 157] width 66 height 32
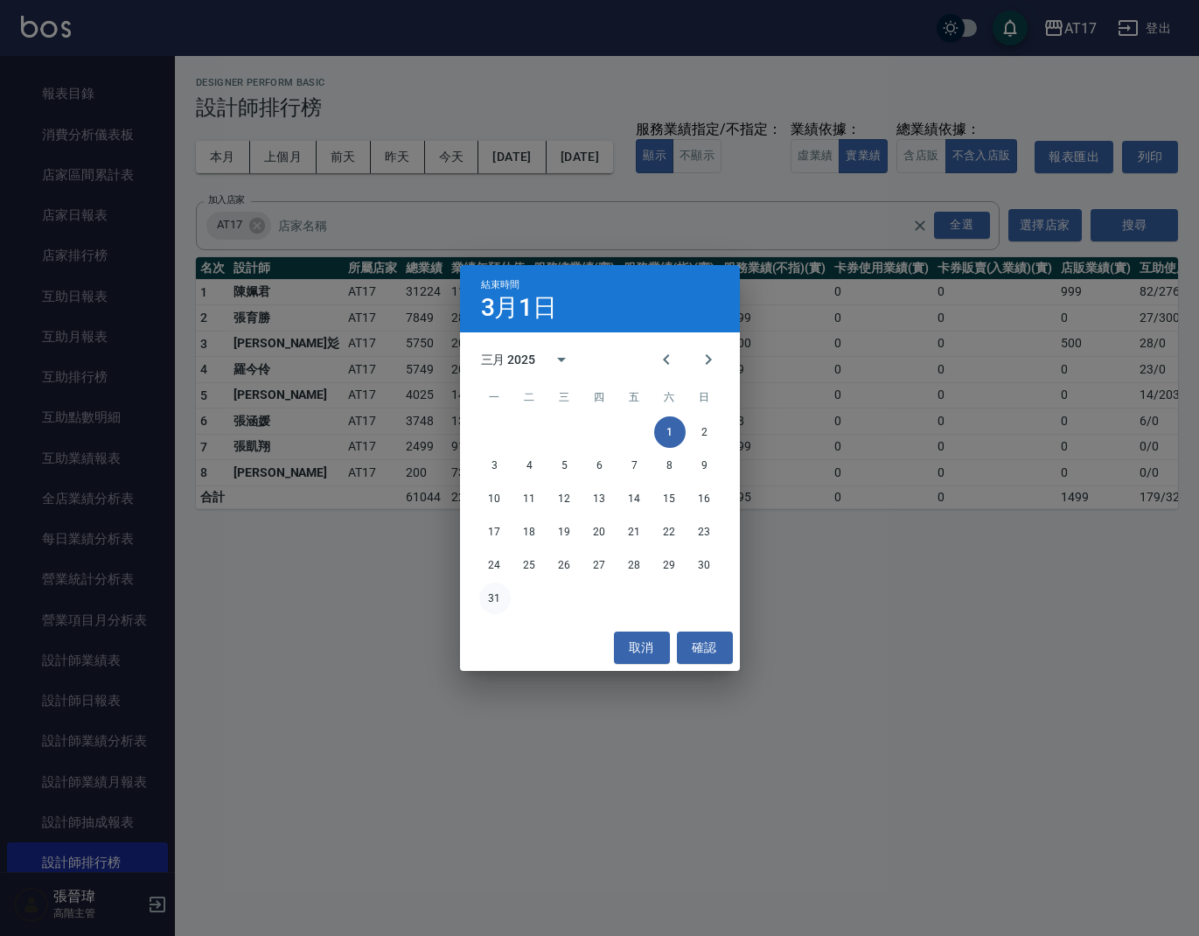
click at [491, 599] on button "31" at bounding box center [494, 598] width 31 height 31
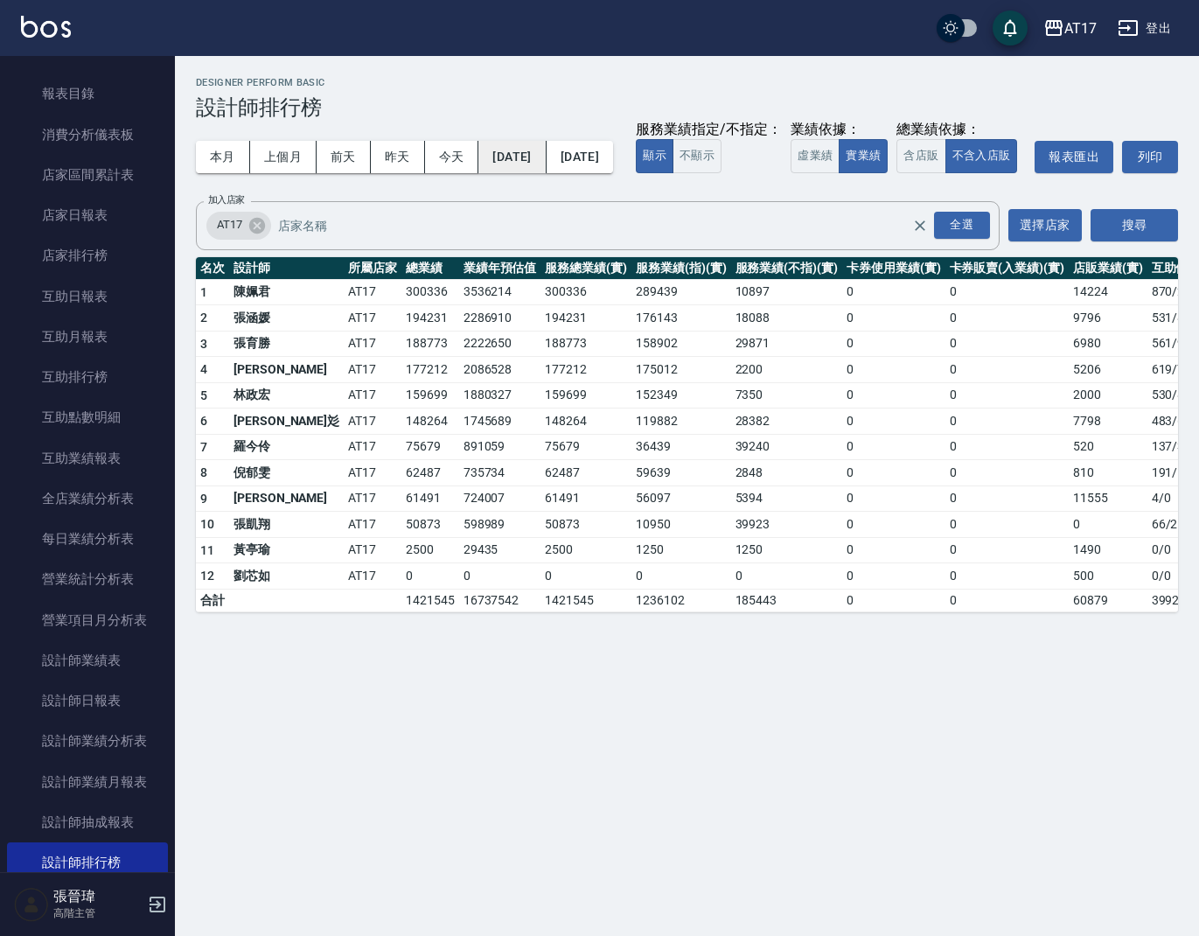
scroll to position [2, 0]
click at [546, 164] on button "[DATE]" at bounding box center [512, 157] width 67 height 32
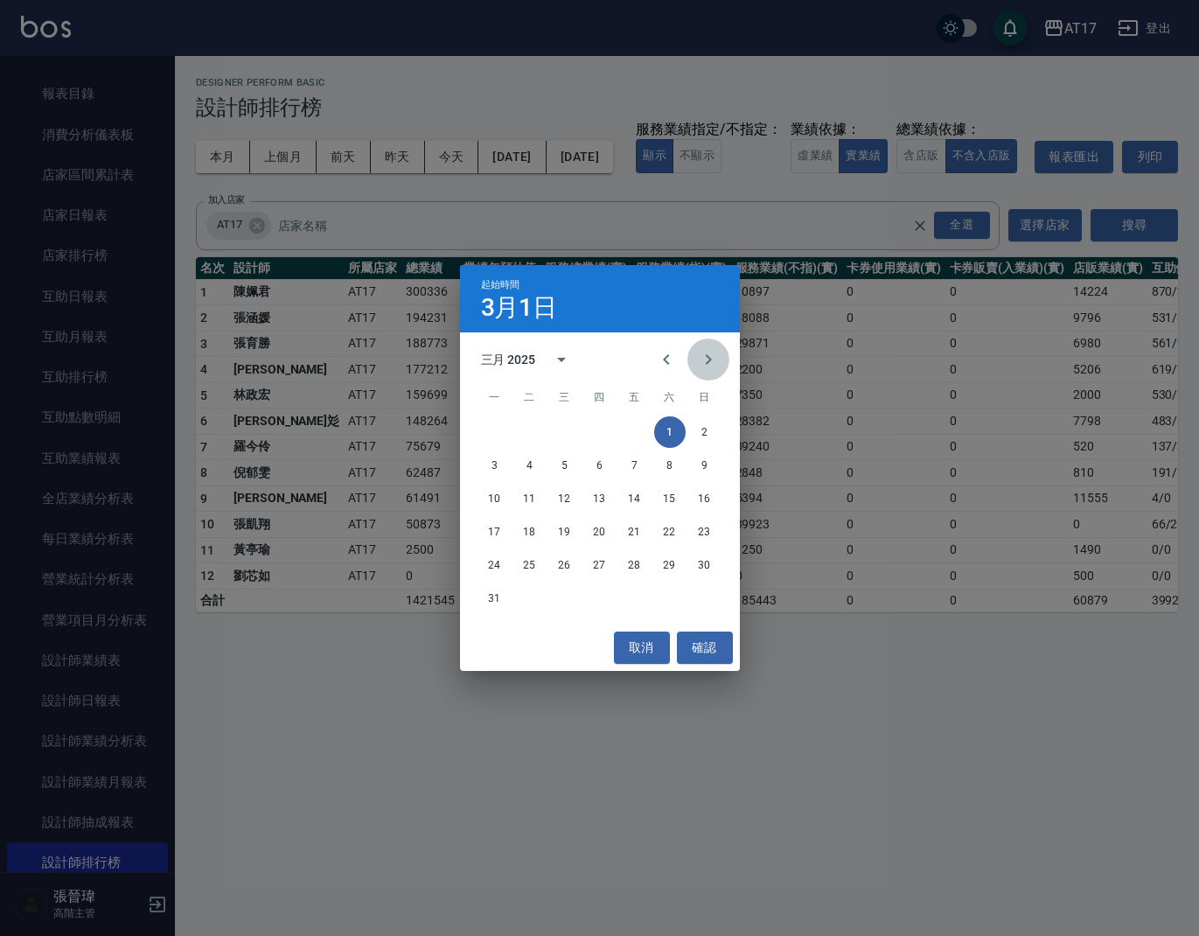
click at [713, 360] on icon "Next month" at bounding box center [708, 359] width 21 height 21
click at [536, 430] on button "1" at bounding box center [529, 431] width 31 height 31
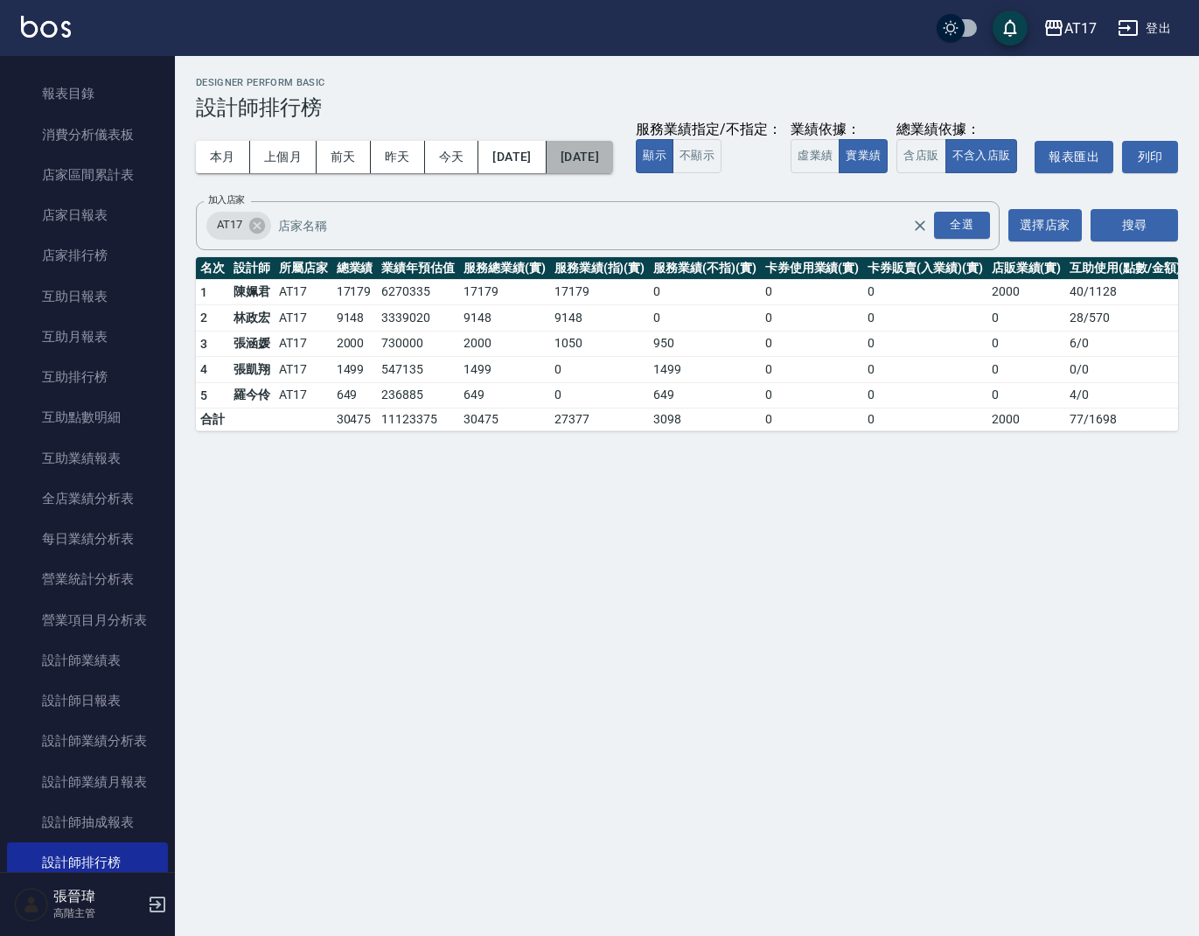
click at [613, 155] on button "[DATE]" at bounding box center [580, 157] width 66 height 32
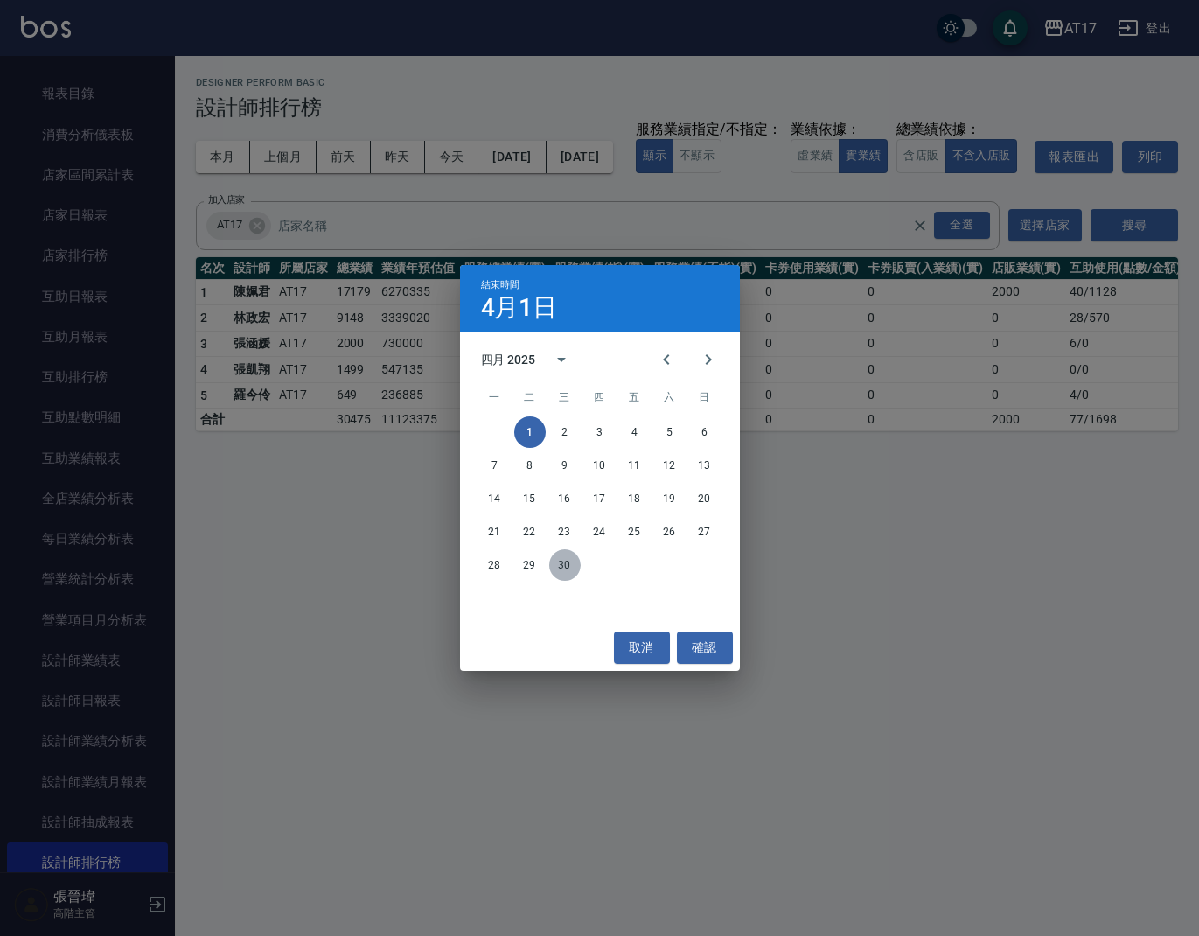
drag, startPoint x: 566, startPoint y: 570, endPoint x: 298, endPoint y: 285, distance: 391.2
click at [566, 570] on button "30" at bounding box center [564, 564] width 31 height 31
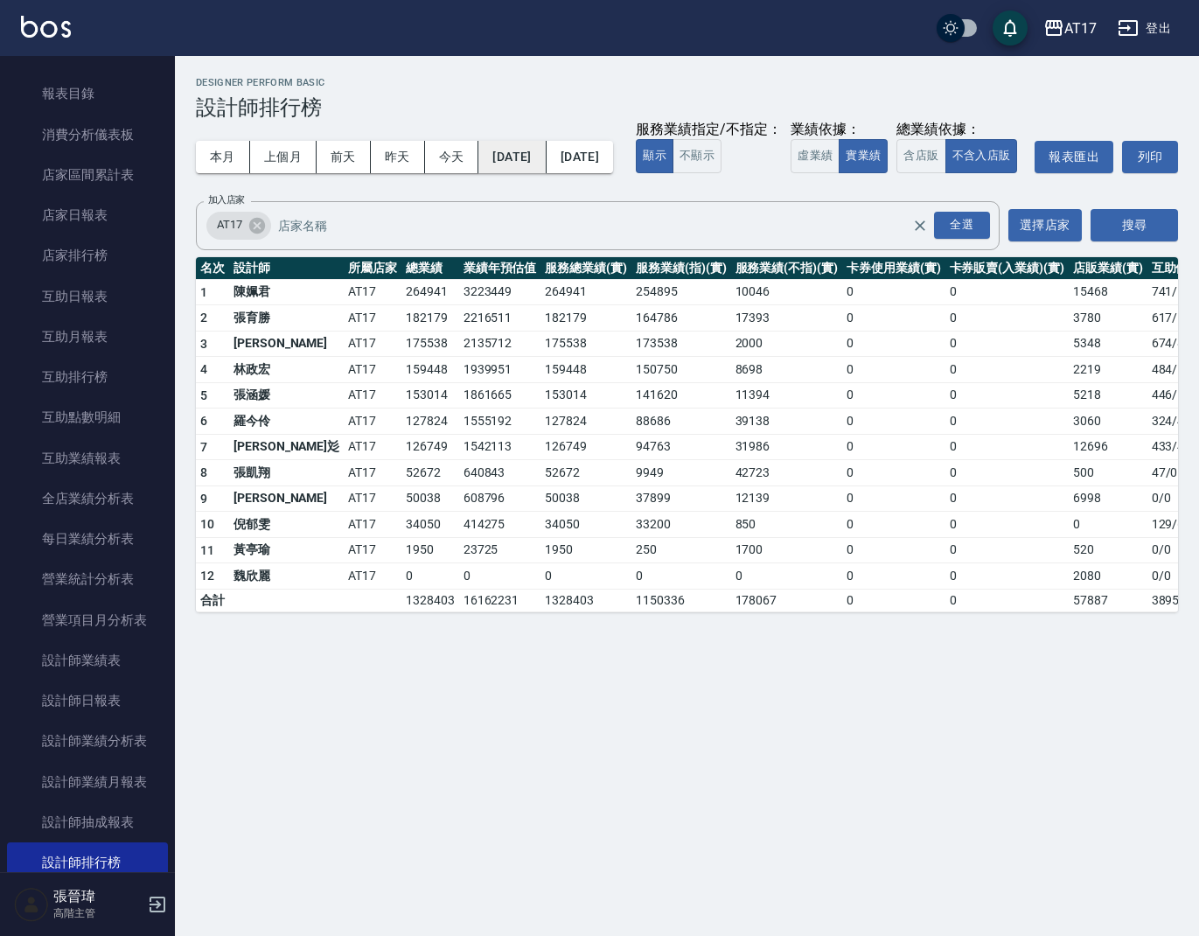
click at [534, 153] on button "[DATE]" at bounding box center [512, 157] width 67 height 32
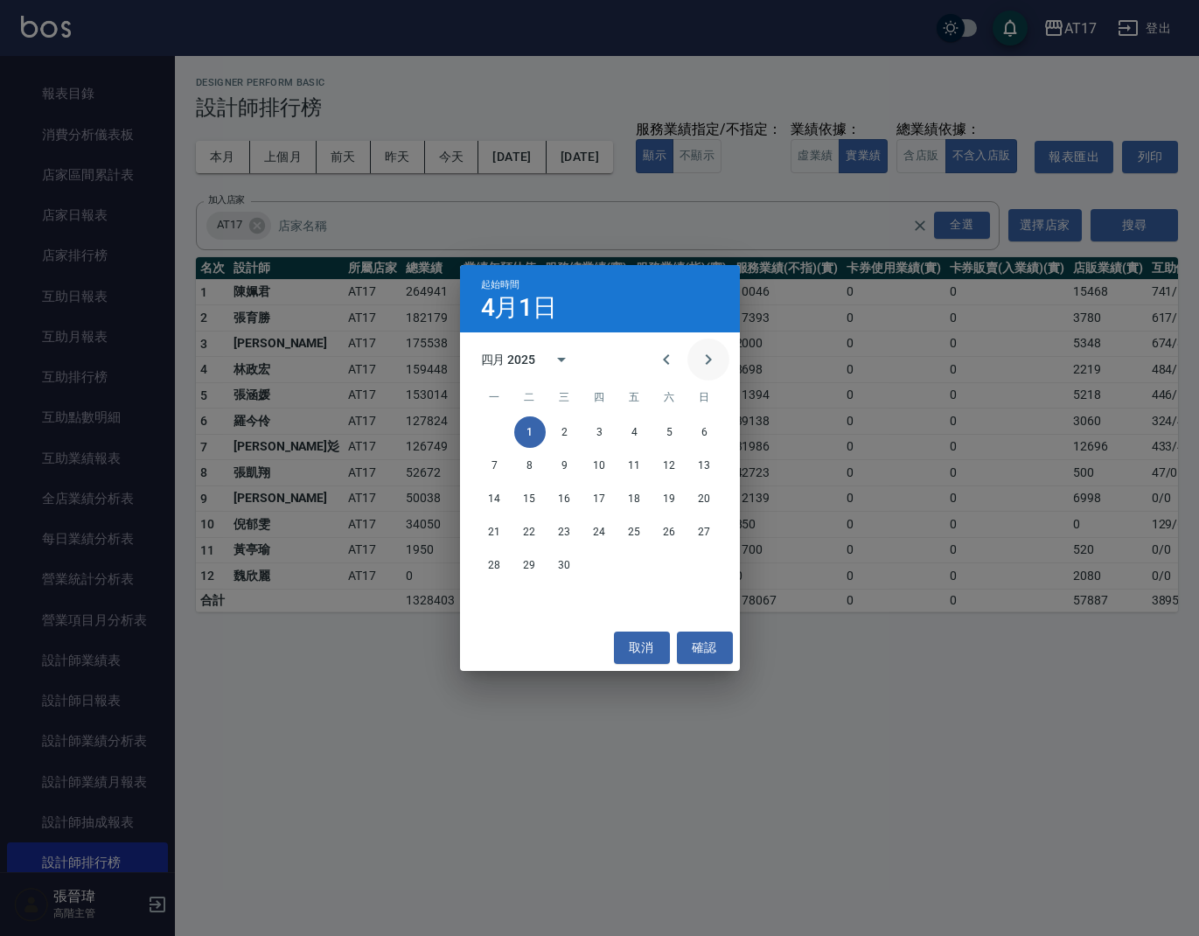
click at [707, 369] on icon "Next month" at bounding box center [708, 359] width 21 height 21
drag, startPoint x: 598, startPoint y: 429, endPoint x: 615, endPoint y: 457, distance: 33.0
click at [598, 429] on button "1" at bounding box center [599, 431] width 31 height 31
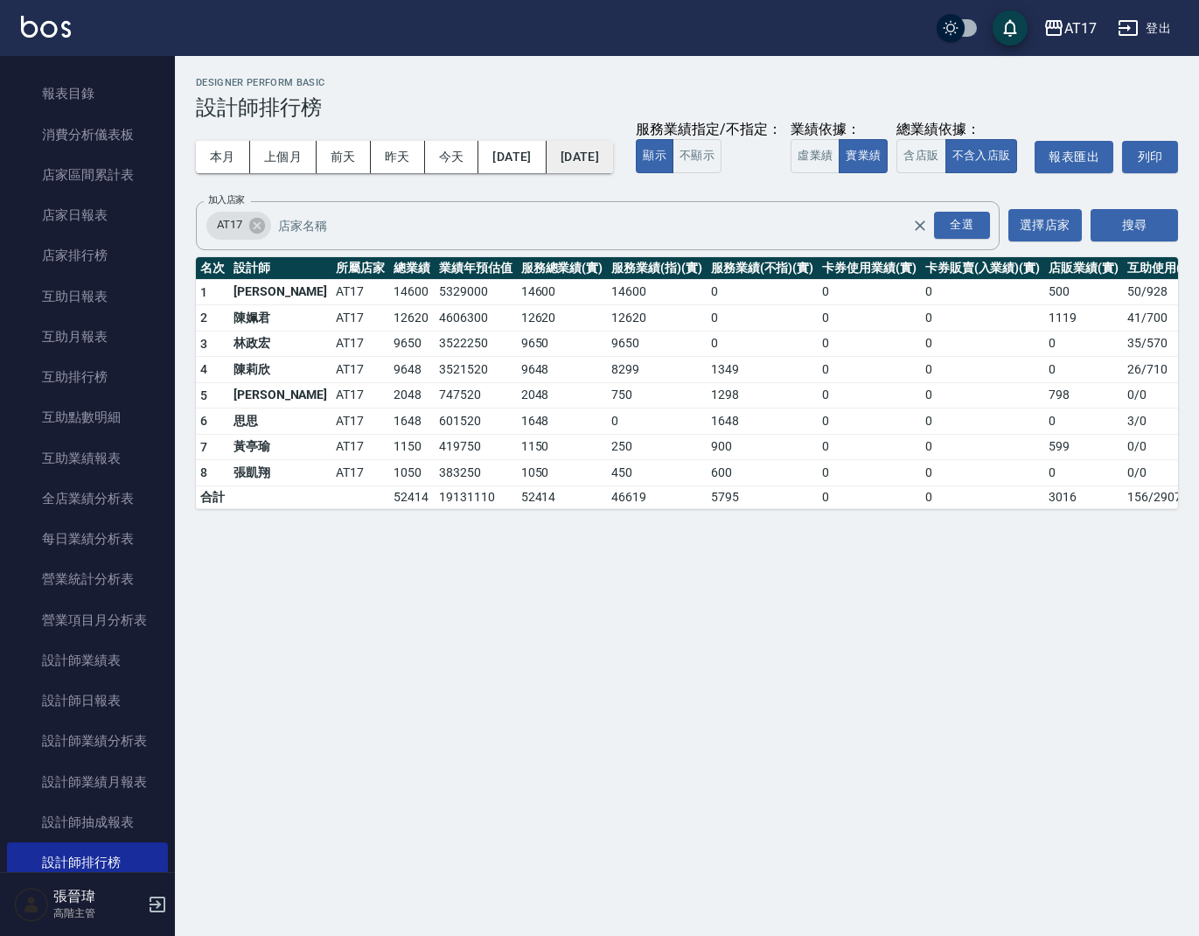
click at [613, 157] on button "[DATE]" at bounding box center [580, 157] width 66 height 32
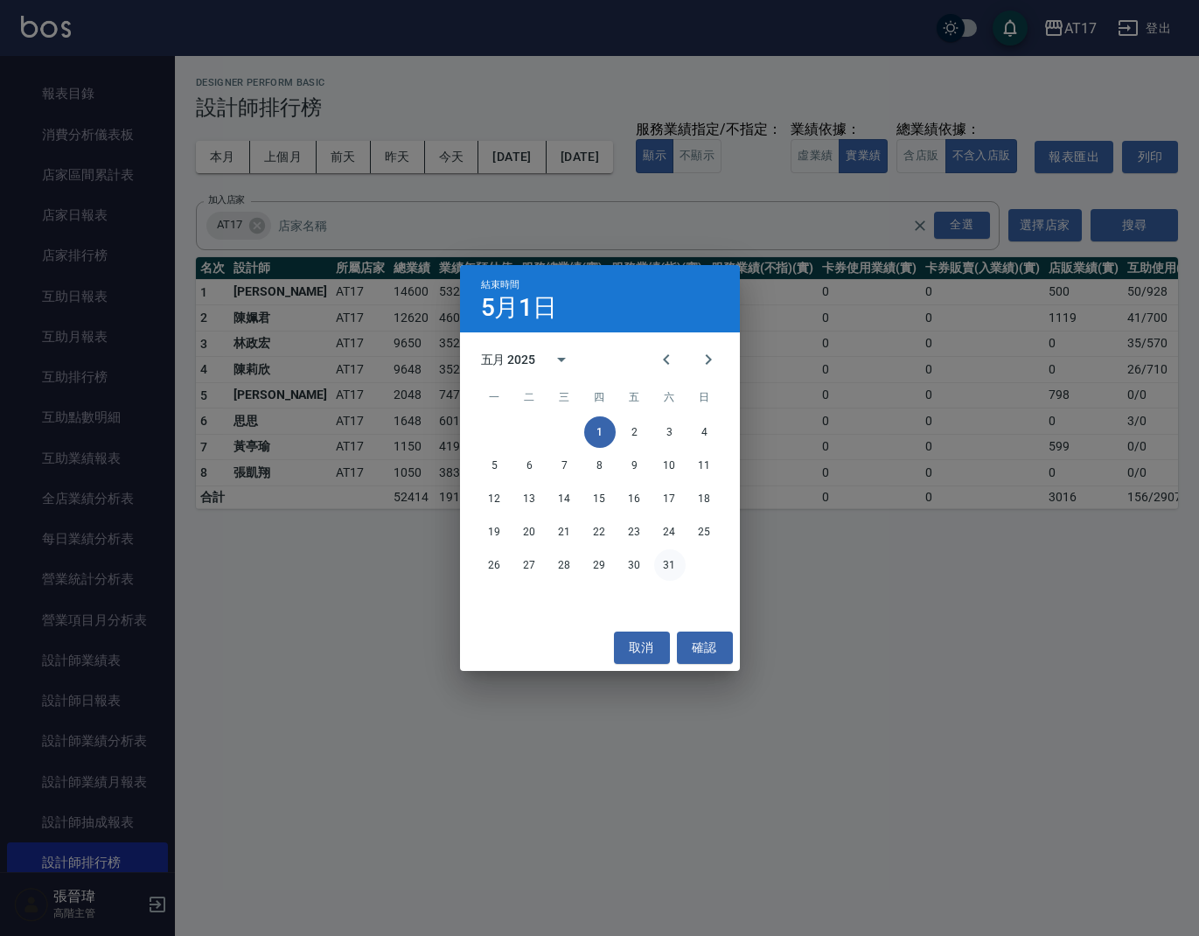
click at [673, 564] on button "31" at bounding box center [669, 564] width 31 height 31
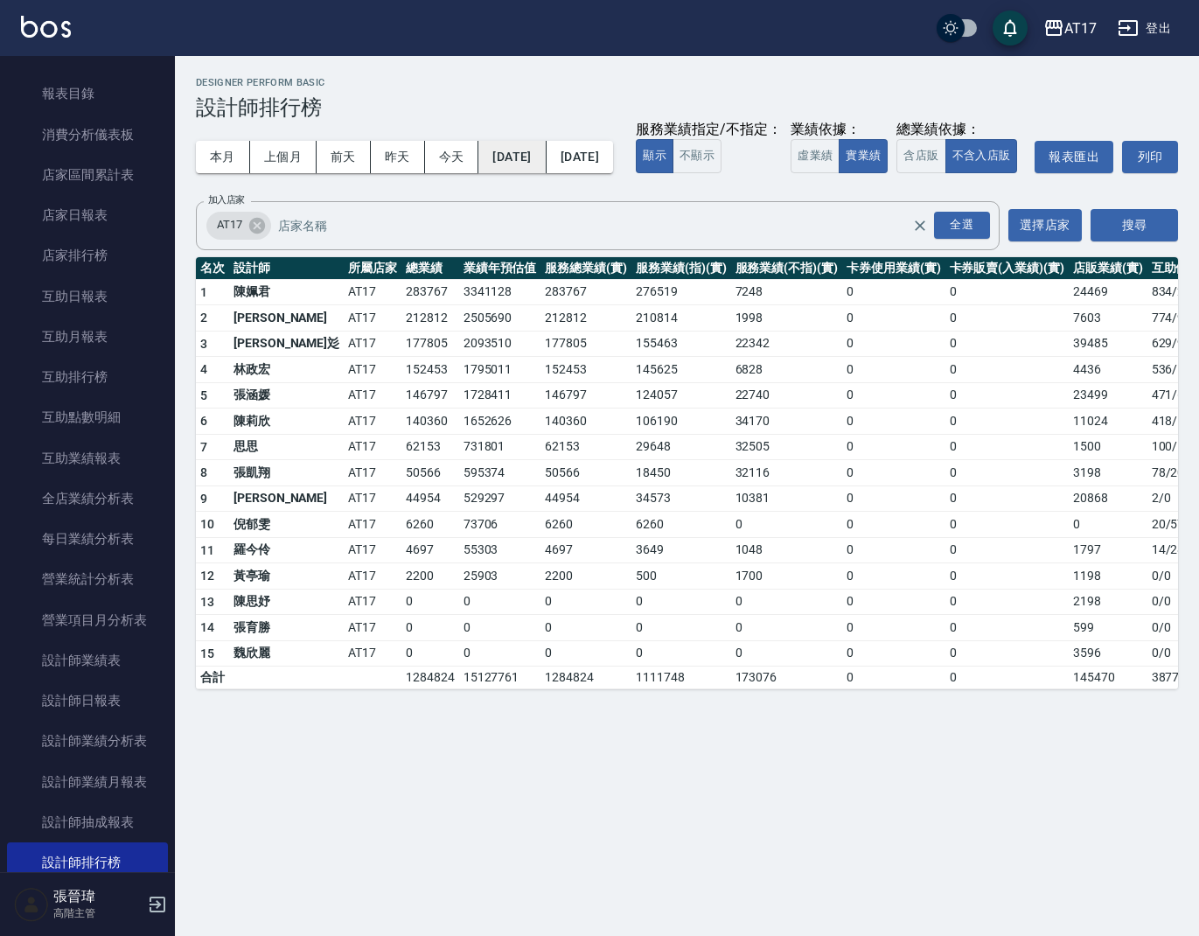
click at [546, 152] on button "[DATE]" at bounding box center [512, 157] width 67 height 32
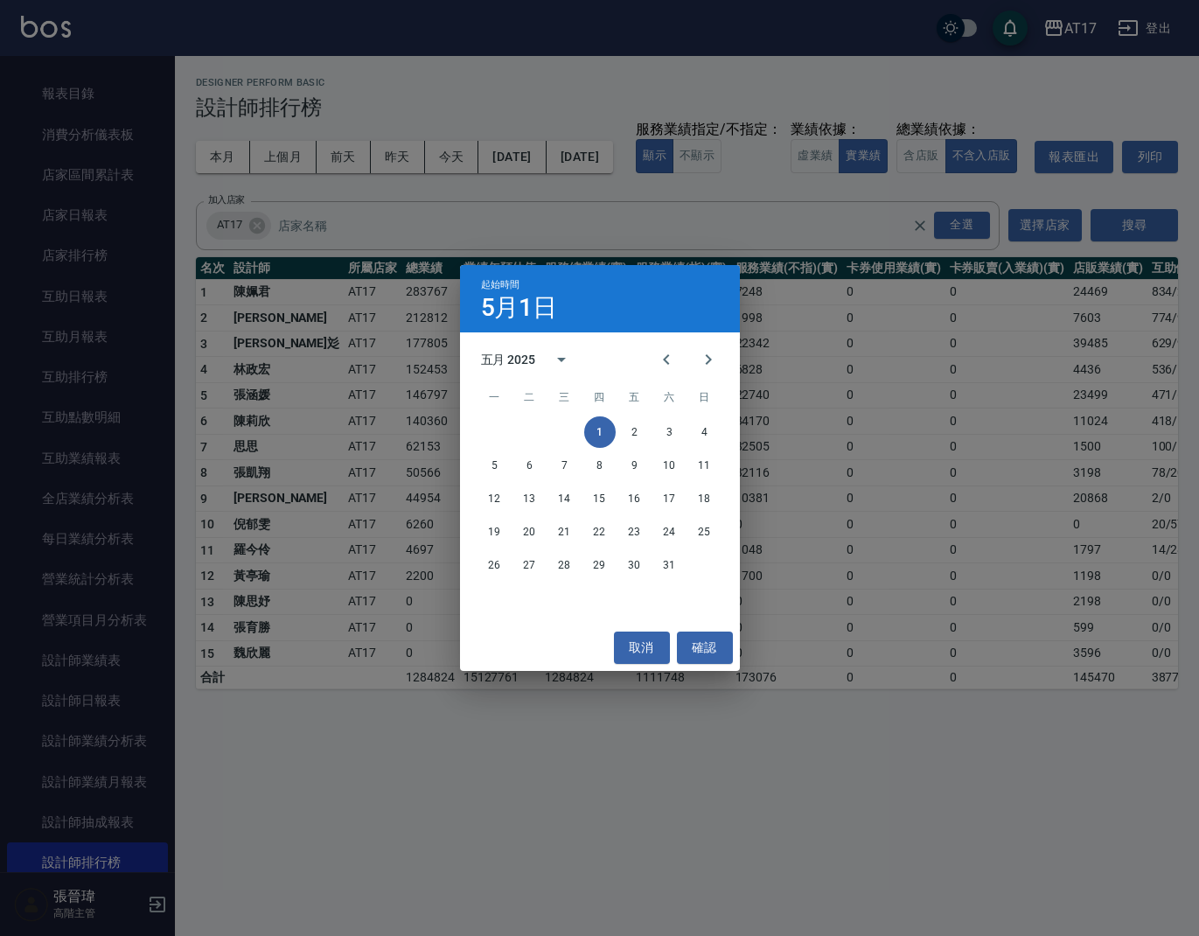
drag, startPoint x: 703, startPoint y: 359, endPoint x: 697, endPoint y: 403, distance: 45.0
click at [703, 359] on icon "Next month" at bounding box center [708, 359] width 21 height 21
click at [705, 435] on button "1" at bounding box center [704, 431] width 31 height 31
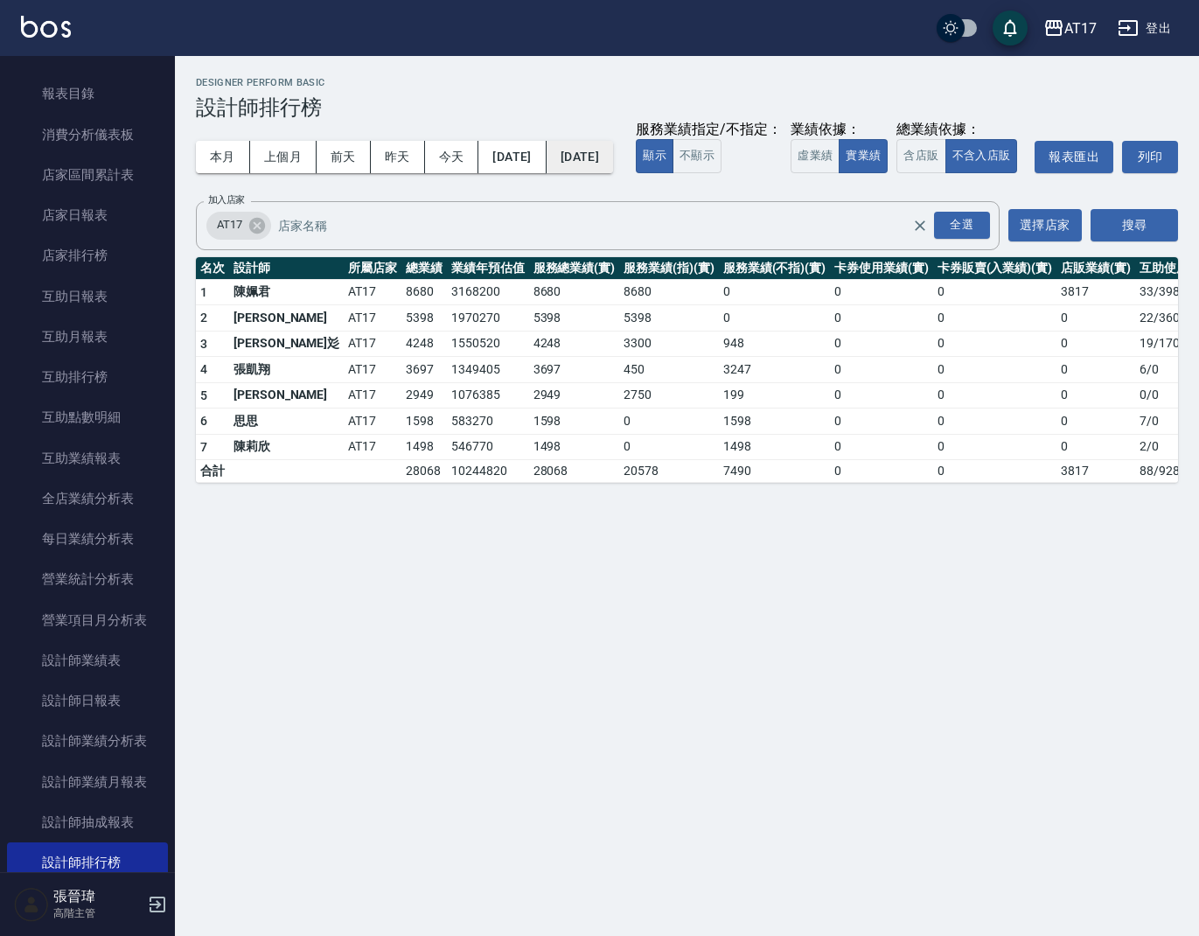
click at [613, 159] on button "[DATE]" at bounding box center [580, 157] width 66 height 32
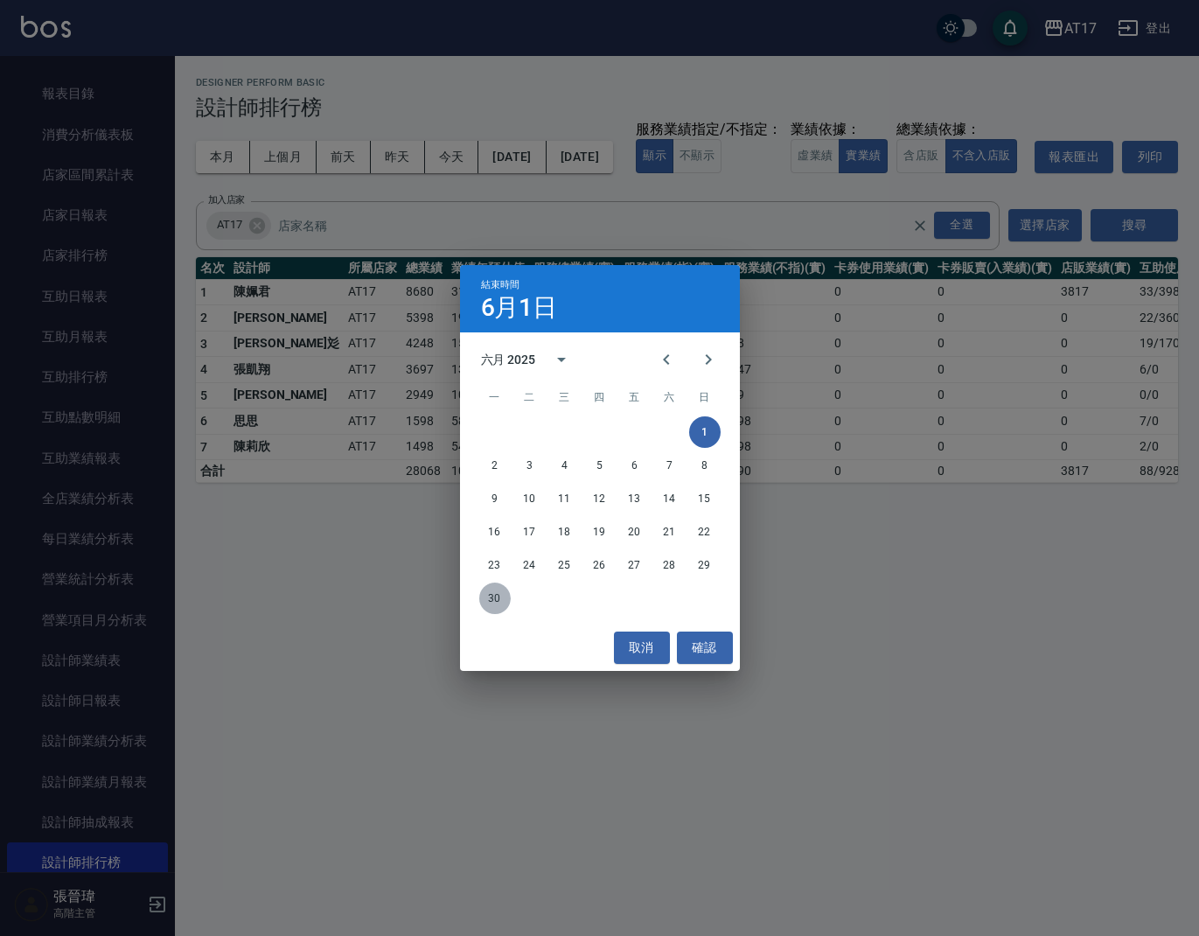
click at [493, 594] on button "30" at bounding box center [494, 598] width 31 height 31
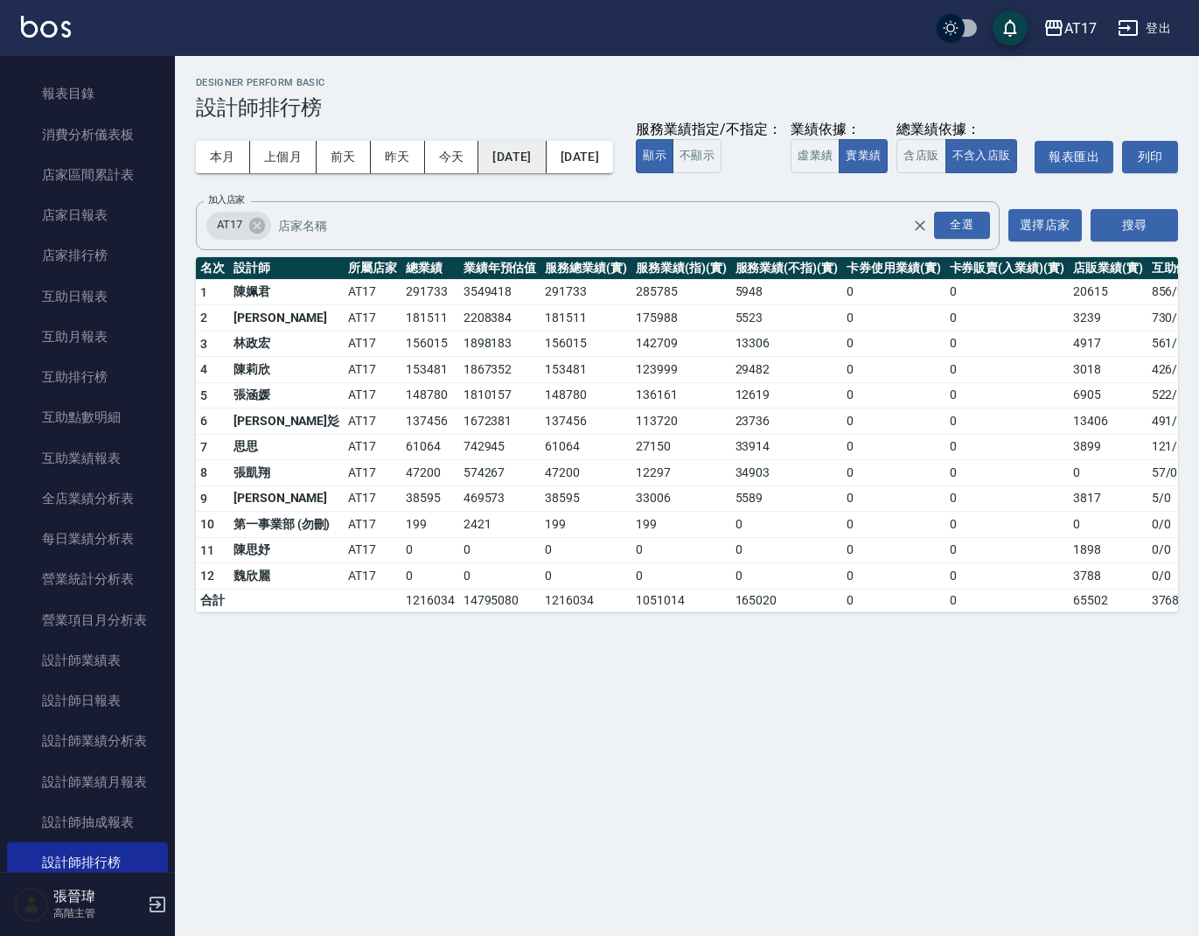
click at [546, 161] on button "[DATE]" at bounding box center [512, 157] width 67 height 32
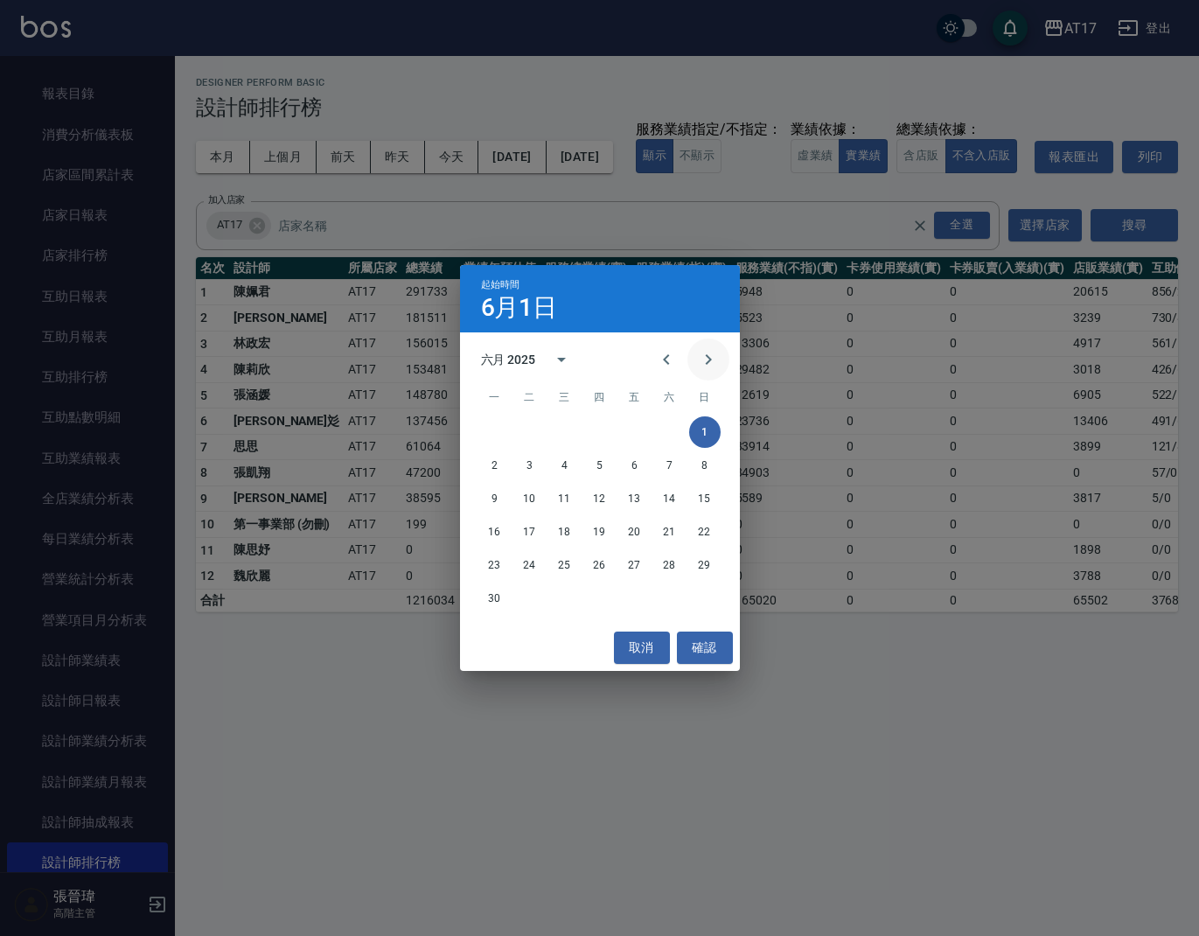
click at [708, 363] on icon "Next month" at bounding box center [708, 359] width 6 height 10
click at [527, 430] on button "1" at bounding box center [529, 431] width 31 height 31
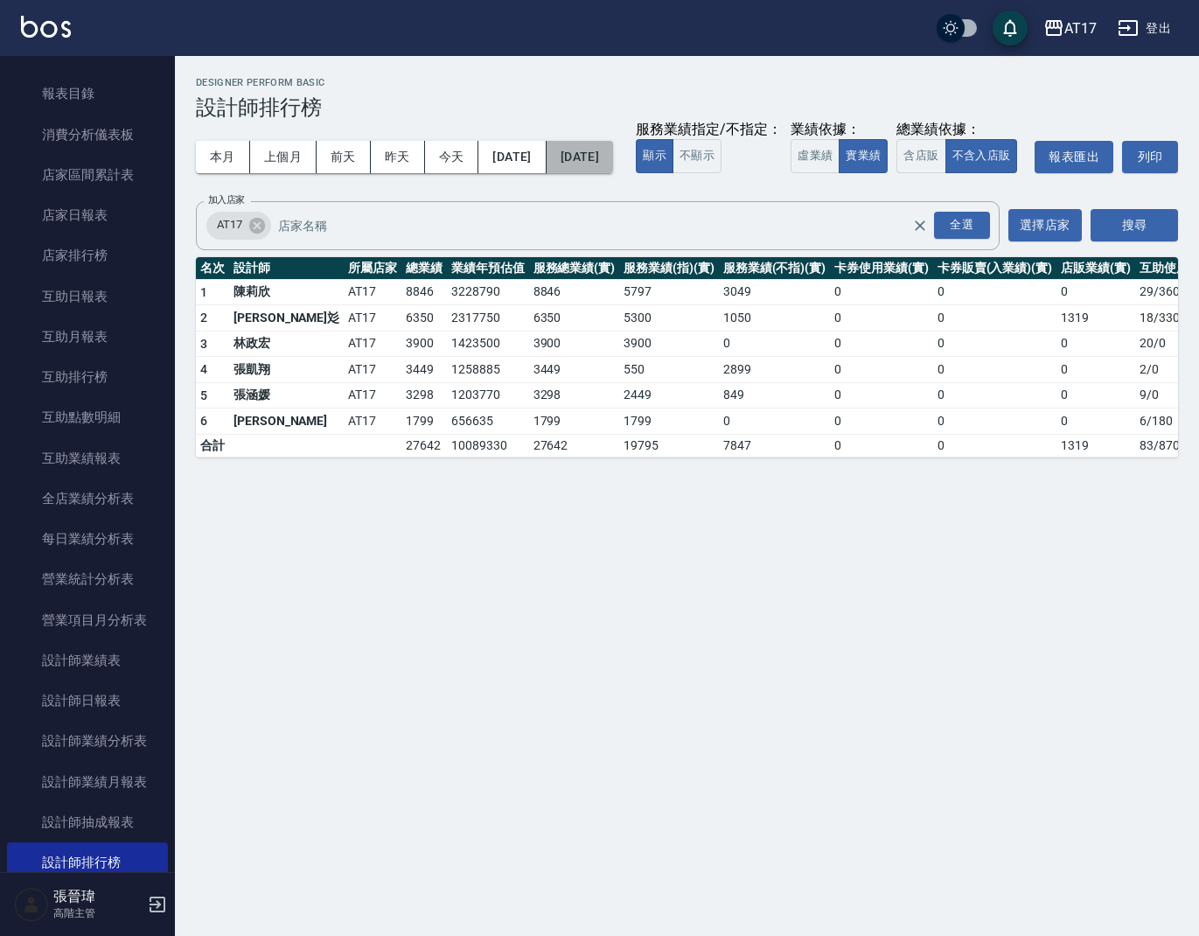
click at [613, 164] on button "[DATE]" at bounding box center [580, 157] width 66 height 32
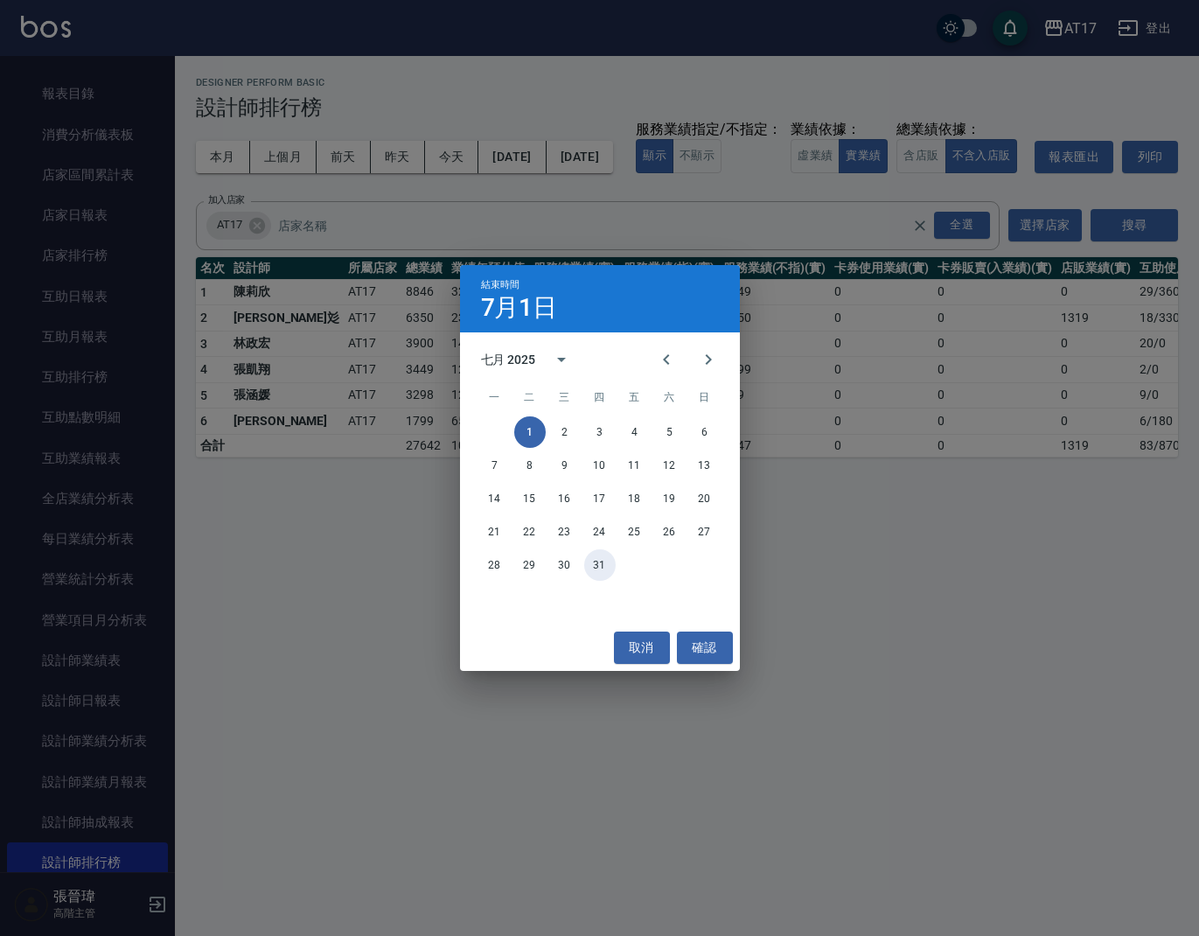
drag, startPoint x: 600, startPoint y: 559, endPoint x: 546, endPoint y: 499, distance: 81.2
click at [600, 559] on button "31" at bounding box center [599, 564] width 31 height 31
